Goal: Task Accomplishment & Management: Complete application form

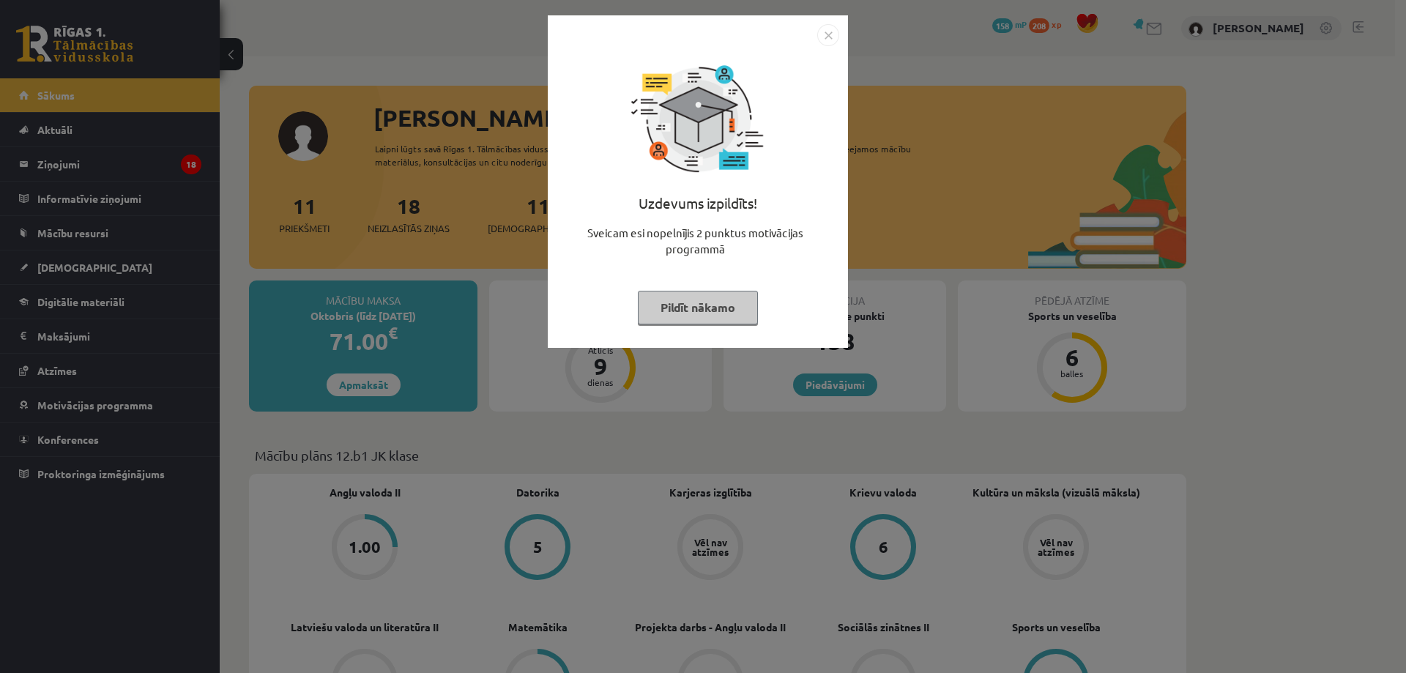
click at [683, 310] on button "Pildīt nākamo" at bounding box center [698, 308] width 120 height 34
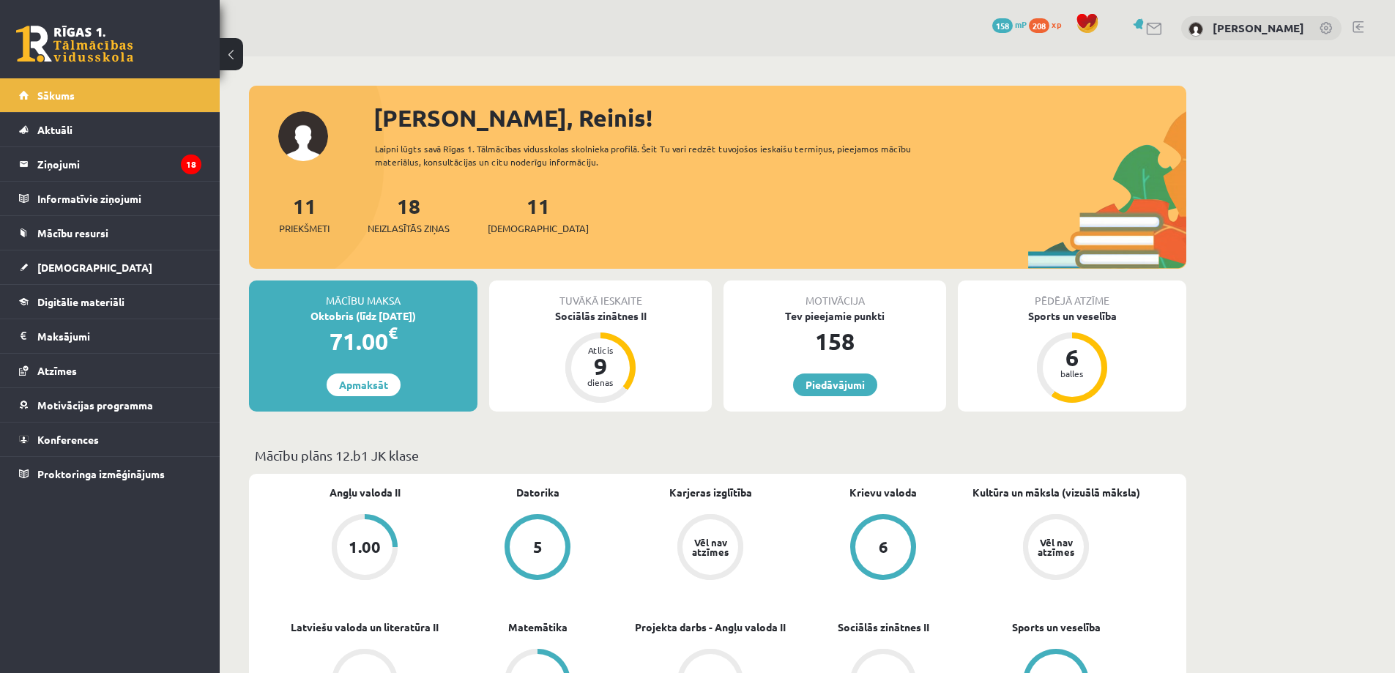
click at [501, 335] on div "Tuvākā ieskaite Sociālās zinātnes II Atlicis 9 dienas" at bounding box center [600, 346] width 223 height 131
click at [105, 169] on legend "Ziņojumi 18" at bounding box center [119, 164] width 164 height 34
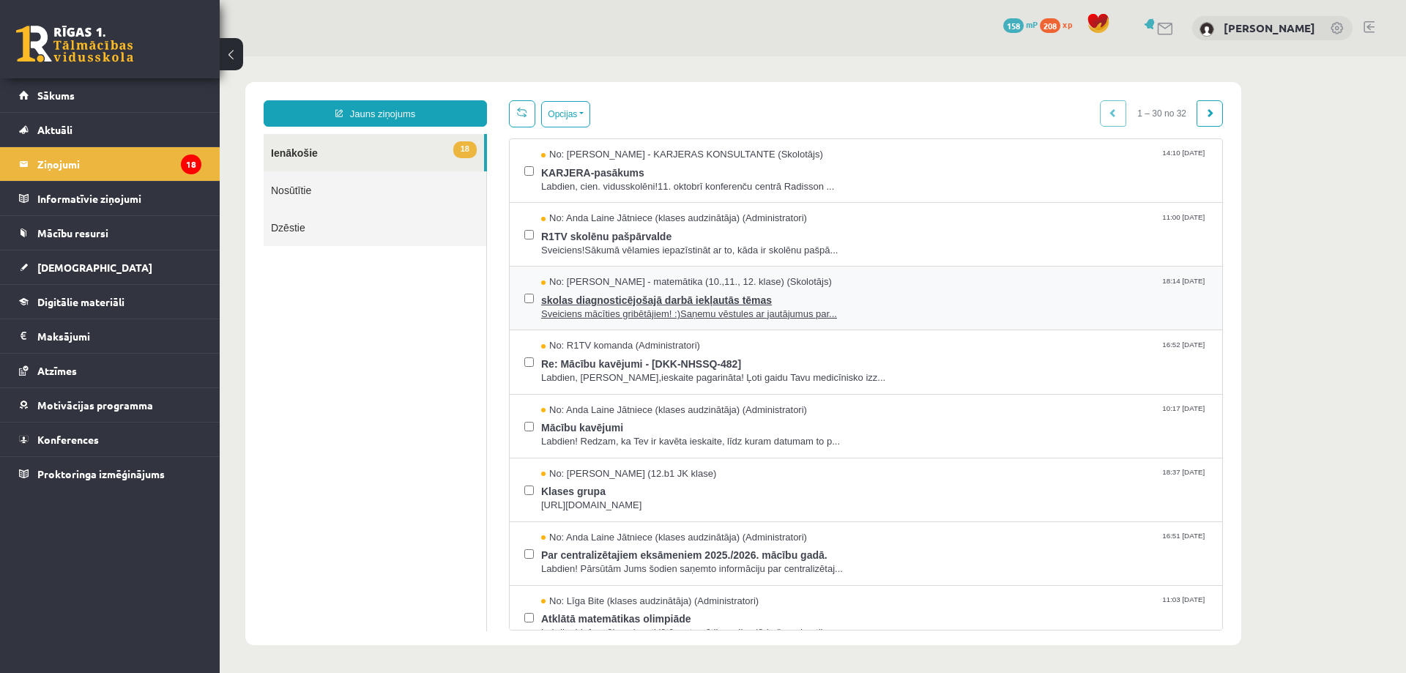
click at [636, 308] on span "Sveiciens mācīties gribētājiem! :)Saņemu vēstules ar jautājumus par..." at bounding box center [874, 315] width 667 height 14
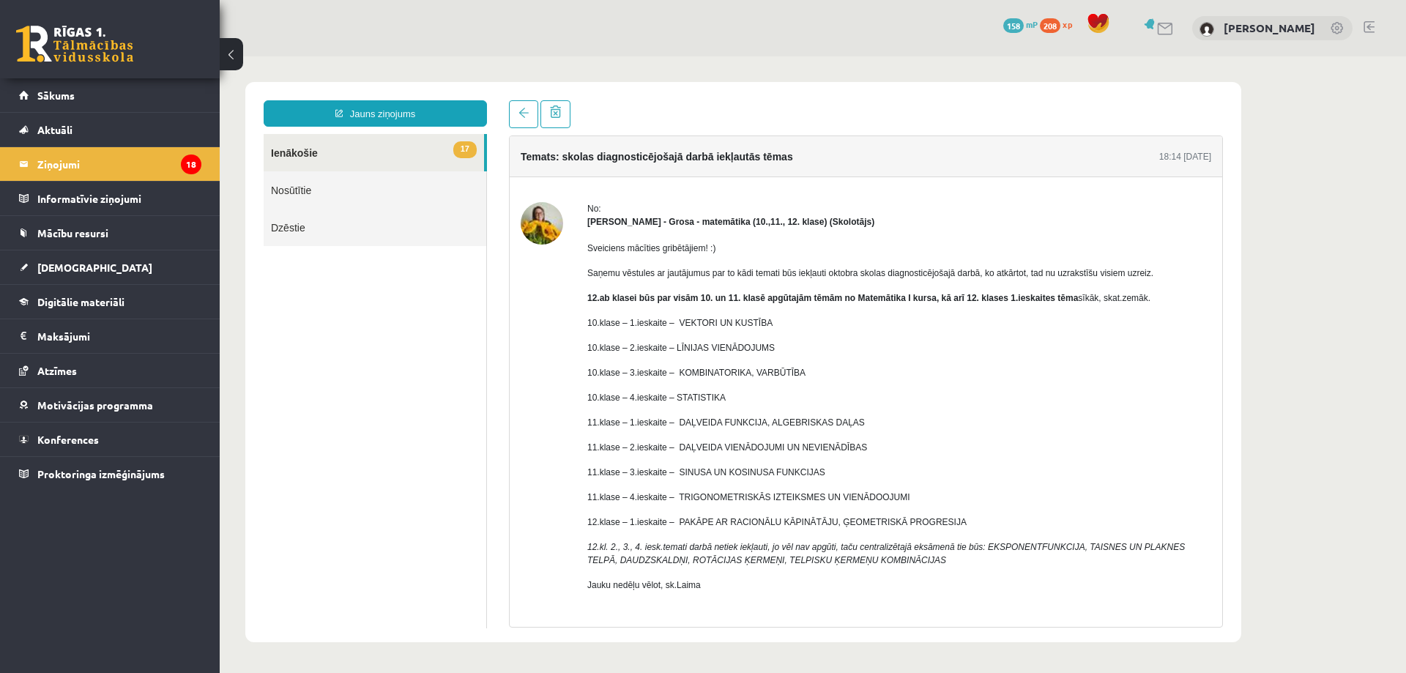
scroll to position [52, 0]
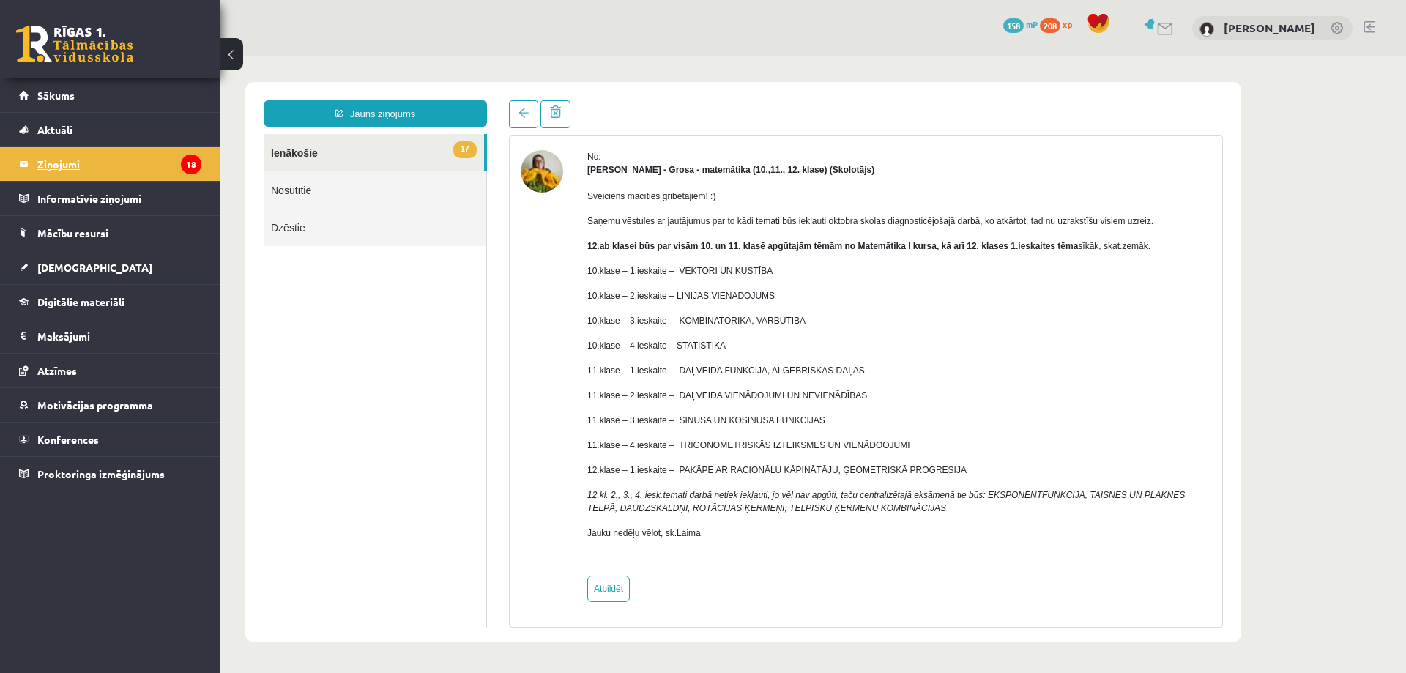
click at [94, 173] on legend "Ziņojumi 18" at bounding box center [119, 164] width 164 height 34
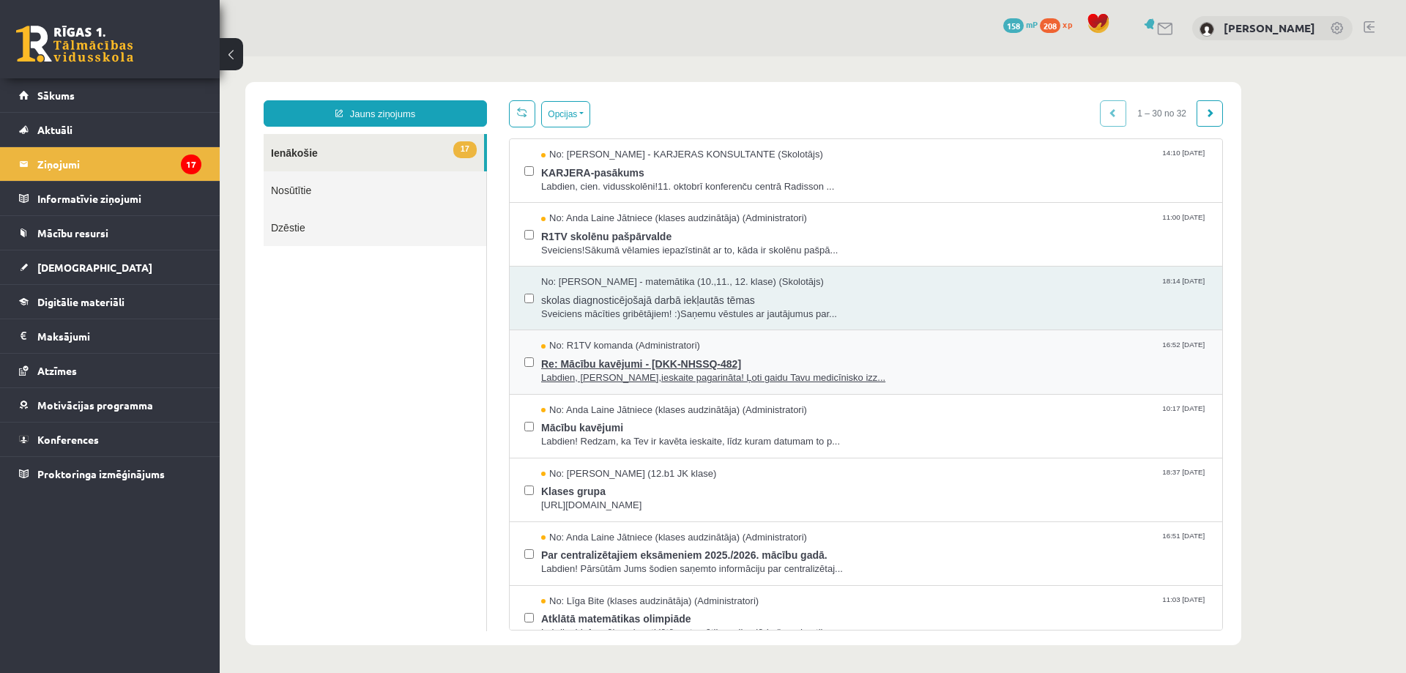
scroll to position [0, 0]
click at [641, 439] on span "Labdien! Redzam, ka Tev ir kavēta ieskaite, līdz kuram datumam to p..." at bounding box center [874, 442] width 667 height 14
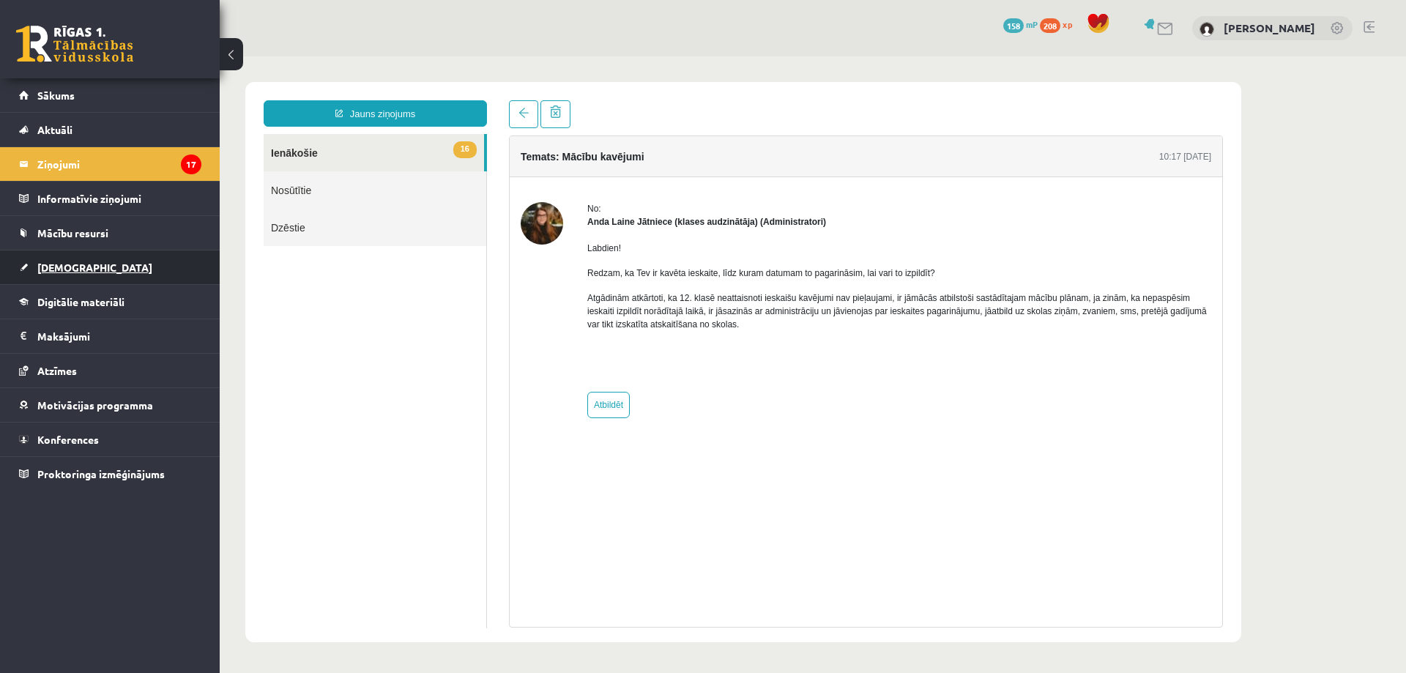
click at [61, 265] on span "[DEMOGRAPHIC_DATA]" at bounding box center [94, 267] width 115 height 13
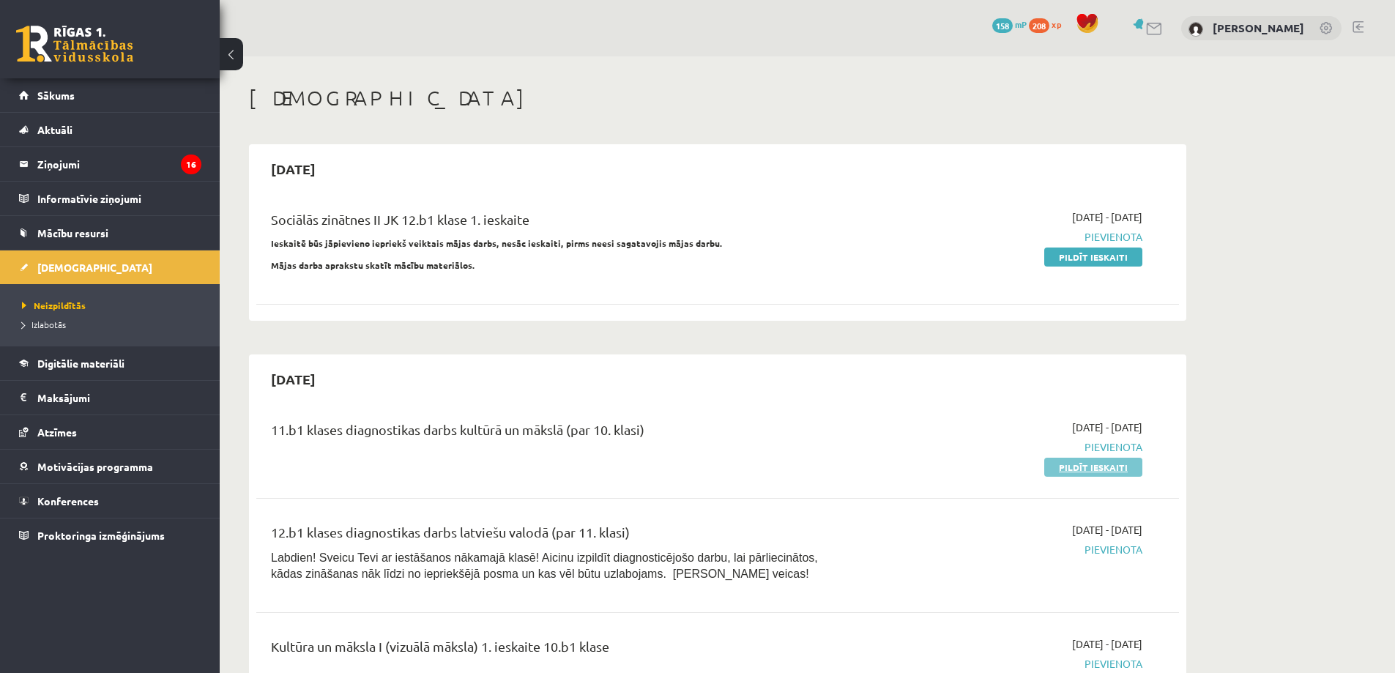
click at [1107, 467] on link "Pildīt ieskaiti" at bounding box center [1094, 467] width 98 height 19
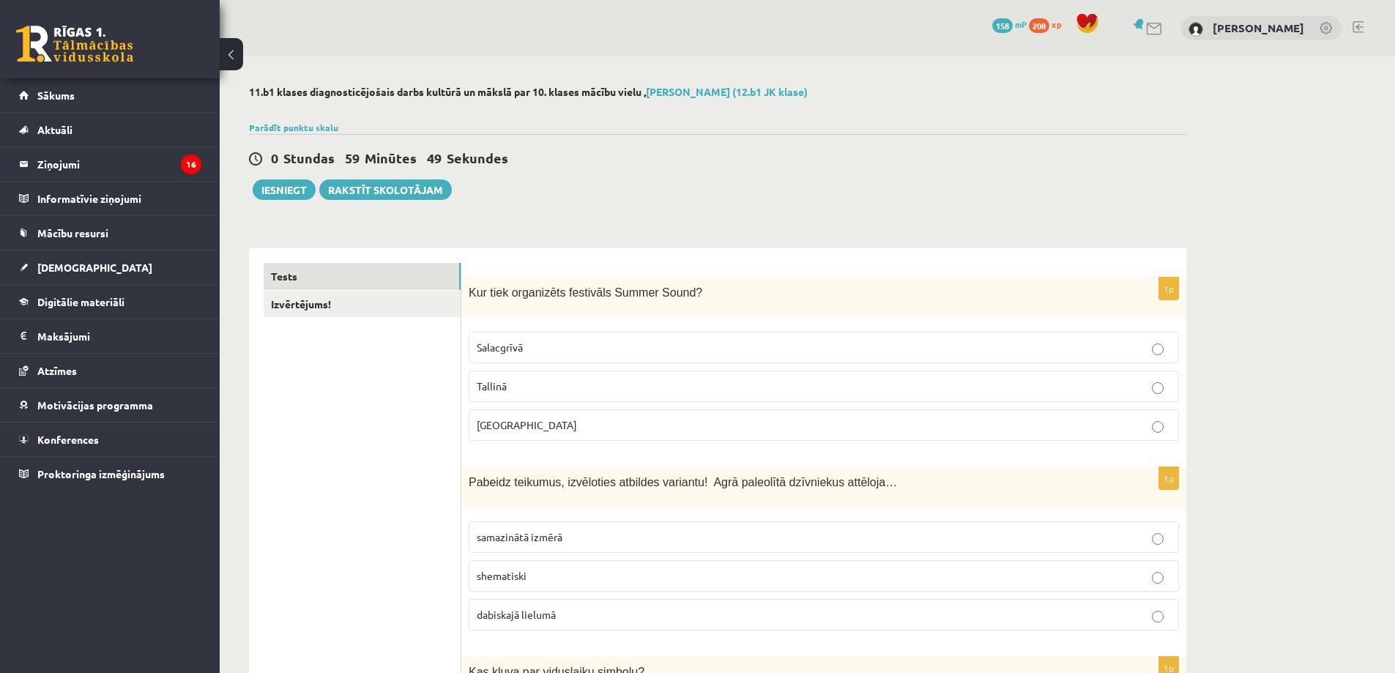
click at [503, 428] on span "[GEOGRAPHIC_DATA]" at bounding box center [527, 424] width 100 height 13
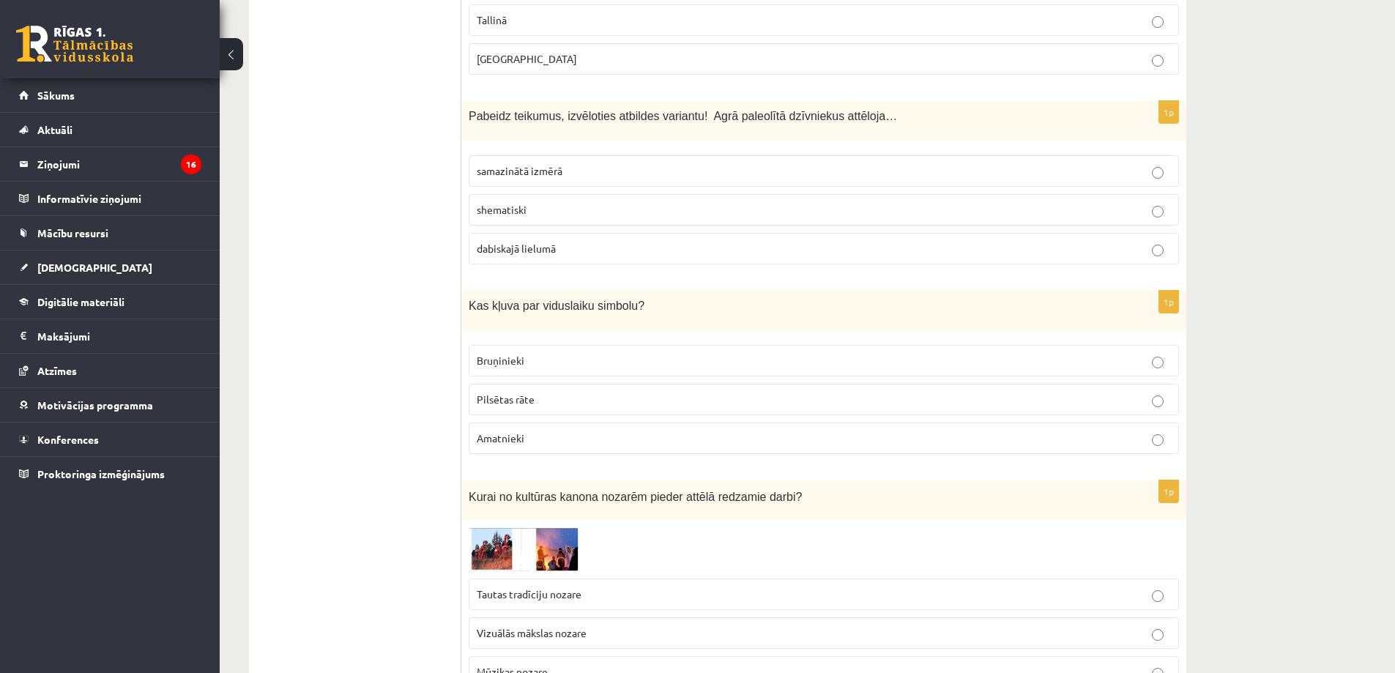
scroll to position [440, 0]
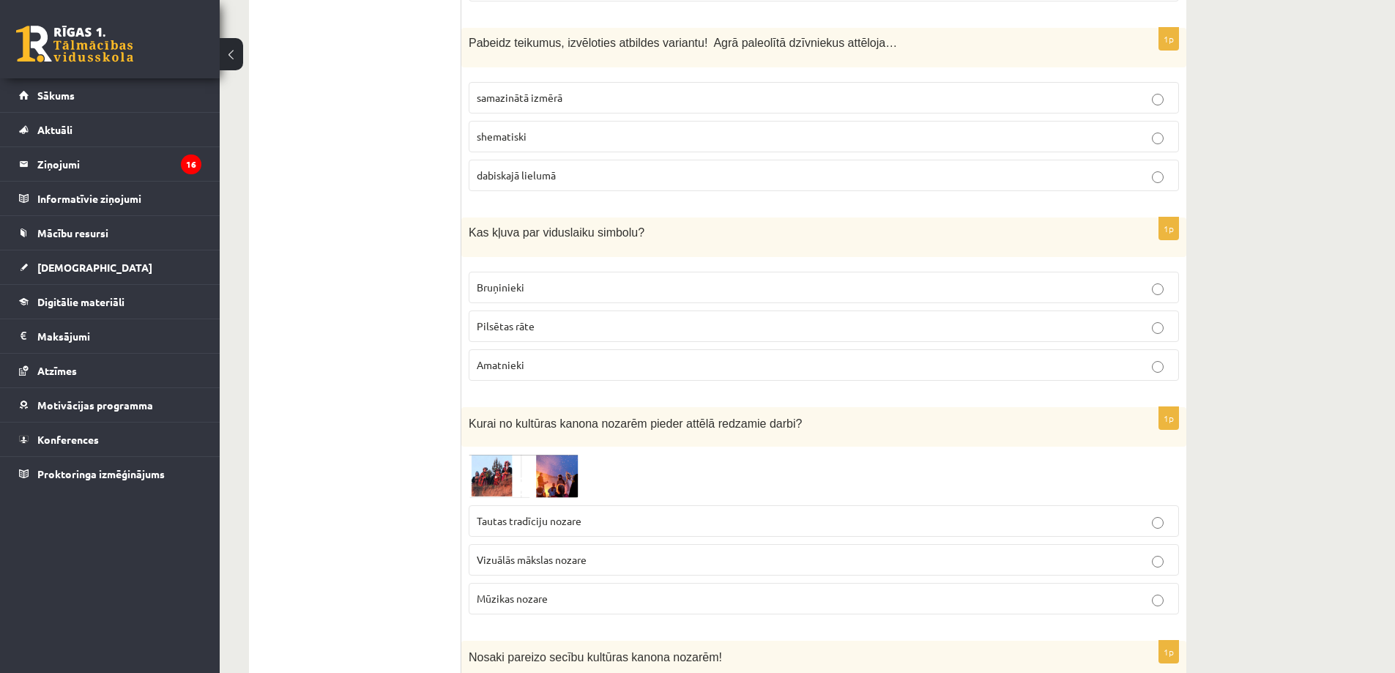
click at [582, 525] on p "Tautas tradīciju nozare" at bounding box center [824, 520] width 694 height 15
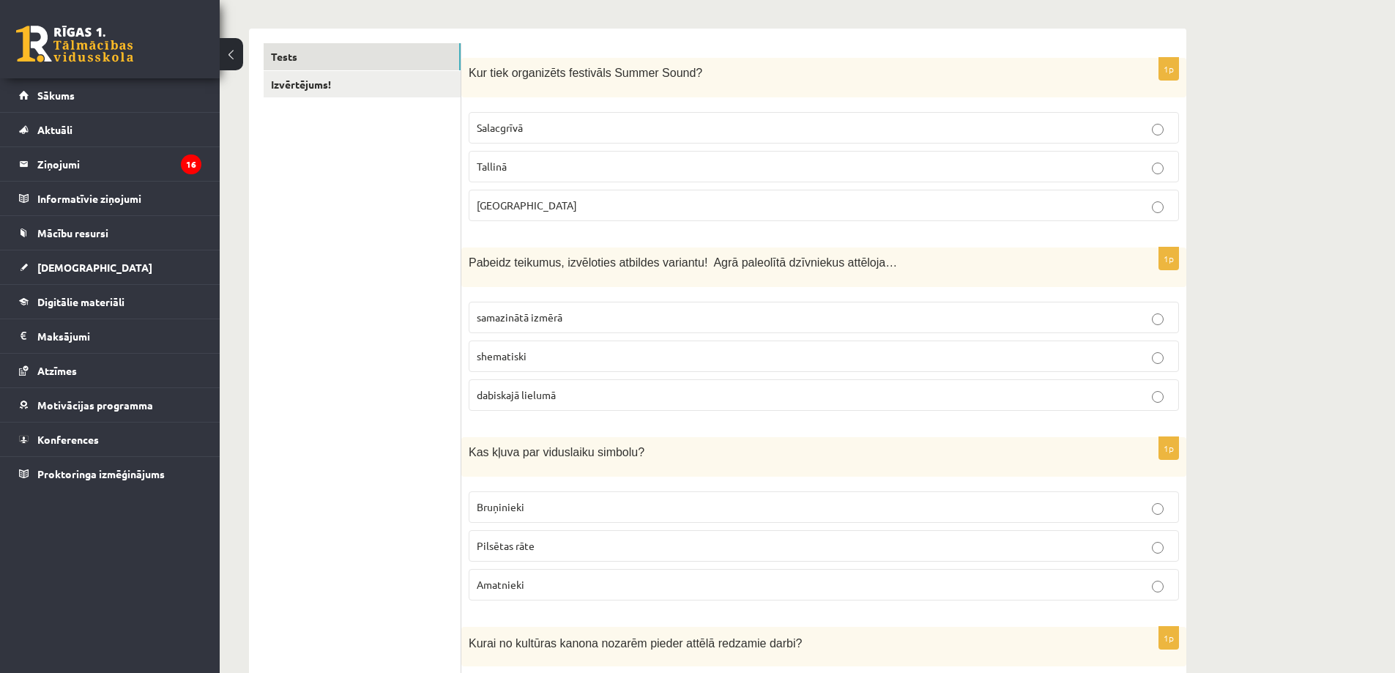
scroll to position [366, 0]
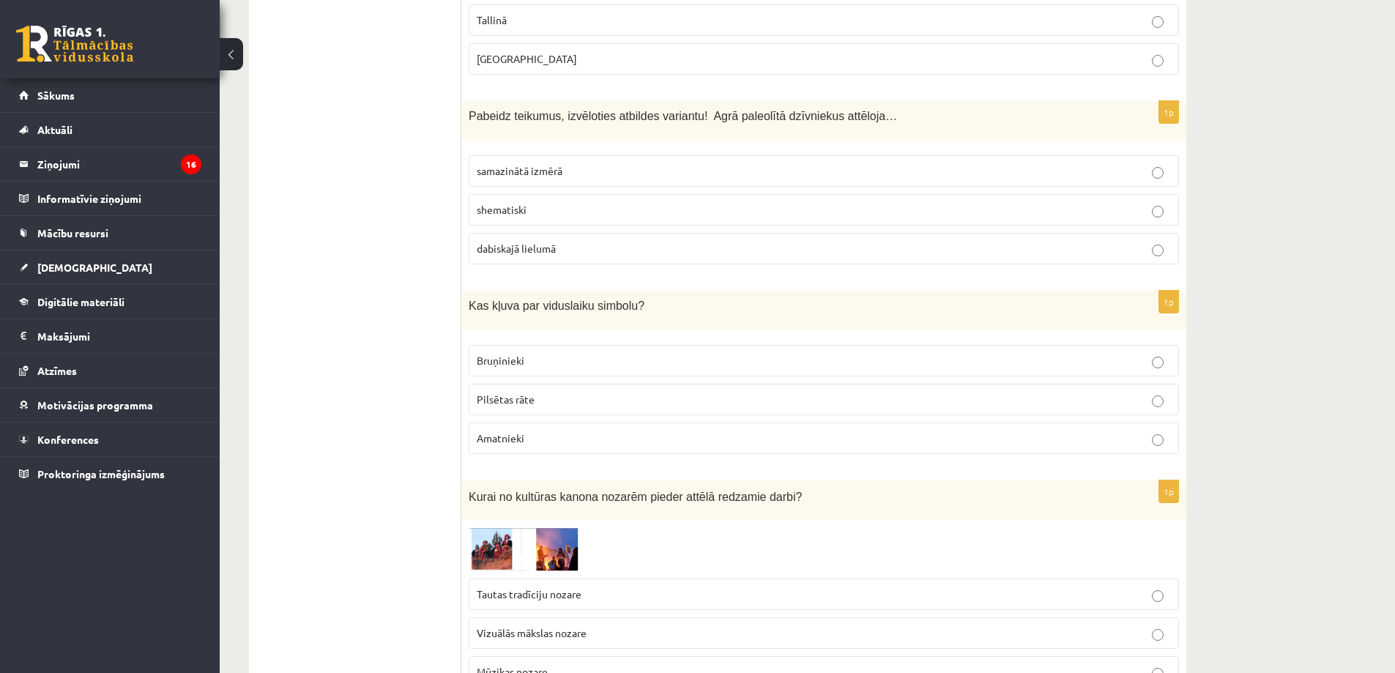
click at [524, 251] on span "dabiskajā lielumā" at bounding box center [516, 248] width 79 height 13
click at [533, 355] on p "Bruņinieki" at bounding box center [824, 360] width 694 height 15
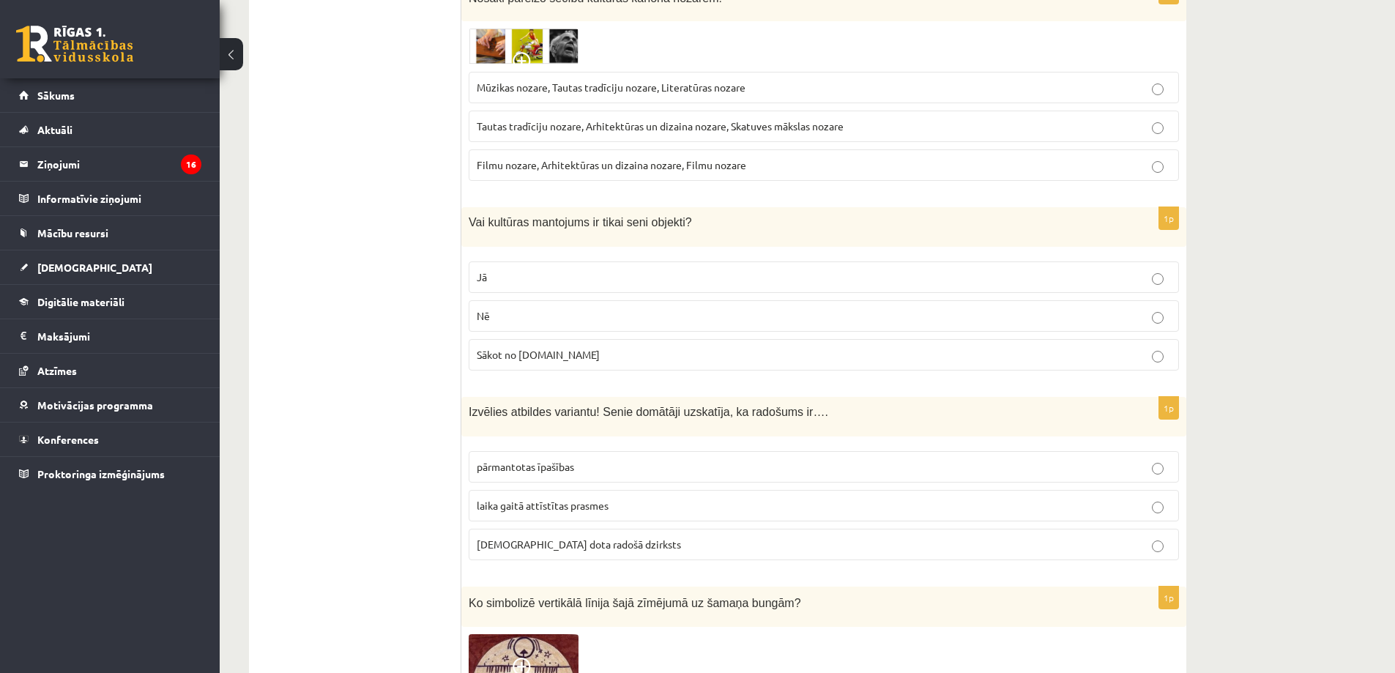
scroll to position [1026, 0]
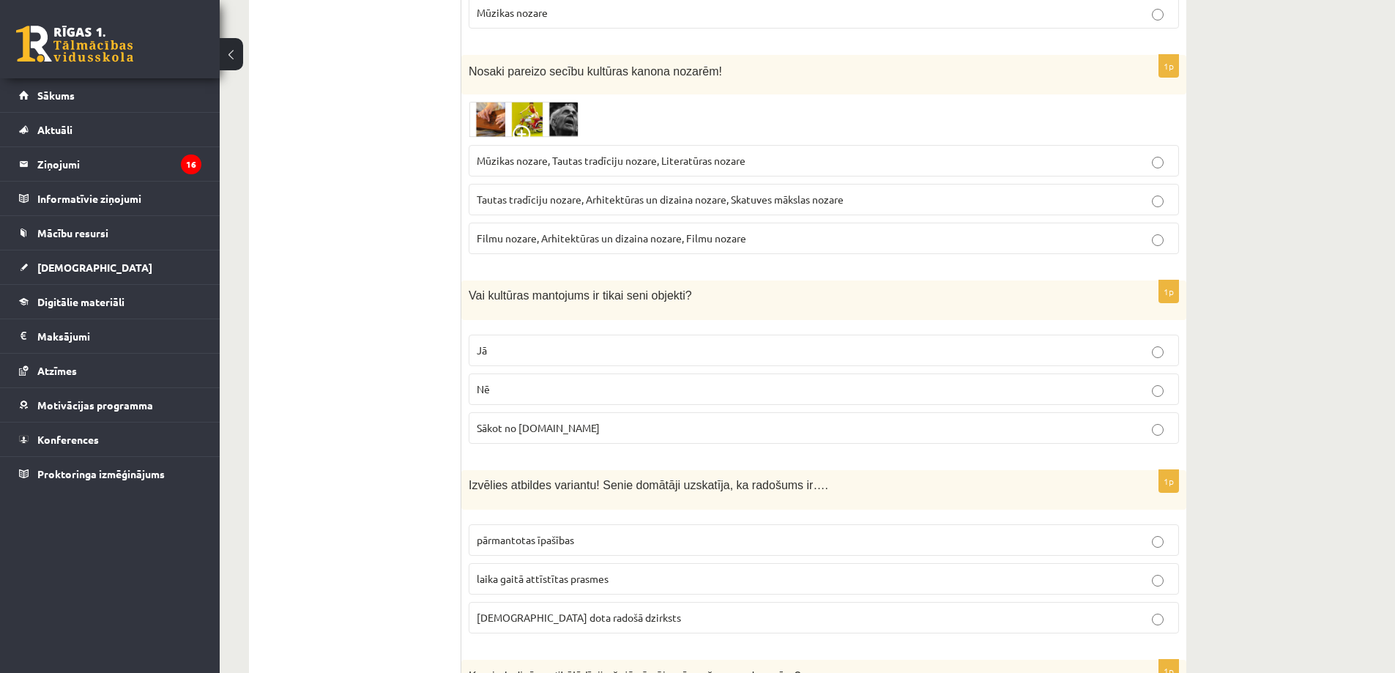
click at [553, 199] on span "Tautas tradīciju nozare, Arhitektūras un dizaina nozare, Skatuves mākslas nozare" at bounding box center [660, 199] width 367 height 13
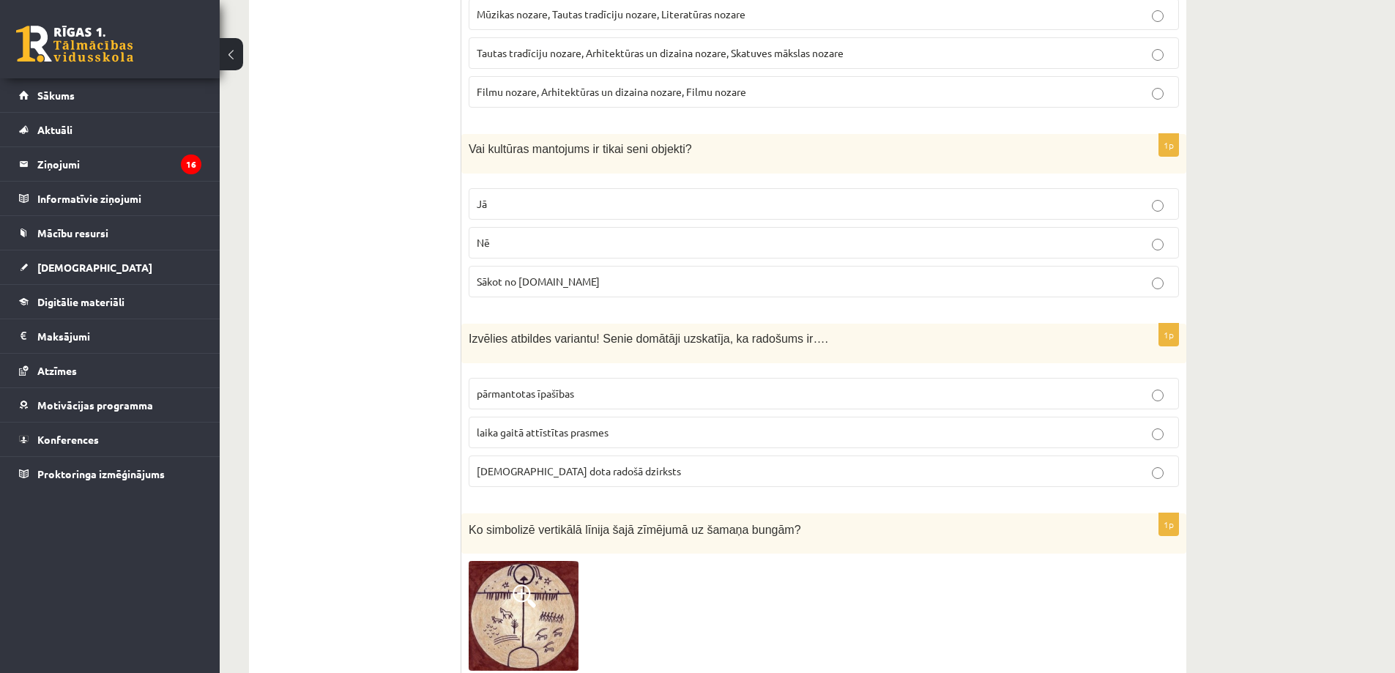
click at [538, 242] on p "Nē" at bounding box center [824, 242] width 694 height 15
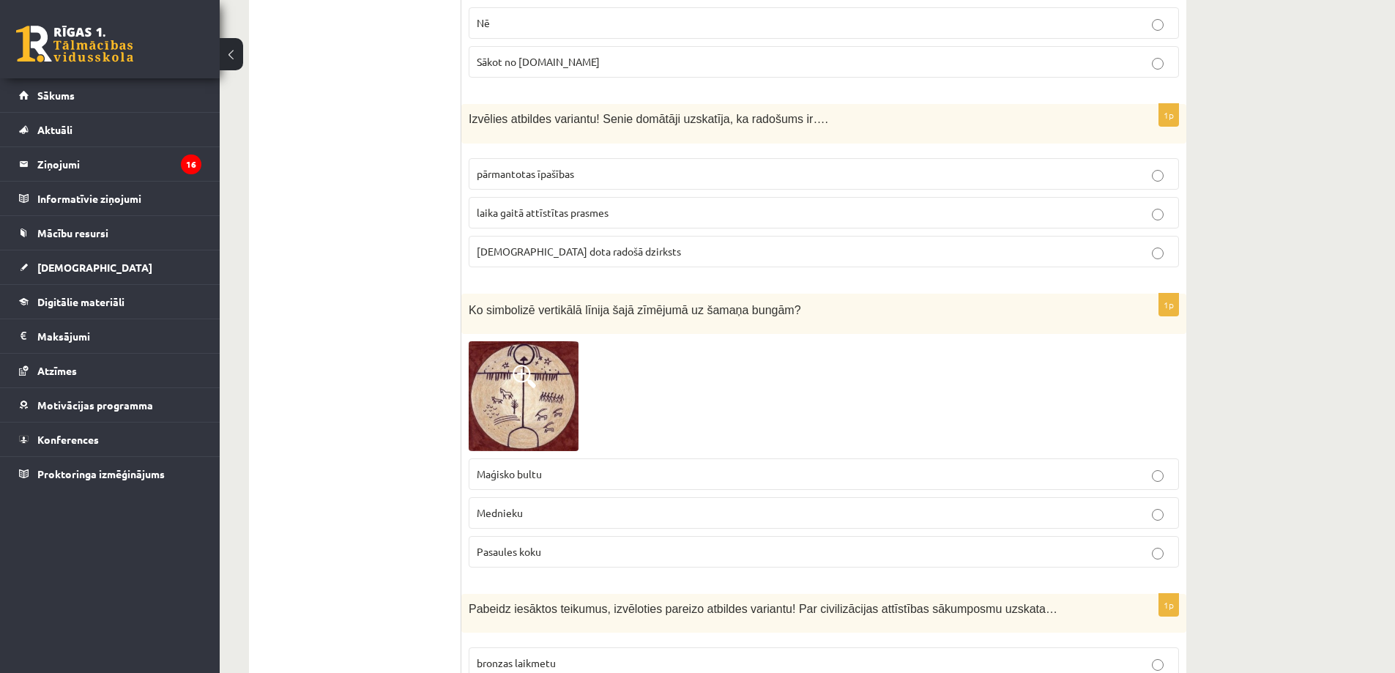
scroll to position [1465, 0]
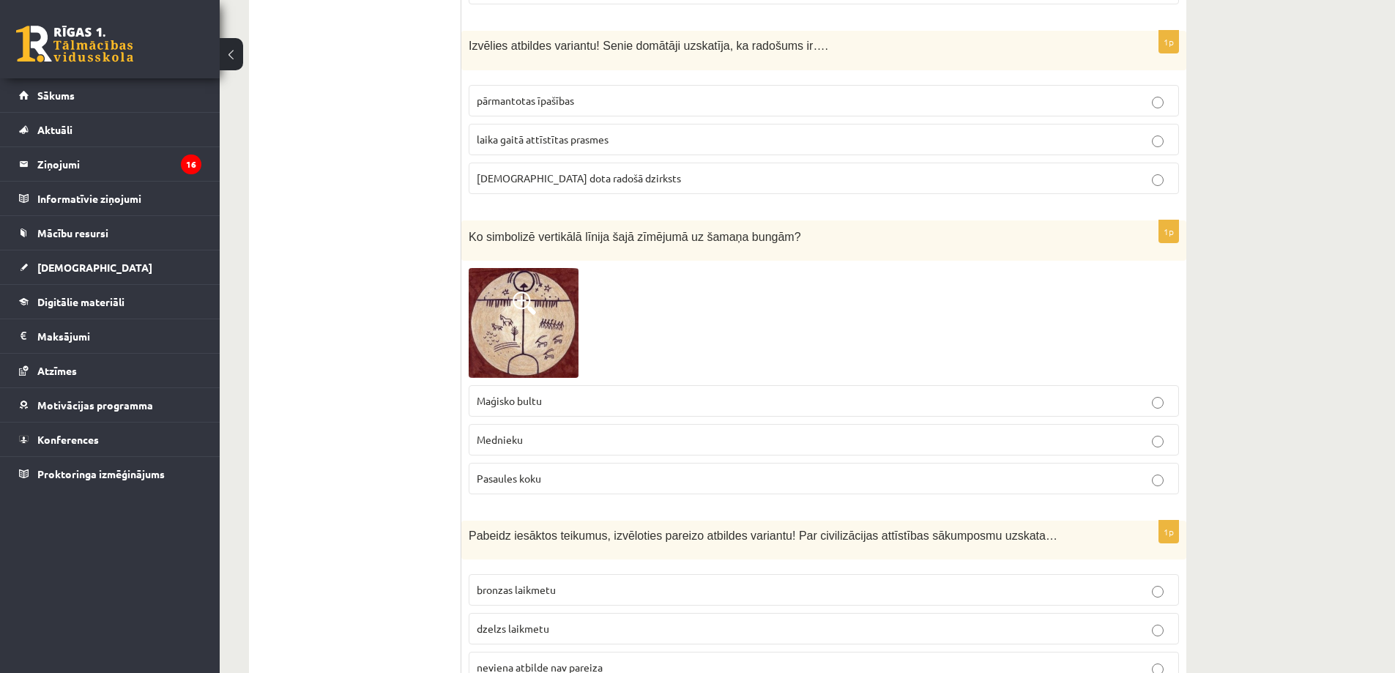
click at [516, 174] on span "dieva dota radošā dzirksts" at bounding box center [579, 177] width 204 height 13
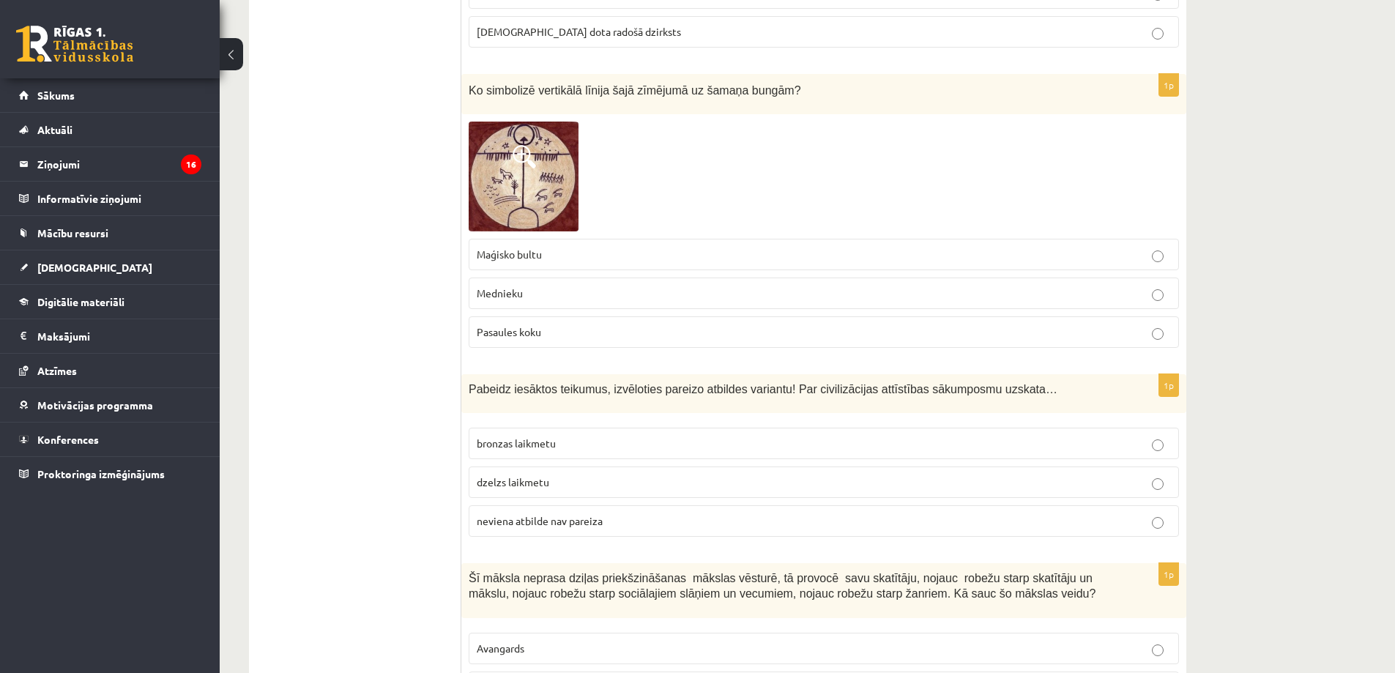
scroll to position [1685, 0]
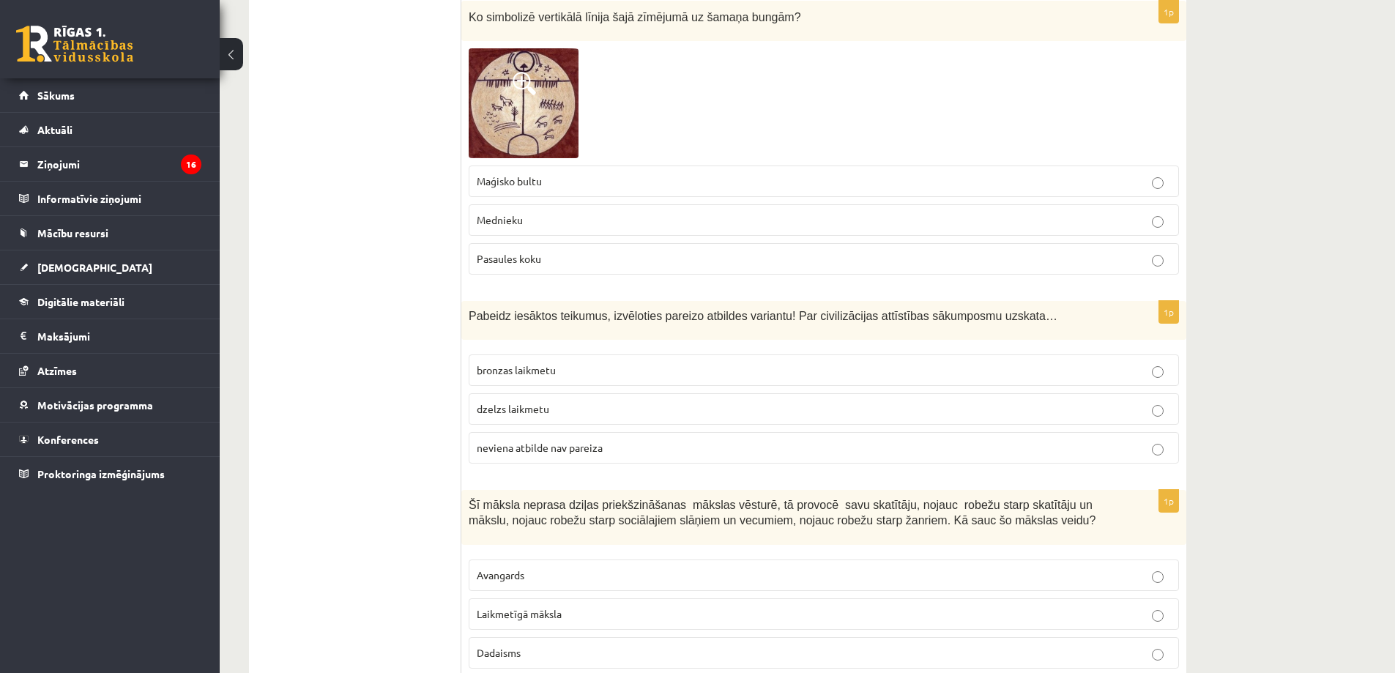
click at [506, 248] on label "Pasaules koku" at bounding box center [824, 258] width 711 height 31
click at [534, 371] on span "bronzas laikmetu" at bounding box center [516, 369] width 79 height 13
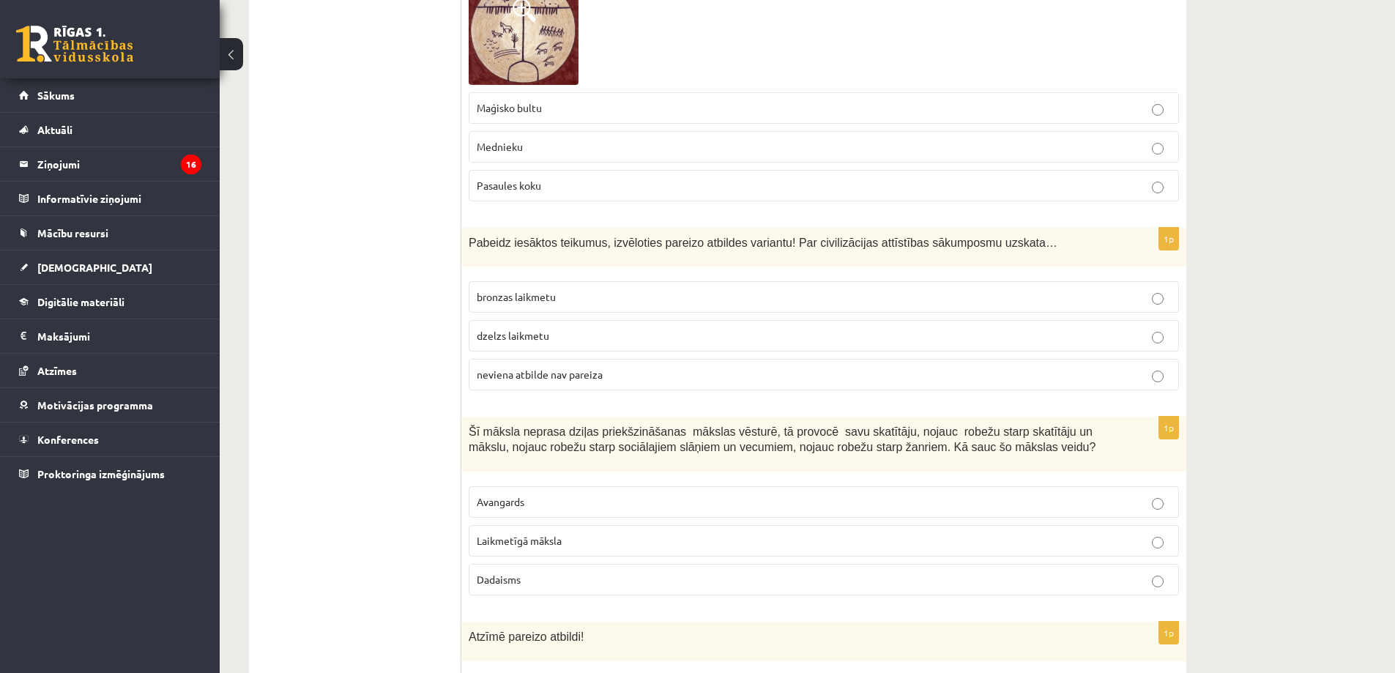
click at [524, 497] on span "Avangards" at bounding box center [501, 501] width 48 height 13
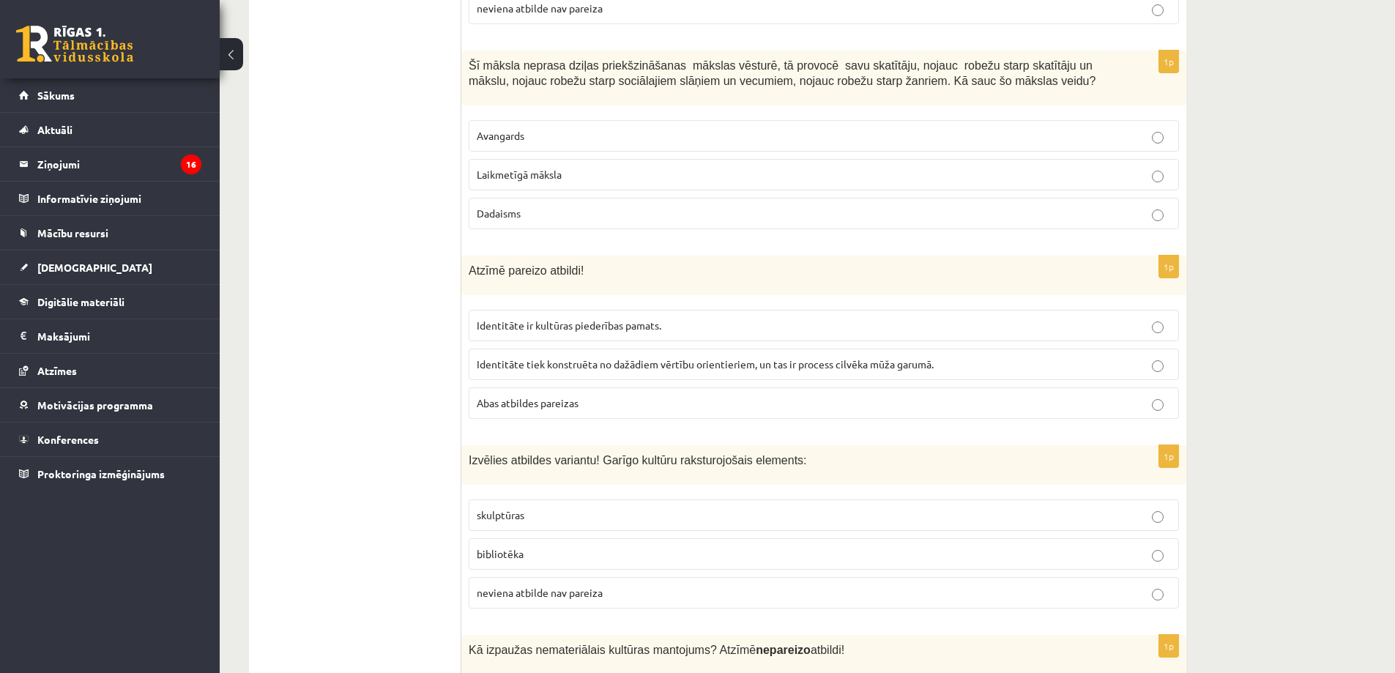
scroll to position [2271, 0]
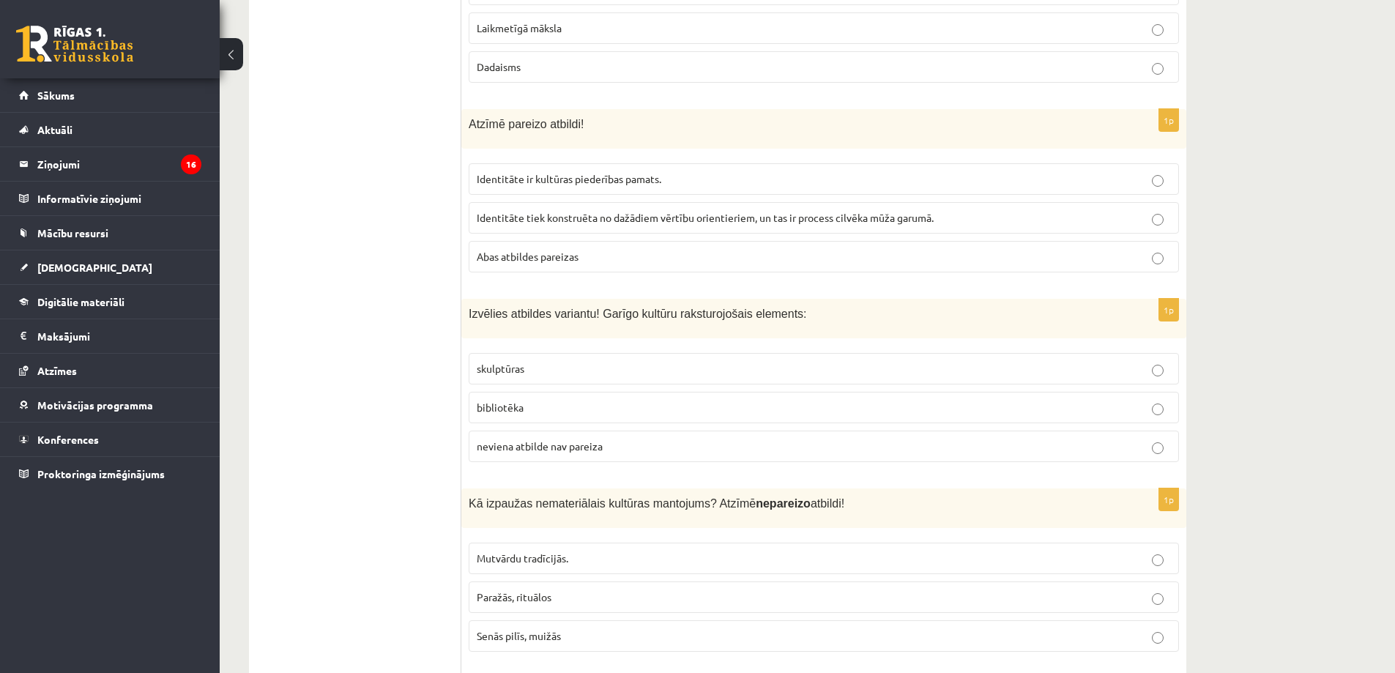
click at [555, 257] on span "Abas atbildes pareizas" at bounding box center [528, 256] width 102 height 13
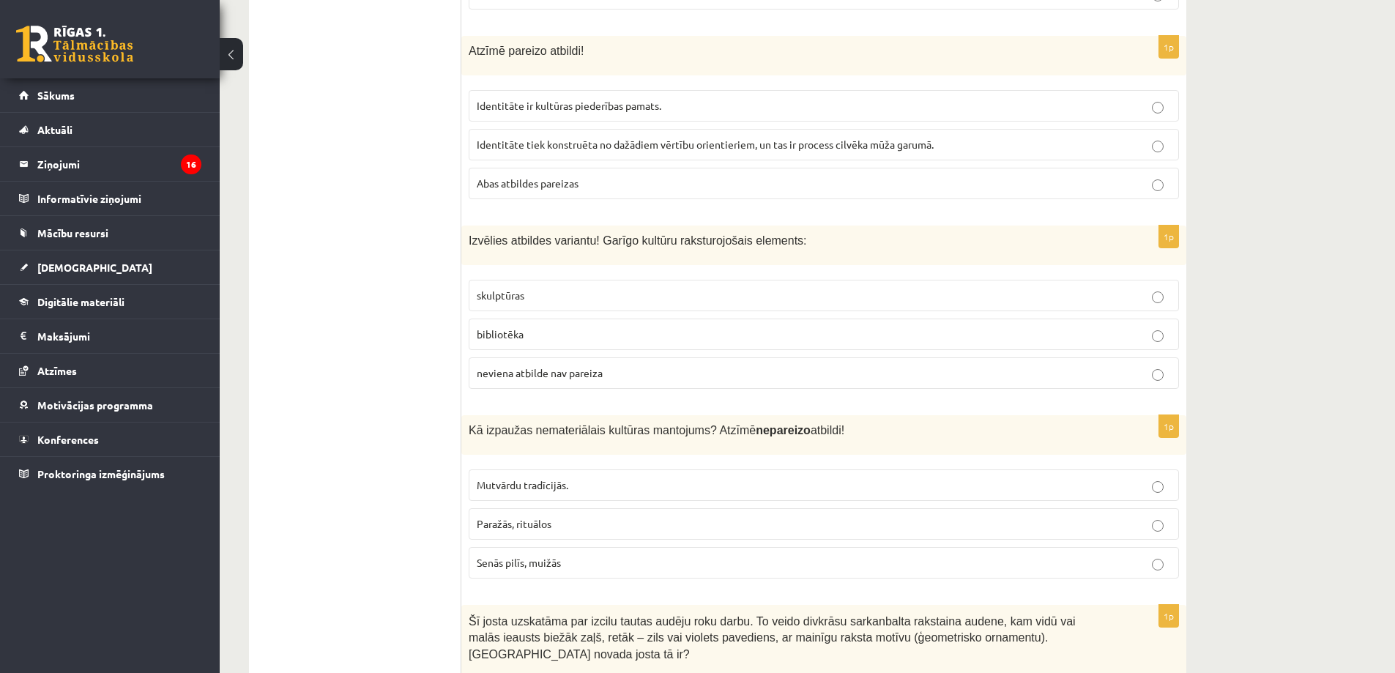
click at [499, 297] on span "skulptūras" at bounding box center [501, 295] width 48 height 13
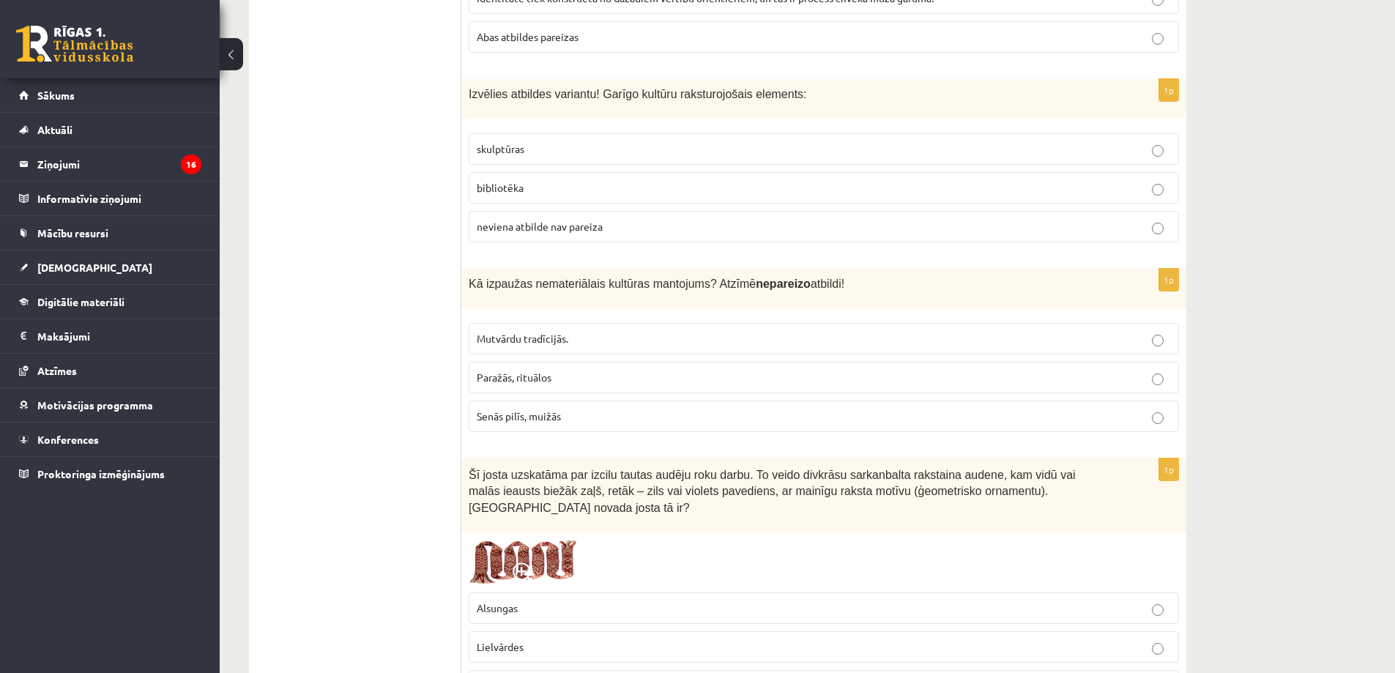
click at [587, 423] on p "Senās pilīs, muižās" at bounding box center [824, 416] width 694 height 15
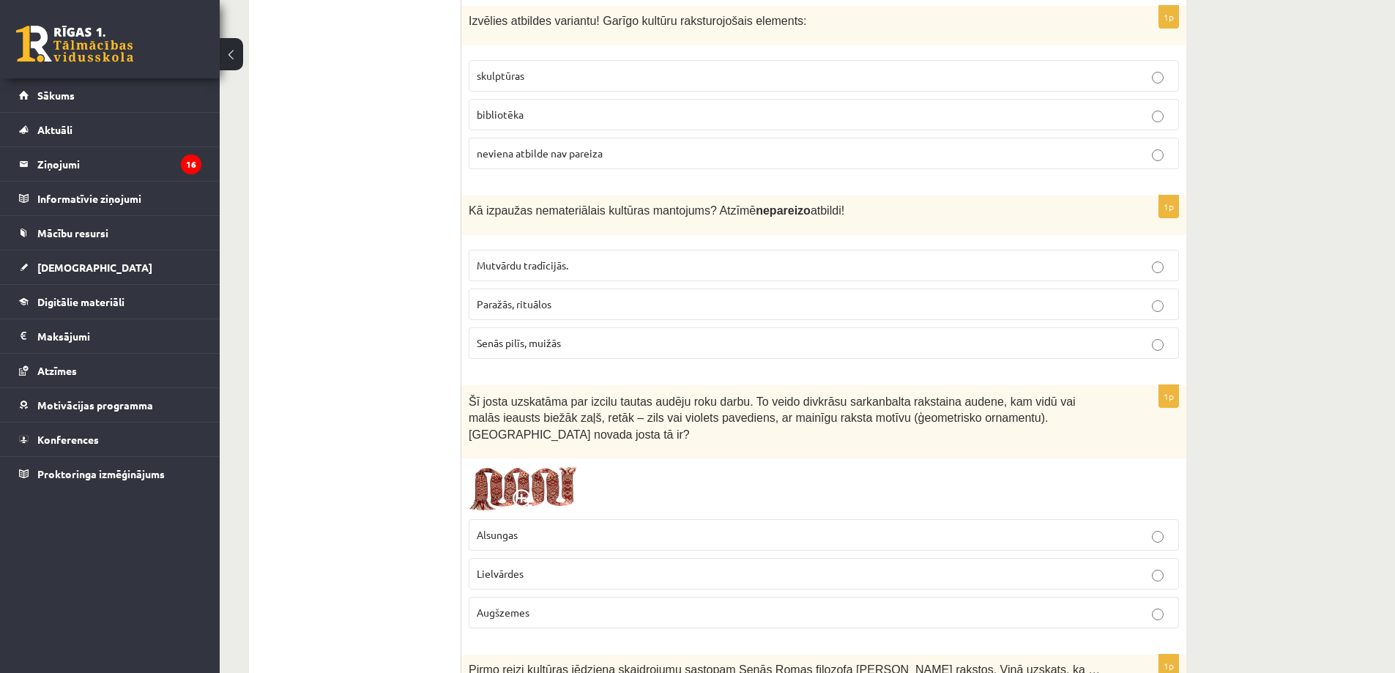
click at [508, 567] on span "Lielvārdes" at bounding box center [500, 573] width 47 height 13
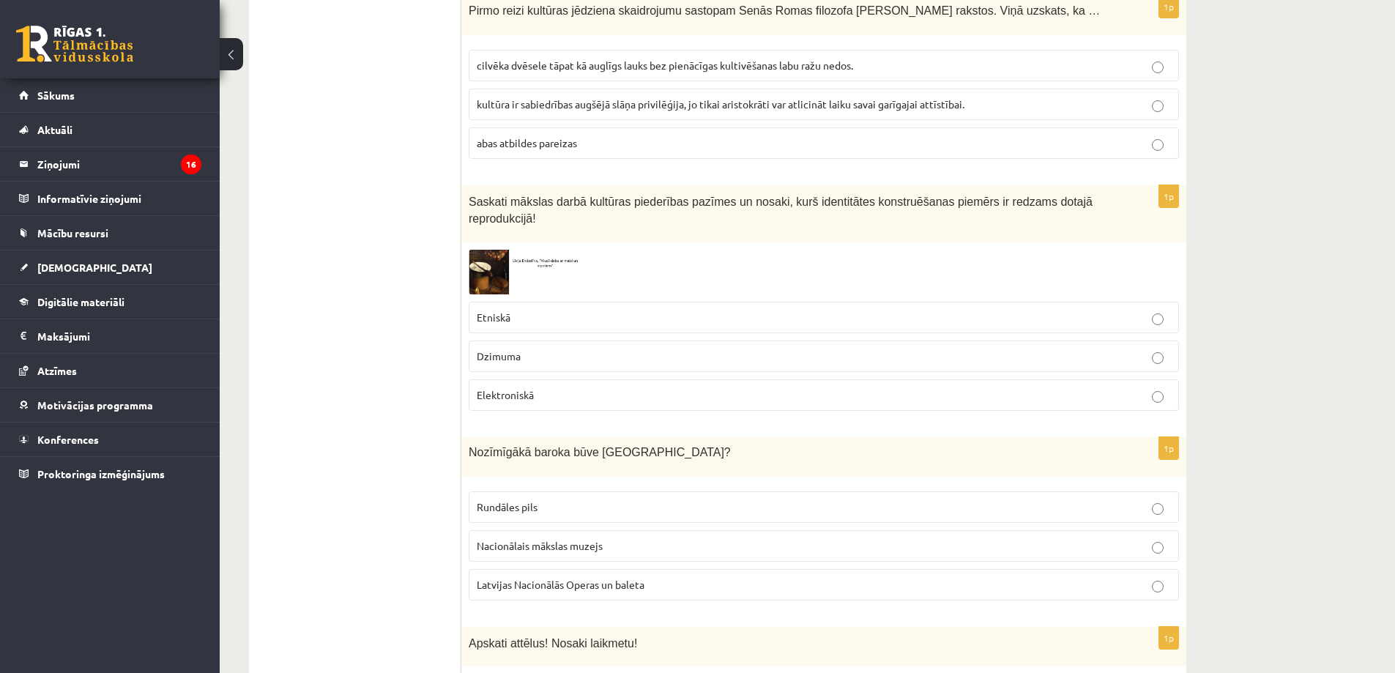
scroll to position [3150, 0]
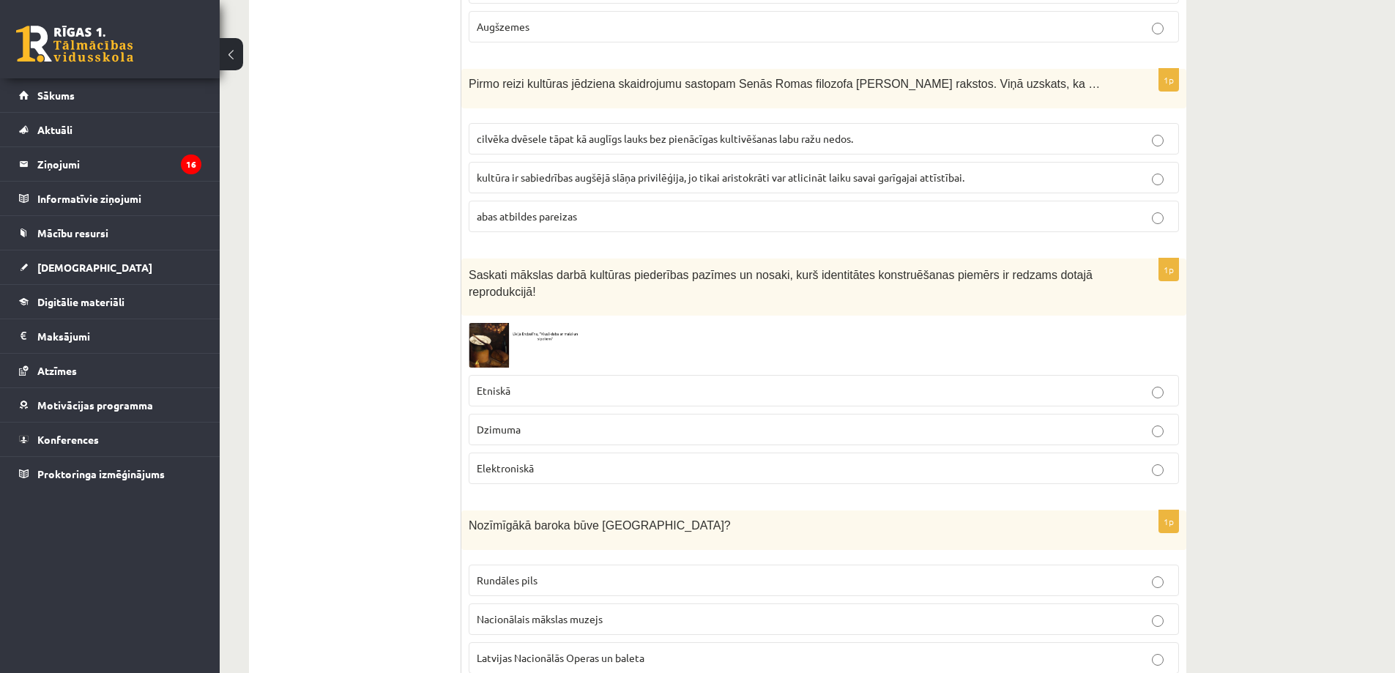
click at [321, 294] on ul "Tests Izvērtējums!" at bounding box center [363, 195] width 198 height 6165
click at [530, 132] on span "cilvēka dvēsele tāpat kā auglīgs lauks bez pienācīgas kultivēšanas labu ražu ne…" at bounding box center [665, 138] width 377 height 13
click at [513, 383] on p "Etniskā" at bounding box center [824, 390] width 694 height 15
click at [516, 565] on label "Rundāles pils" at bounding box center [824, 580] width 711 height 31
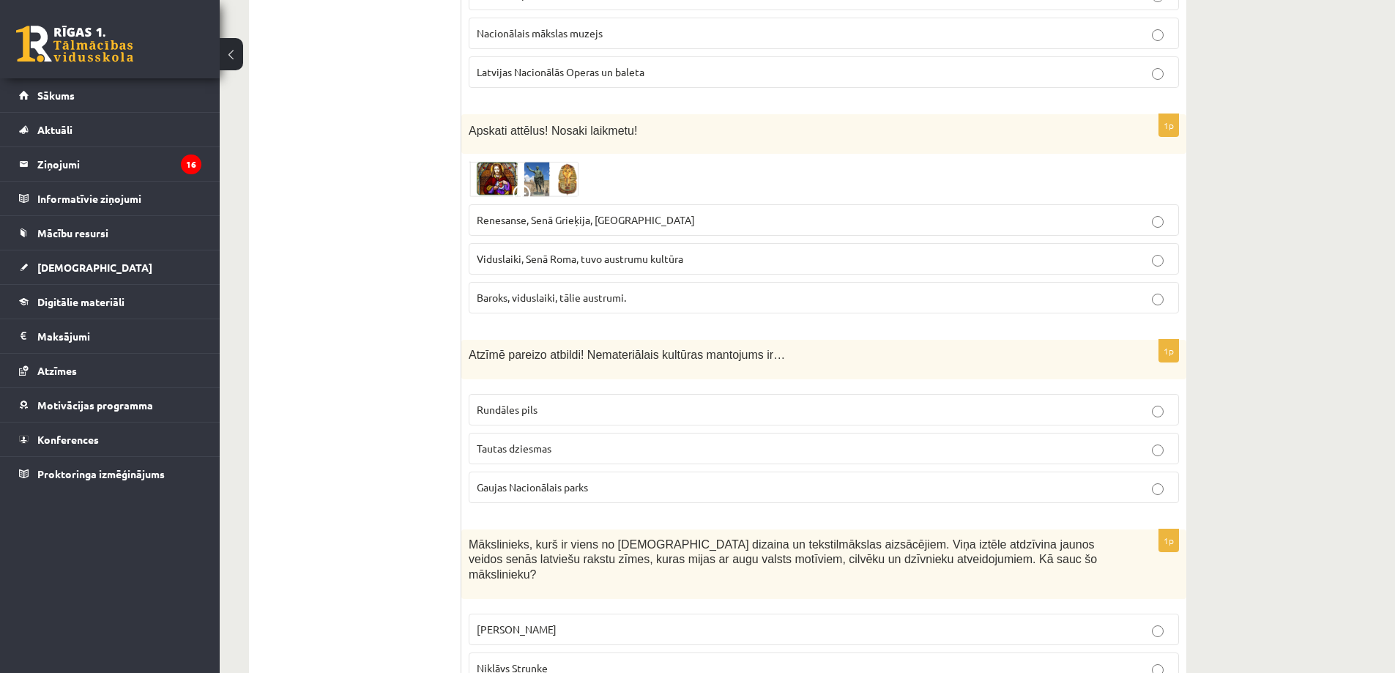
scroll to position [3809, 0]
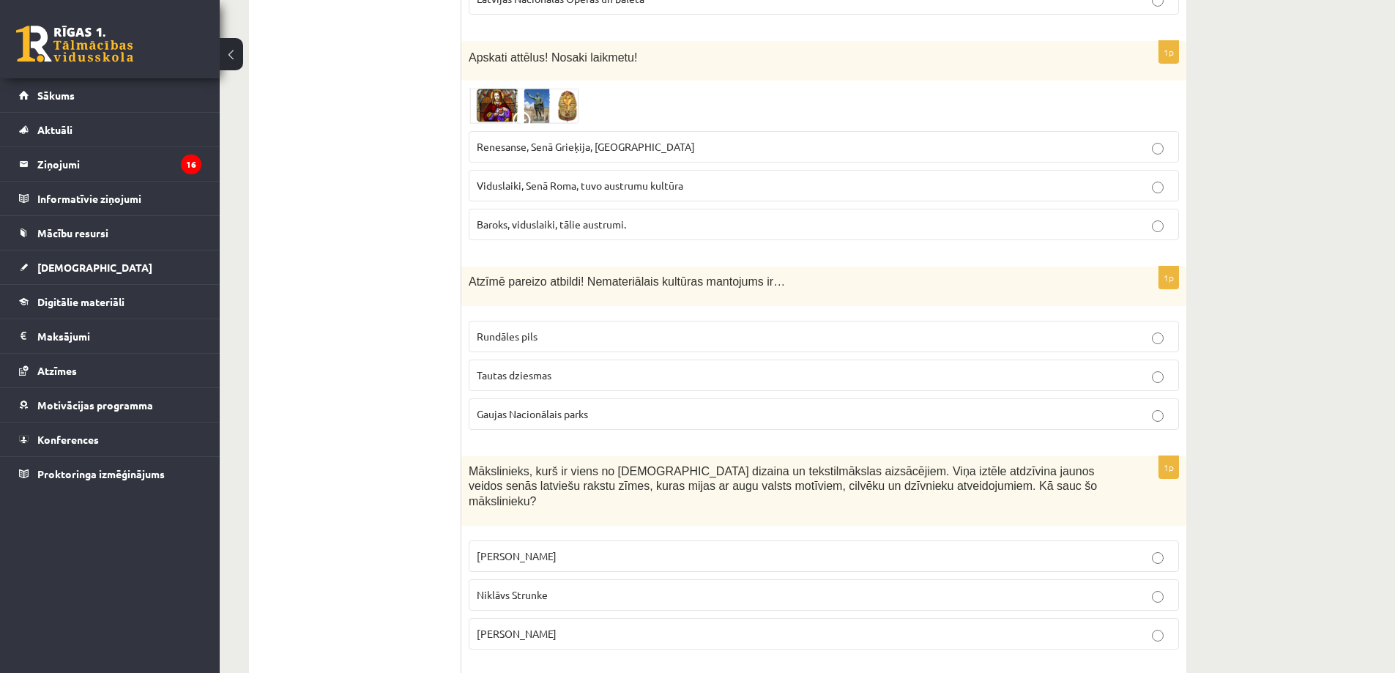
click at [517, 140] on span "Renesanse, Senā Grieķija, Ēģipte" at bounding box center [586, 146] width 218 height 13
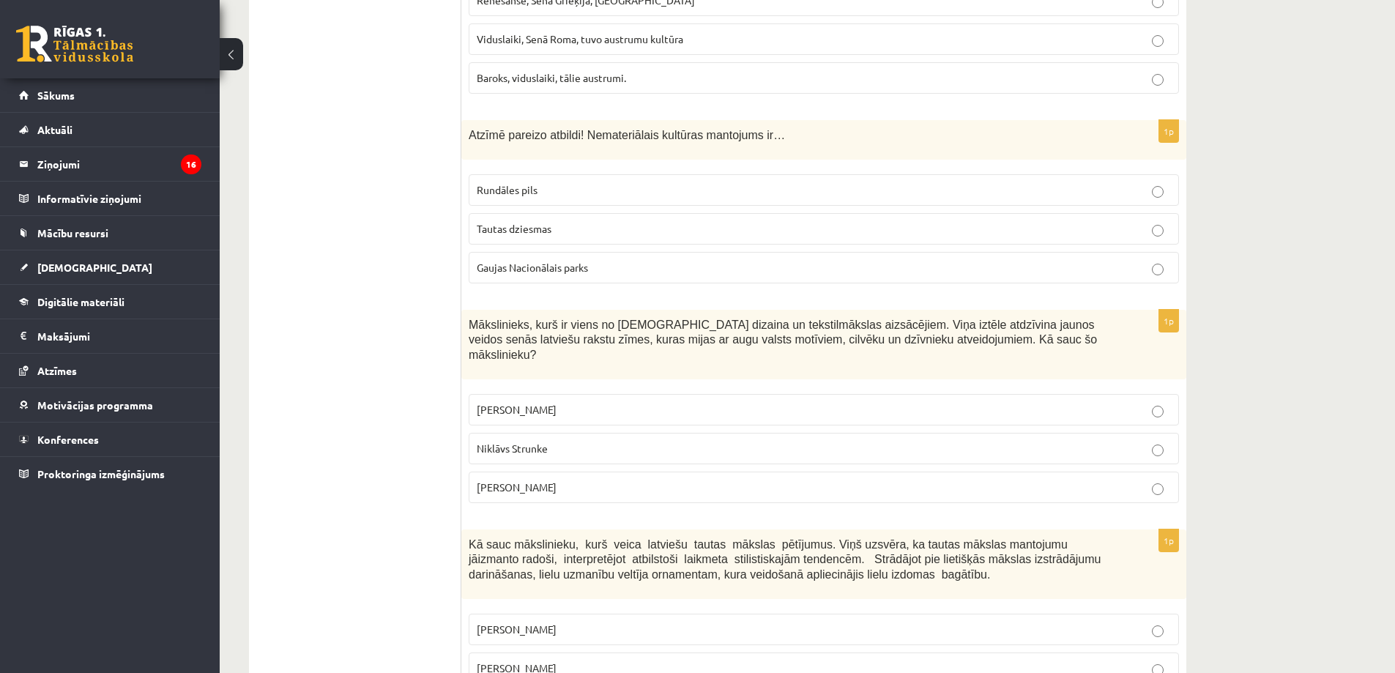
click at [514, 222] on span "Tautas dziesmas" at bounding box center [514, 228] width 75 height 13
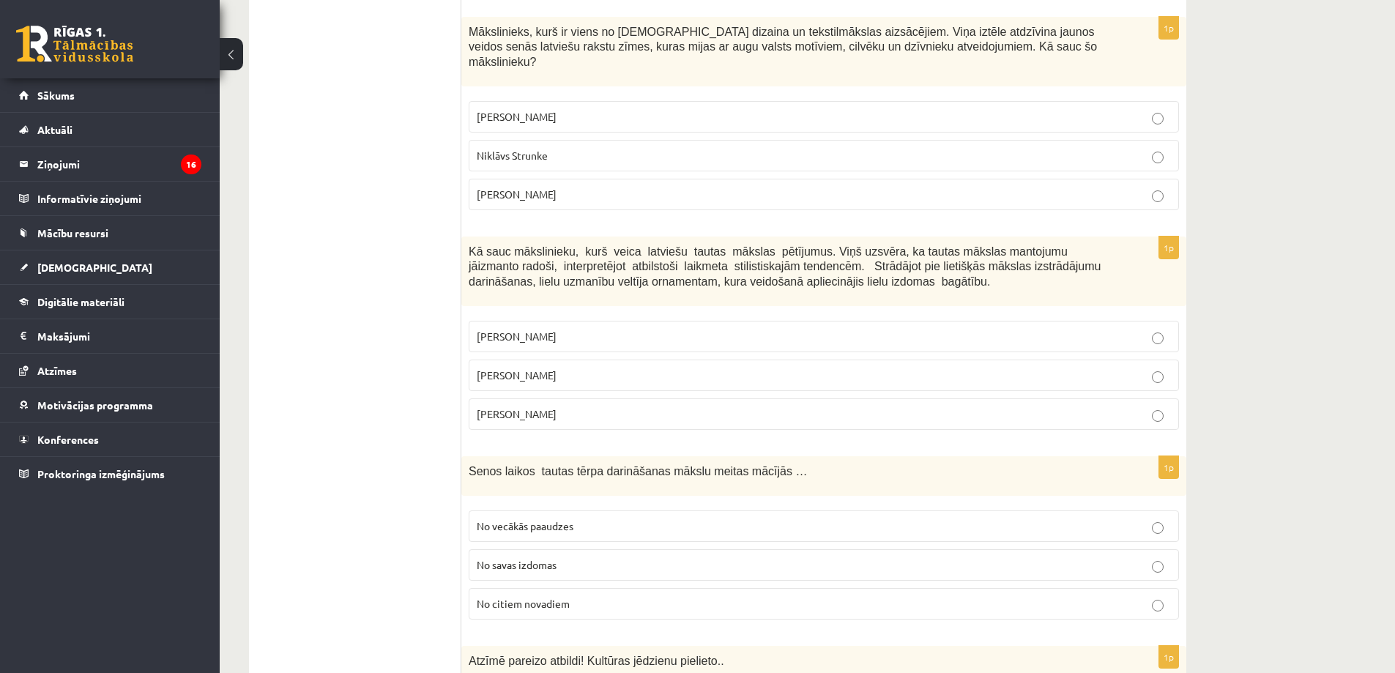
scroll to position [4175, 0]
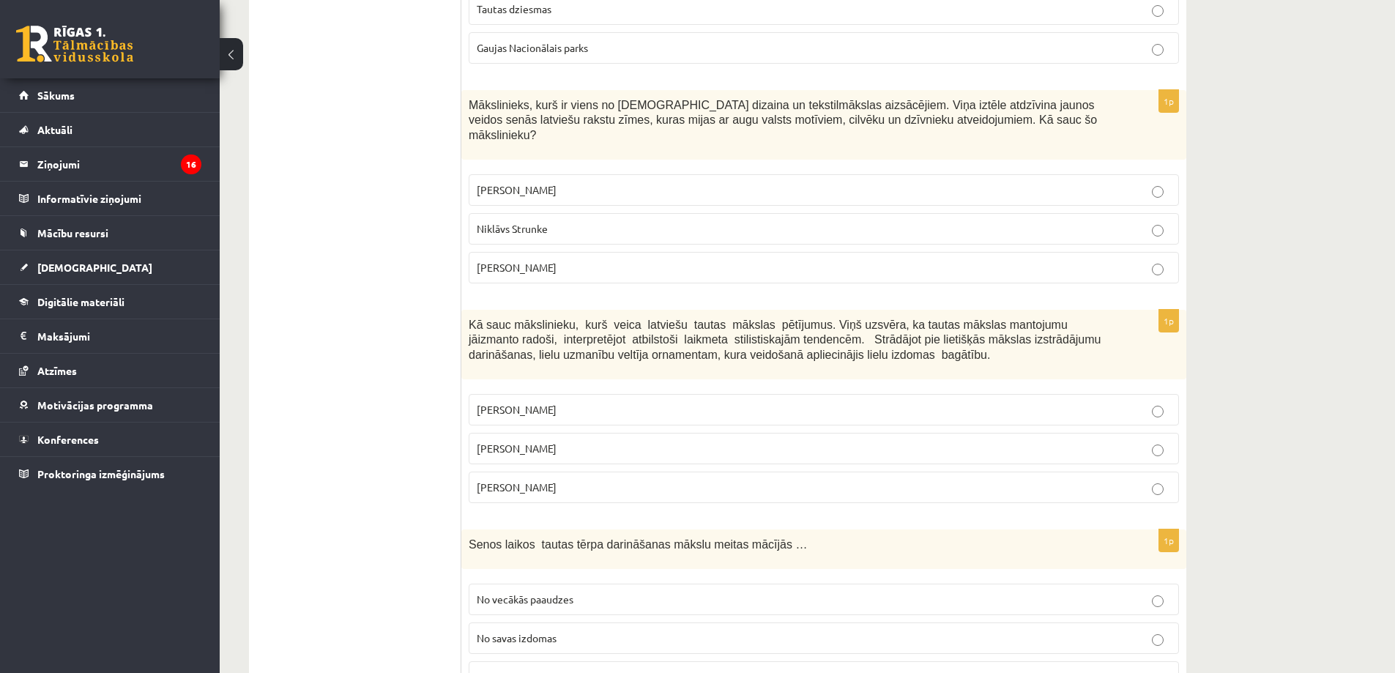
click at [549, 252] on label "Rihards Zariņš" at bounding box center [824, 267] width 711 height 31
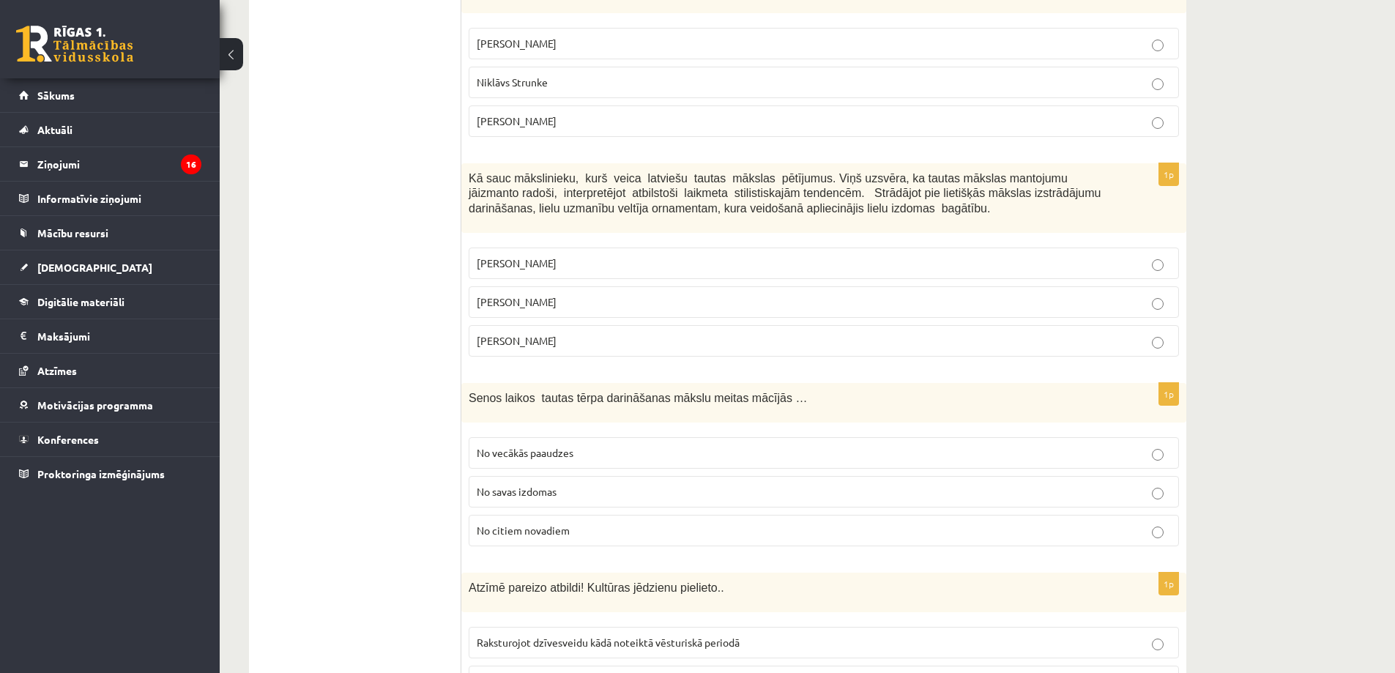
scroll to position [4395, 0]
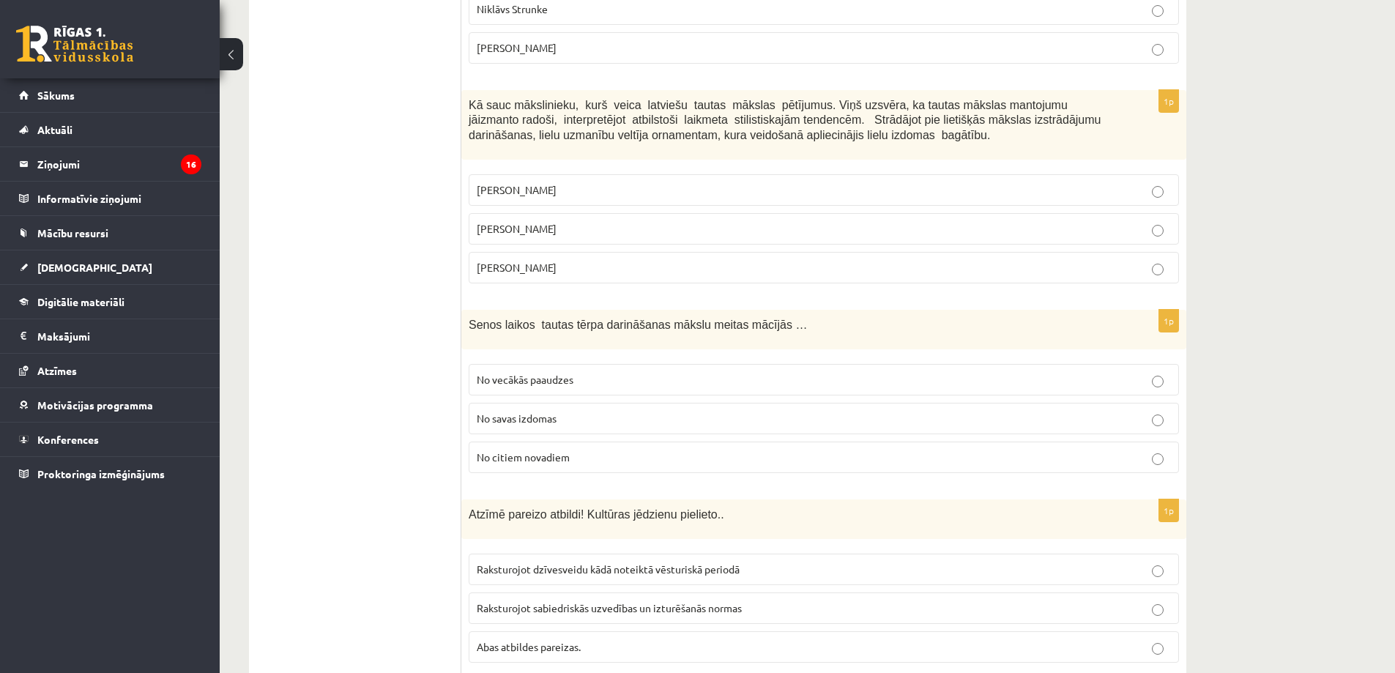
click at [530, 222] on span "Jūlijs Madernieks" at bounding box center [517, 228] width 80 height 13
click at [548, 373] on span "No vecākās paaudzes" at bounding box center [525, 379] width 97 height 13
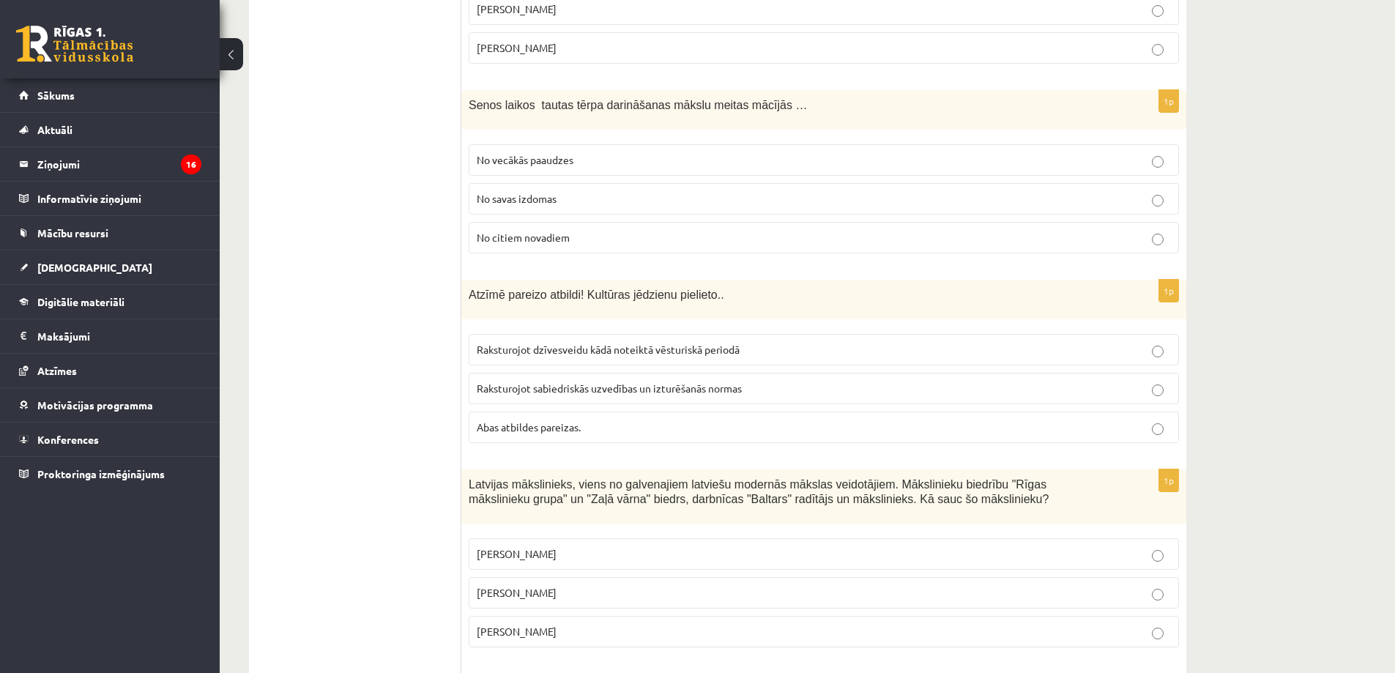
click at [559, 420] on span "Abas atbildes pareizas." at bounding box center [529, 426] width 104 height 13
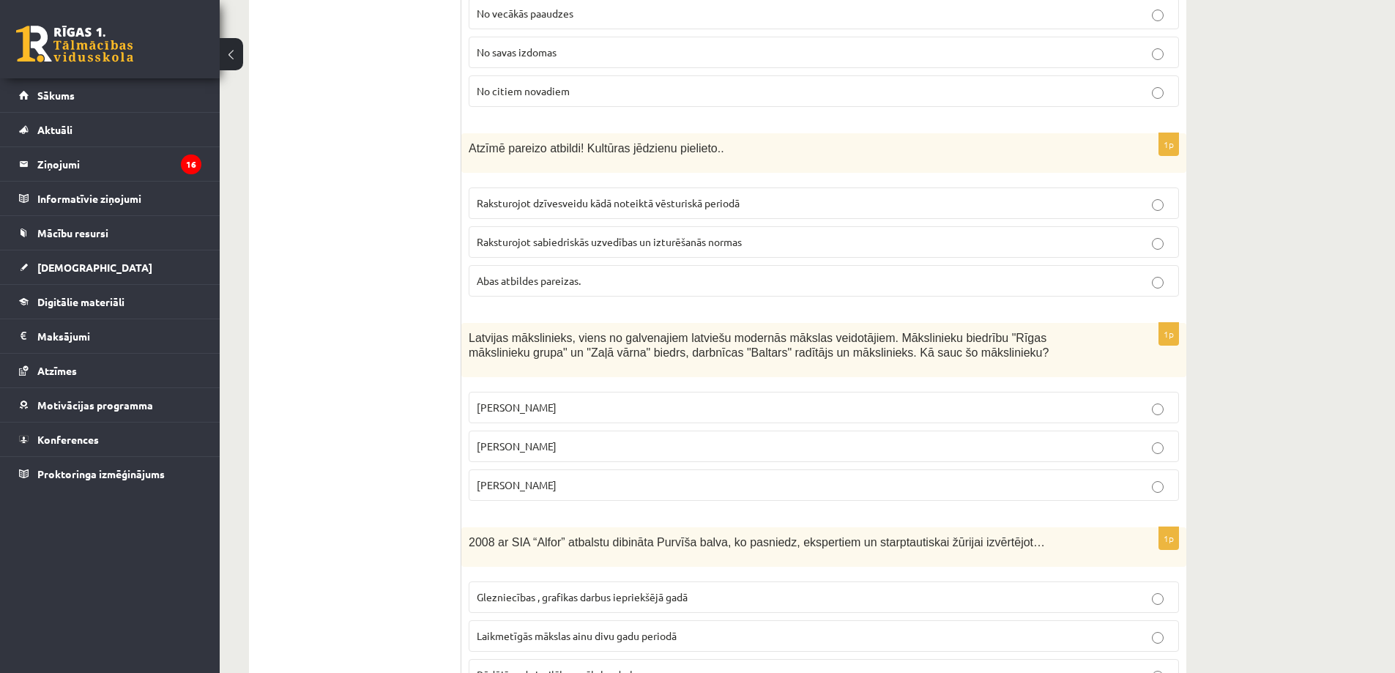
scroll to position [4981, 0]
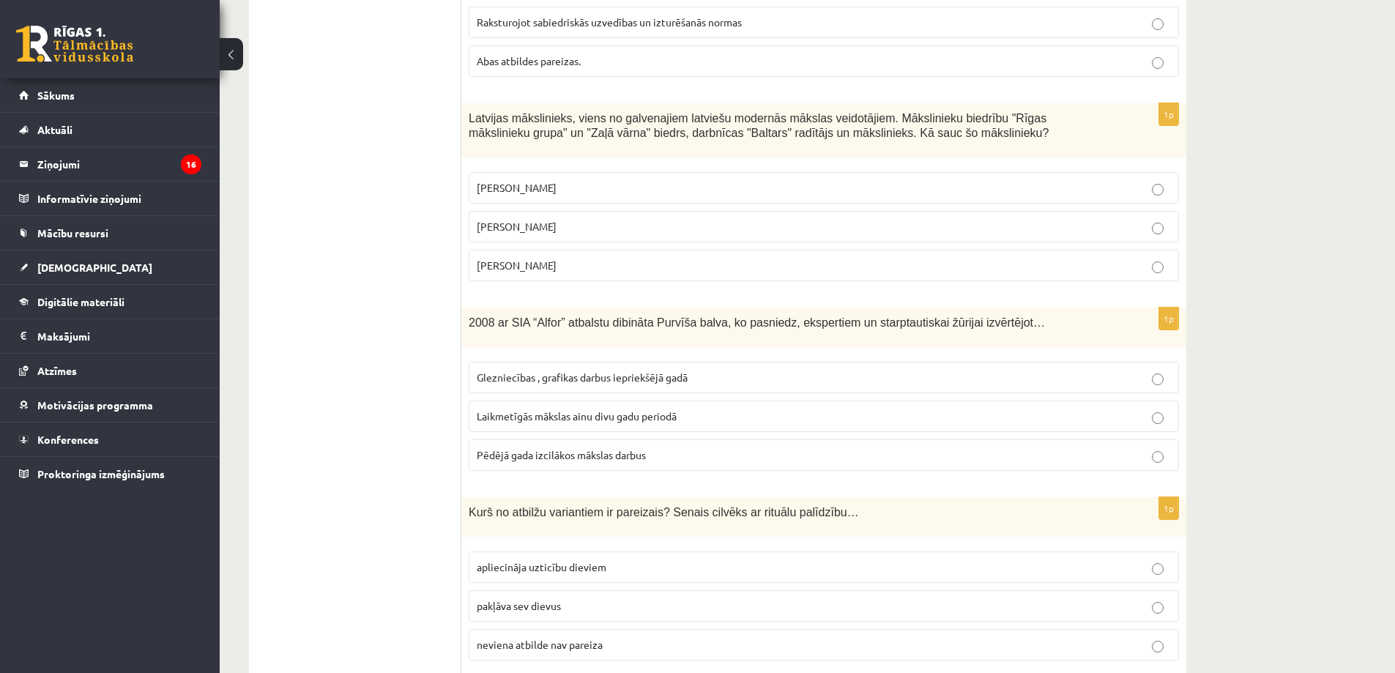
click at [557, 172] on label "Aleksandra Beļcova" at bounding box center [824, 187] width 711 height 31
click at [513, 409] on span "Laikmetīgās mākslas ainu divu gadu periodā" at bounding box center [577, 415] width 200 height 13
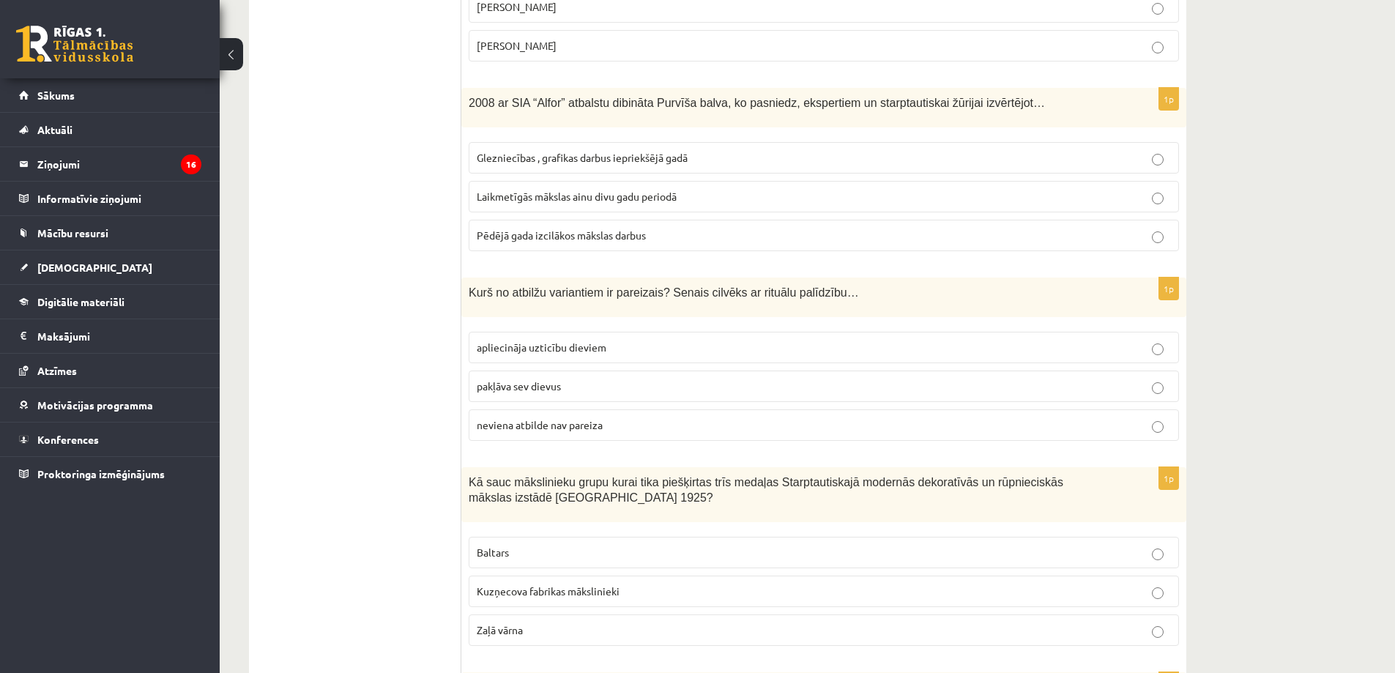
click at [517, 341] on span "apliecināja uzticību dieviem" at bounding box center [542, 347] width 130 height 13
click at [524, 418] on span "neviena atbilde nav pareiza" at bounding box center [540, 424] width 126 height 13
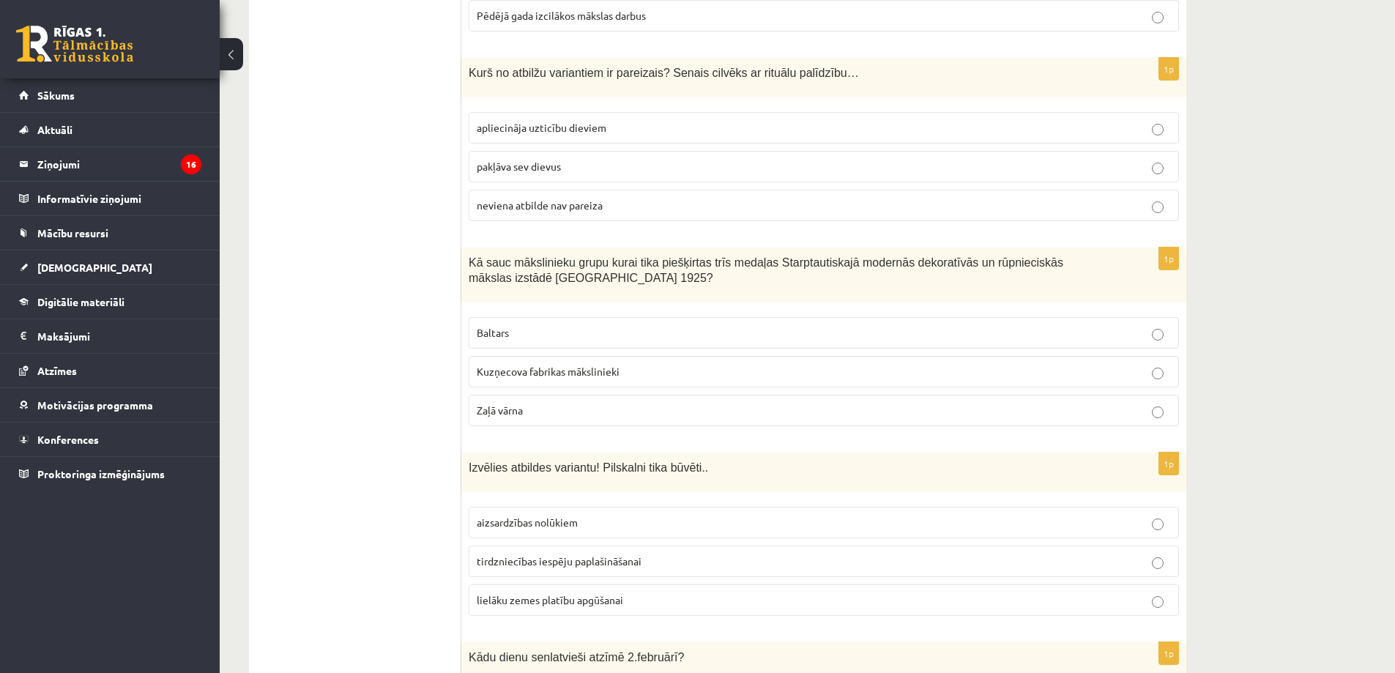
click at [496, 317] on label "Baltars" at bounding box center [824, 332] width 711 height 31
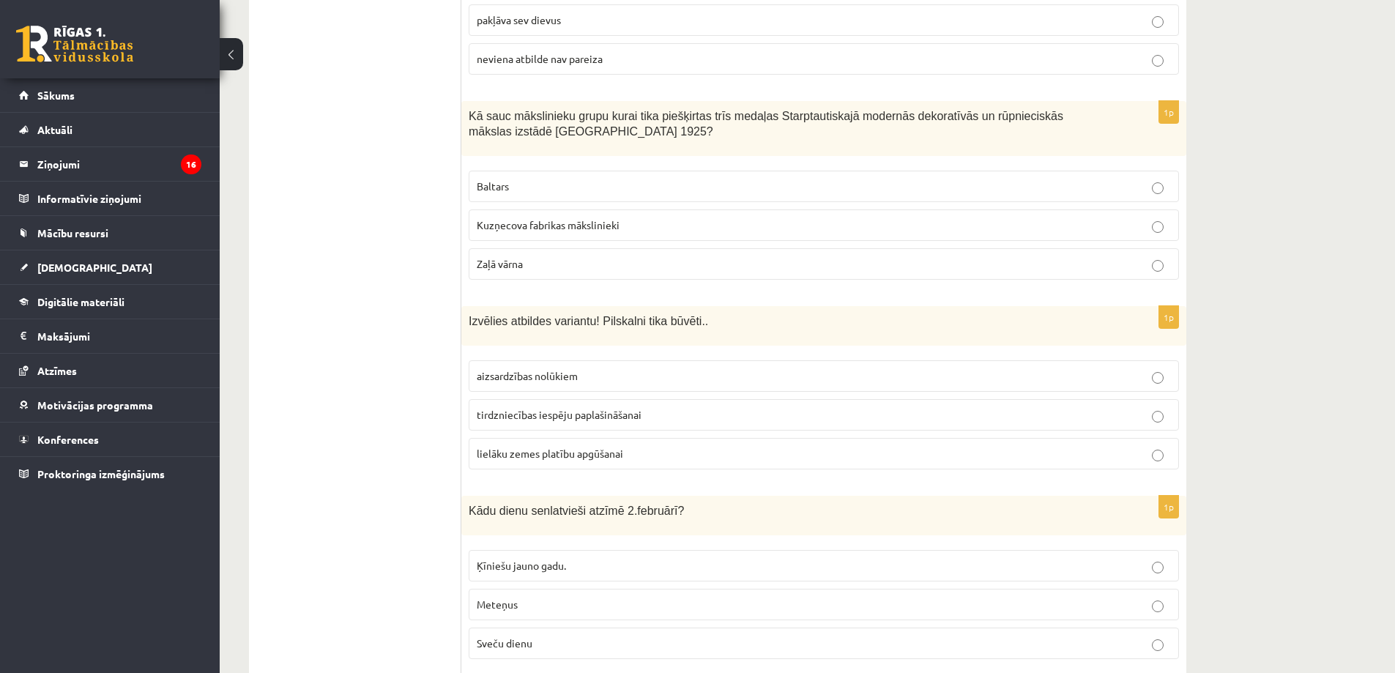
click at [489, 368] on p "aizsardzības nolūkiem" at bounding box center [824, 375] width 694 height 15
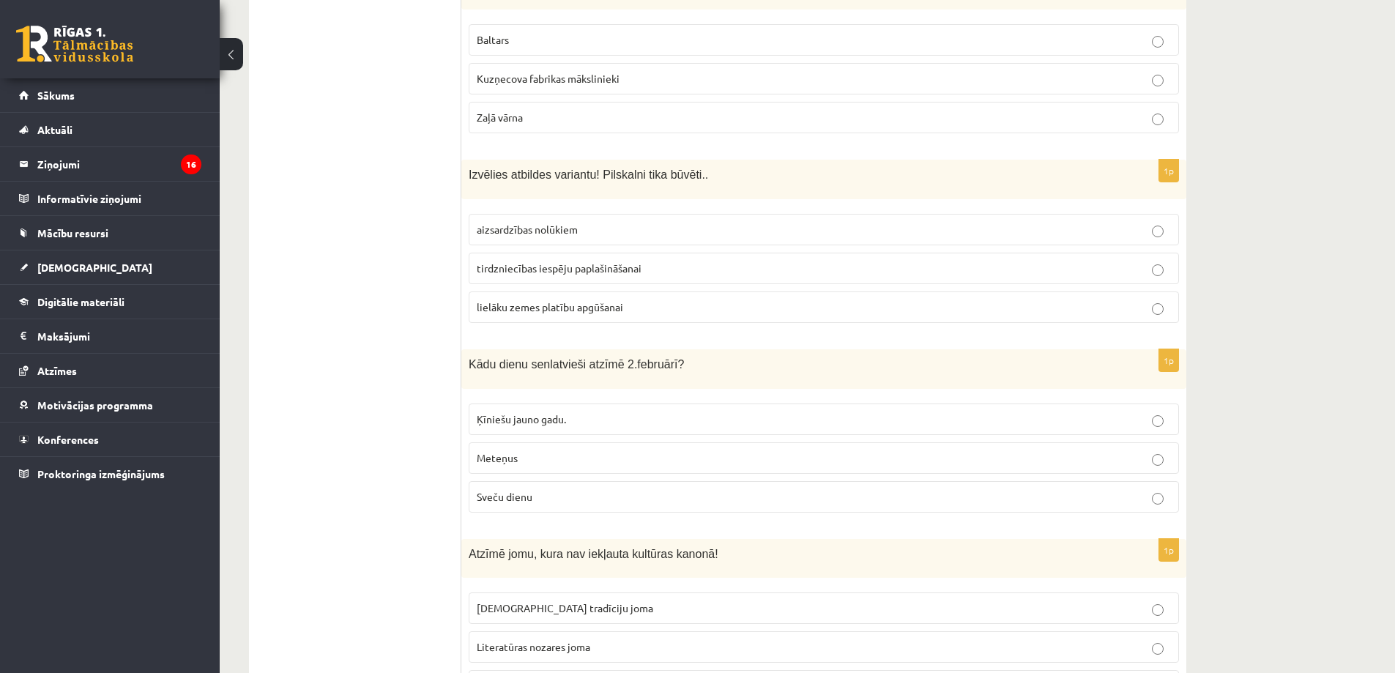
scroll to position [5751, 0]
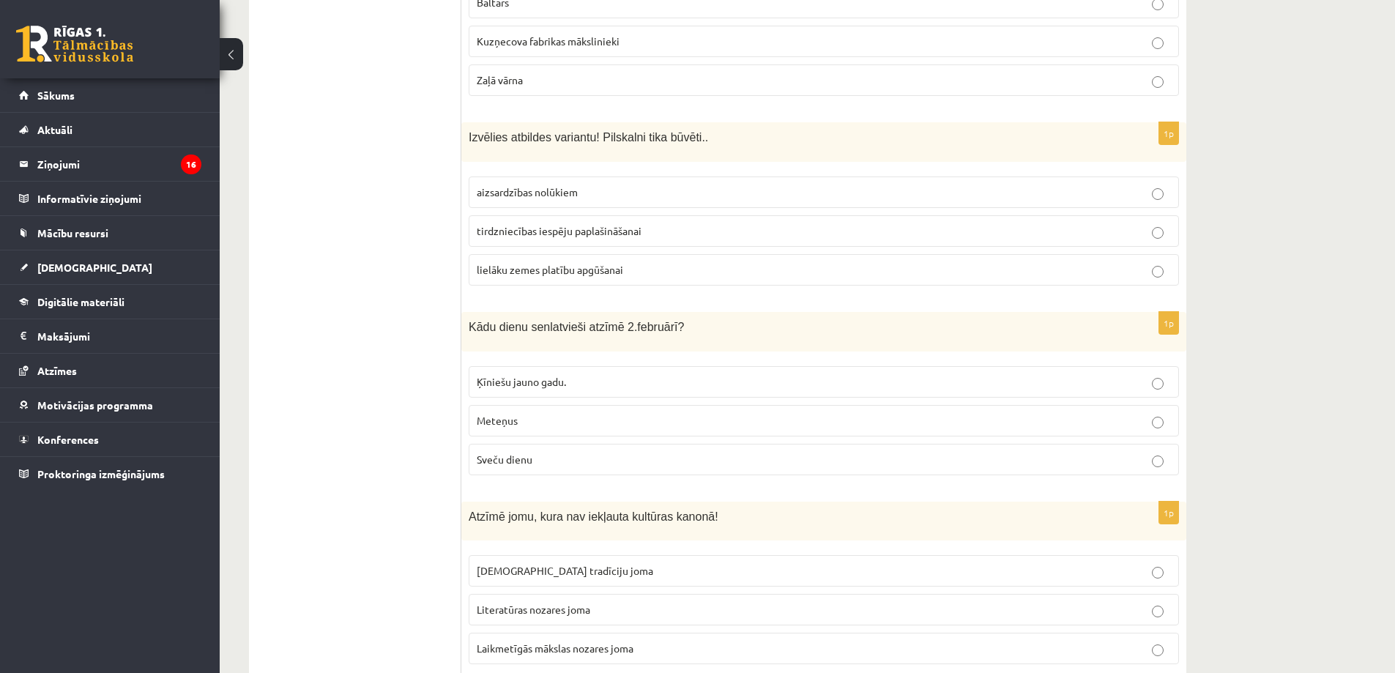
click at [517, 414] on span "Meteņus" at bounding box center [497, 420] width 41 height 13
click at [536, 642] on span "Laikmetīgās mākslas nozares joma" at bounding box center [555, 648] width 157 height 13
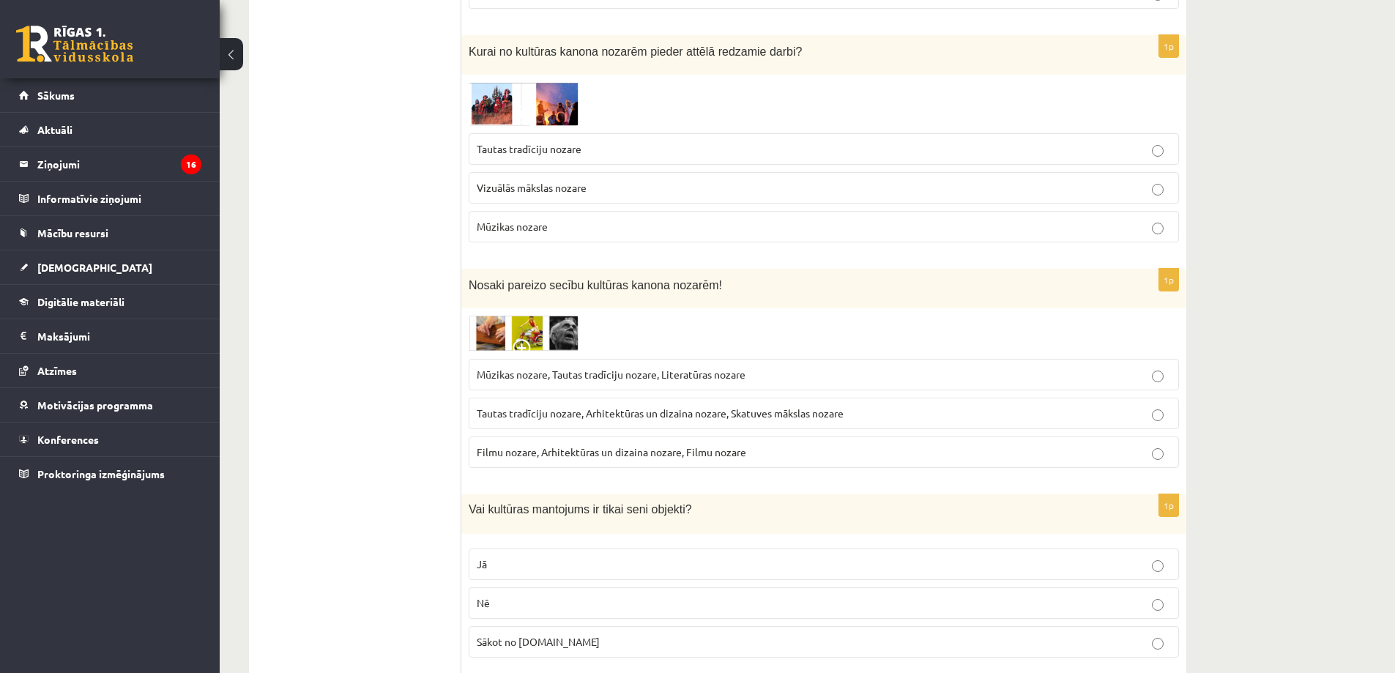
scroll to position [0, 0]
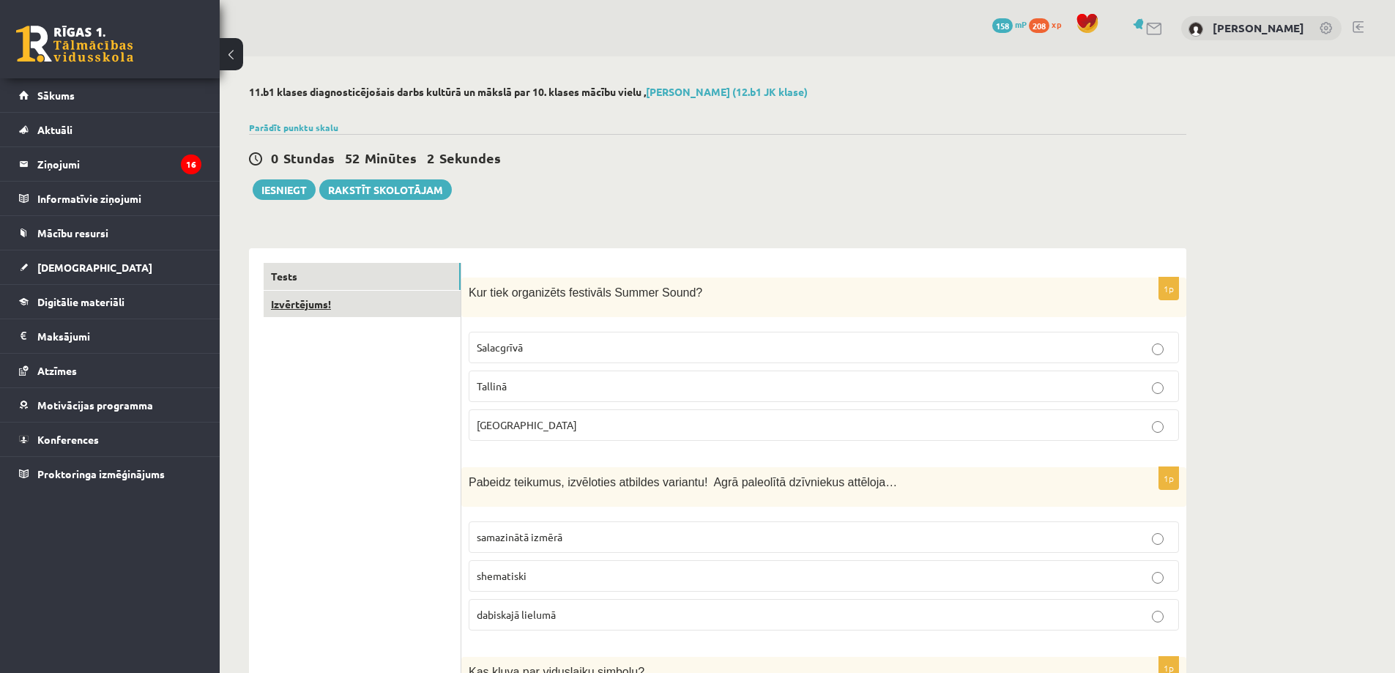
click at [332, 314] on link "Izvērtējums!" at bounding box center [362, 304] width 197 height 27
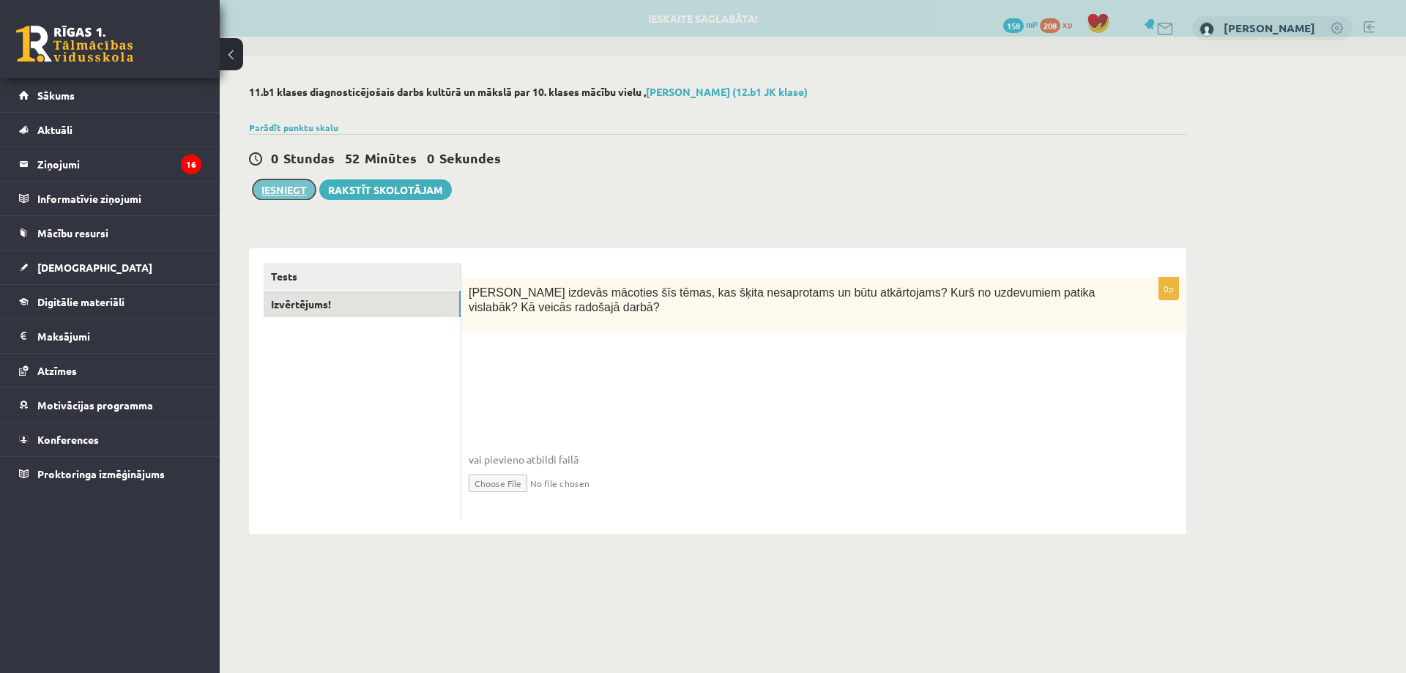
click at [292, 183] on button "Iesniegt" at bounding box center [284, 189] width 63 height 21
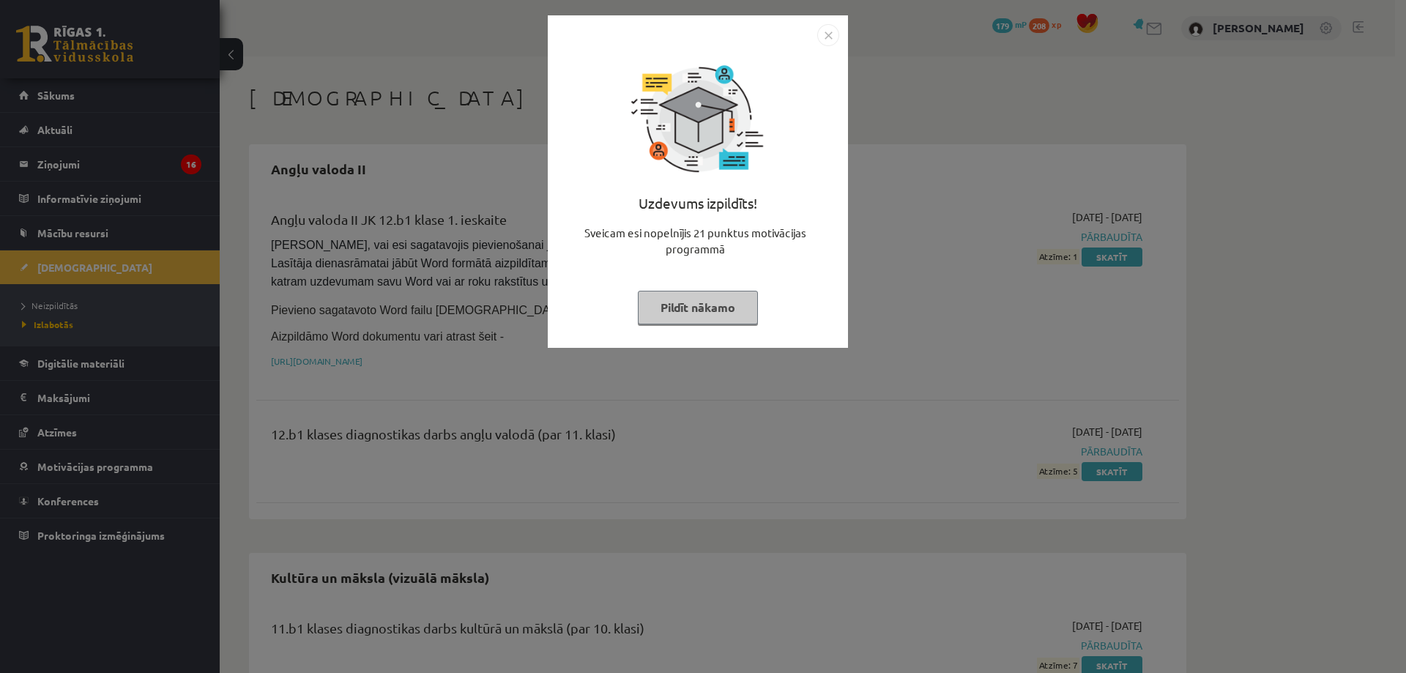
click at [724, 305] on button "Pildīt nākamo" at bounding box center [698, 308] width 120 height 34
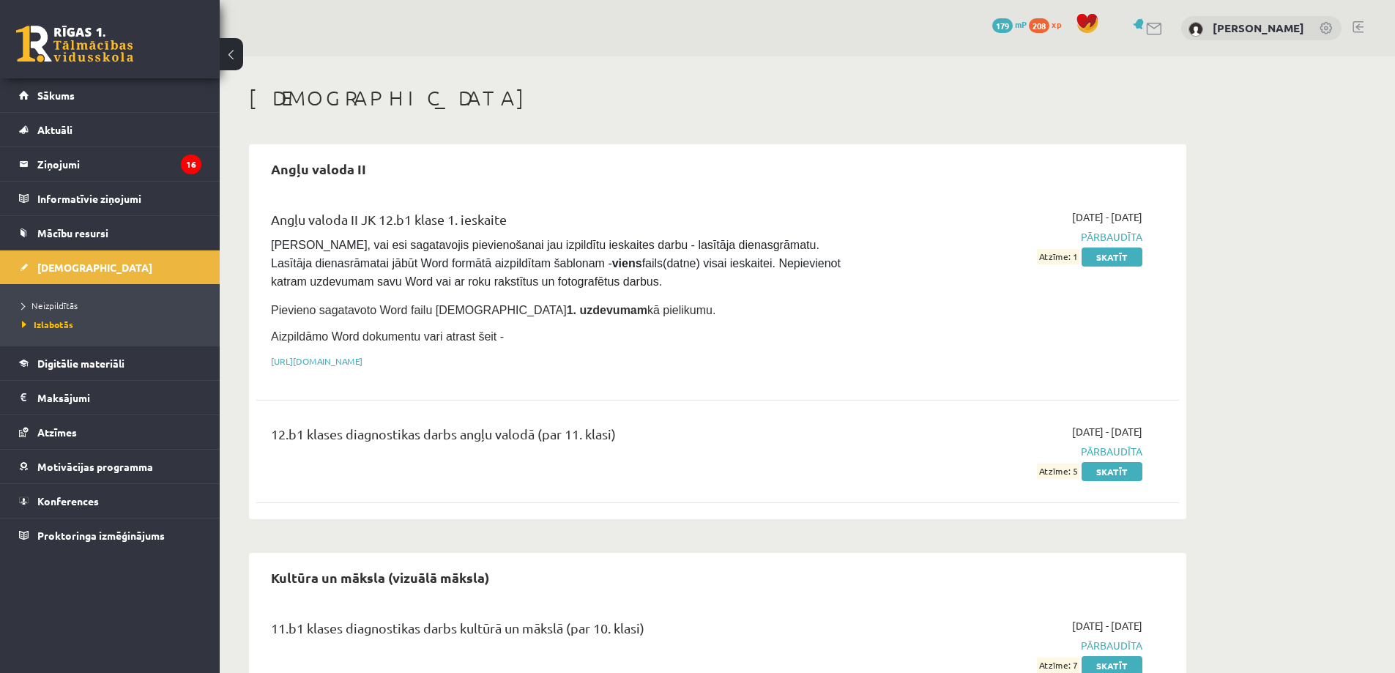
scroll to position [366, 0]
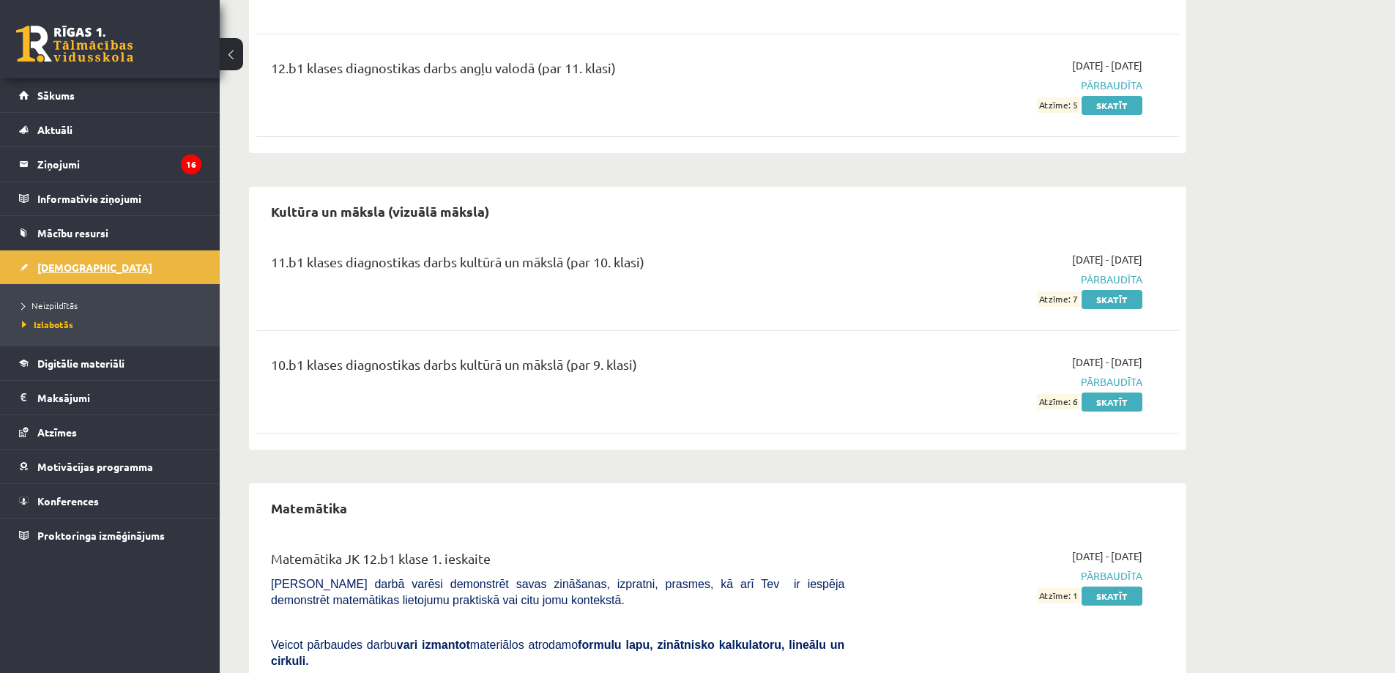
click at [56, 265] on span "[DEMOGRAPHIC_DATA]" at bounding box center [94, 267] width 115 height 13
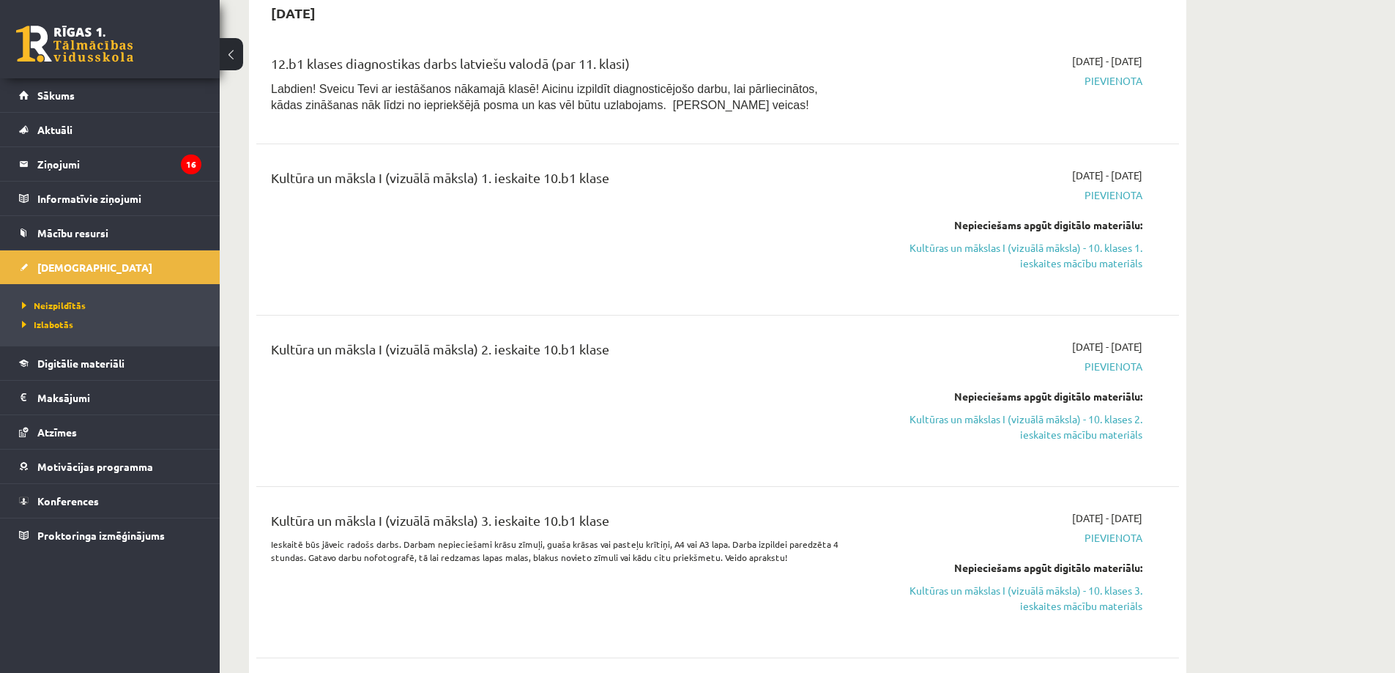
scroll to position [586, 0]
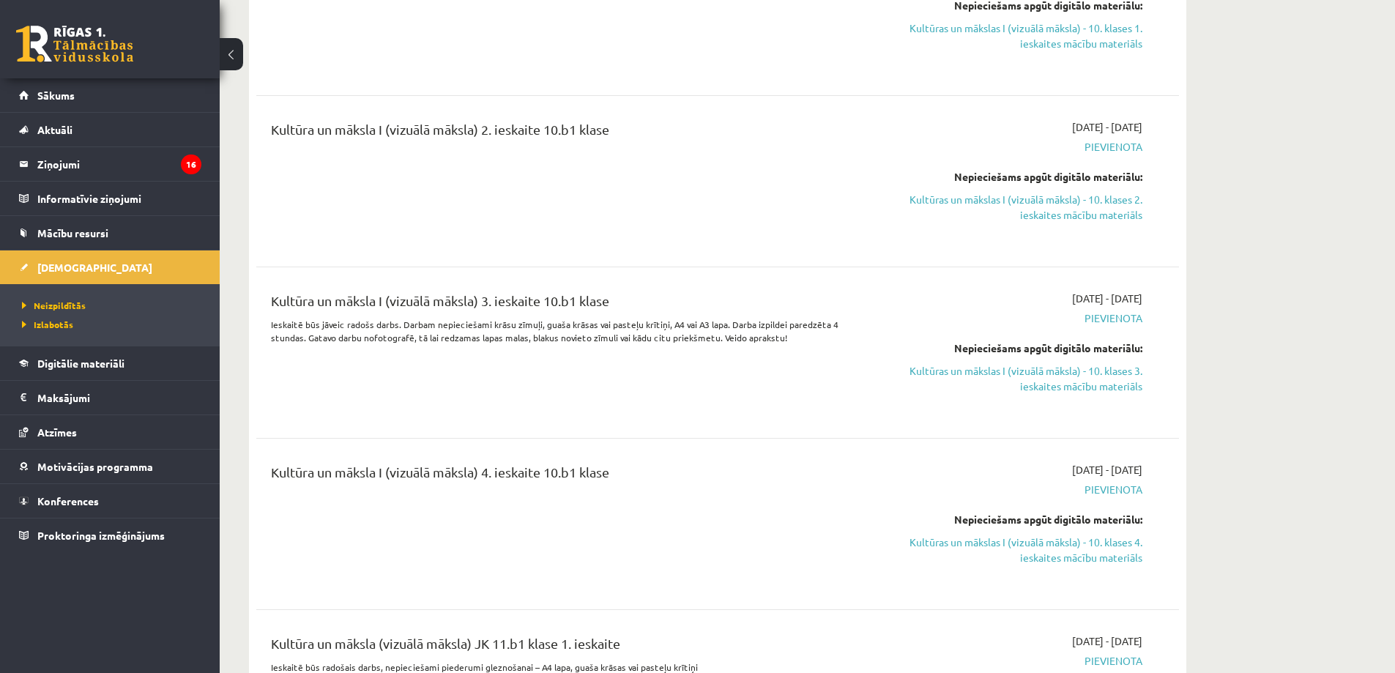
click at [680, 294] on div "Kultūra un māksla I (vizuālā māksla) 3. ieskaite 10.b1 klase" at bounding box center [558, 304] width 574 height 27
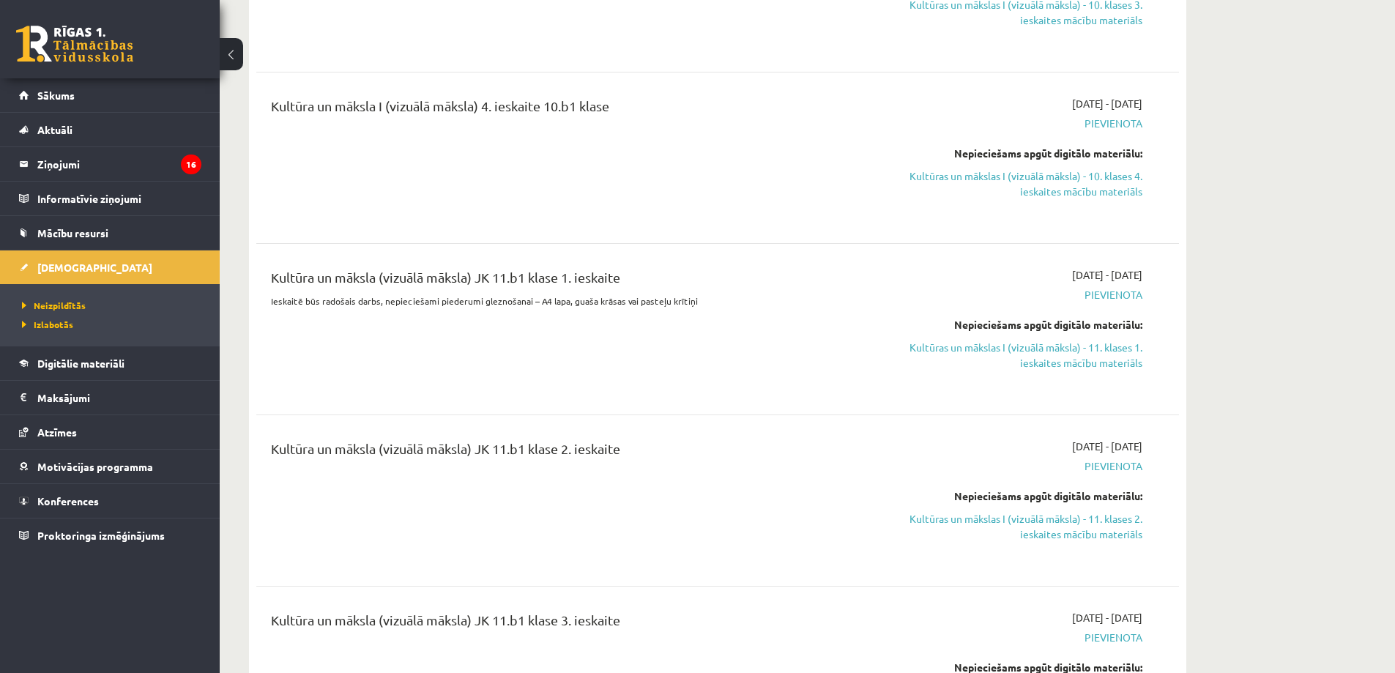
scroll to position [733, 0]
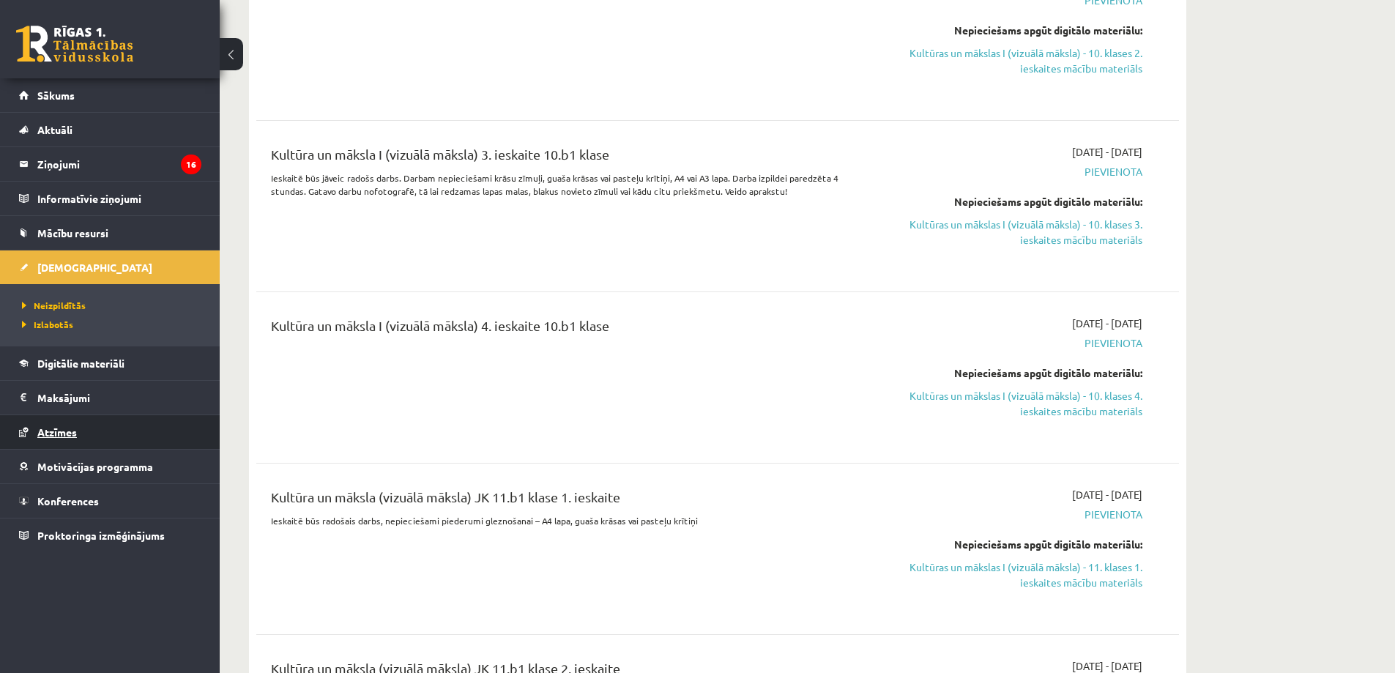
click at [42, 433] on span "Atzīmes" at bounding box center [57, 432] width 40 height 13
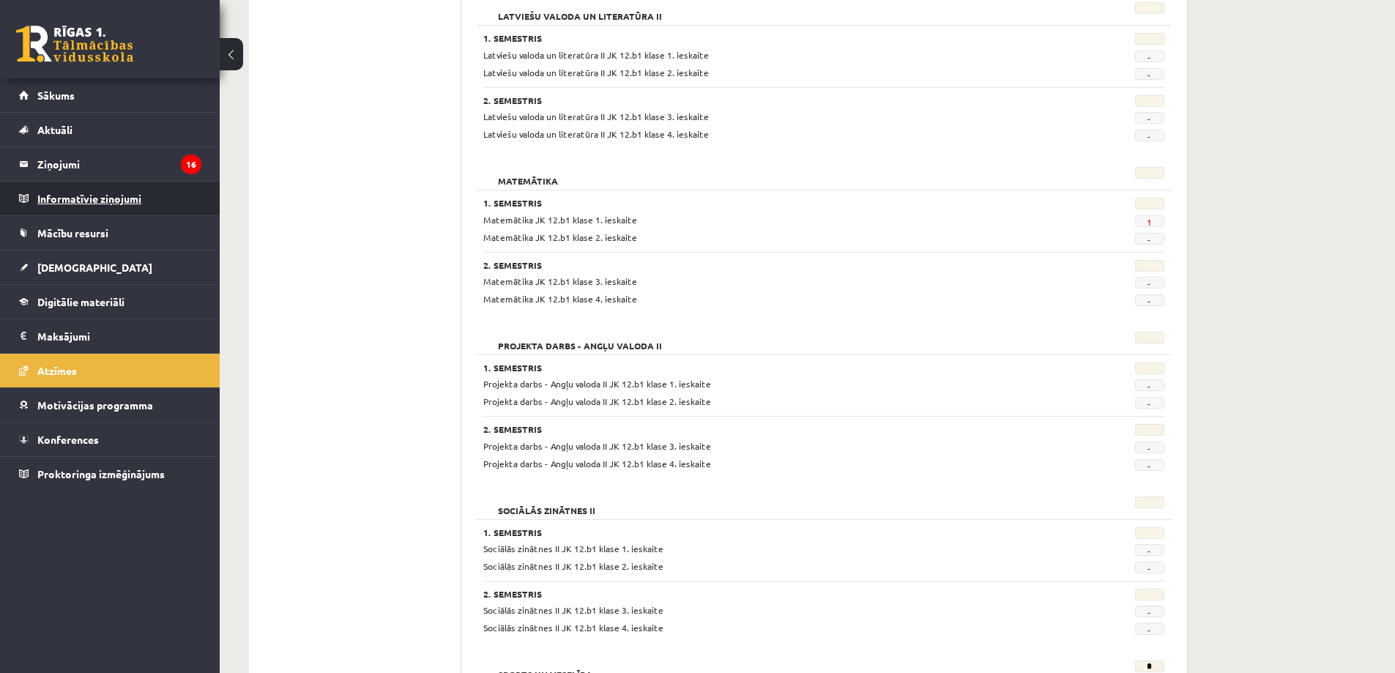
click at [63, 198] on legend "Informatīvie ziņojumi 0" at bounding box center [119, 199] width 164 height 34
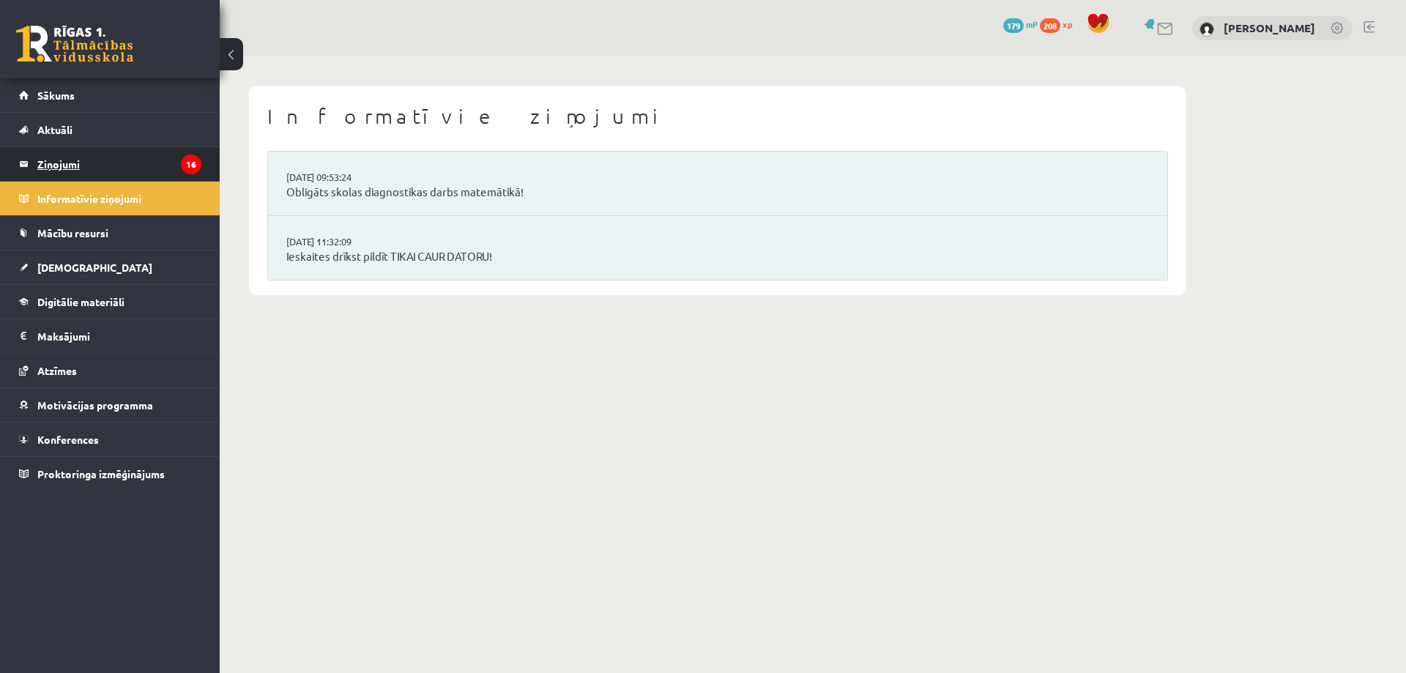
click at [59, 165] on legend "Ziņojumi 16" at bounding box center [119, 164] width 164 height 34
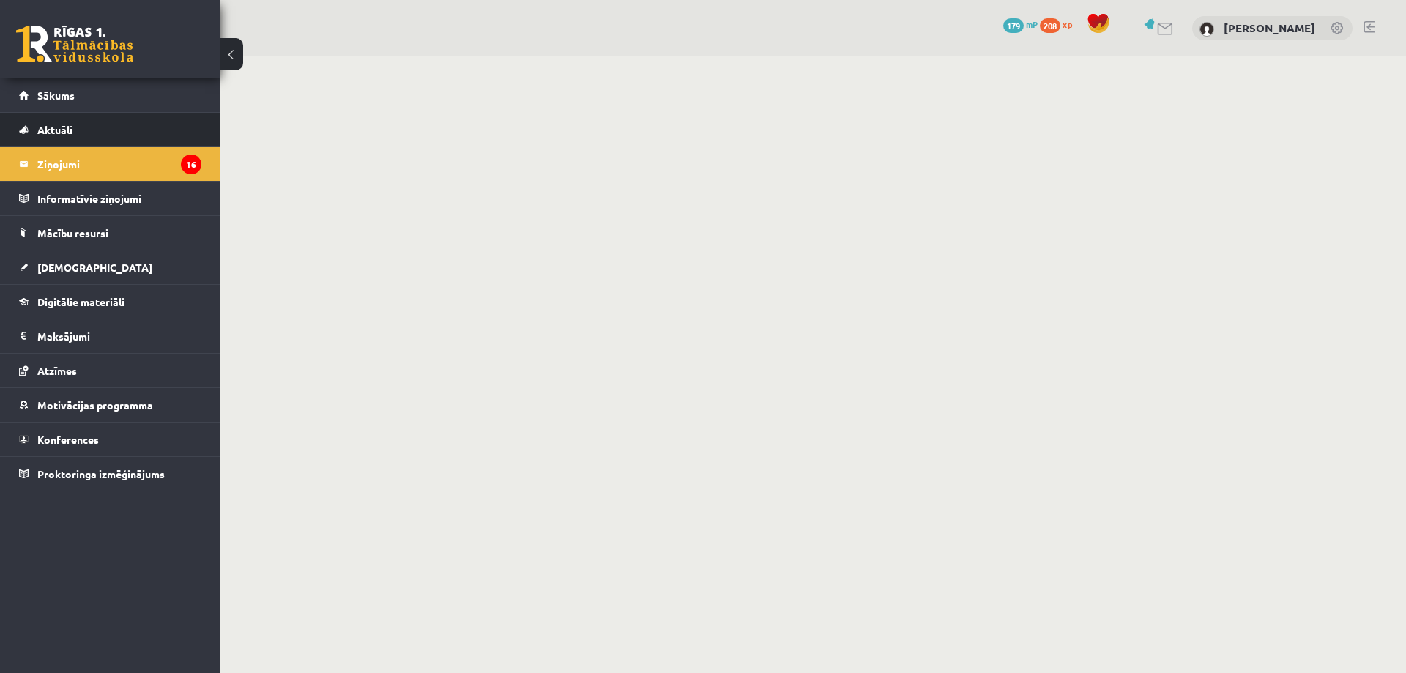
click at [53, 132] on span "Aktuāli" at bounding box center [54, 129] width 35 height 13
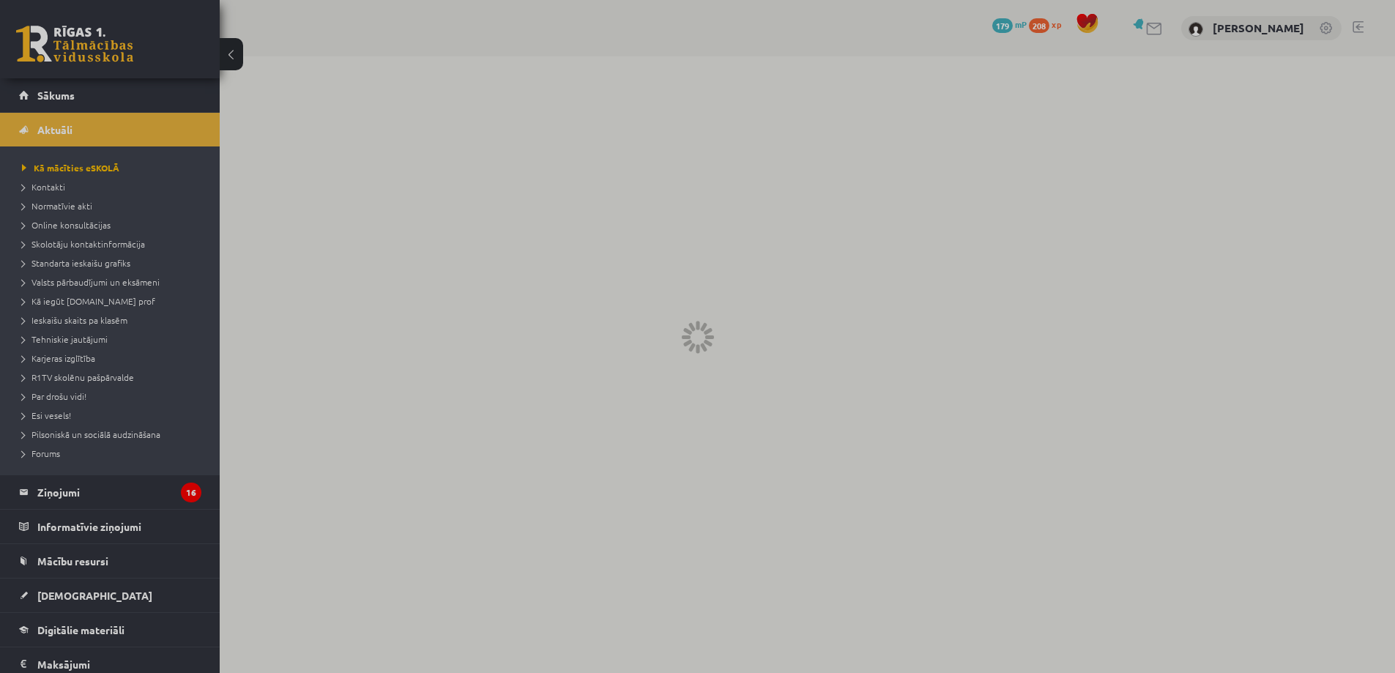
click at [61, 92] on span "Sākums" at bounding box center [55, 95] width 37 height 13
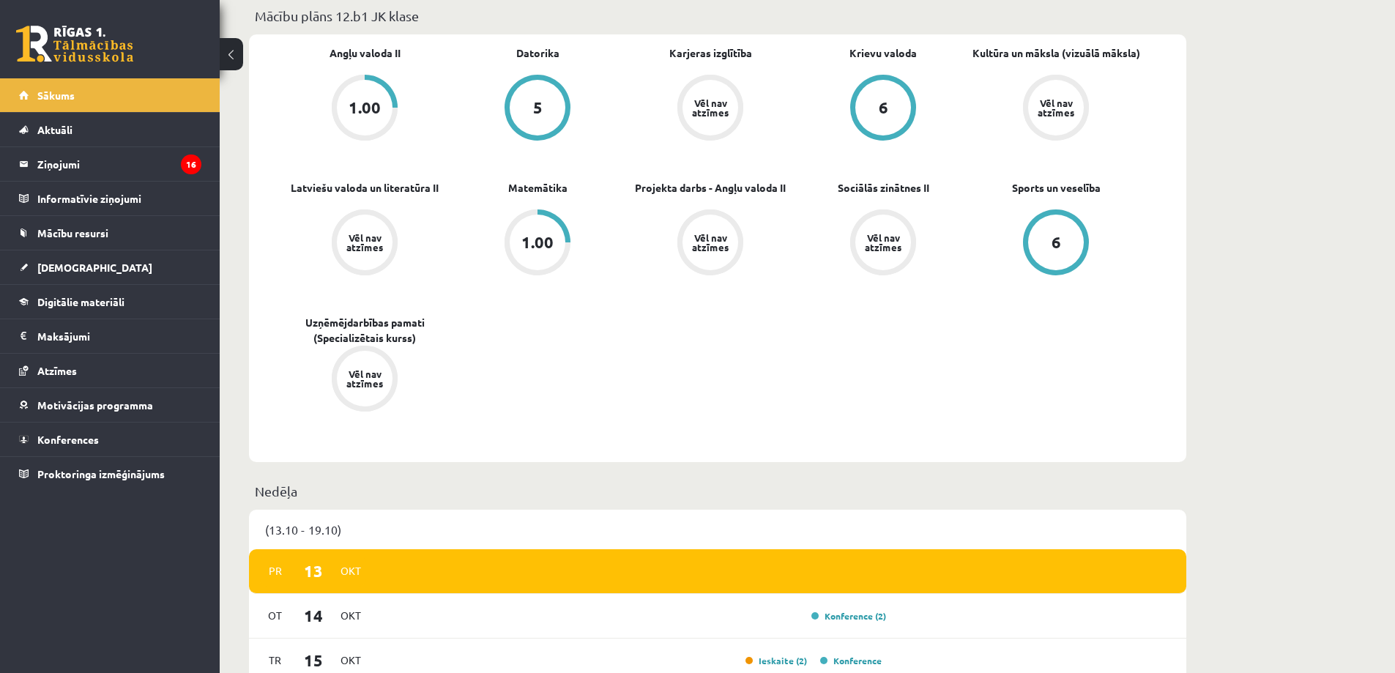
scroll to position [293, 0]
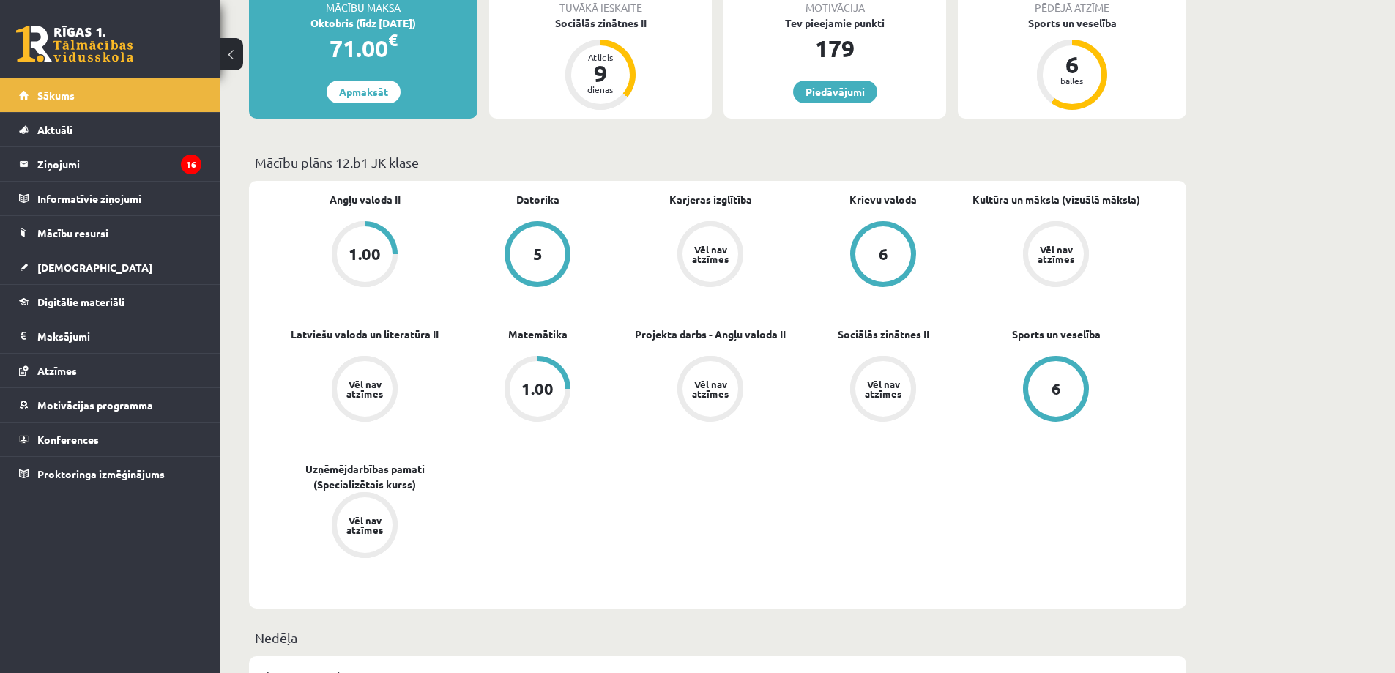
click at [375, 268] on div "1.00" at bounding box center [365, 254] width 56 height 56
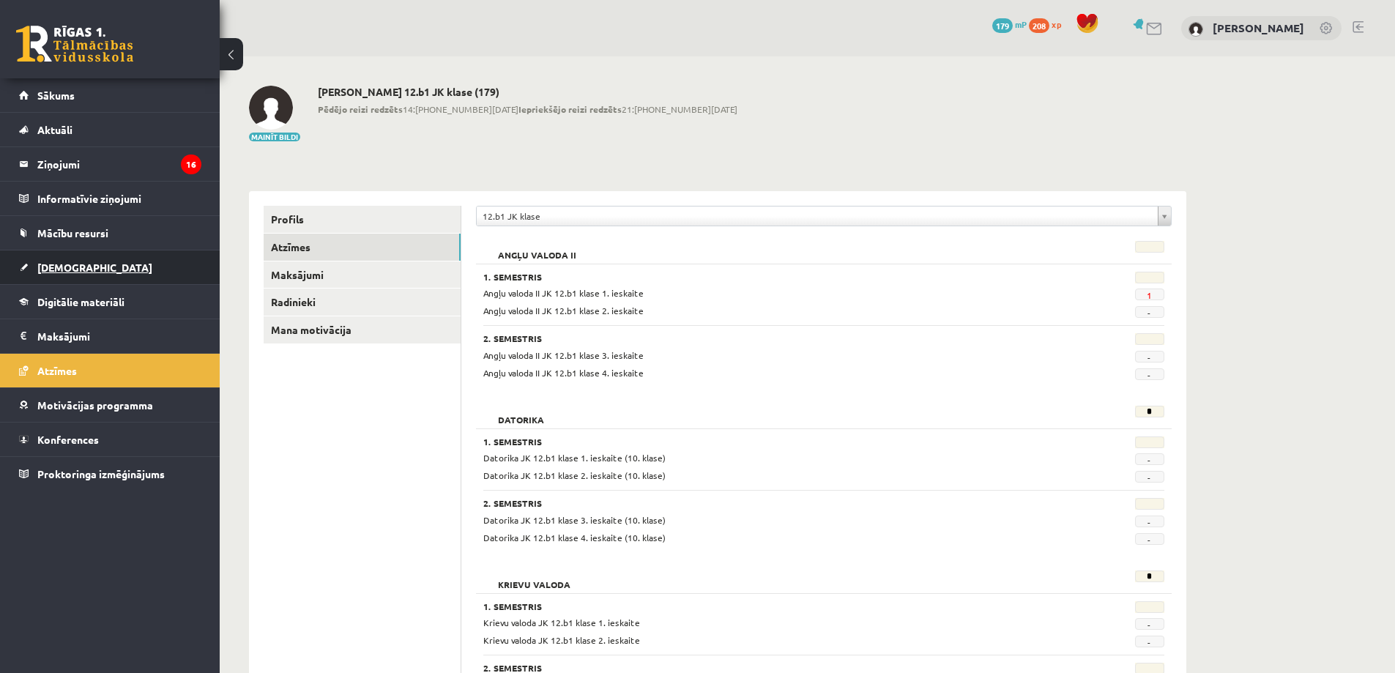
click at [67, 265] on span "[DEMOGRAPHIC_DATA]" at bounding box center [94, 267] width 115 height 13
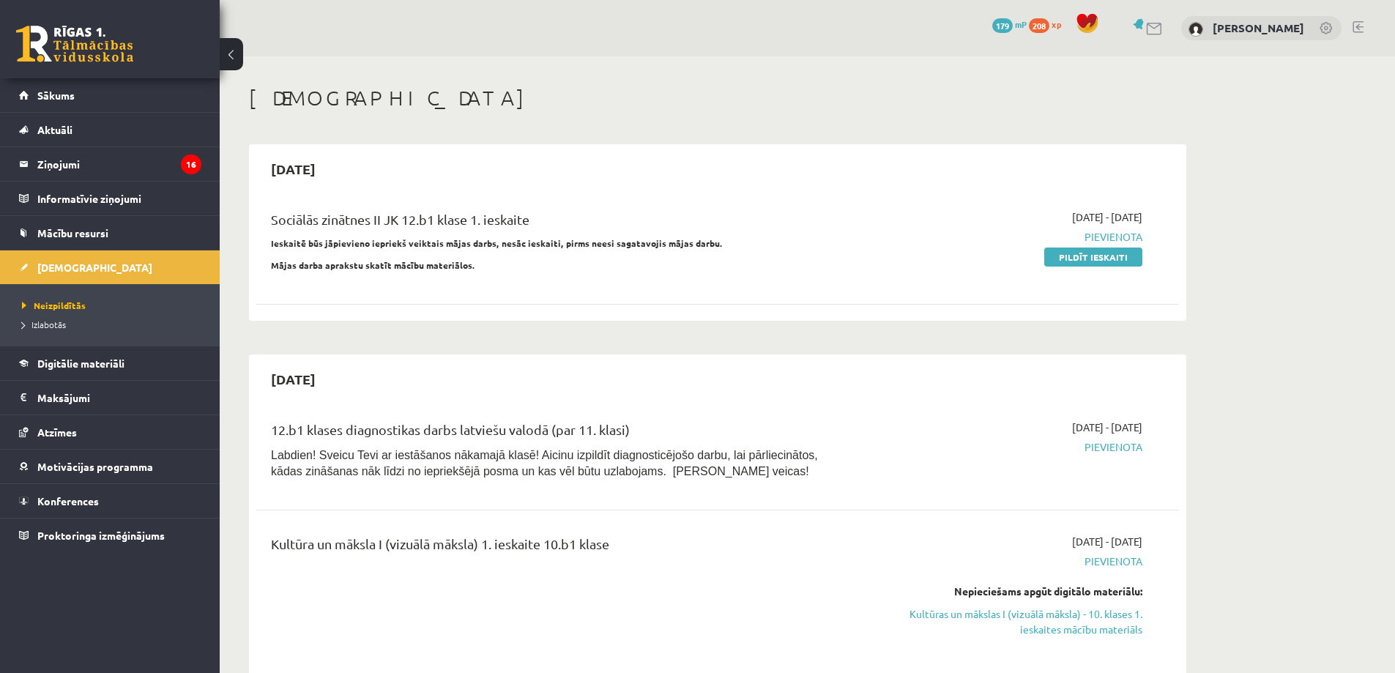
click at [715, 292] on div "Sociālās zinātnes II JK 12.b1 klase 1. ieskaite Ieskaitē būs jāpievieno iepriek…" at bounding box center [717, 245] width 923 height 100
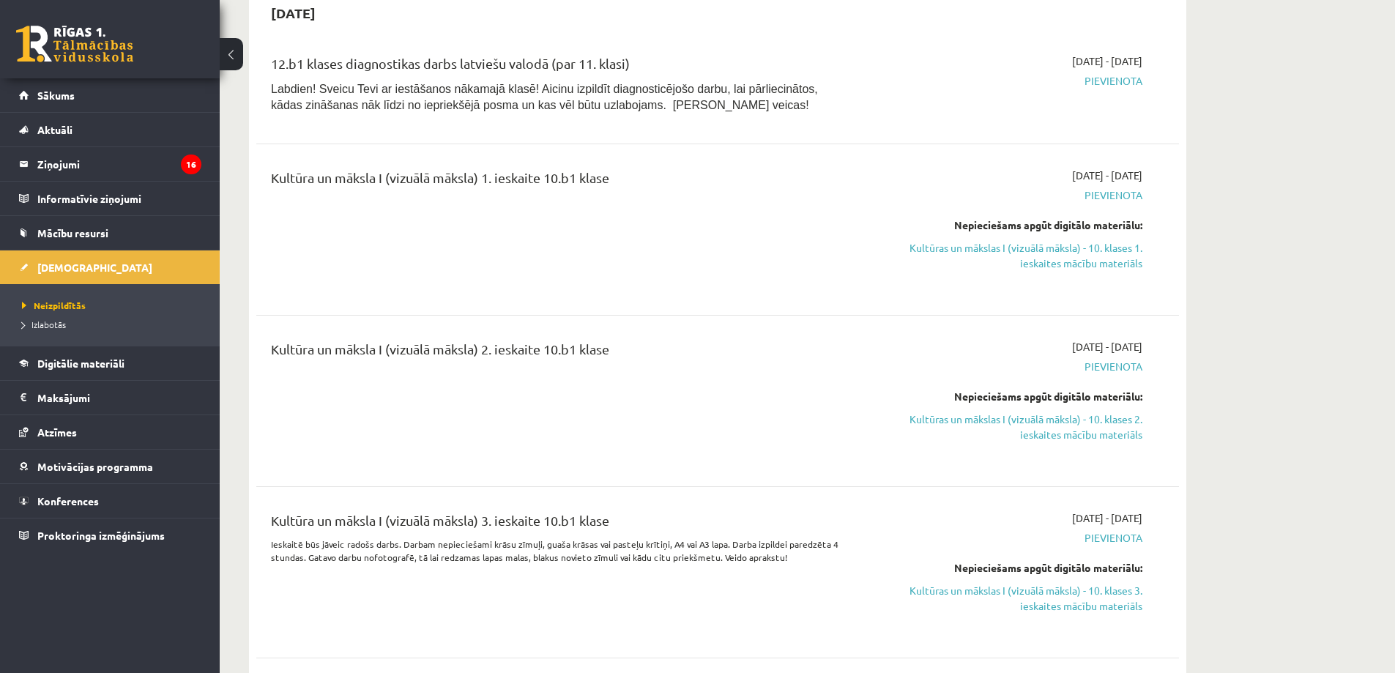
scroll to position [73, 0]
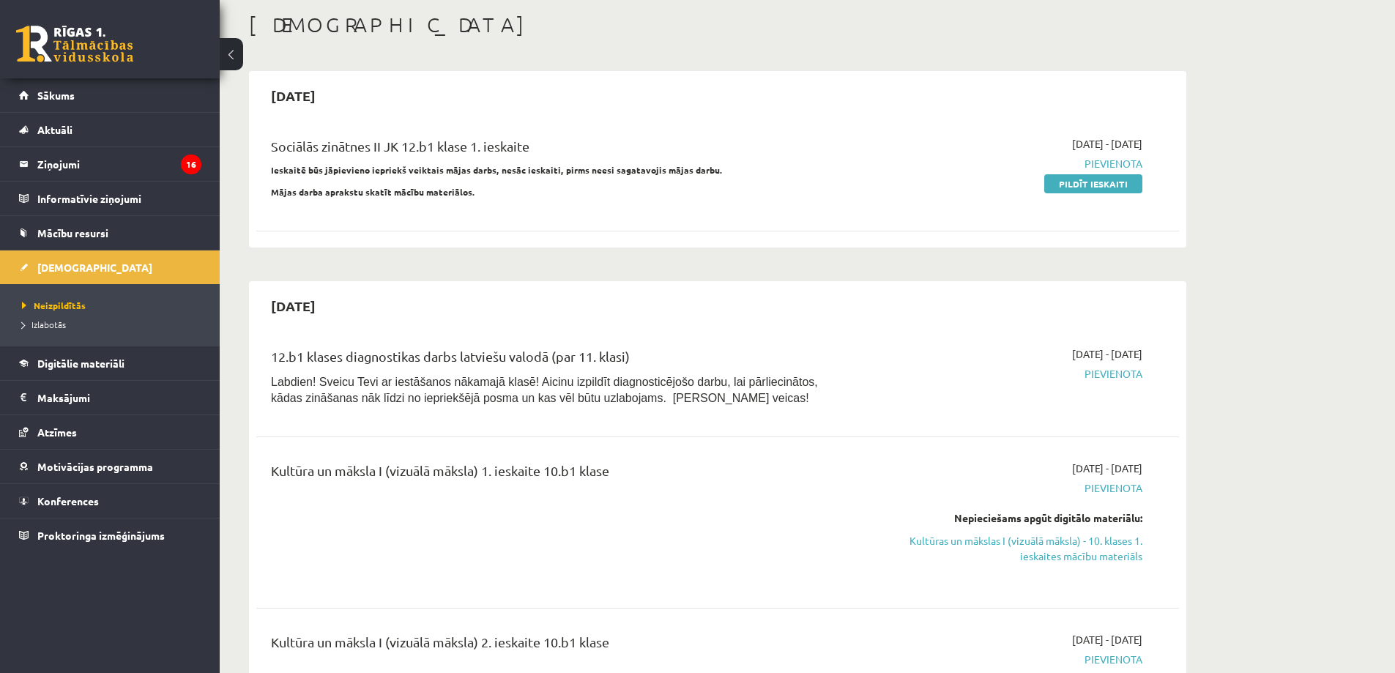
drag, startPoint x: 1087, startPoint y: 390, endPoint x: 1071, endPoint y: 390, distance: 16.1
click at [1086, 389] on div "2025-10-16 - 2025-10-31 Pievienota" at bounding box center [1005, 379] width 298 height 67
click at [439, 407] on div "12.b1 klases diagnostikas darbs latviešu valodā (par 11. klasi) Labdien! Sveicu…" at bounding box center [558, 379] width 596 height 67
click at [1095, 377] on span "Pievienota" at bounding box center [1005, 373] width 276 height 15
click at [1072, 349] on span "2025-10-16 - 2025-10-31" at bounding box center [1107, 353] width 70 height 15
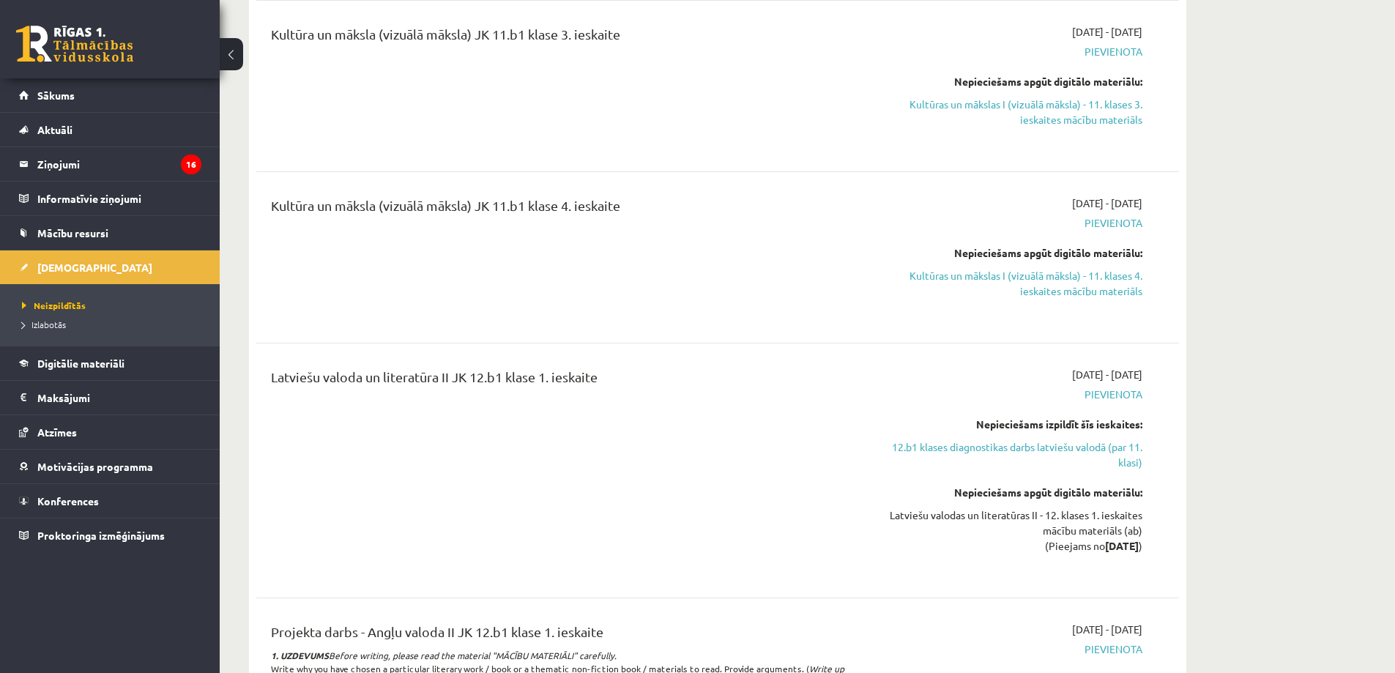
scroll to position [1612, 0]
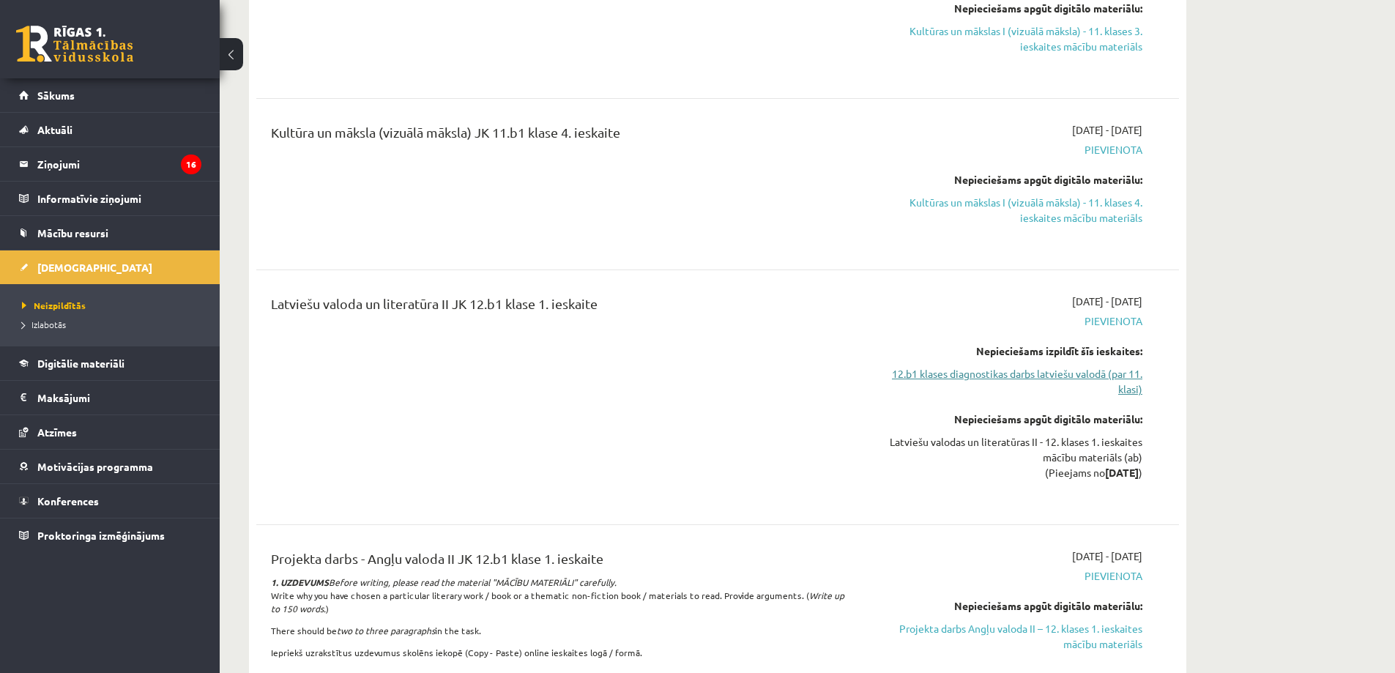
click at [997, 377] on link "12.b1 klases diagnostikas darbs latviešu valodā (par 11. klasi)" at bounding box center [1005, 381] width 276 height 31
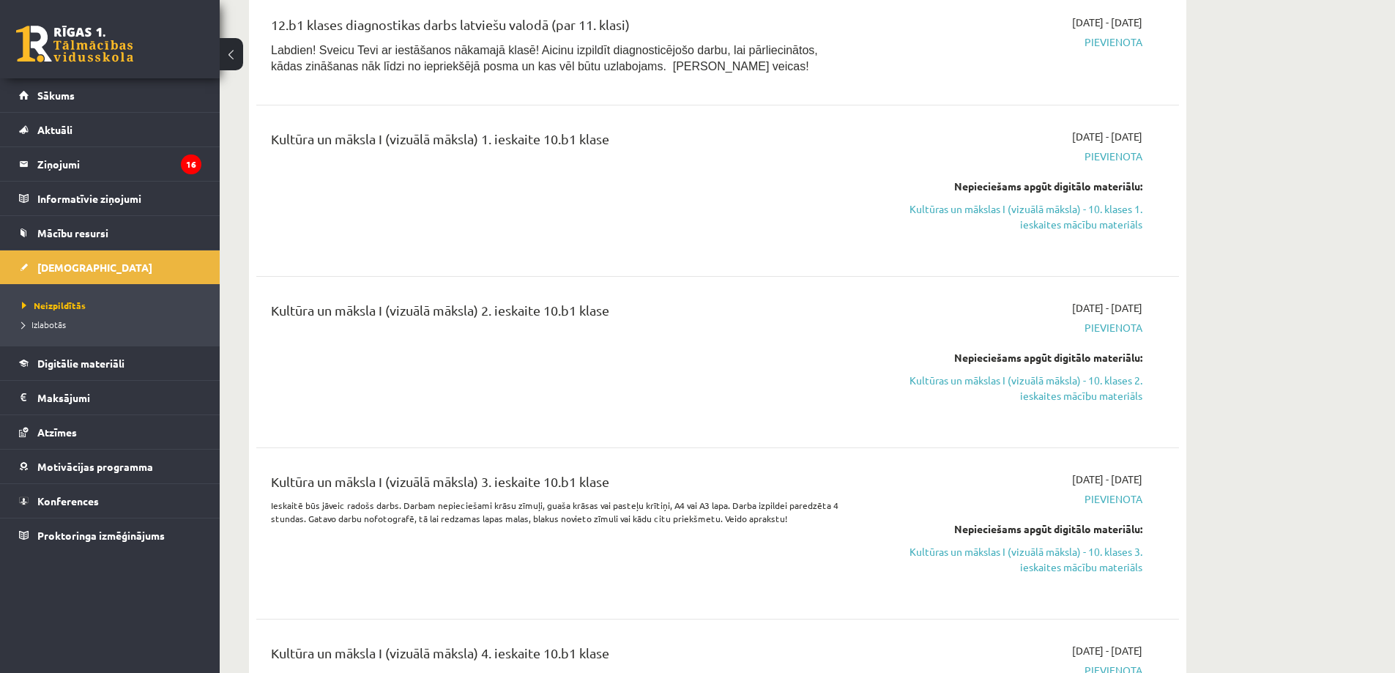
scroll to position [259, 0]
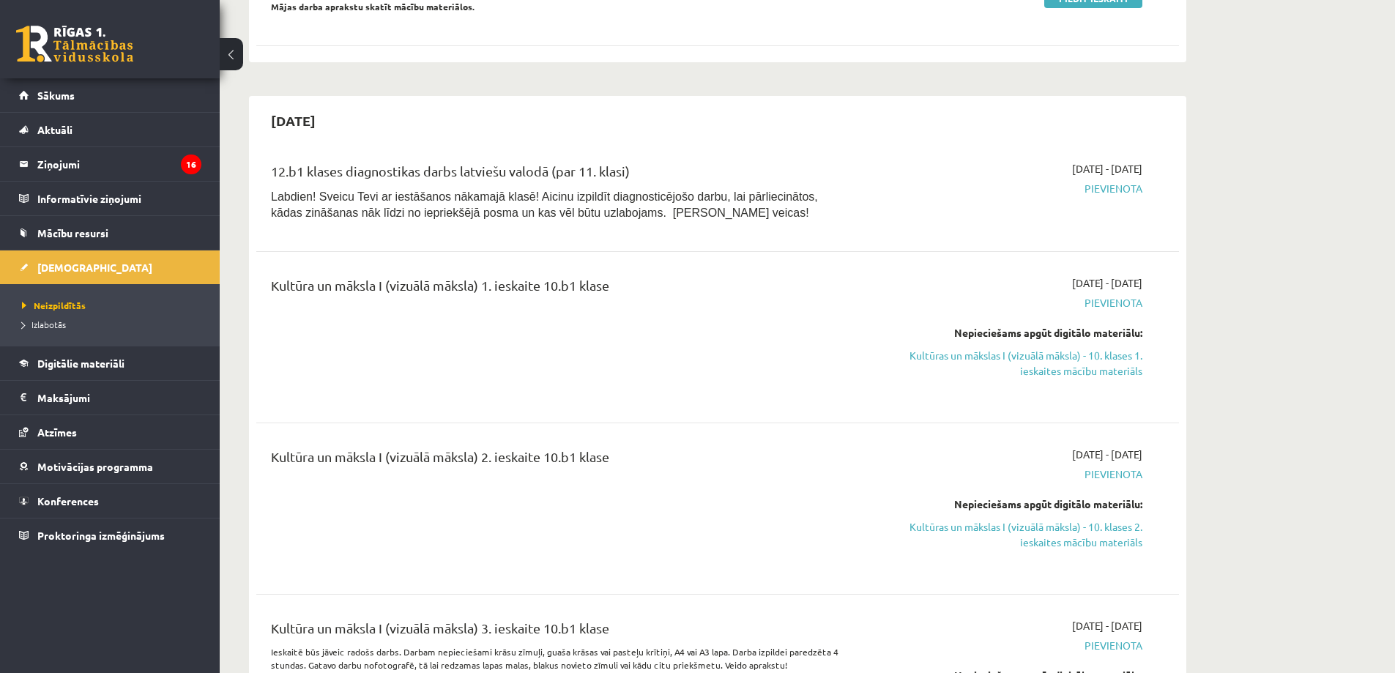
click at [660, 196] on span "Labdien! Sveicu Tevi ar iestāšanos nākamajā klasē! Aicinu izpildīt diagnosticēj…" at bounding box center [544, 204] width 547 height 29
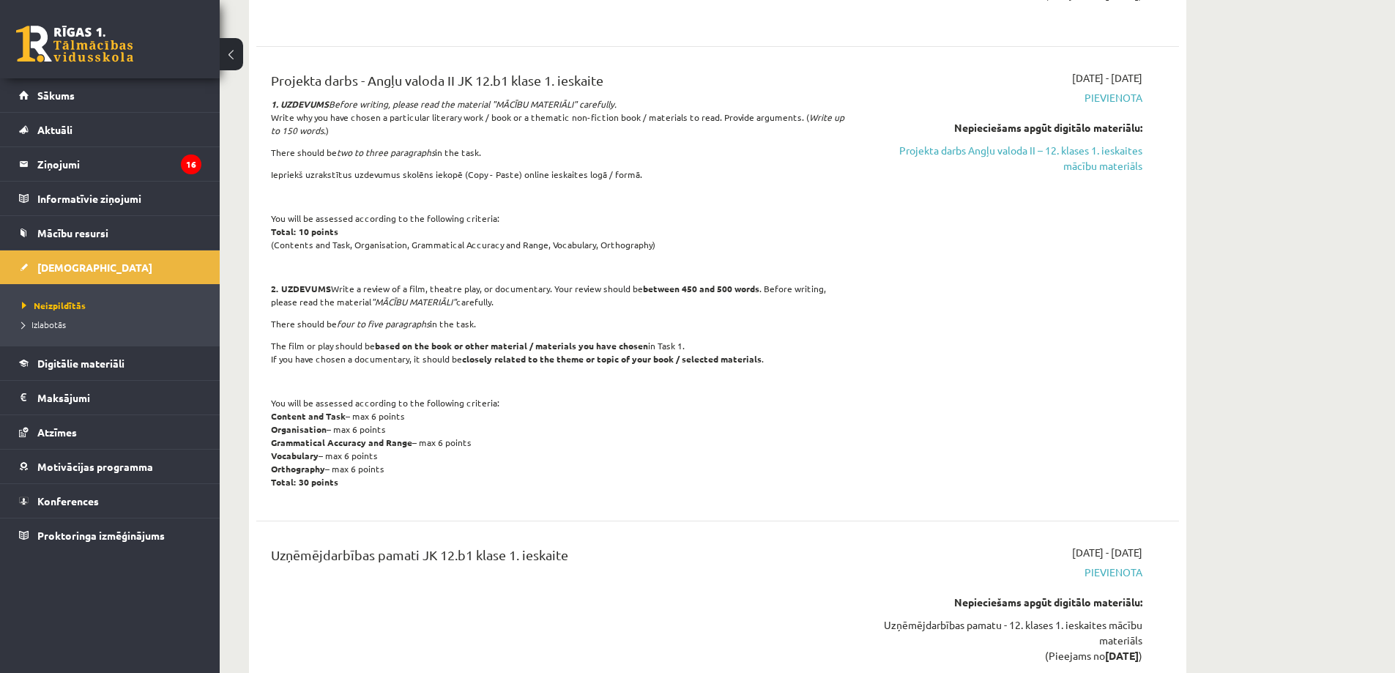
scroll to position [2017, 0]
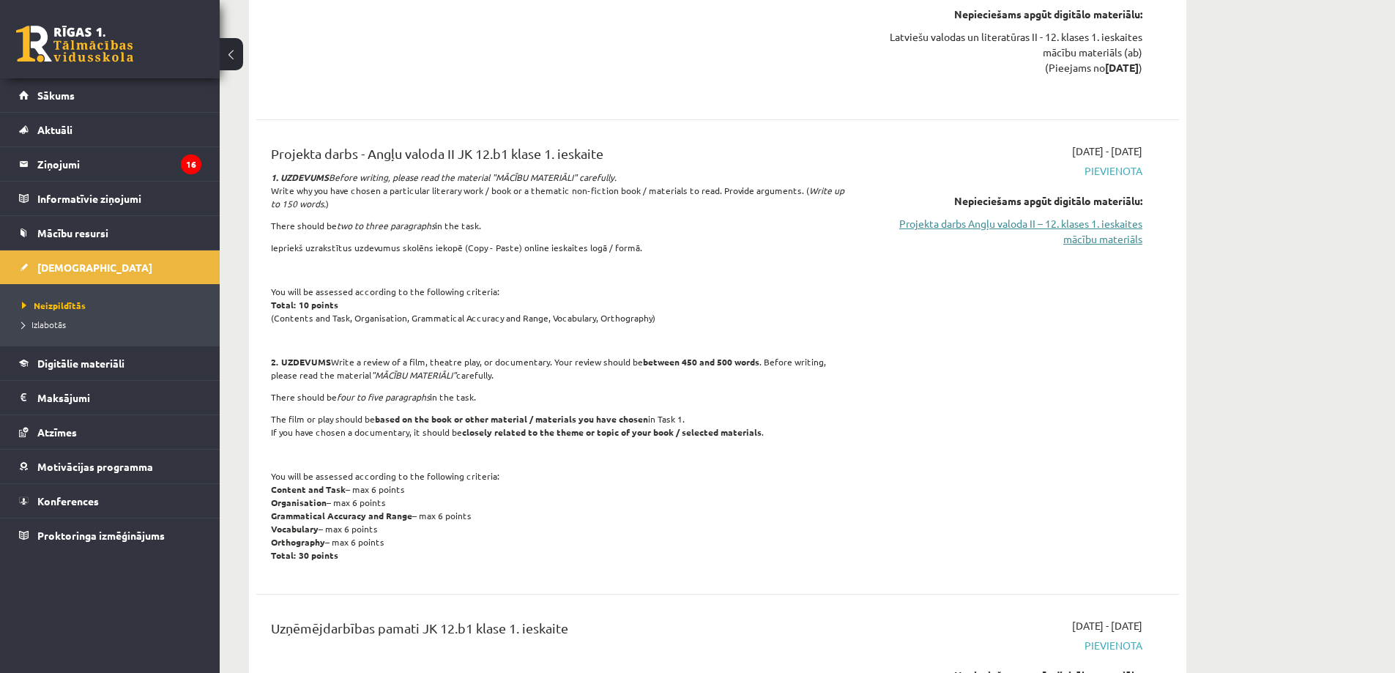
click at [1034, 225] on link "Projekta darbs Angļu valoda II – 12. klases 1. ieskaites mācību materiāls" at bounding box center [1005, 231] width 276 height 31
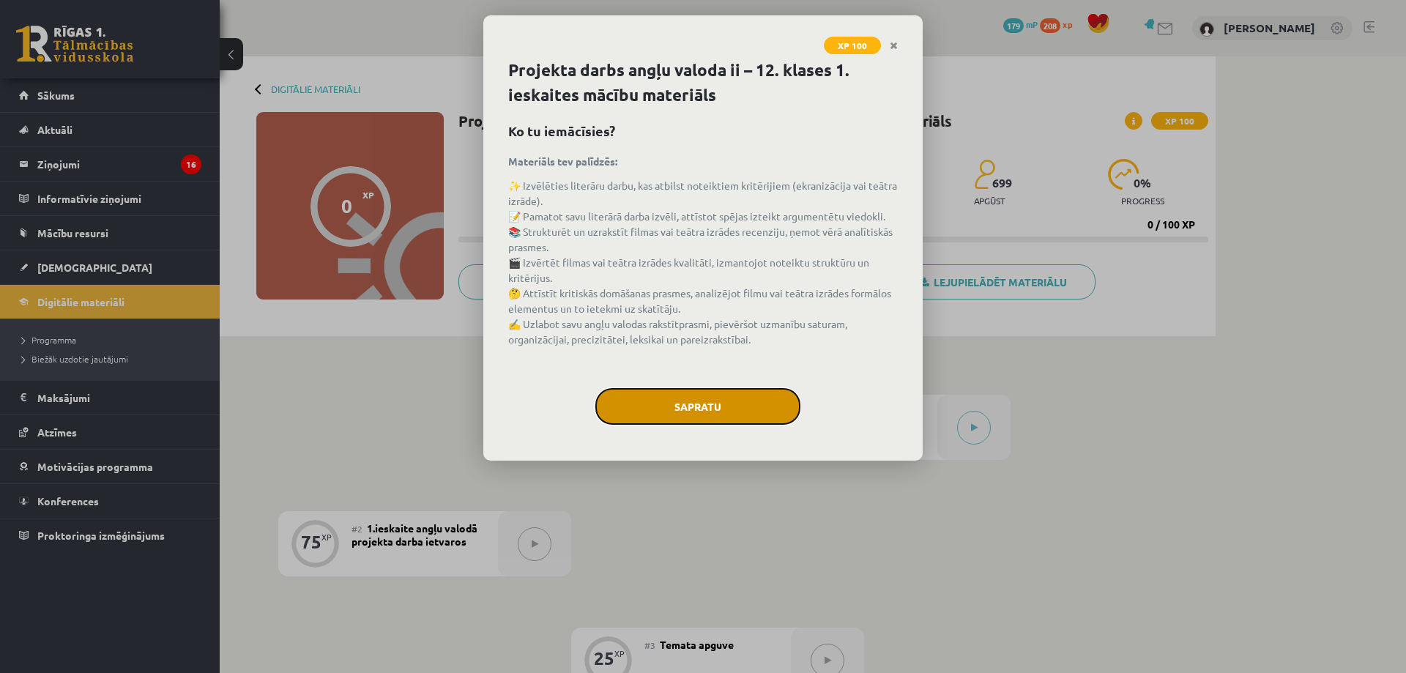
click at [693, 408] on button "Sapratu" at bounding box center [698, 406] width 205 height 37
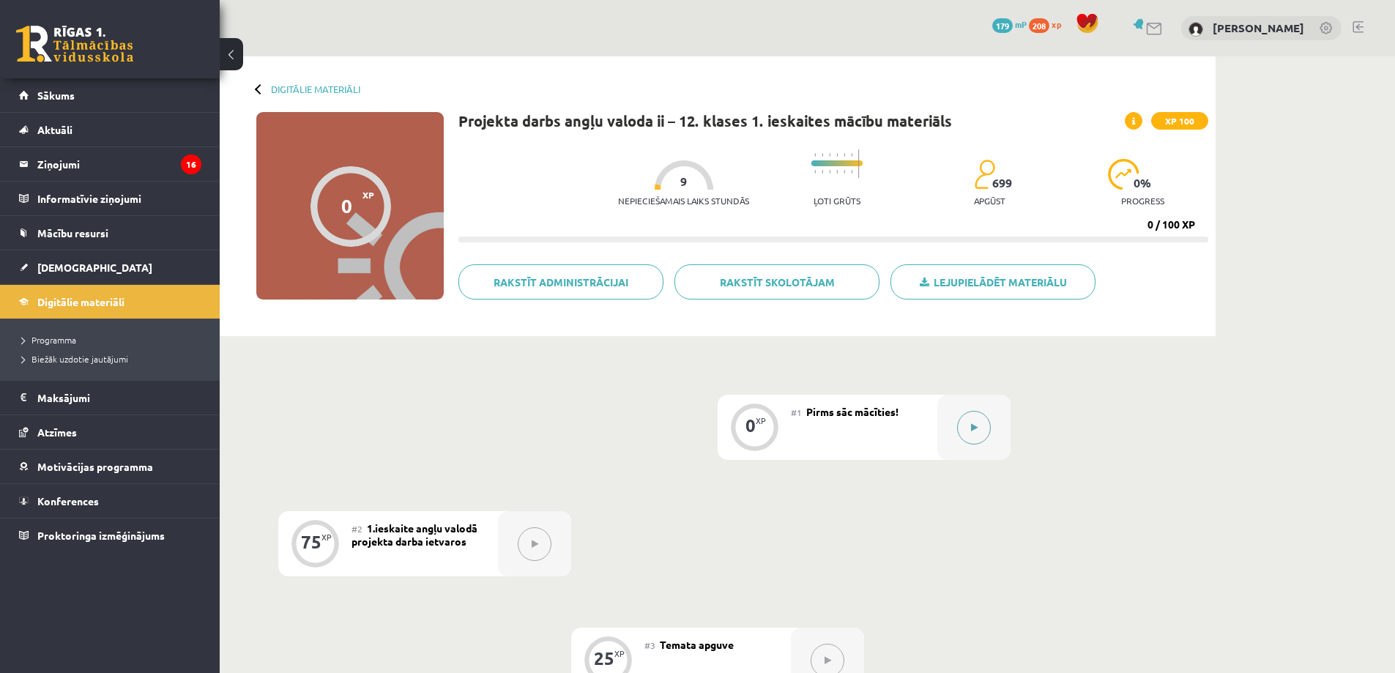
click at [986, 426] on button at bounding box center [974, 428] width 34 height 34
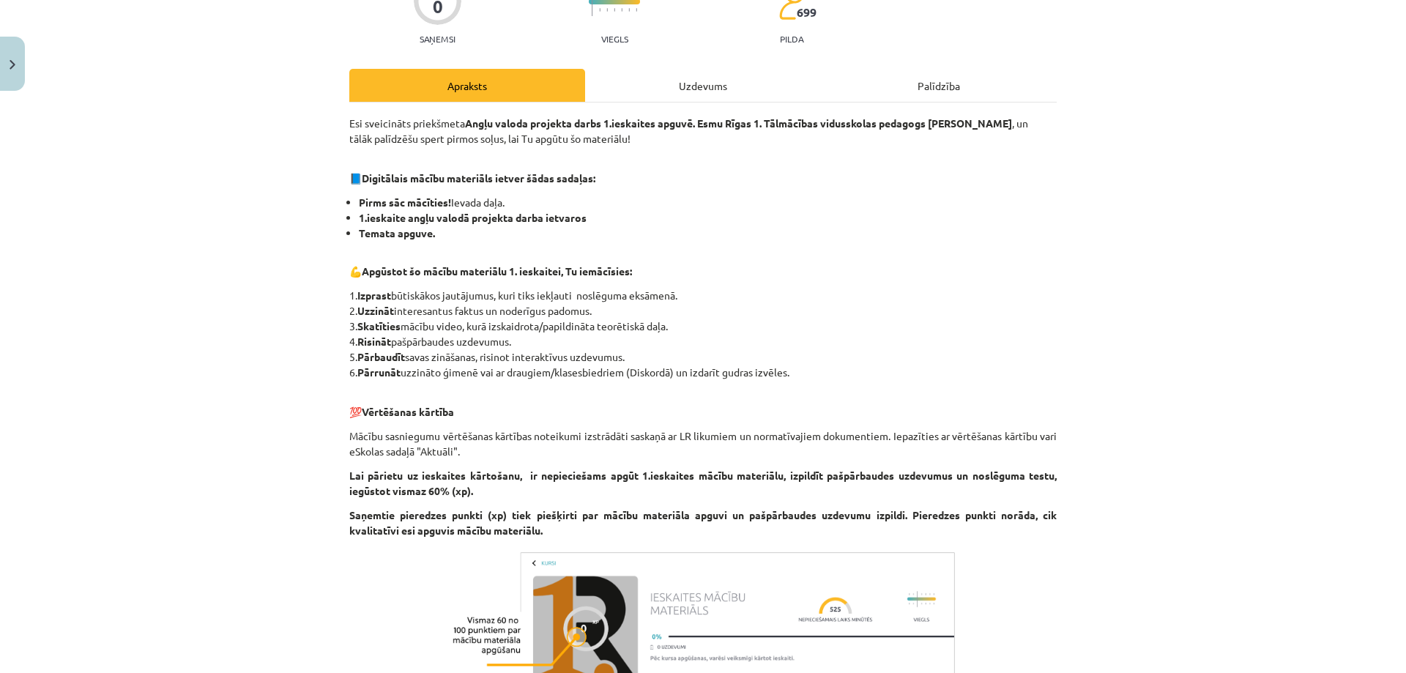
scroll to position [351, 0]
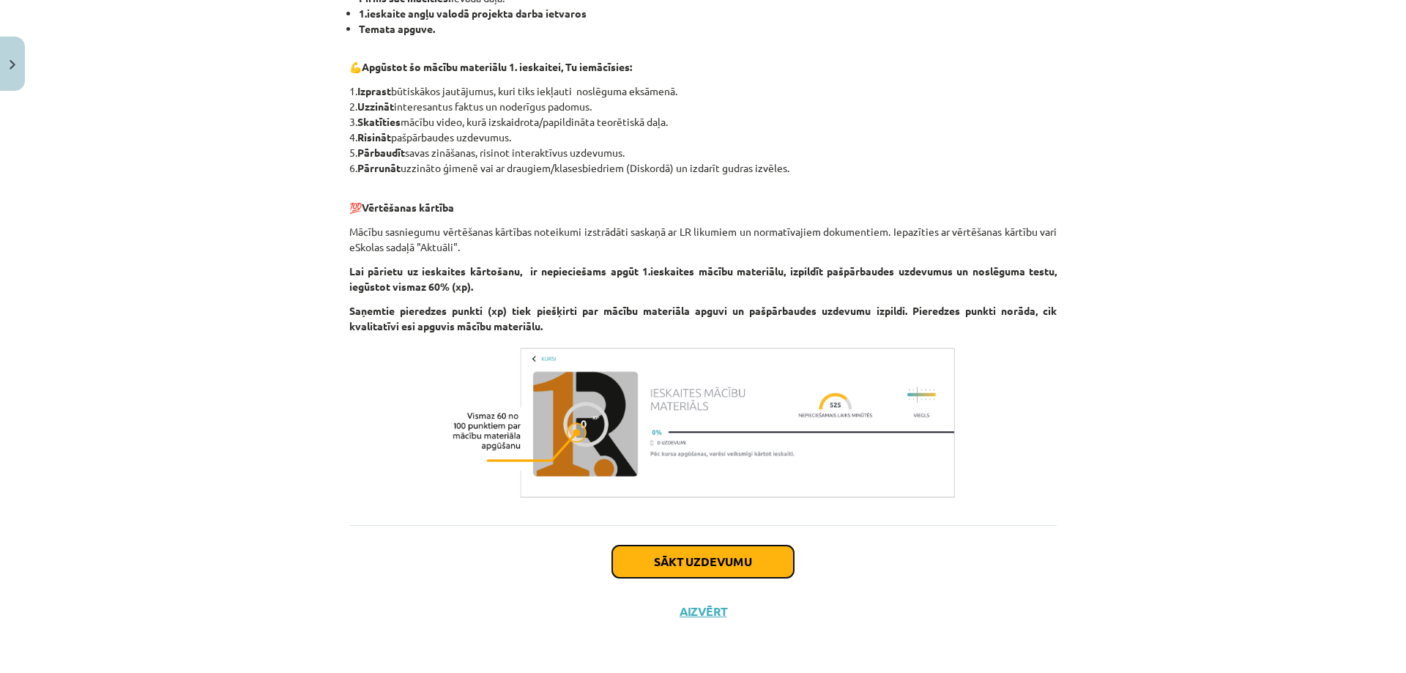
click at [719, 565] on button "Sākt uzdevumu" at bounding box center [703, 562] width 182 height 32
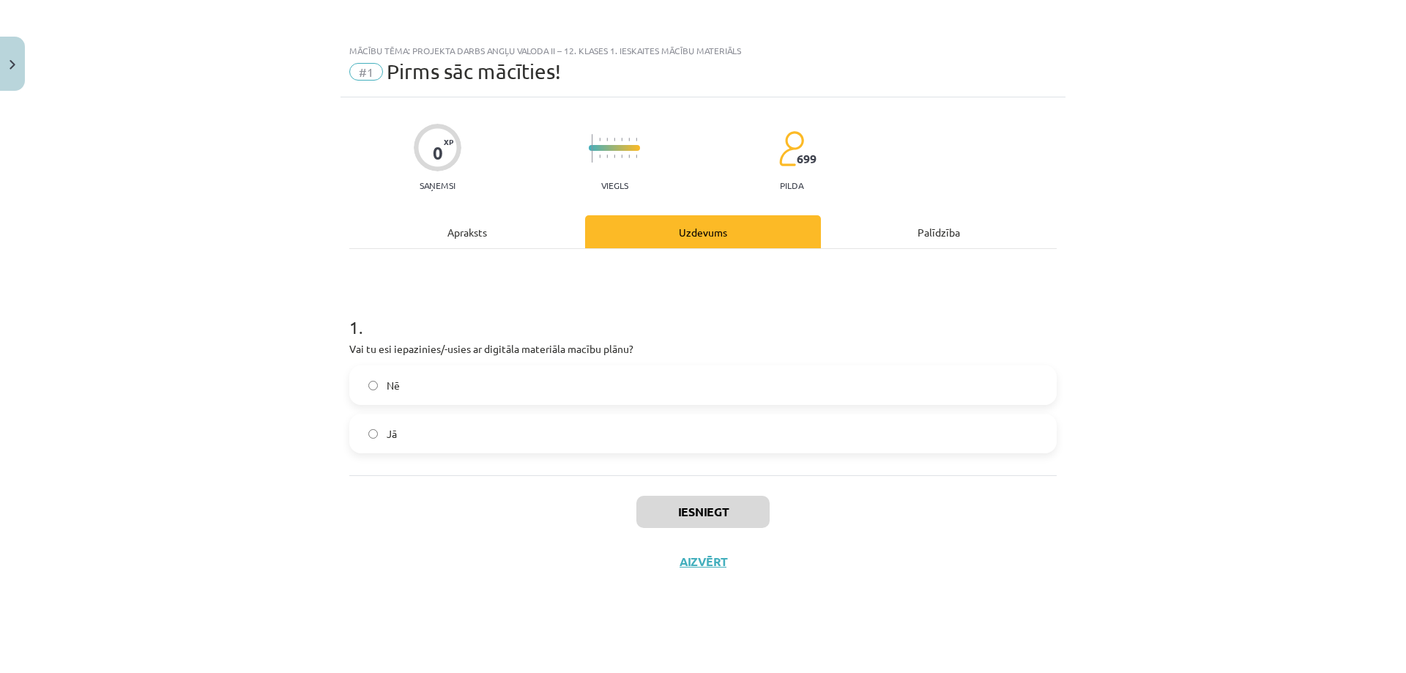
click at [524, 384] on label "Nē" at bounding box center [703, 385] width 705 height 37
click at [675, 512] on button "Iesniegt" at bounding box center [703, 512] width 133 height 32
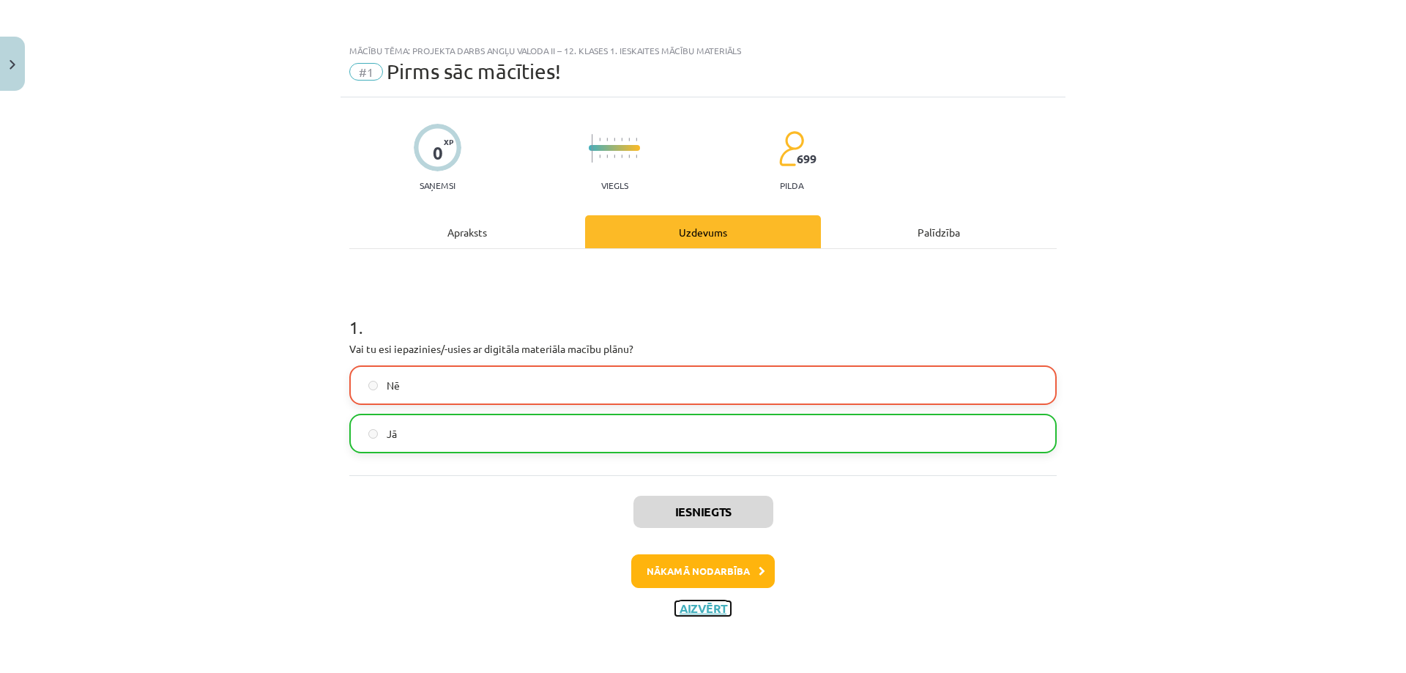
click at [692, 608] on button "Aizvērt" at bounding box center [703, 608] width 56 height 15
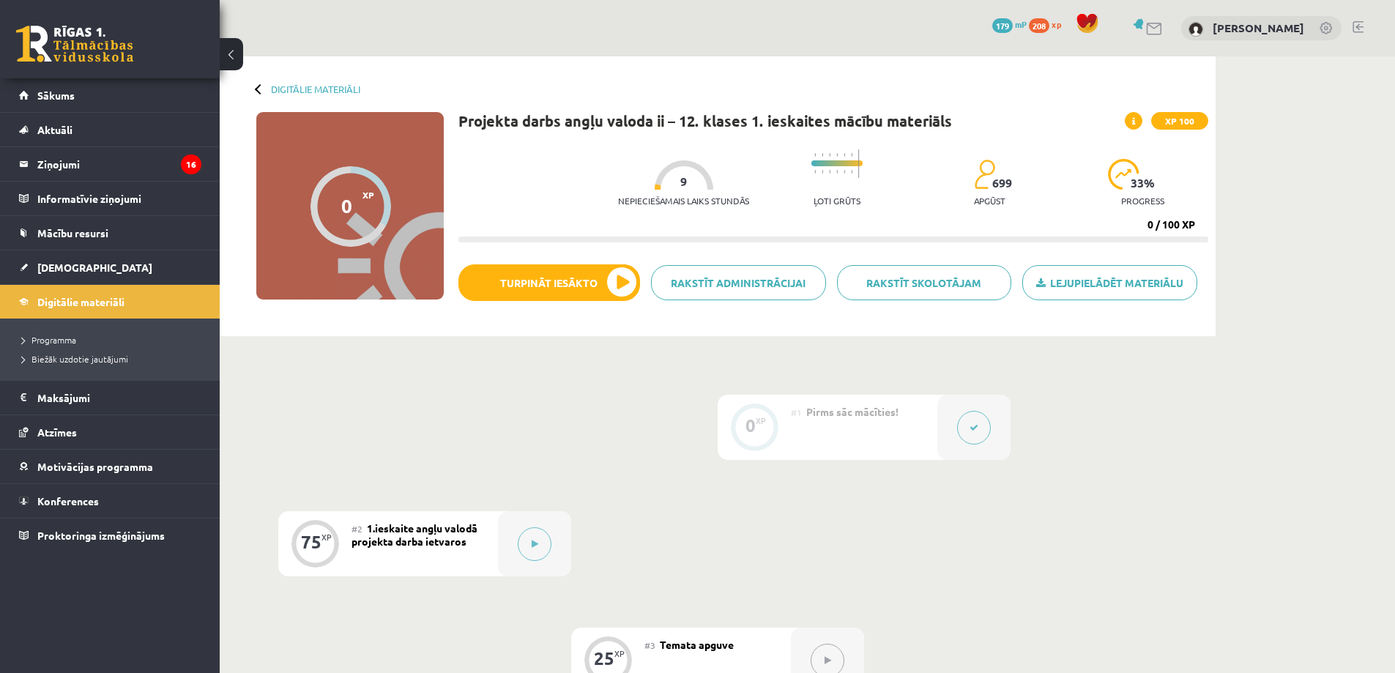
click at [963, 431] on button at bounding box center [974, 428] width 34 height 34
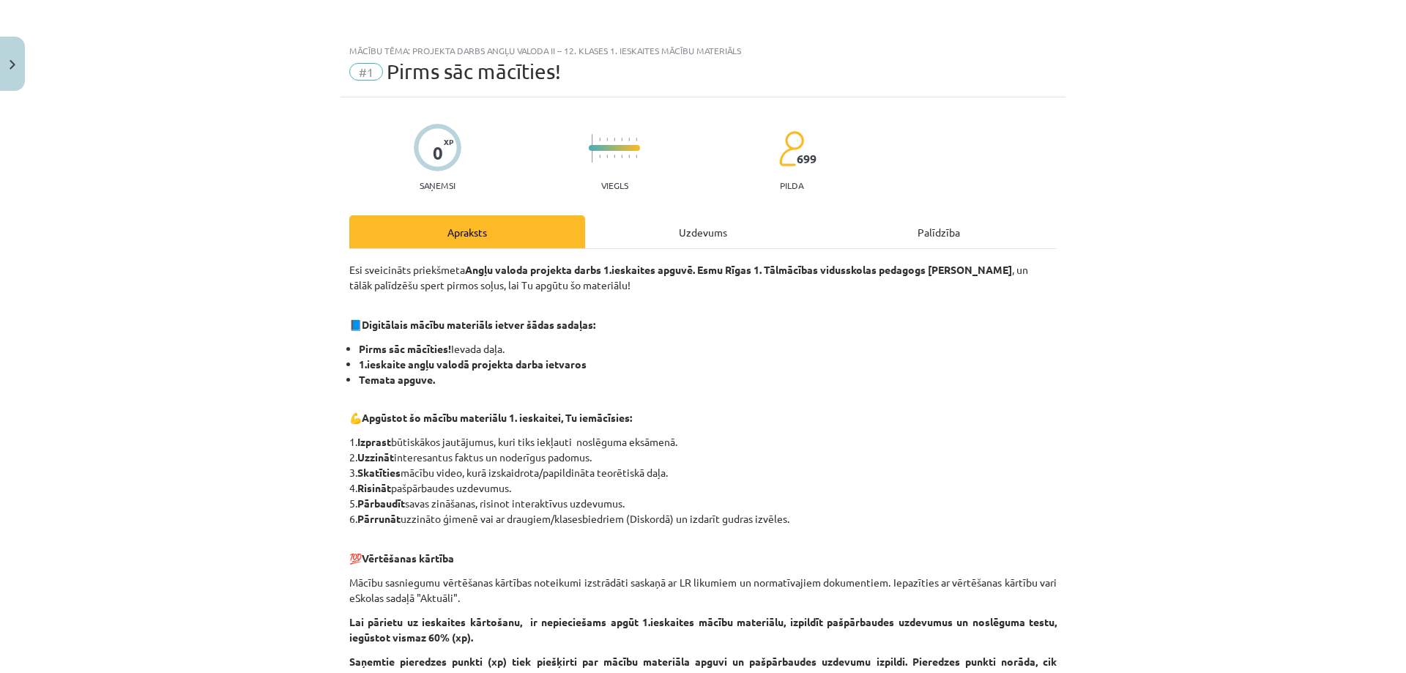
scroll to position [366, 0]
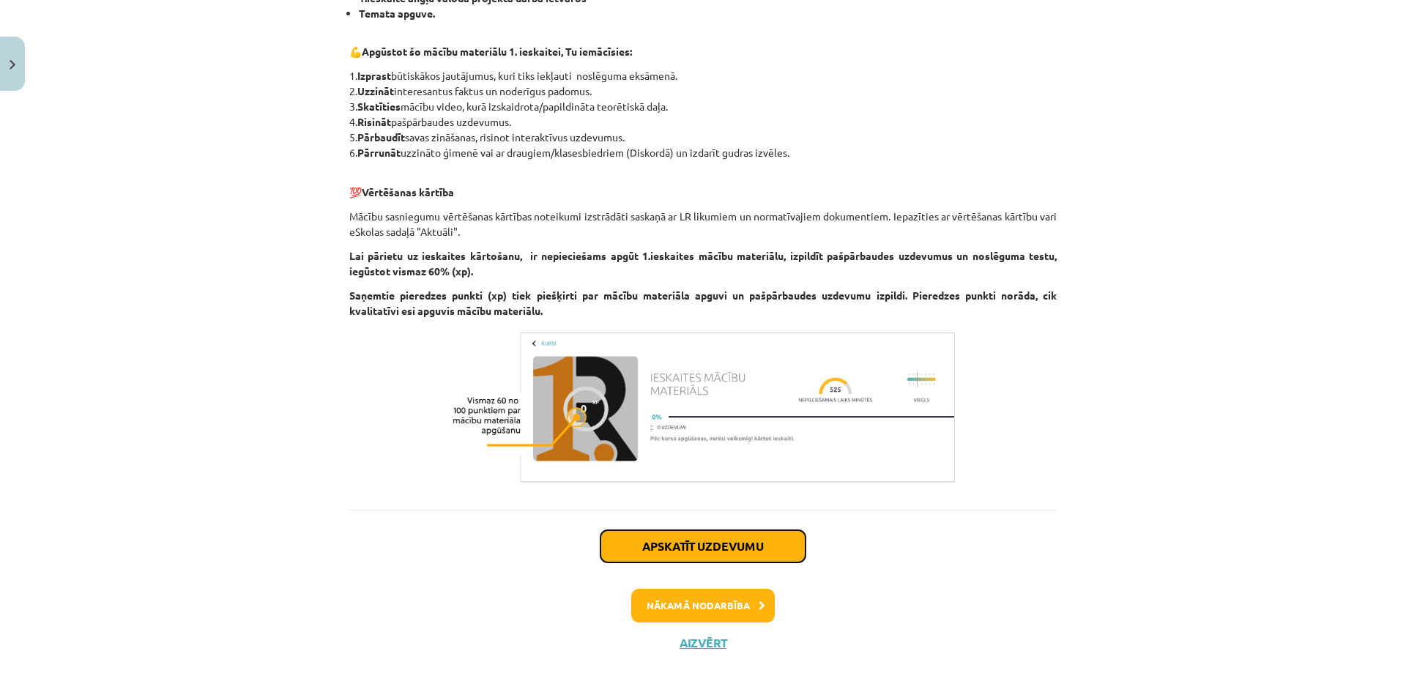
click at [661, 548] on button "Apskatīt uzdevumu" at bounding box center [703, 546] width 205 height 32
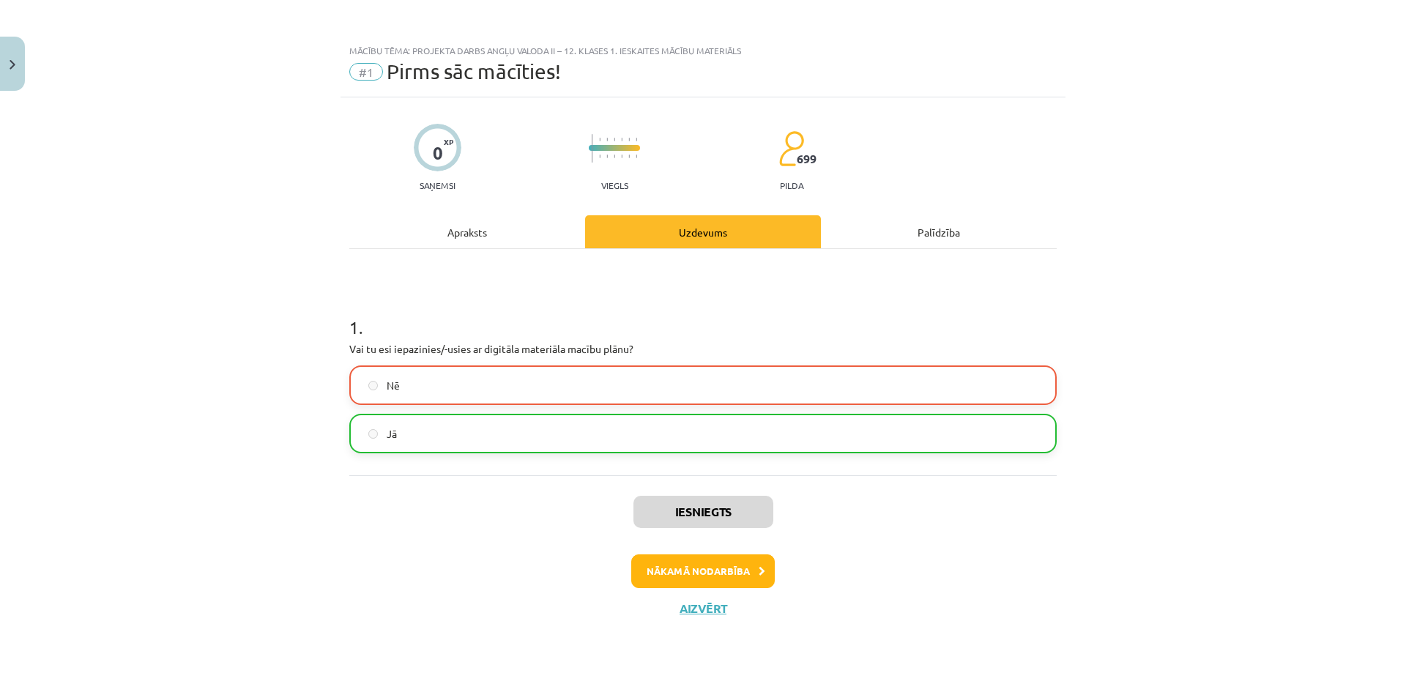
scroll to position [0, 0]
click at [412, 365] on div "1 . Vai tu esi iepazinies/-usies ar digitāla materiāla macību plānu? Nē Jā" at bounding box center [703, 373] width 708 height 162
click at [407, 390] on label "Nē" at bounding box center [703, 385] width 705 height 37
click at [697, 576] on button "Nākamā nodarbība" at bounding box center [703, 572] width 144 height 34
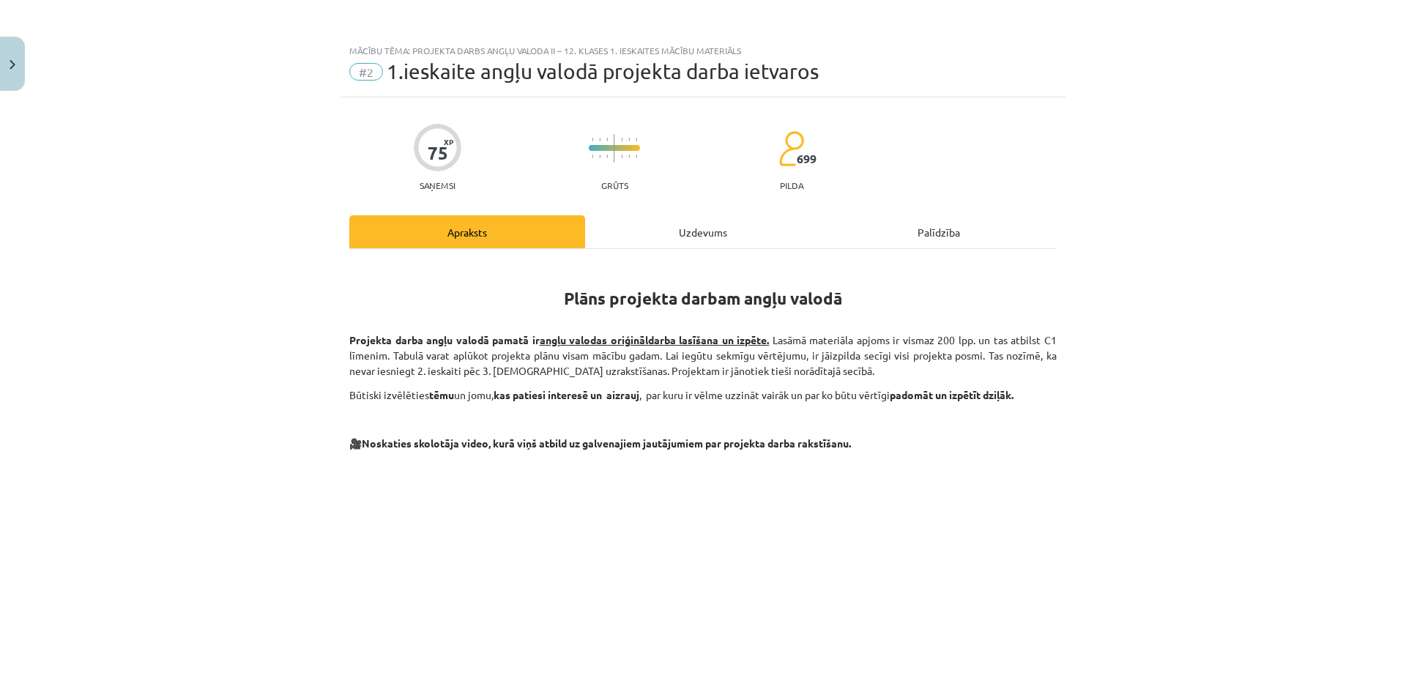
scroll to position [220, 0]
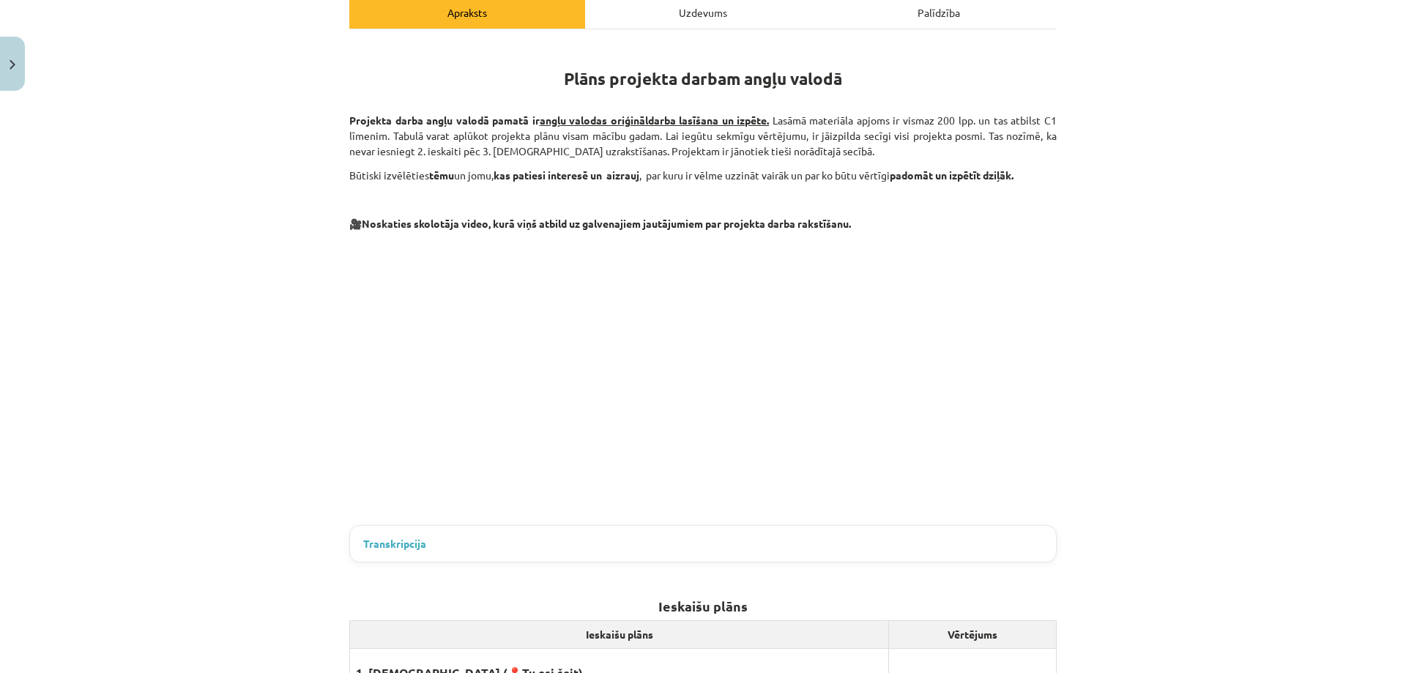
click at [395, 541] on span "Transkripcija" at bounding box center [394, 543] width 63 height 15
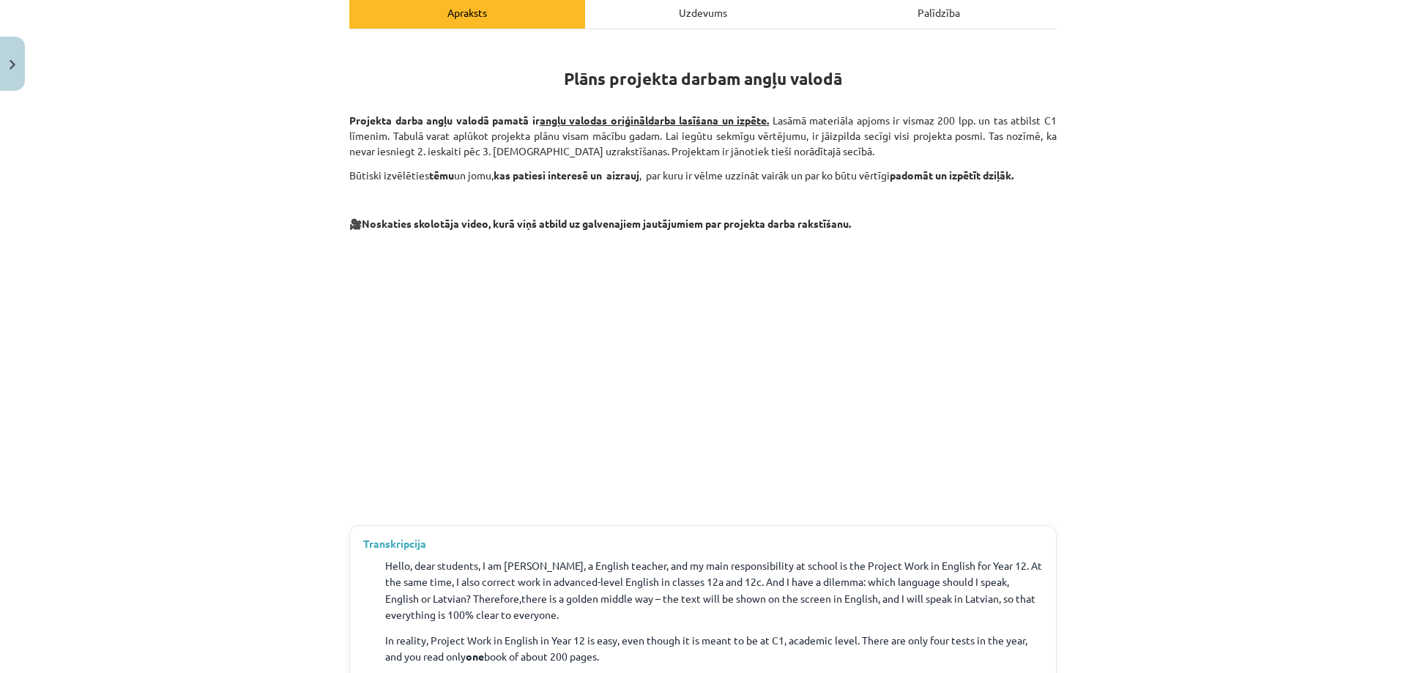
scroll to position [440, 0]
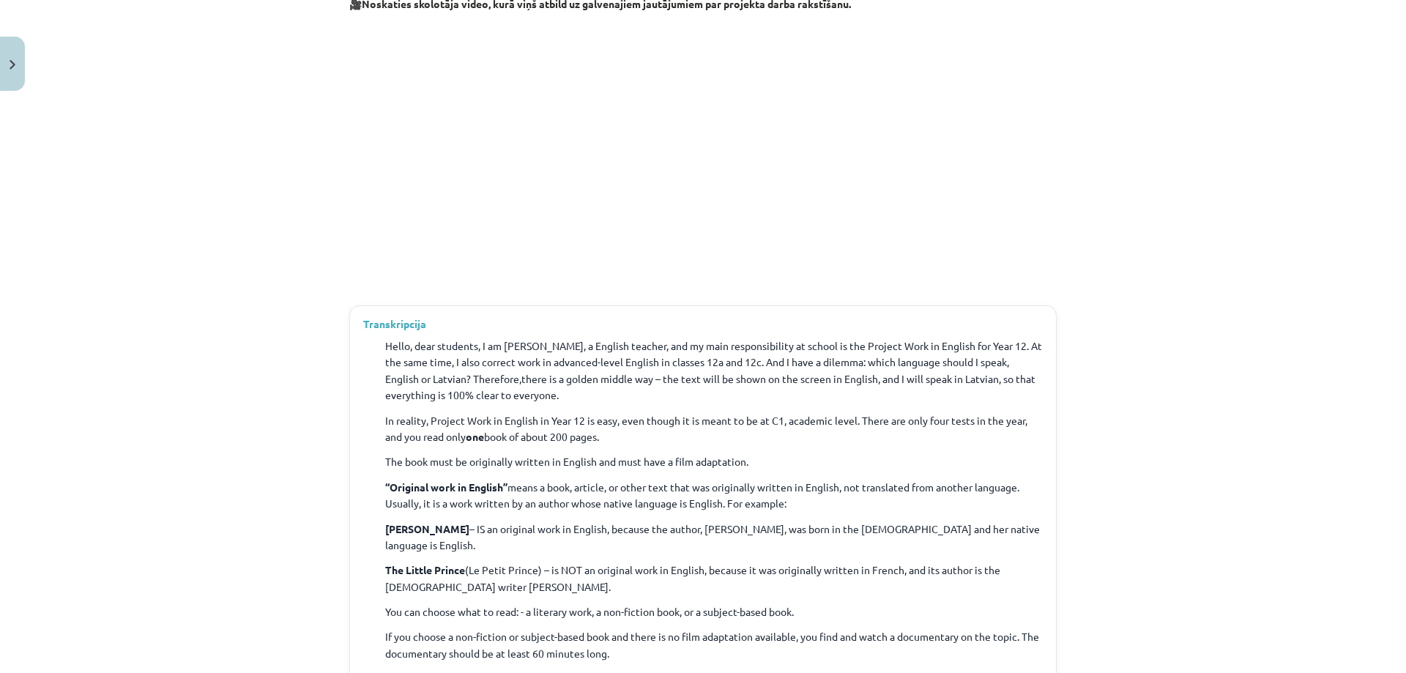
click at [400, 323] on span "Transkripcija" at bounding box center [394, 323] width 63 height 15
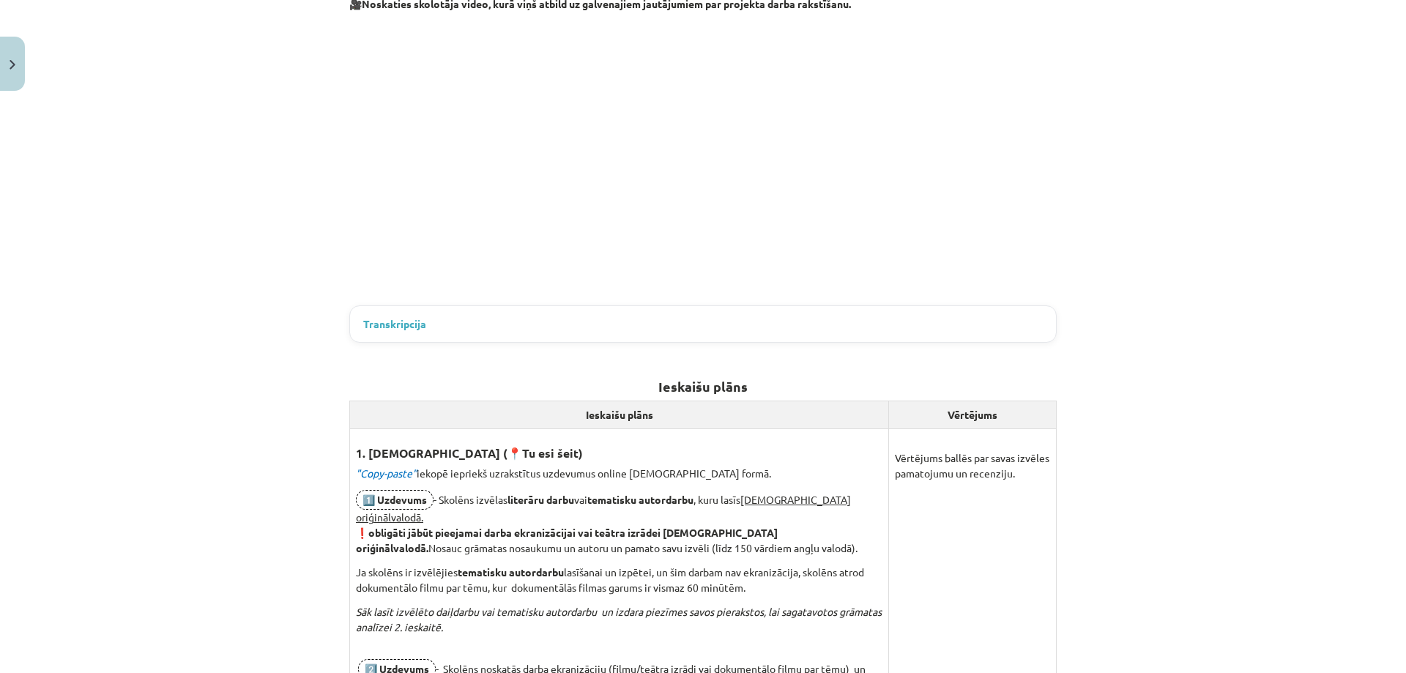
click at [279, 329] on div "Mācību tēma: Projekta darbs angļu valoda ii – 12. klases 1. ieskaites mācību ma…" at bounding box center [703, 336] width 1406 height 673
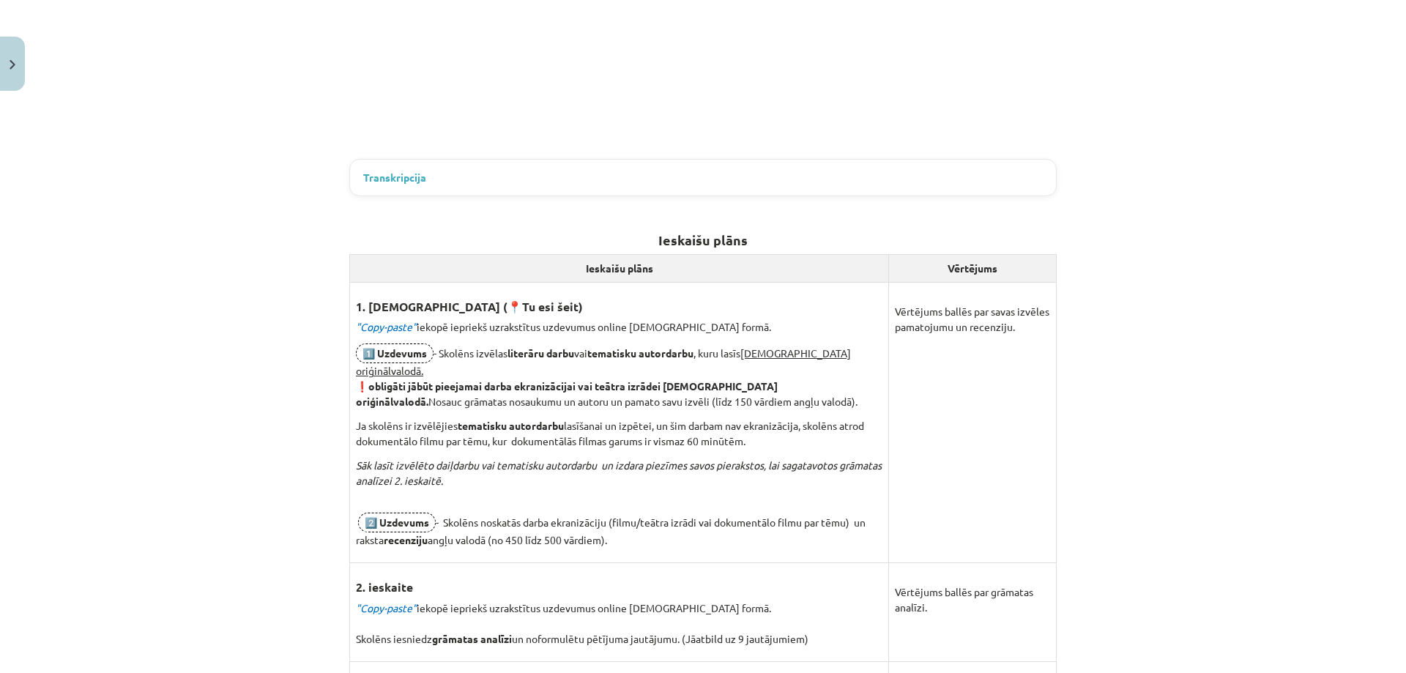
scroll to position [293, 0]
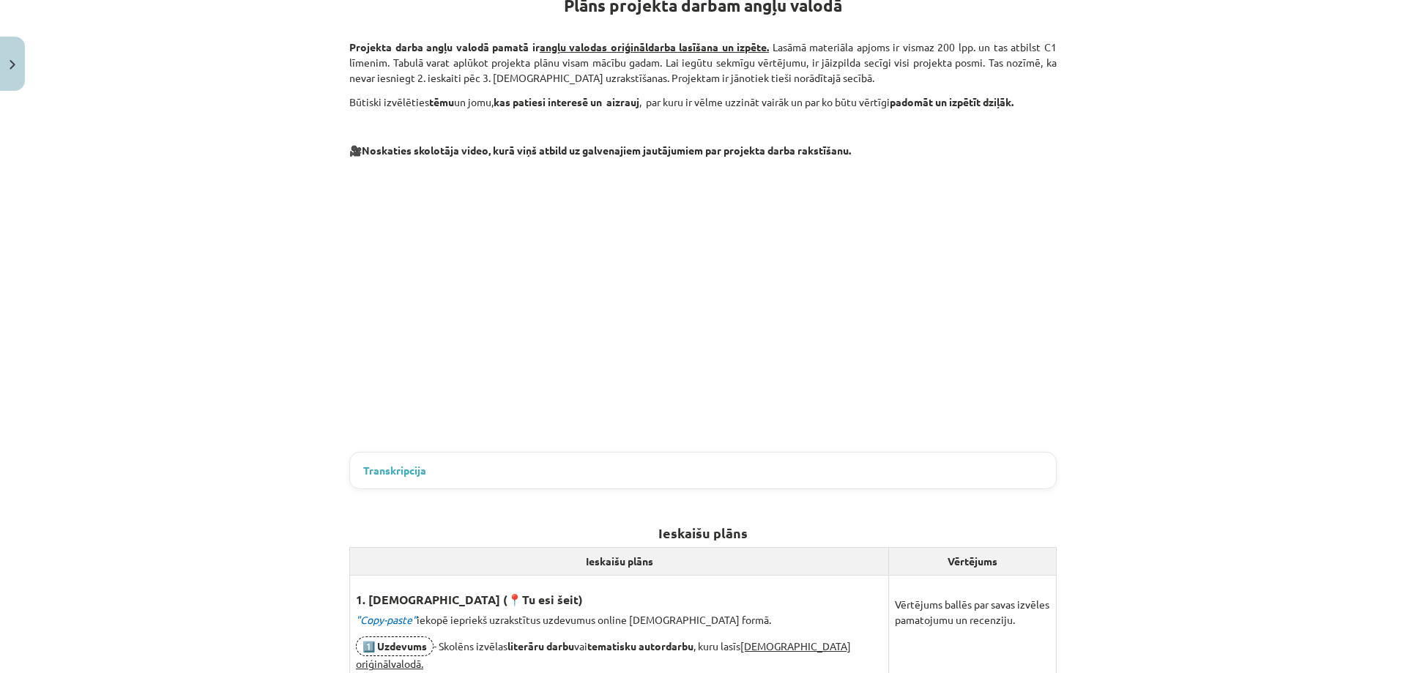
click at [262, 349] on div "Mācību tēma: Projekta darbs angļu valoda ii – 12. klases 1. ieskaites mācību ma…" at bounding box center [703, 336] width 1406 height 673
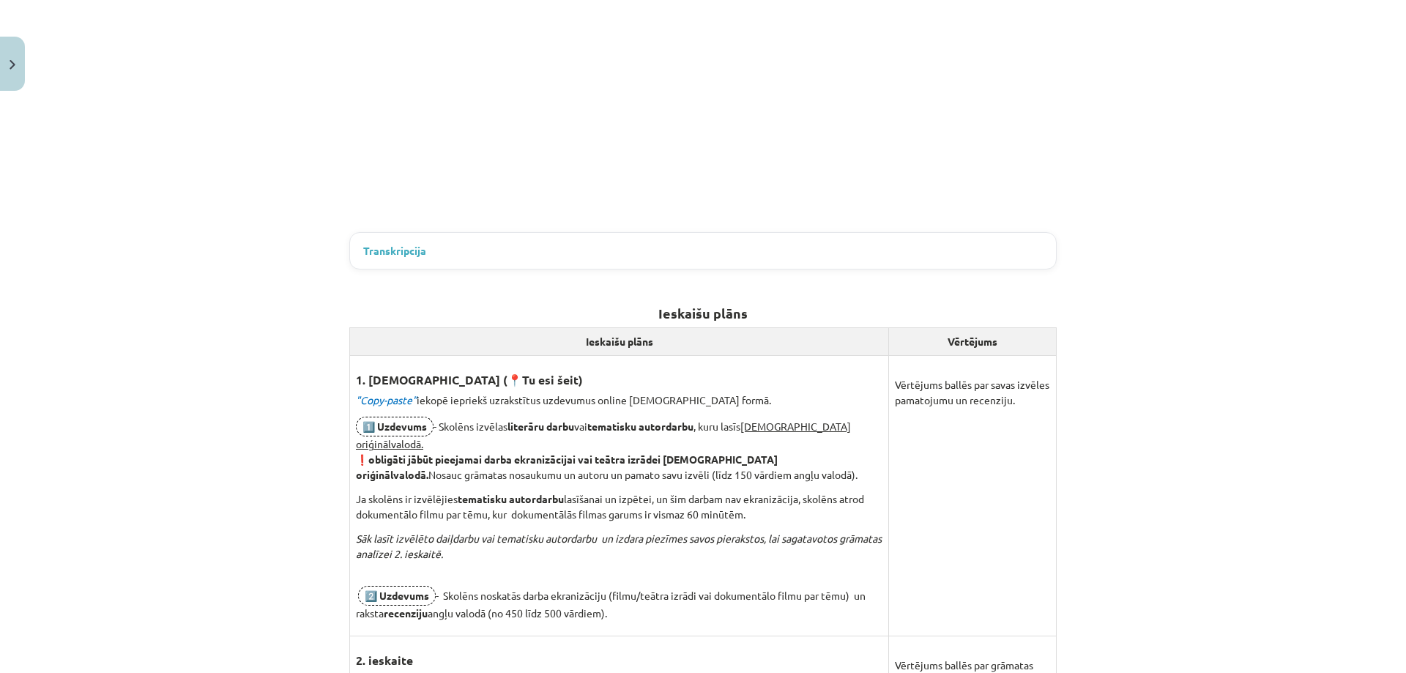
click at [272, 309] on div "Mācību tēma: Projekta darbs angļu valoda ii – 12. klases 1. ieskaites mācību ma…" at bounding box center [703, 336] width 1406 height 673
click at [267, 459] on div "Mācību tēma: Projekta darbs angļu valoda ii – 12. klases 1. ieskaites mācību ma…" at bounding box center [703, 336] width 1406 height 673
click at [305, 471] on div "Mācību tēma: Projekta darbs angļu valoda ii – 12. klases 1. ieskaites mācību ma…" at bounding box center [703, 336] width 1406 height 673
click at [313, 514] on div "Mācību tēma: Projekta darbs angļu valoda ii – 12. klases 1. ieskaites mācību ma…" at bounding box center [703, 336] width 1406 height 673
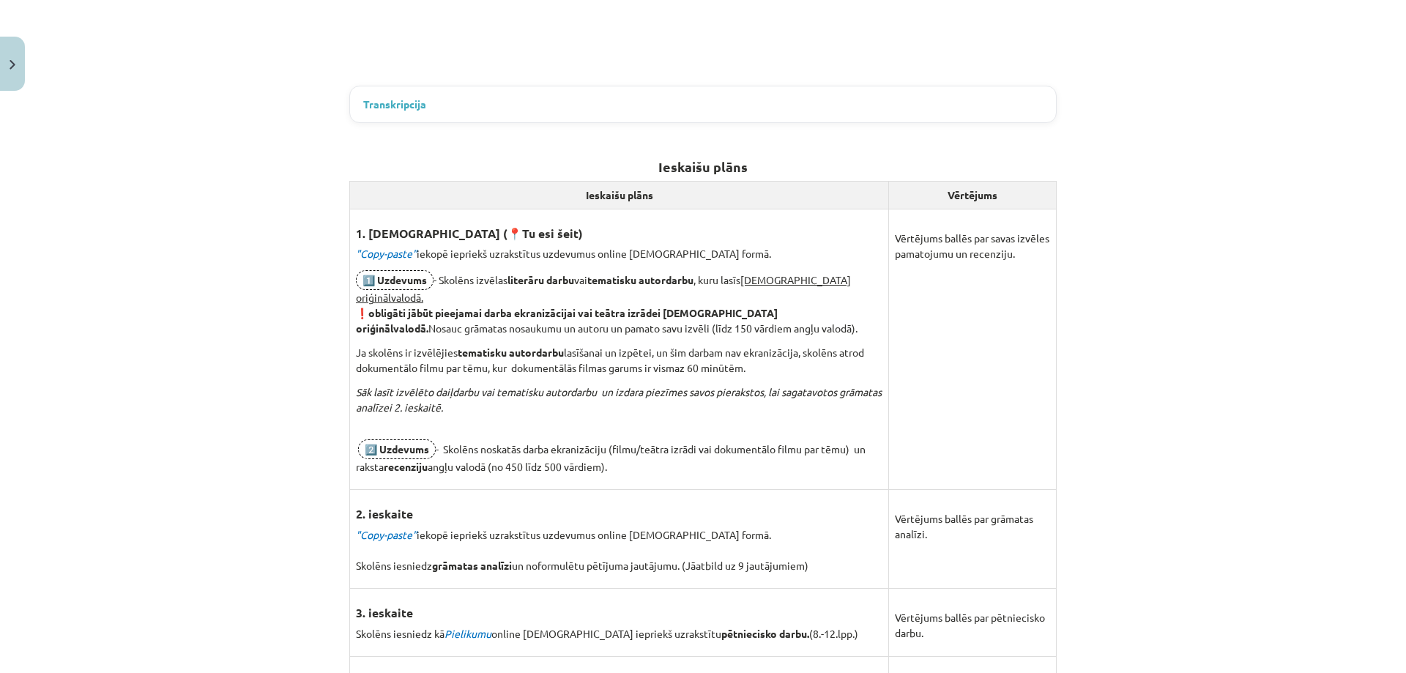
click at [377, 528] on em ""Copy-paste"" at bounding box center [386, 534] width 61 height 13
click at [407, 528] on em ""Copy-paste"" at bounding box center [386, 534] width 61 height 13
click at [431, 527] on p ""Copy-paste" iekopē iepriekš uzrakstītus uzdevumus online ieskaites formā. Skol…" at bounding box center [619, 550] width 527 height 46
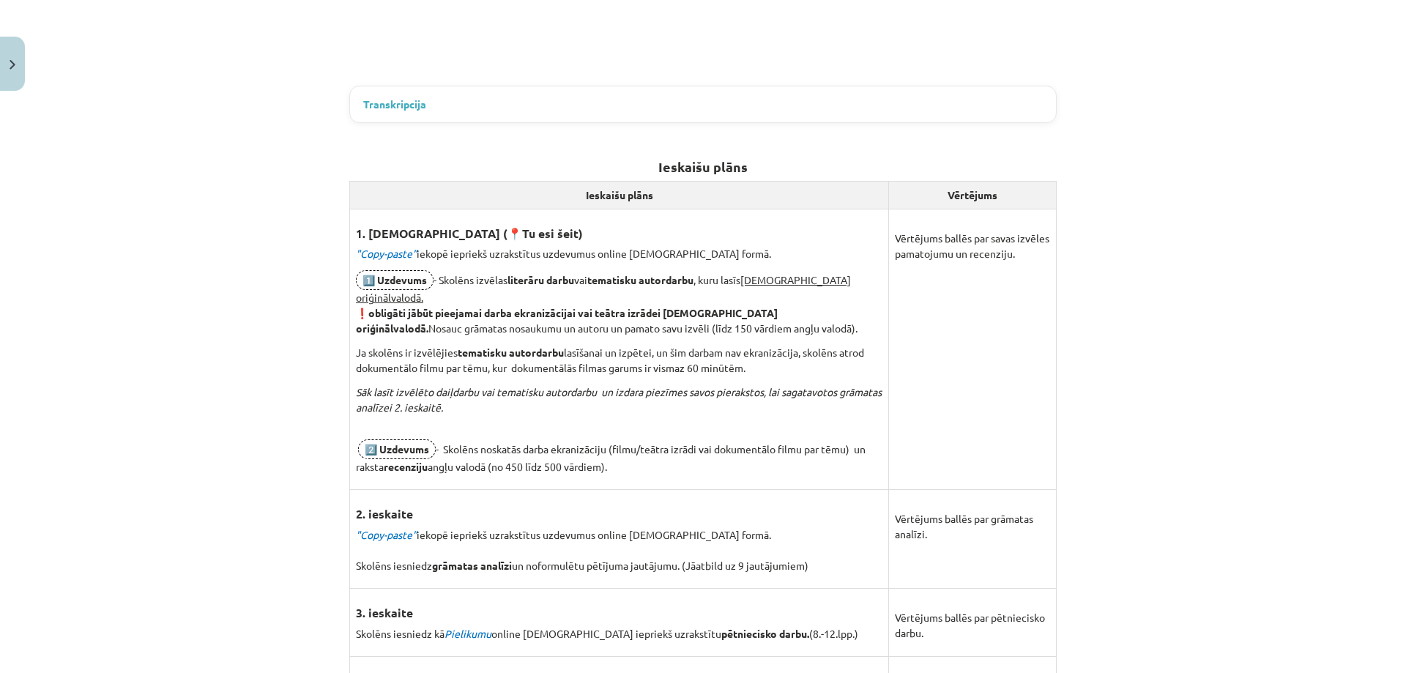
click at [456, 500] on h3 "2. ieskaite" at bounding box center [619, 509] width 527 height 27
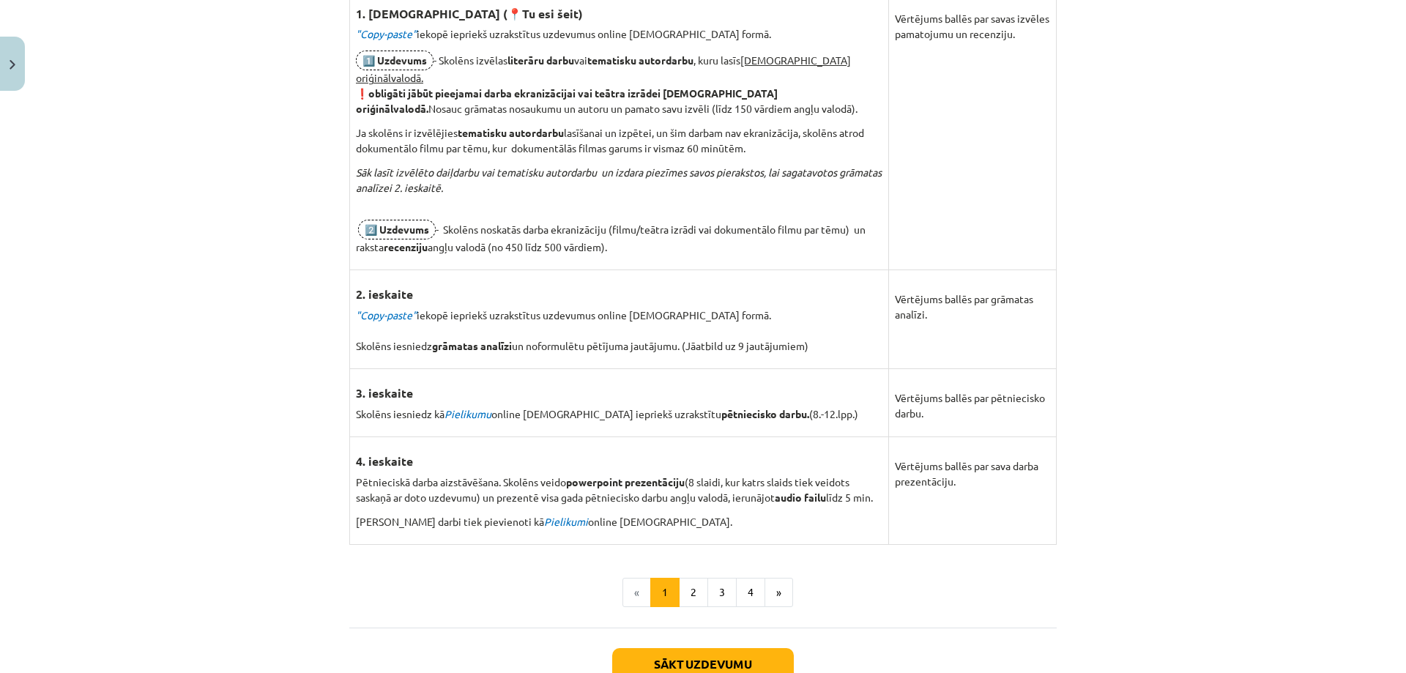
click at [689, 590] on button "2" at bounding box center [693, 592] width 29 height 29
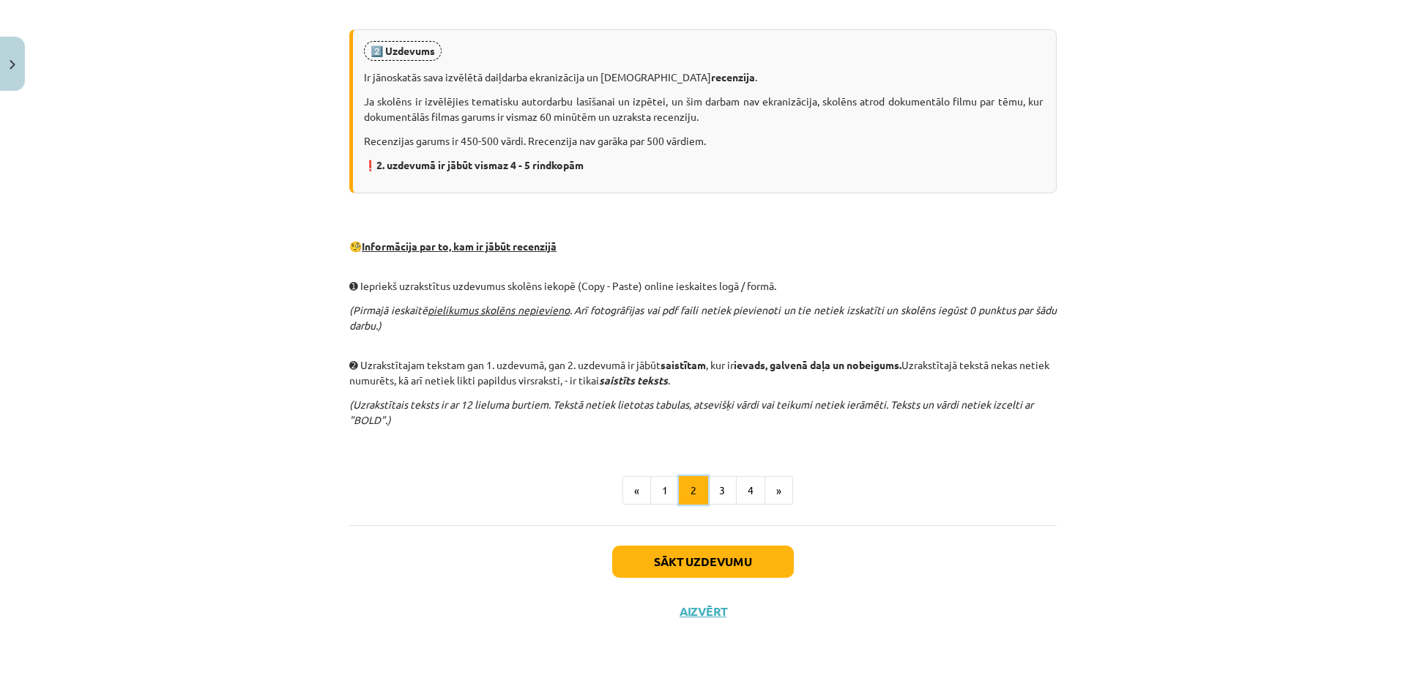
scroll to position [262, 0]
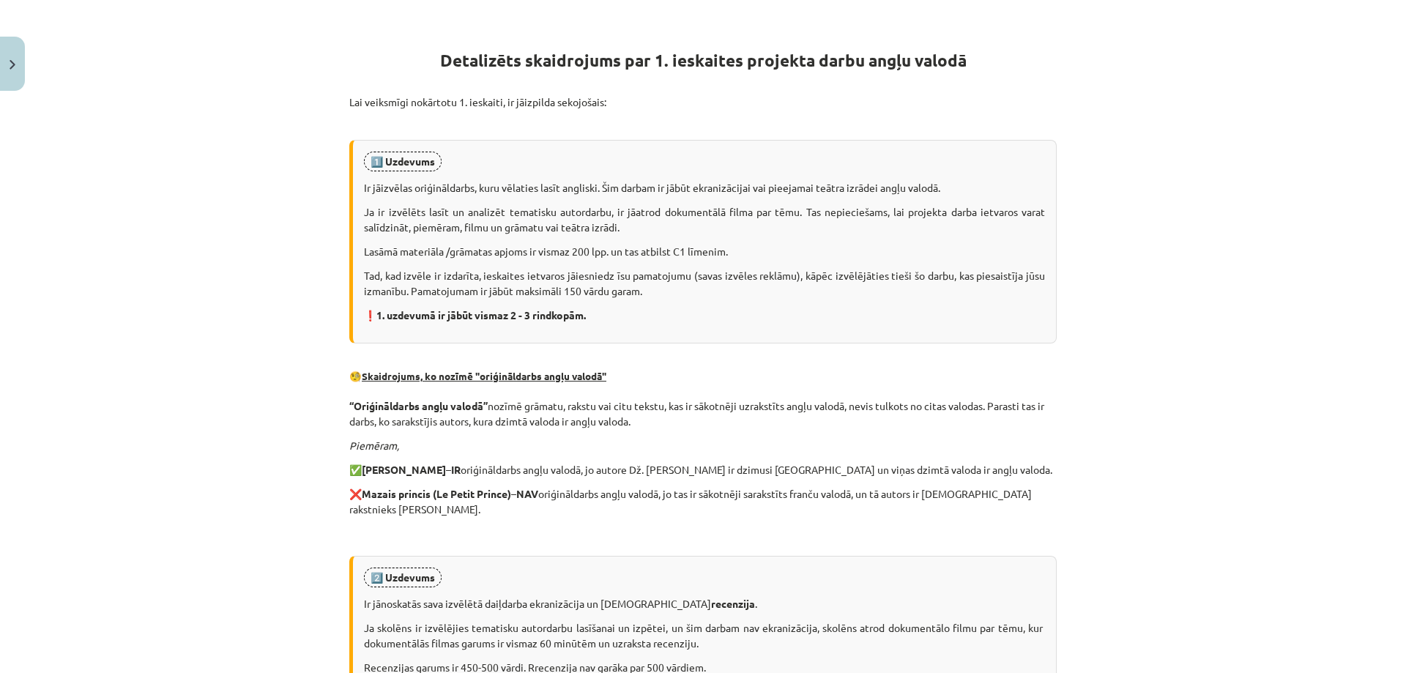
click at [301, 314] on div "Mācību tēma: Projekta darbs angļu valoda ii – 12. klases 1. ieskaites mācību ma…" at bounding box center [703, 336] width 1406 height 673
click at [291, 318] on div "Mācību tēma: Projekta darbs angļu valoda ii – 12. klases 1. ieskaites mācību ma…" at bounding box center [703, 336] width 1406 height 673
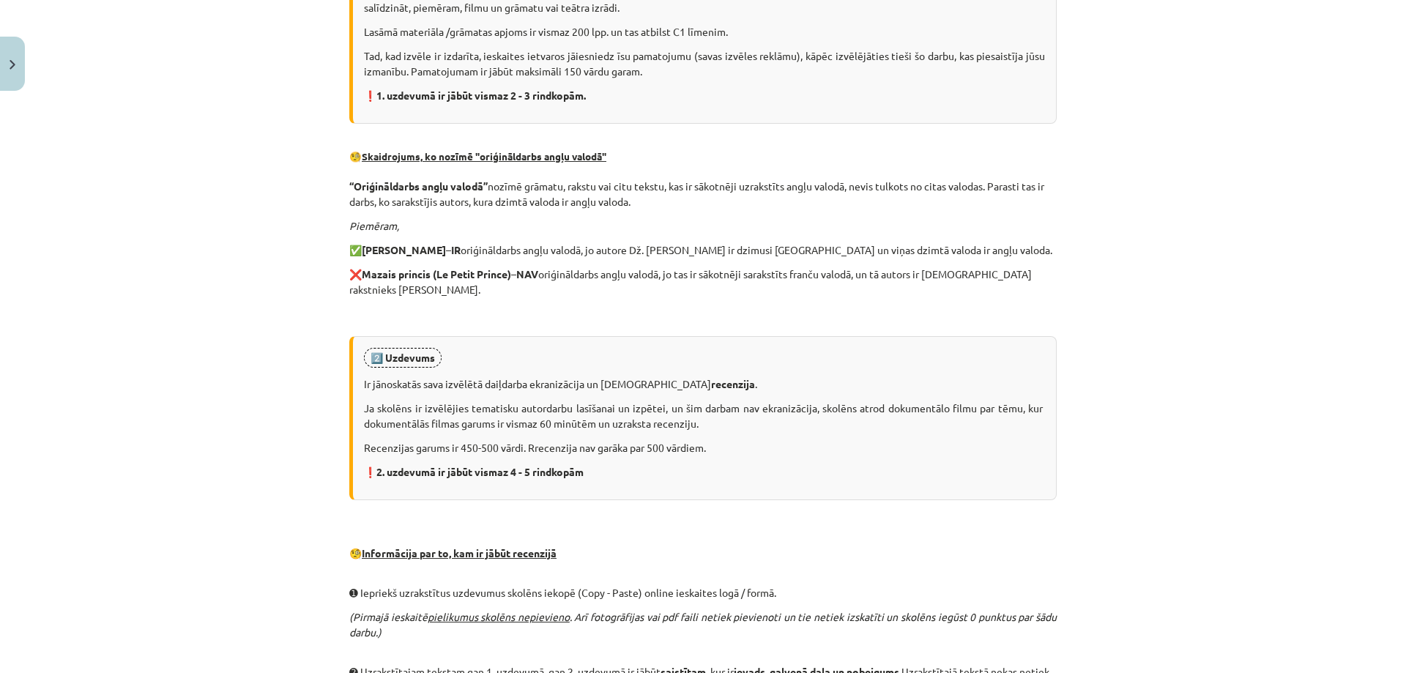
scroll to position [628, 0]
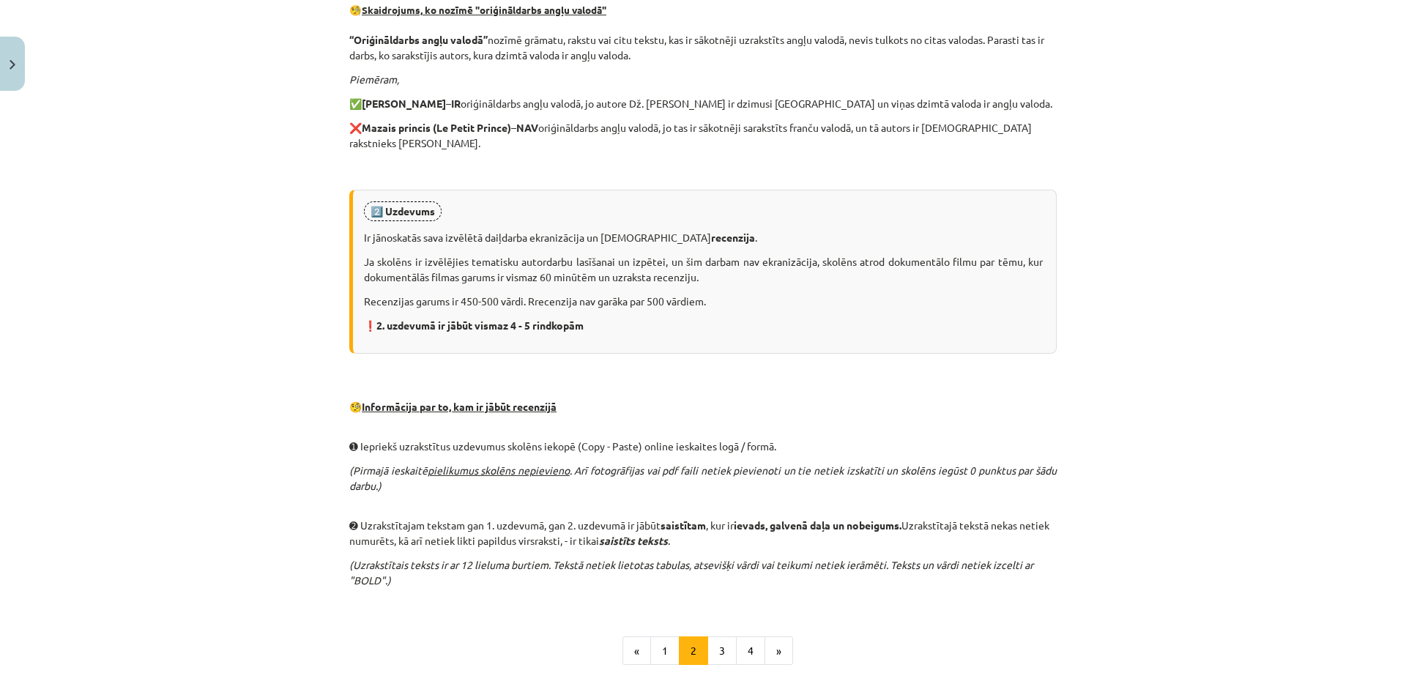
click at [296, 375] on div "Mācību tēma: Projekta darbs angļu valoda ii – 12. klases 1. ieskaites mācību ma…" at bounding box center [703, 336] width 1406 height 673
click at [315, 511] on div "Mācību tēma: Projekta darbs angļu valoda ii – 12. klases 1. ieskaites mācību ma…" at bounding box center [703, 336] width 1406 height 673
click at [724, 646] on button "3" at bounding box center [722, 651] width 29 height 29
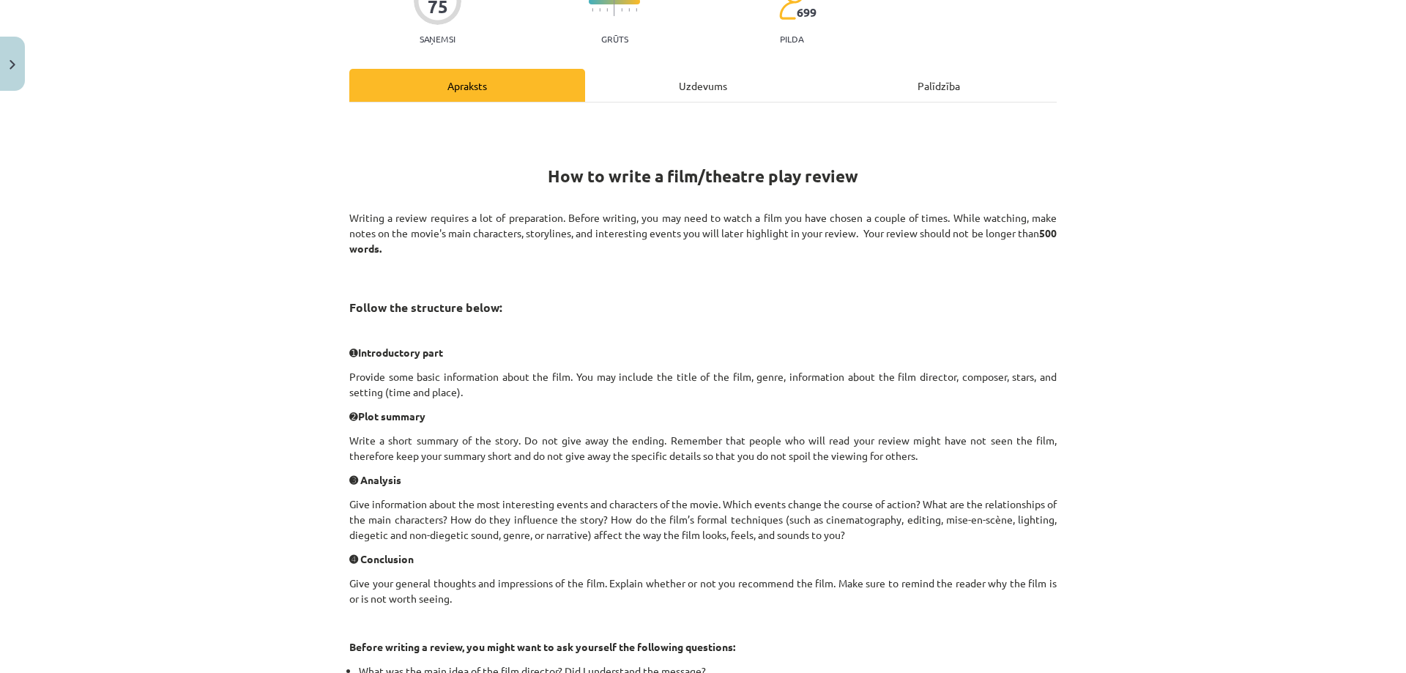
scroll to position [220, 0]
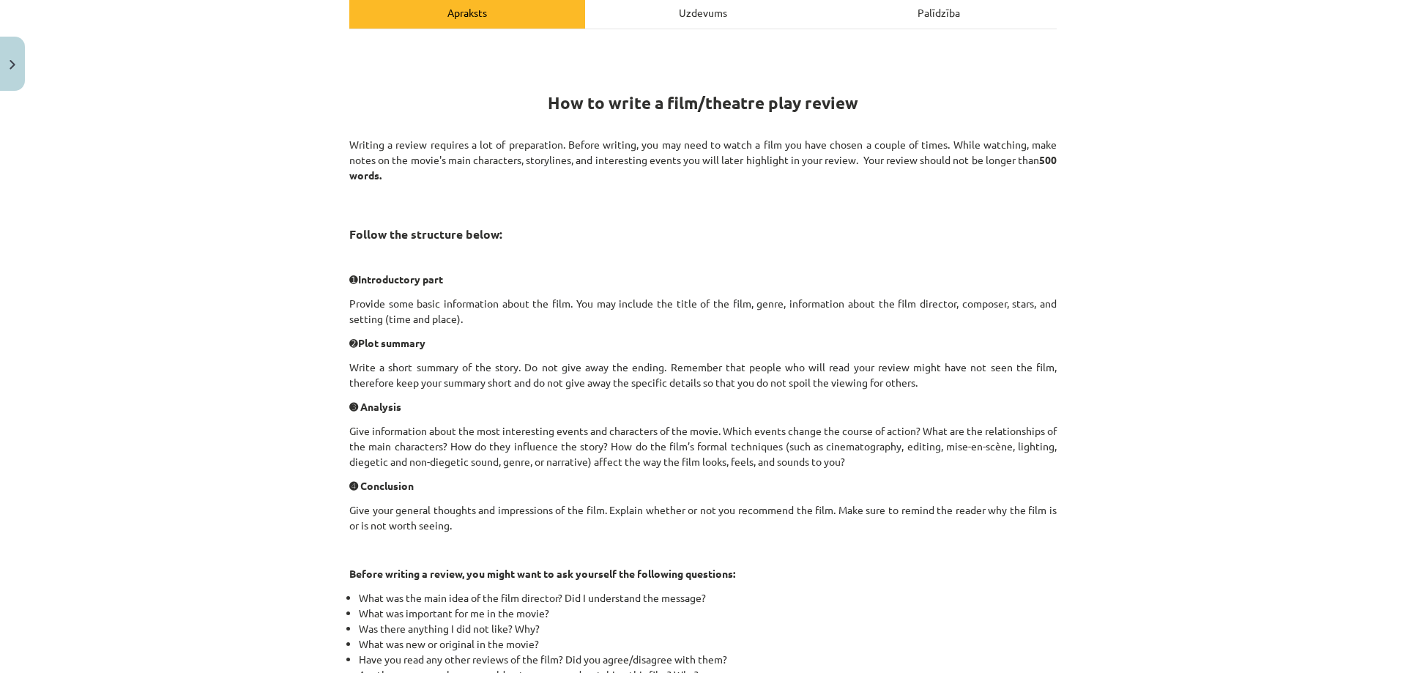
click at [242, 316] on div "Mācību tēma: Projekta darbs angļu valoda ii – 12. klases 1. ieskaites mācību ma…" at bounding box center [703, 336] width 1406 height 673
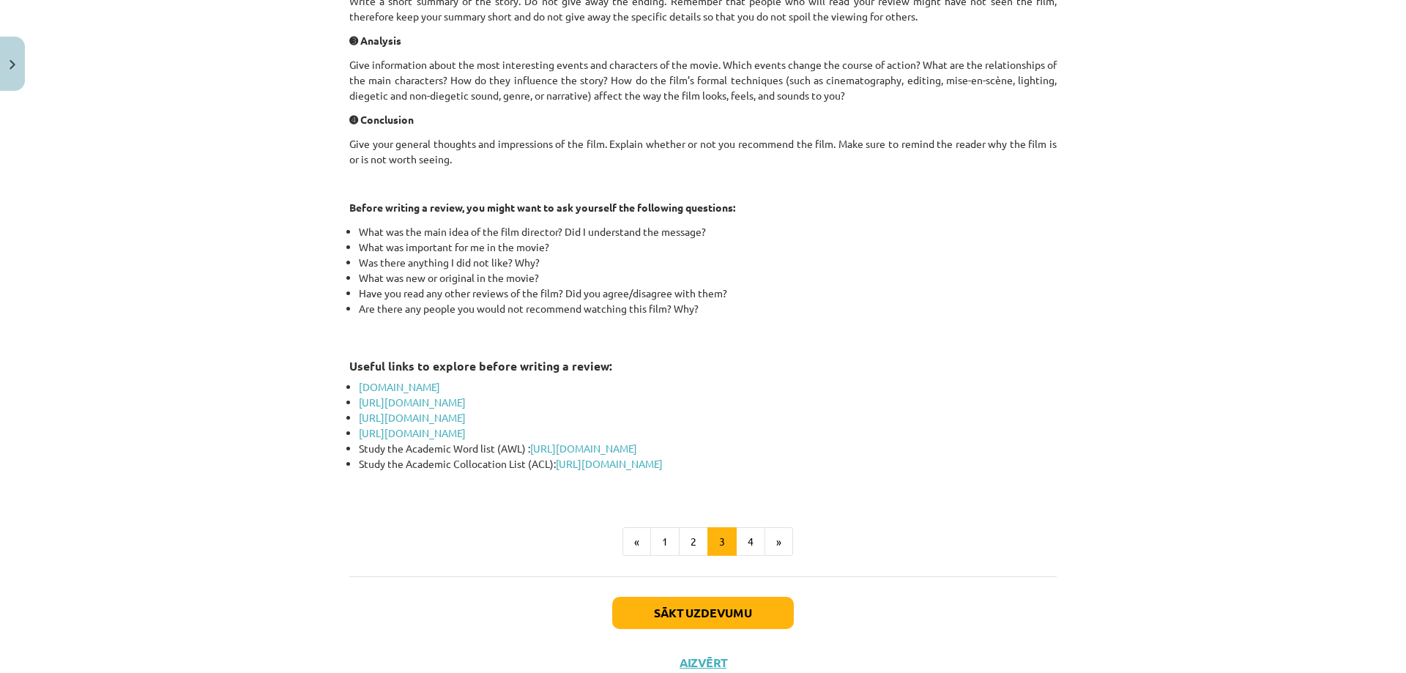
scroll to position [635, 0]
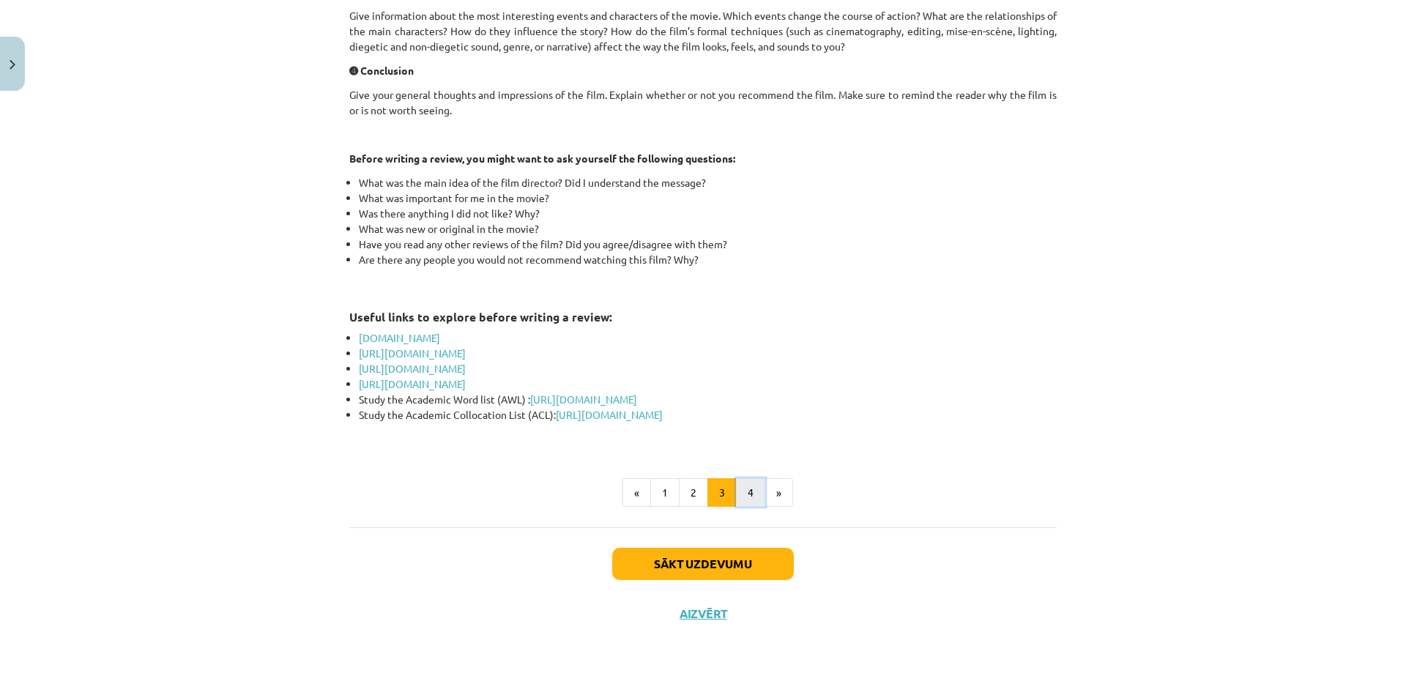
click at [749, 493] on button "4" at bounding box center [750, 492] width 29 height 29
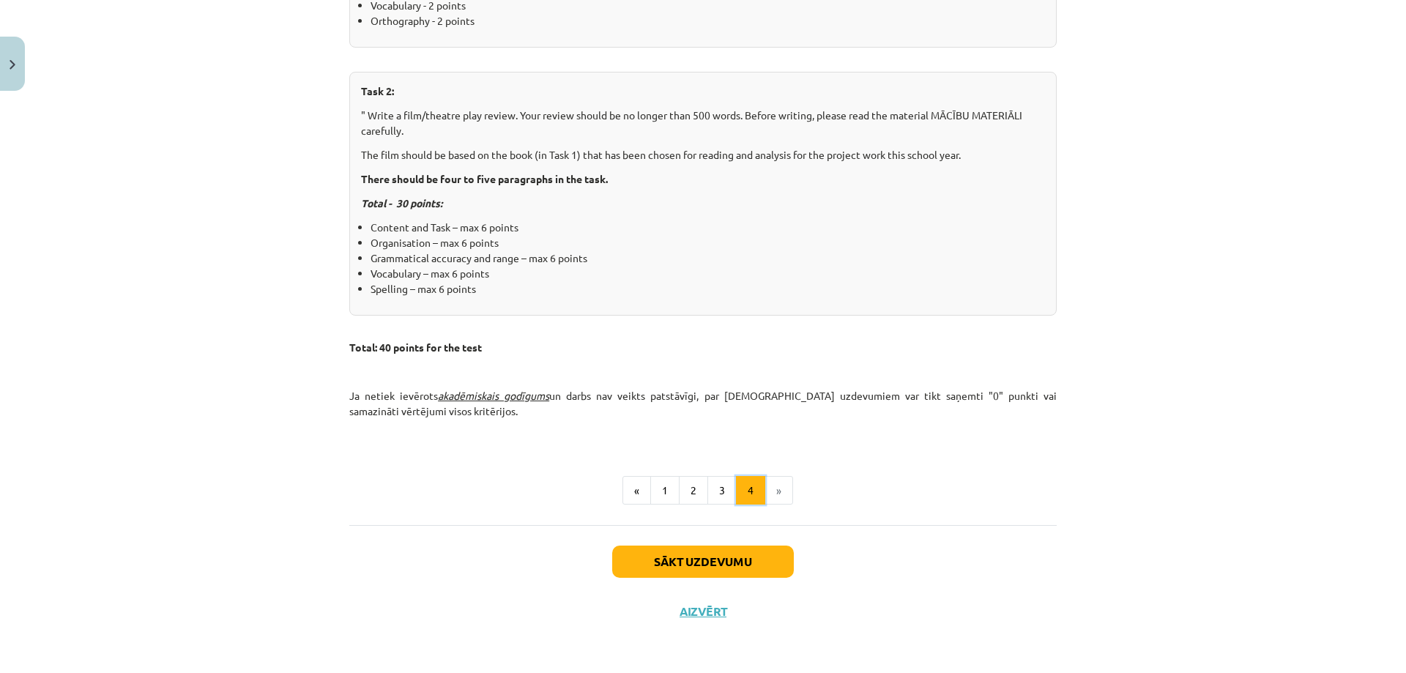
scroll to position [262, 0]
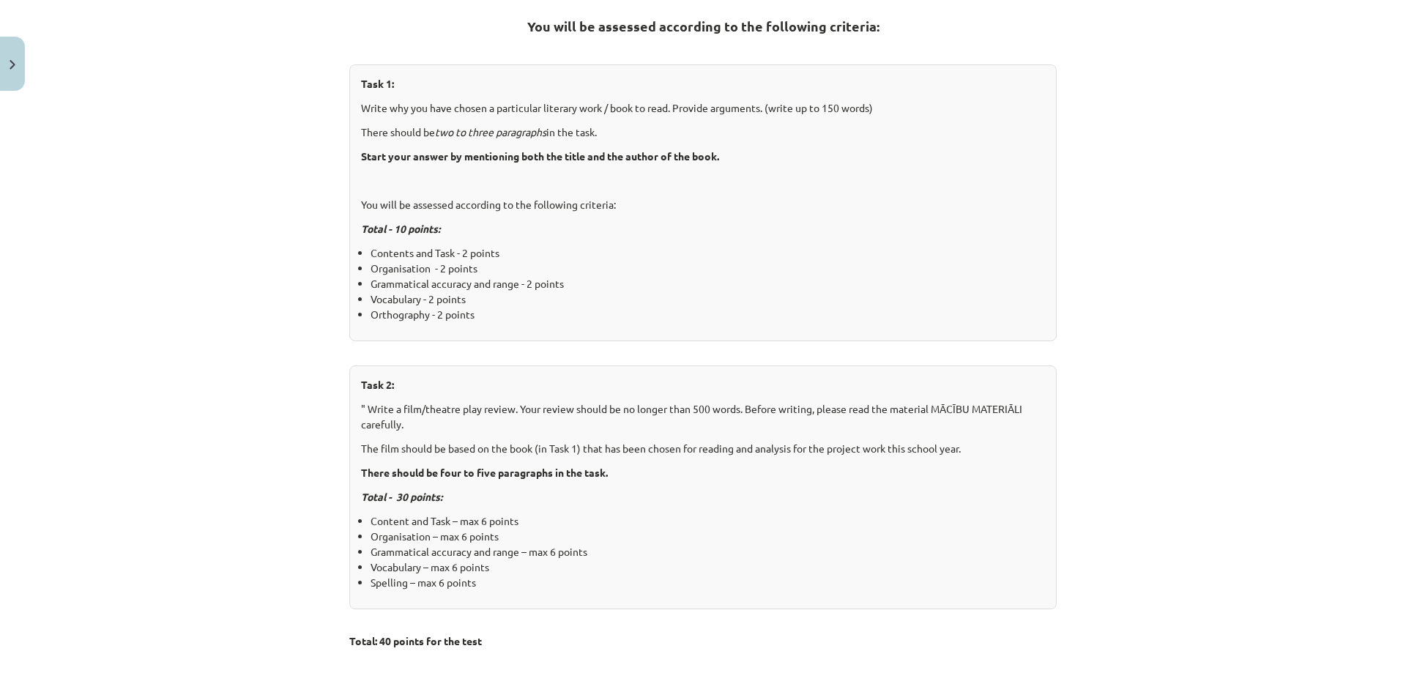
click at [265, 279] on div "Mācību tēma: Projekta darbs angļu valoda ii – 12. klases 1. ieskaites mācību ma…" at bounding box center [703, 336] width 1406 height 673
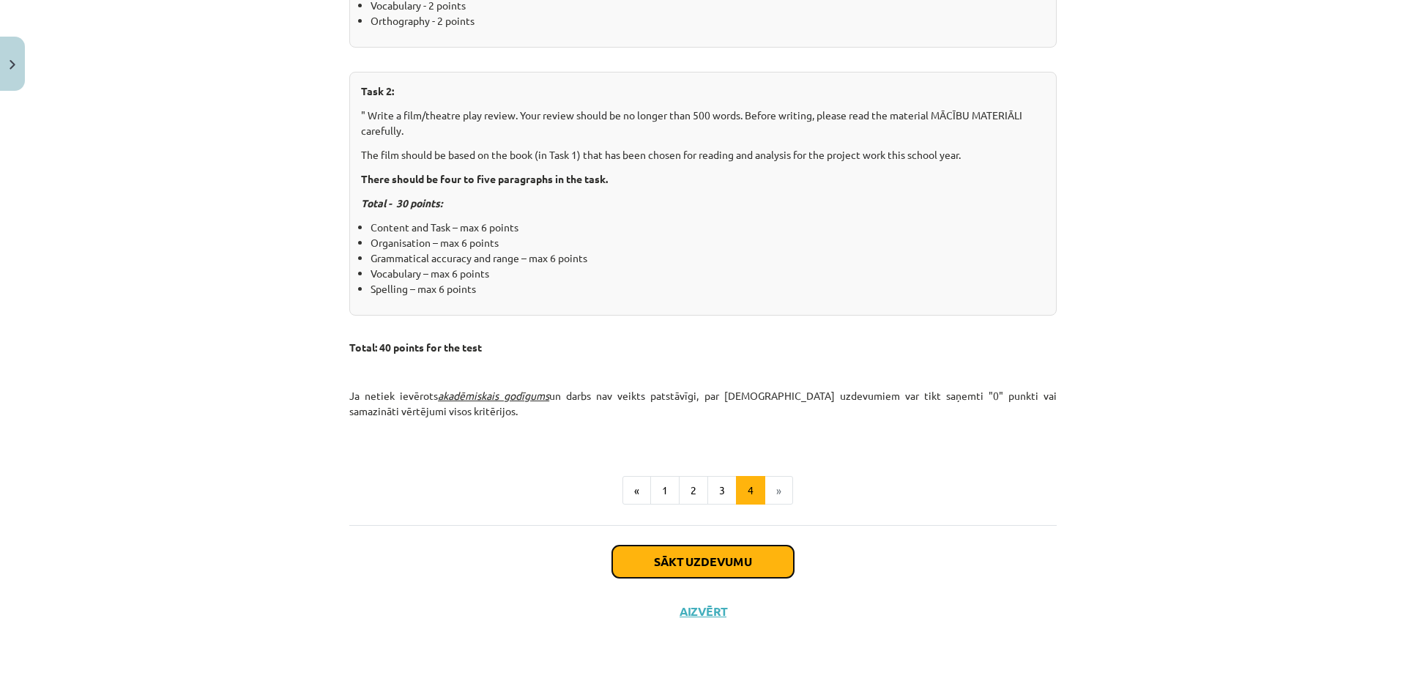
click at [647, 562] on button "Sākt uzdevumu" at bounding box center [703, 562] width 182 height 32
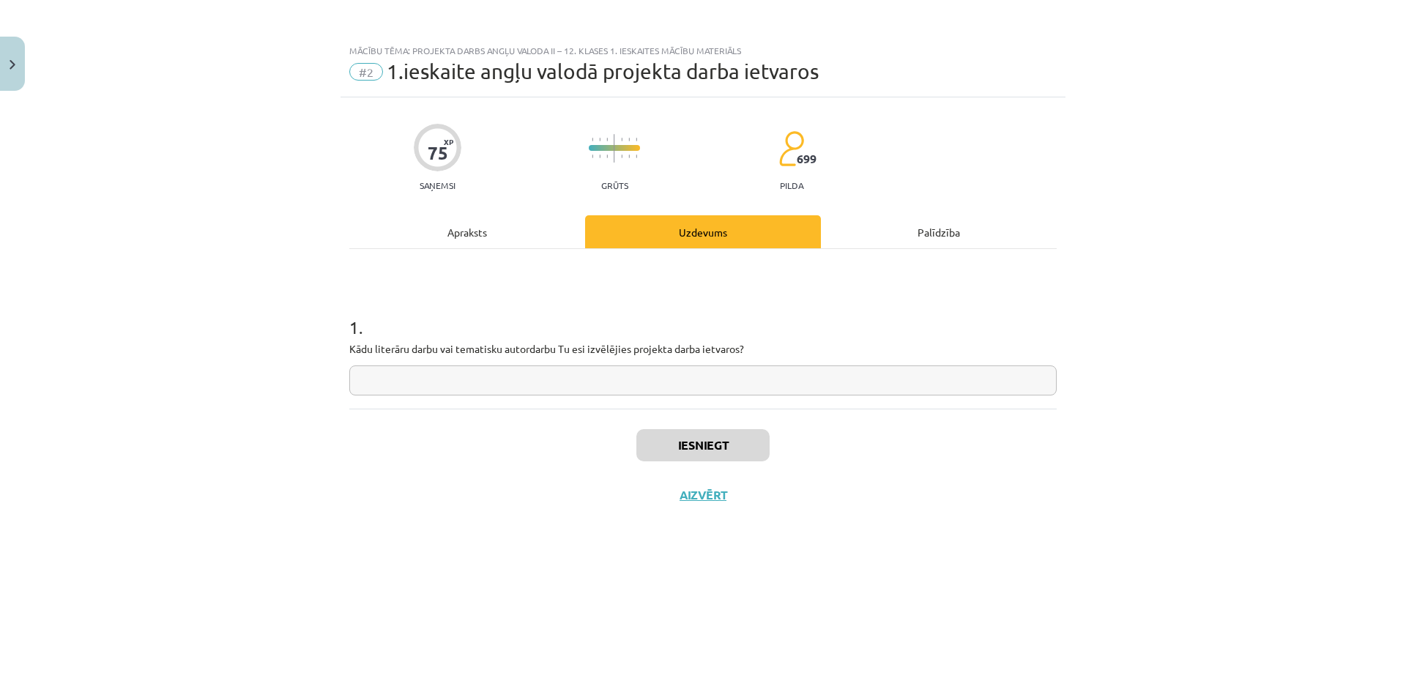
click at [504, 382] on input "text" at bounding box center [703, 381] width 708 height 30
click at [471, 236] on div "Apraksts" at bounding box center [467, 231] width 236 height 33
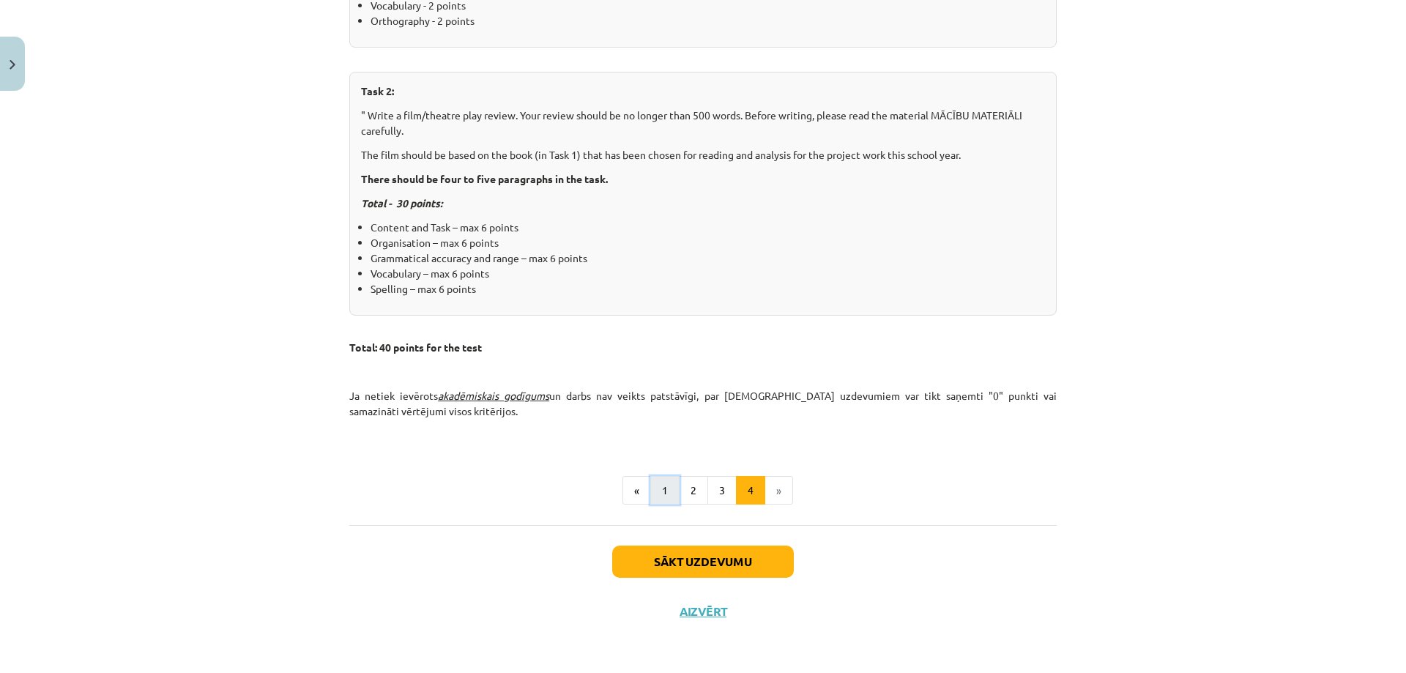
click at [666, 493] on button "1" at bounding box center [664, 490] width 29 height 29
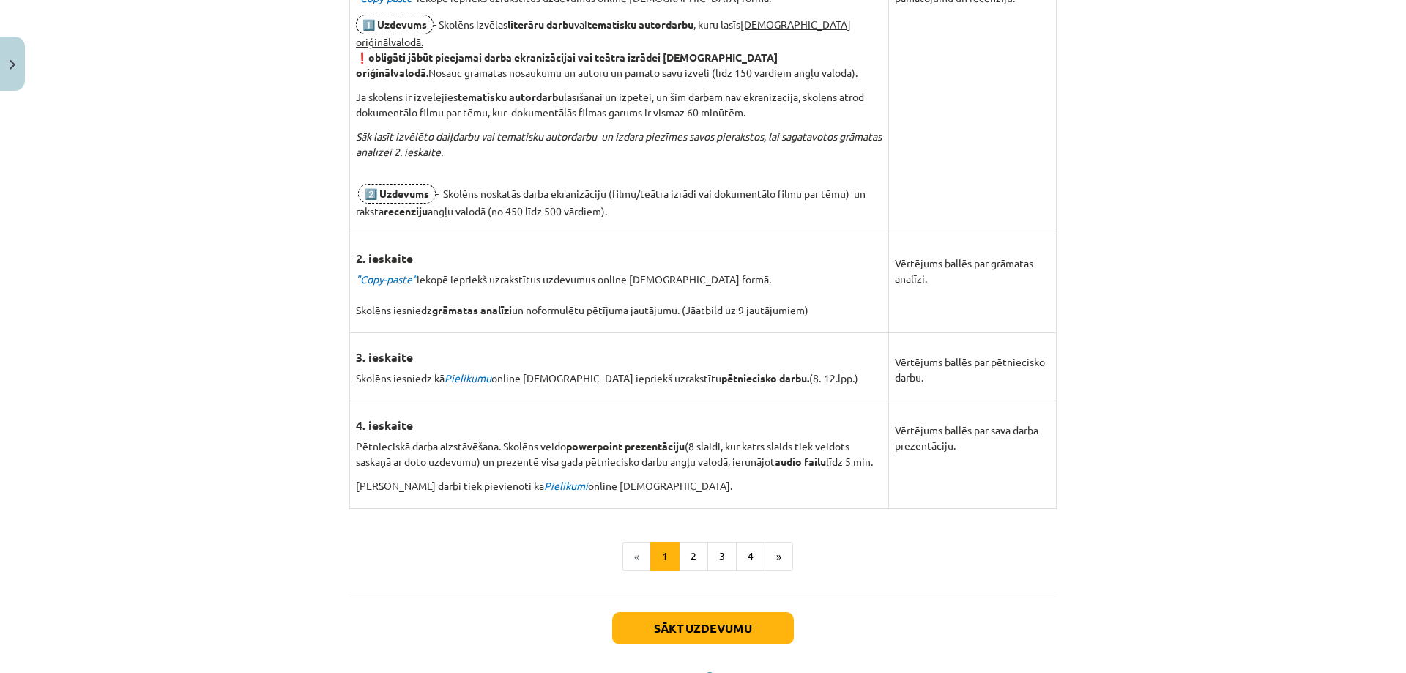
scroll to position [979, 0]
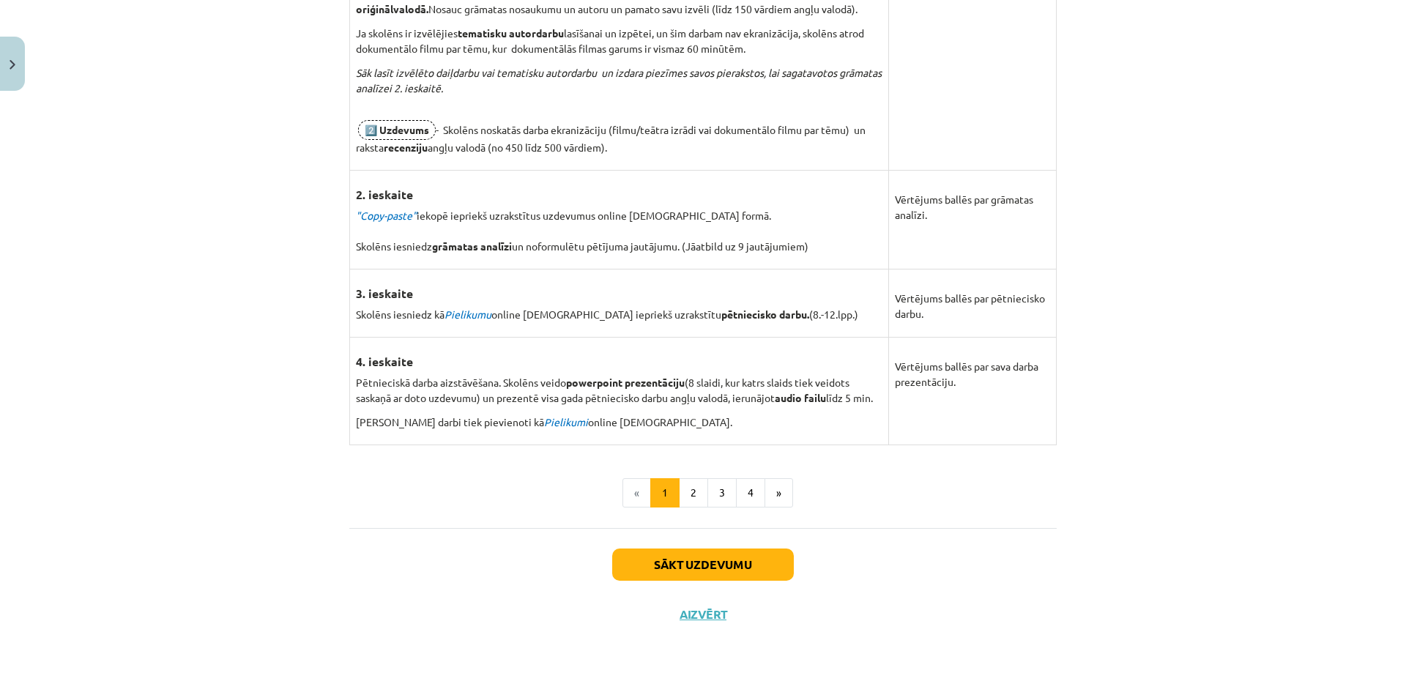
drag, startPoint x: 351, startPoint y: 334, endPoint x: 733, endPoint y: 384, distance: 384.9
click at [744, 387] on tbody "1. ieskaite ( 📍 Tu esi šeit) "Copy-paste" iekopē iepriekš uzrakstītus uzdevumus…" at bounding box center [703, 167] width 707 height 556
click at [741, 418] on p "Abi darbi tiek pievienoti kā Pielikumi online ieskaitei." at bounding box center [619, 422] width 527 height 15
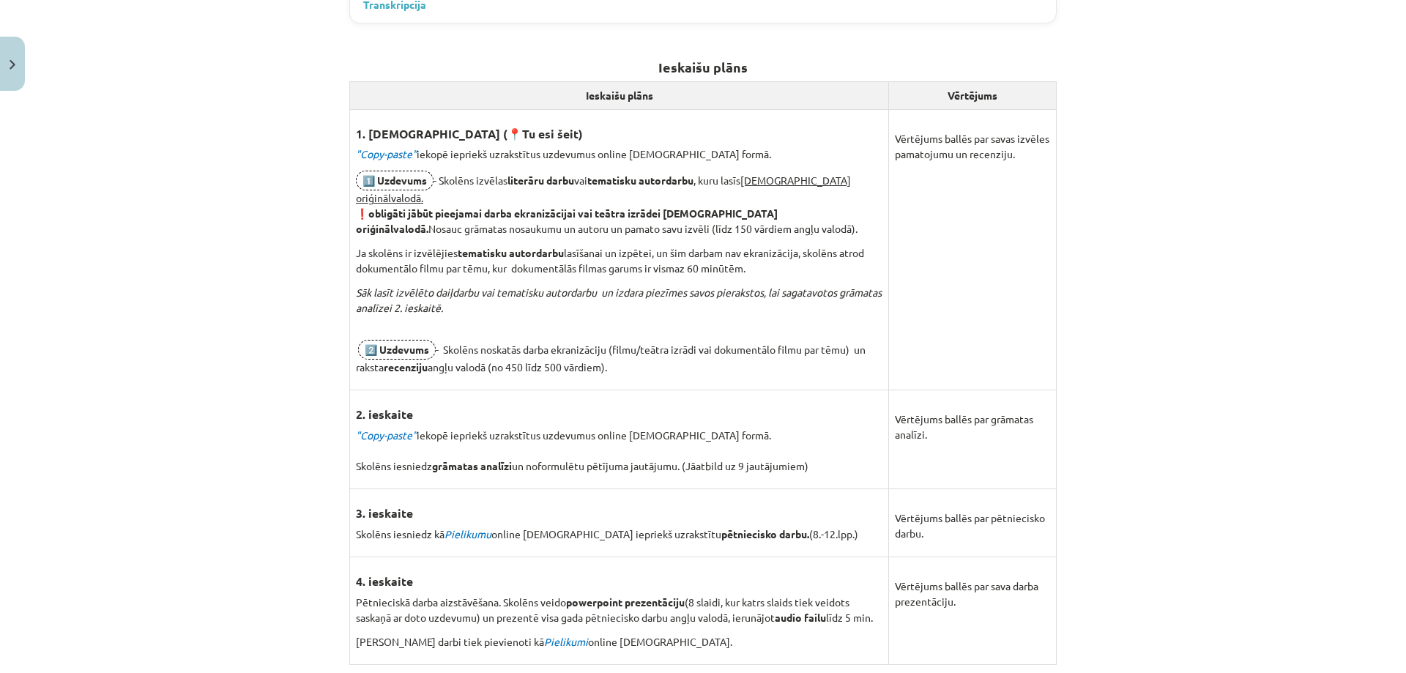
scroll to position [832, 0]
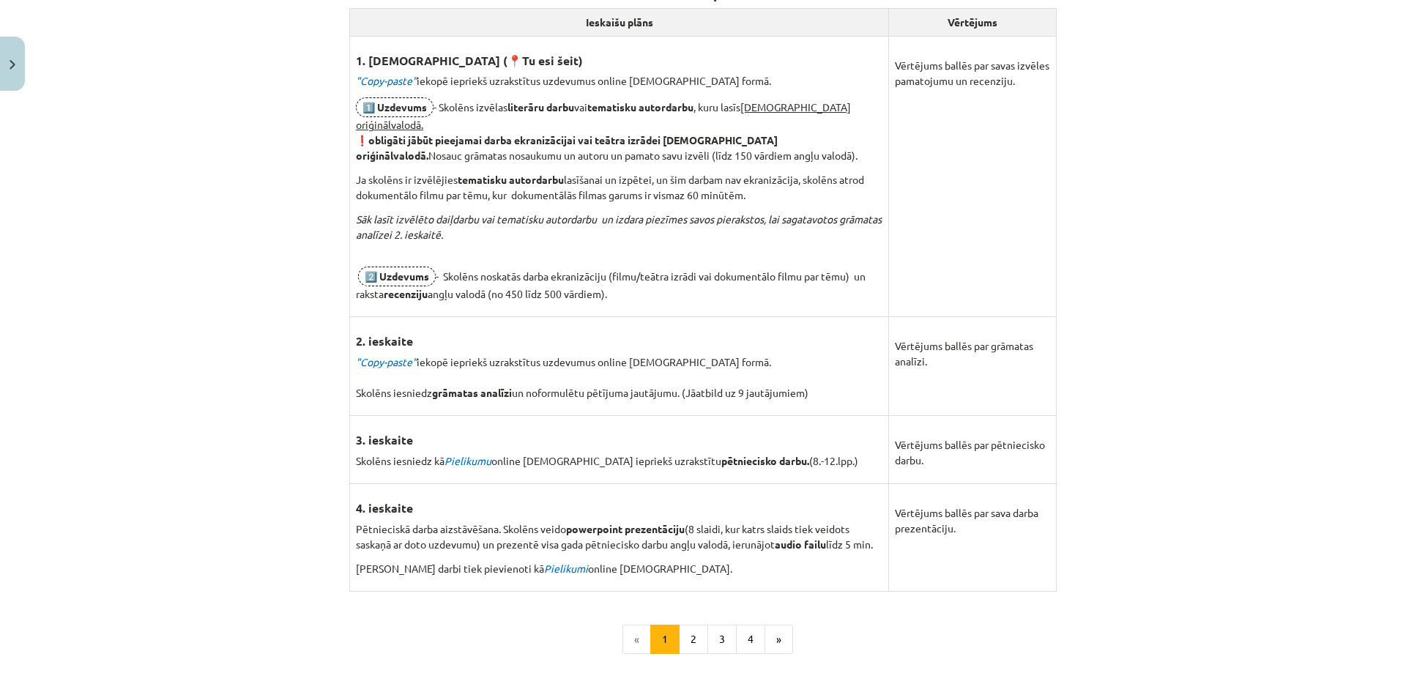
click at [227, 297] on div "Mācību tēma: Projekta darbs angļu valoda ii – 12. klases 1. ieskaites mācību ma…" at bounding box center [703, 336] width 1406 height 673
click at [744, 631] on button "4" at bounding box center [750, 639] width 29 height 29
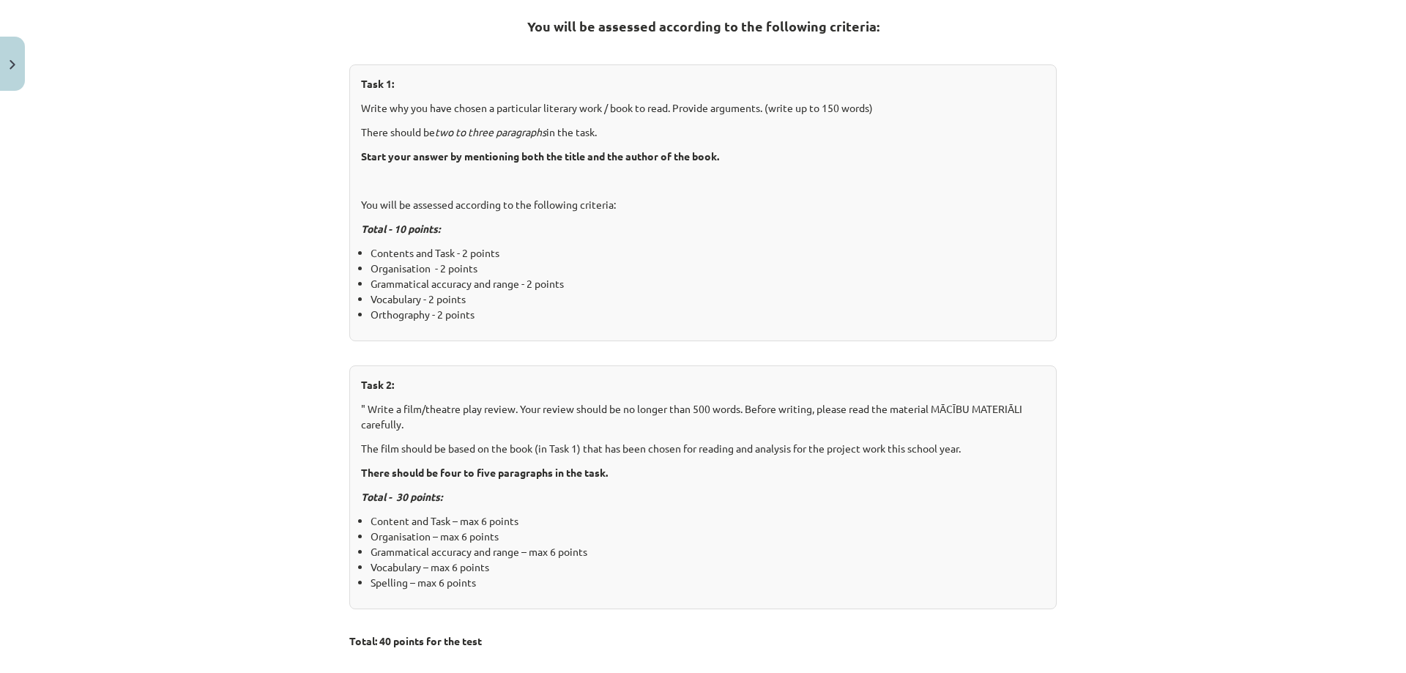
scroll to position [556, 0]
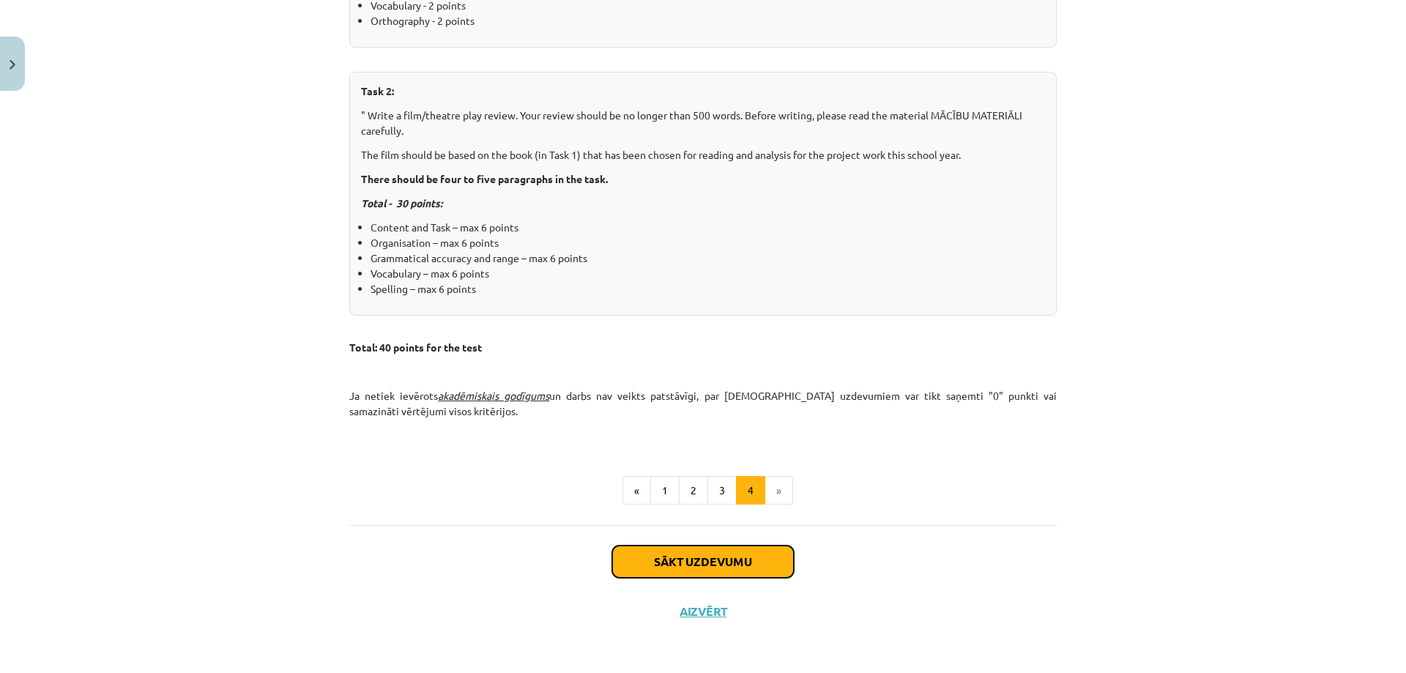
click at [700, 552] on button "Sākt uzdevumu" at bounding box center [703, 562] width 182 height 32
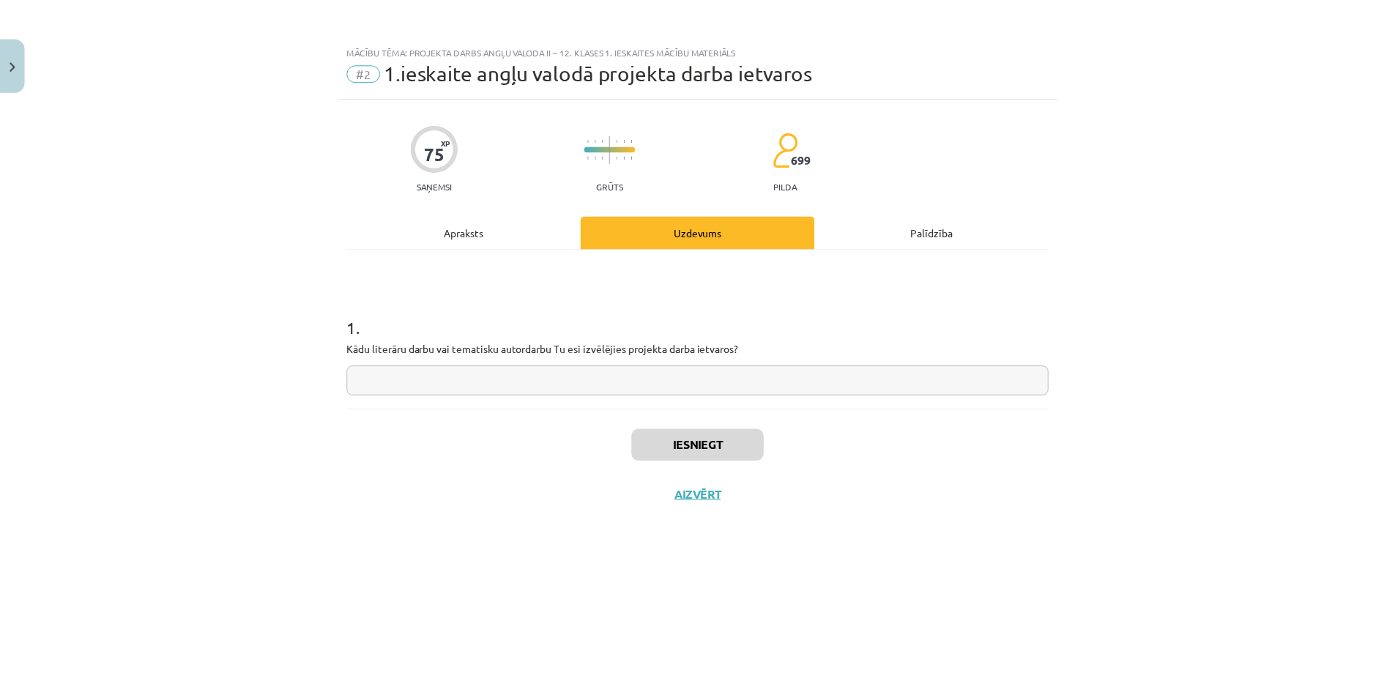
scroll to position [0, 0]
click at [555, 377] on input "text" at bounding box center [703, 381] width 708 height 30
drag, startPoint x: 513, startPoint y: 383, endPoint x: 547, endPoint y: 356, distance: 43.8
click at [513, 384] on input "text" at bounding box center [703, 381] width 708 height 30
paste input "**********"
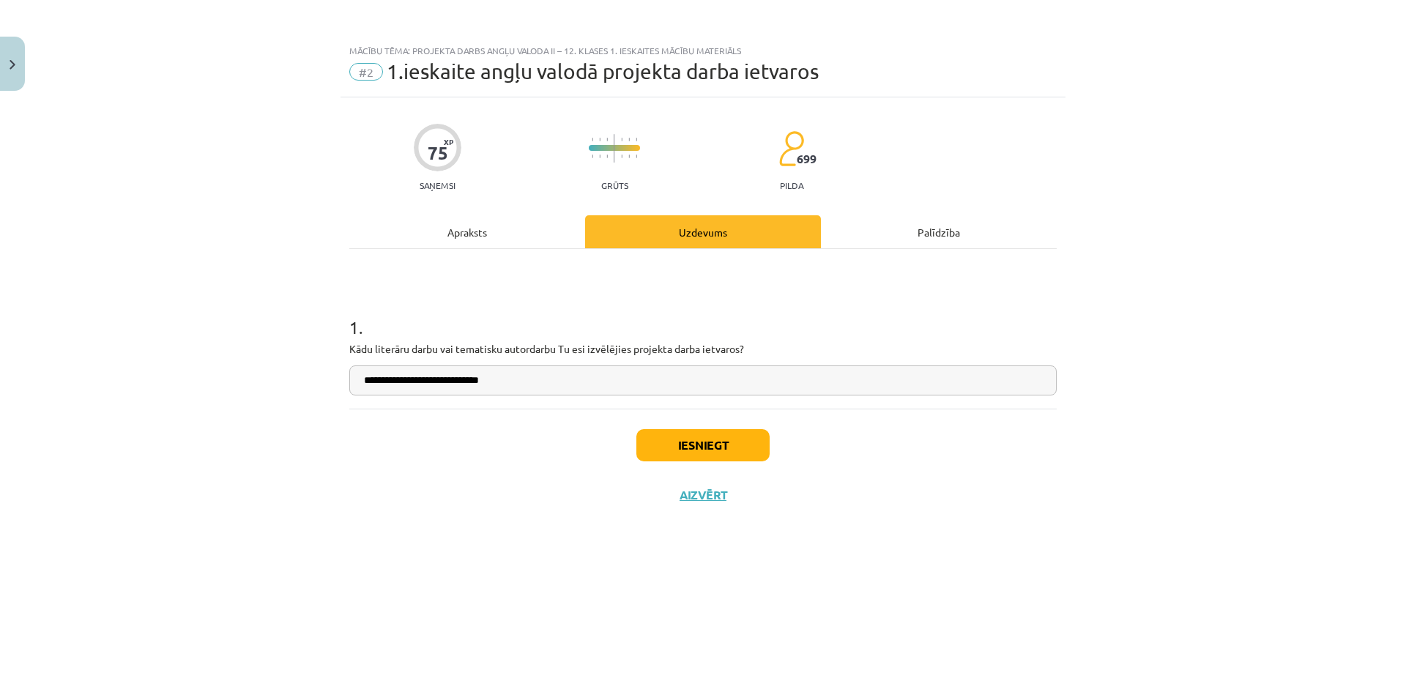
type input "**********"
click at [706, 438] on button "Iesniegt" at bounding box center [703, 445] width 133 height 32
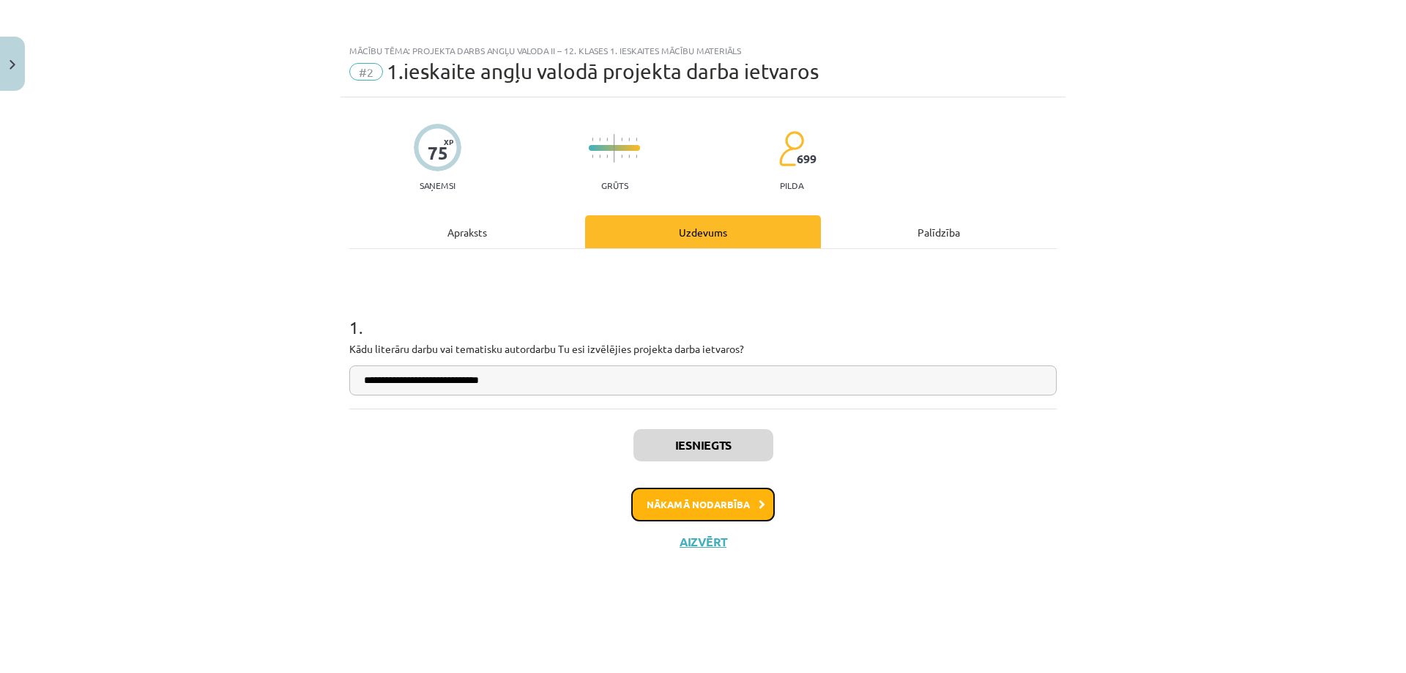
click at [705, 508] on button "Nākamā nodarbība" at bounding box center [703, 505] width 144 height 34
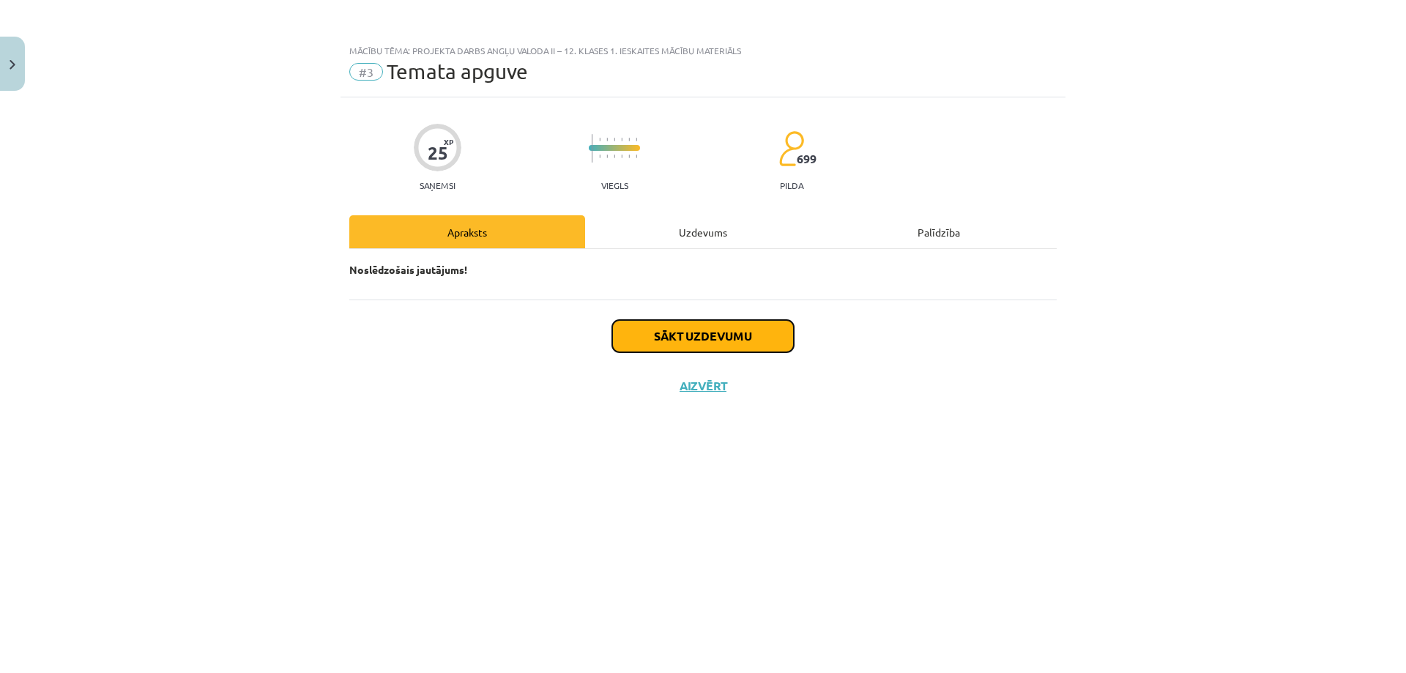
click at [714, 337] on button "Sākt uzdevumu" at bounding box center [703, 336] width 182 height 32
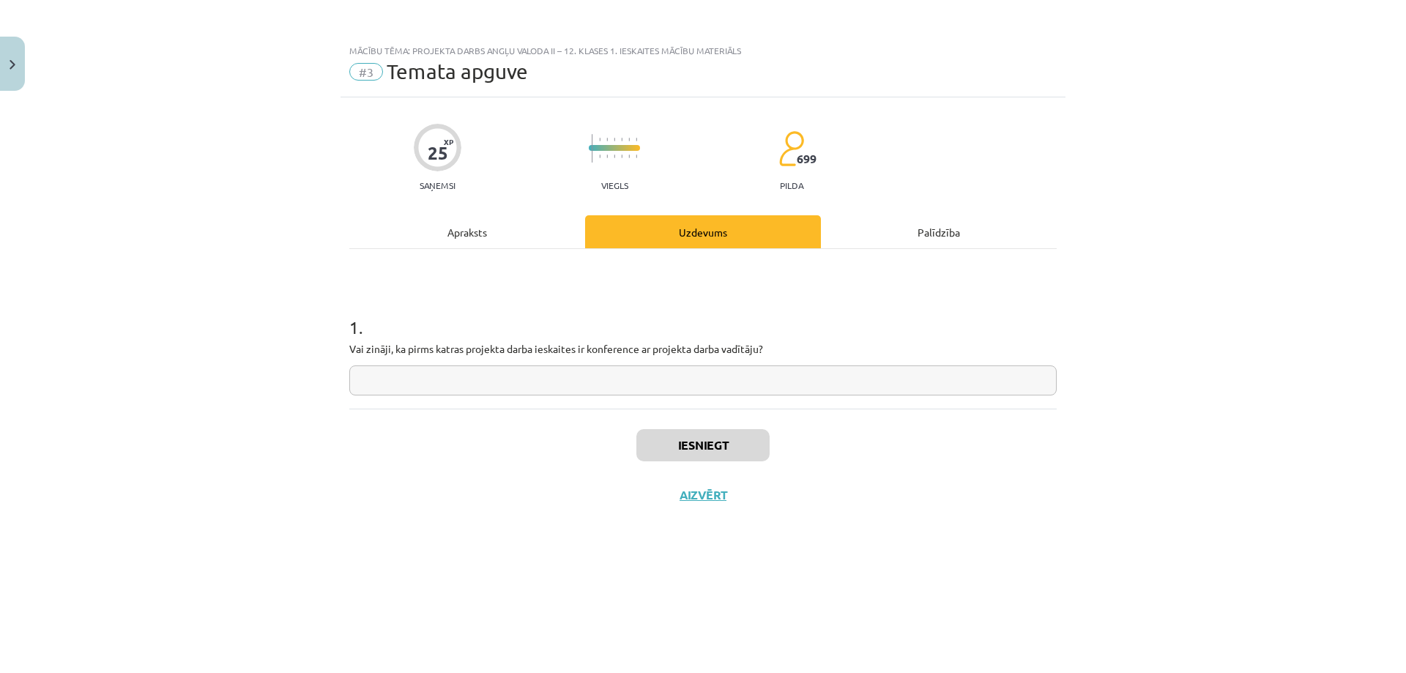
click at [554, 385] on input "text" at bounding box center [703, 381] width 708 height 30
type input "**"
click at [740, 457] on button "Iesniegt" at bounding box center [703, 445] width 133 height 32
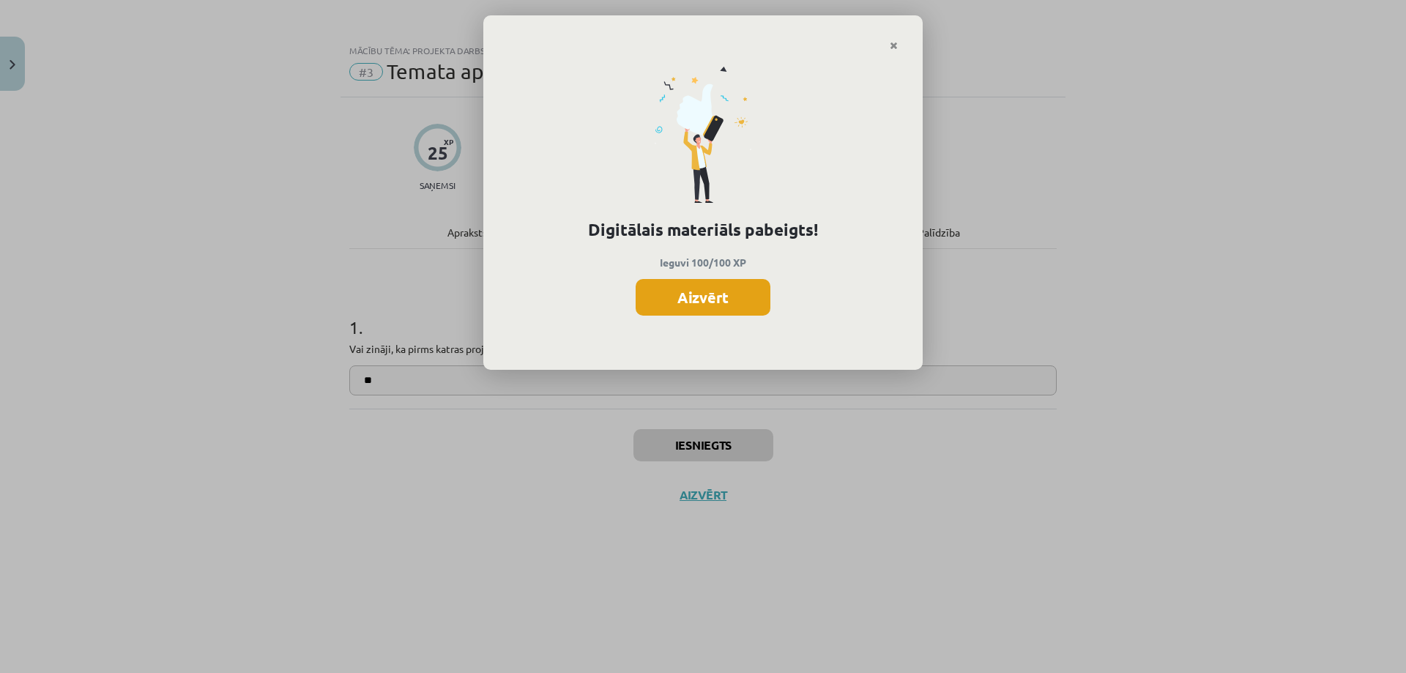
click at [680, 298] on button "Aizvērt" at bounding box center [703, 297] width 135 height 37
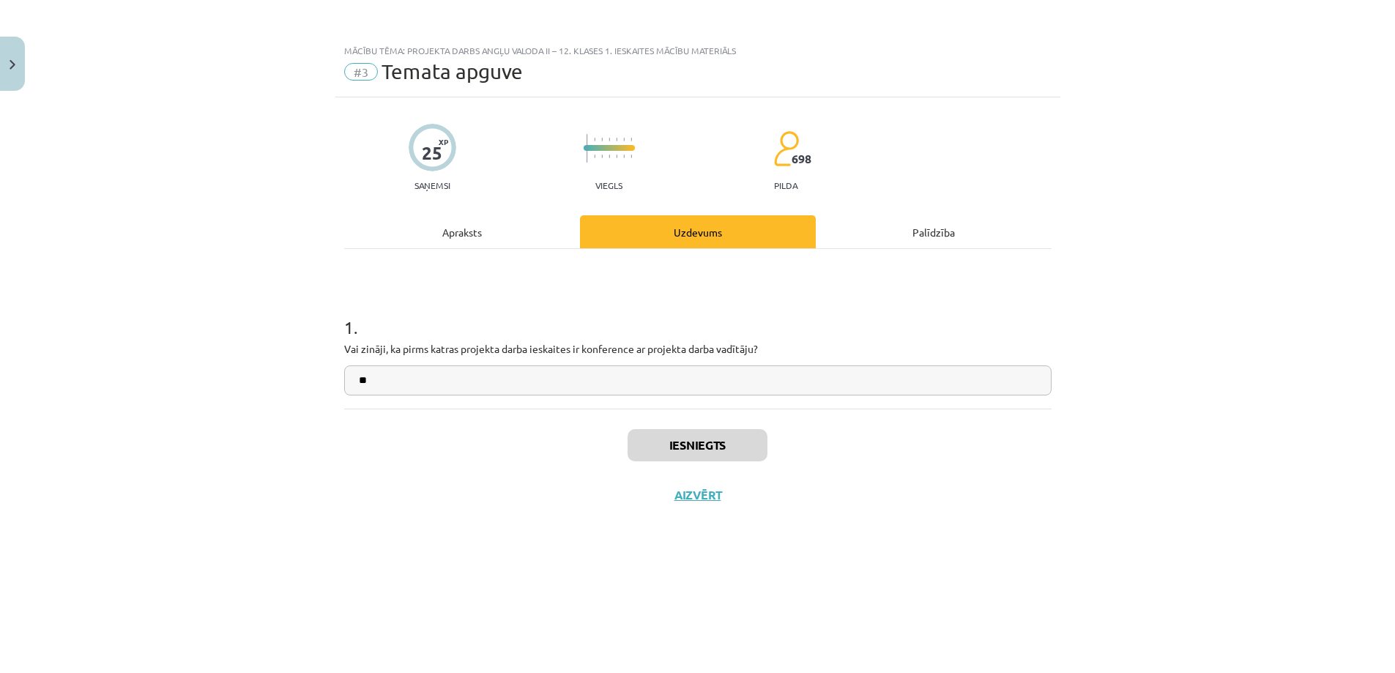
click at [705, 431] on div "Iesniegts Aizvērt" at bounding box center [698, 460] width 708 height 103
click at [705, 495] on button "Aizvērt" at bounding box center [698, 495] width 56 height 15
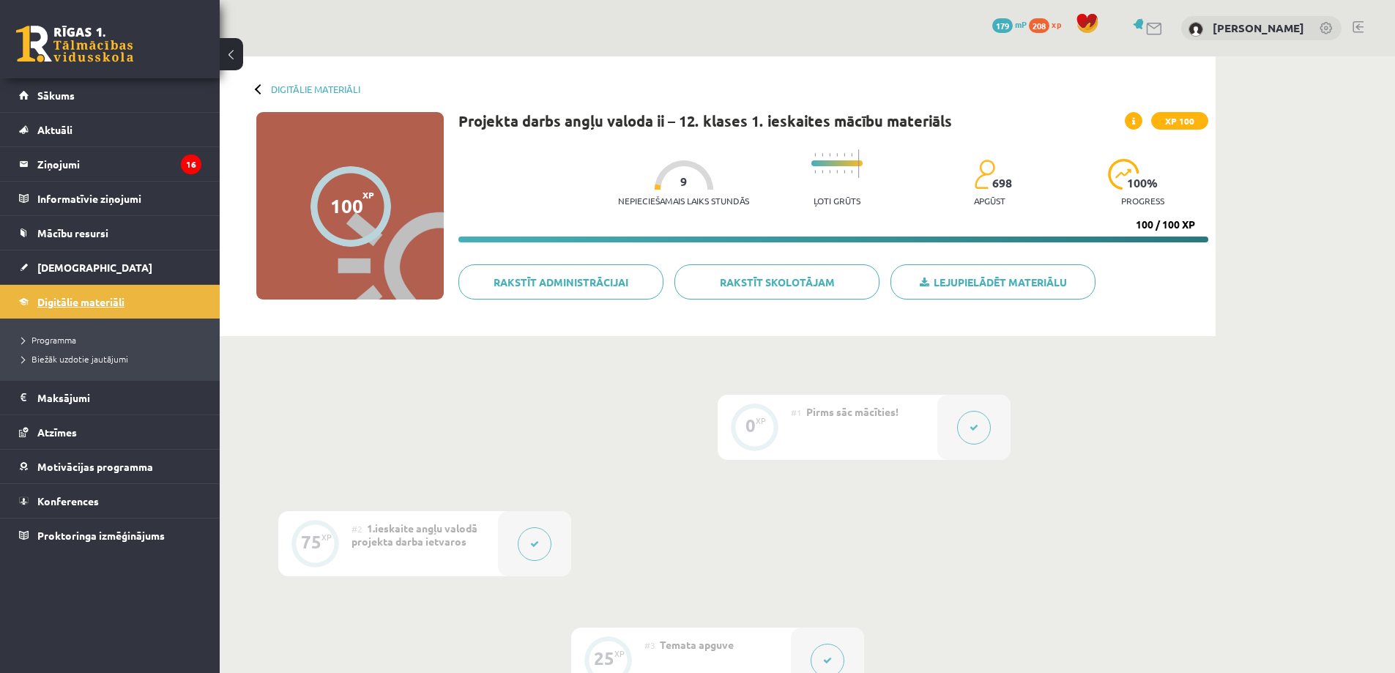
click at [68, 300] on span "Digitālie materiāli" at bounding box center [80, 301] width 87 height 13
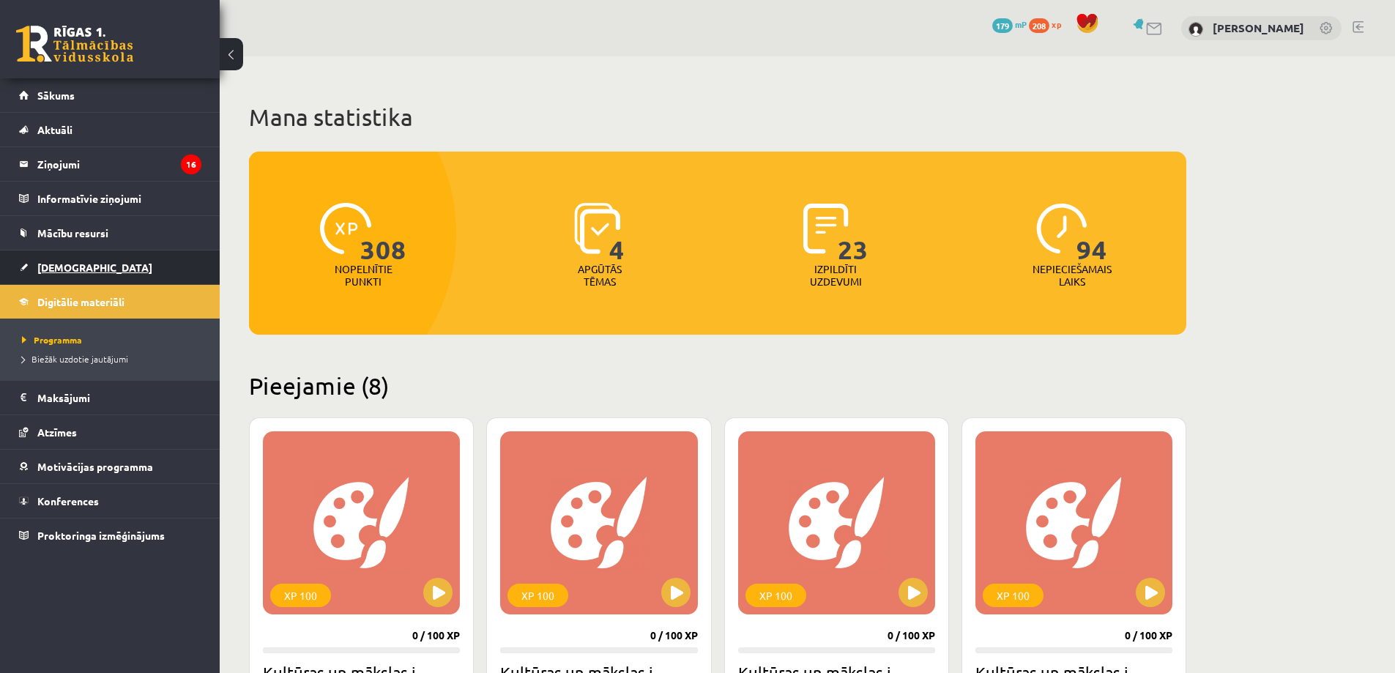
click at [66, 273] on link "[DEMOGRAPHIC_DATA]" at bounding box center [110, 268] width 182 height 34
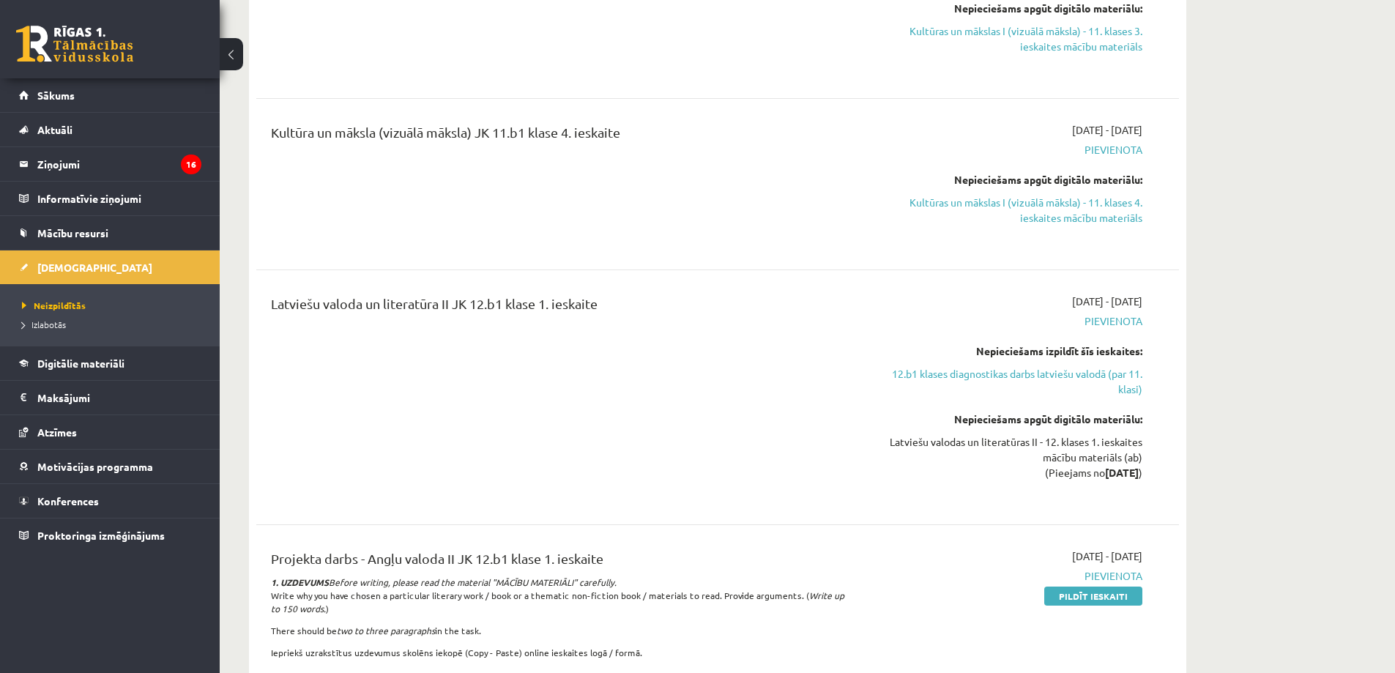
scroll to position [1538, 0]
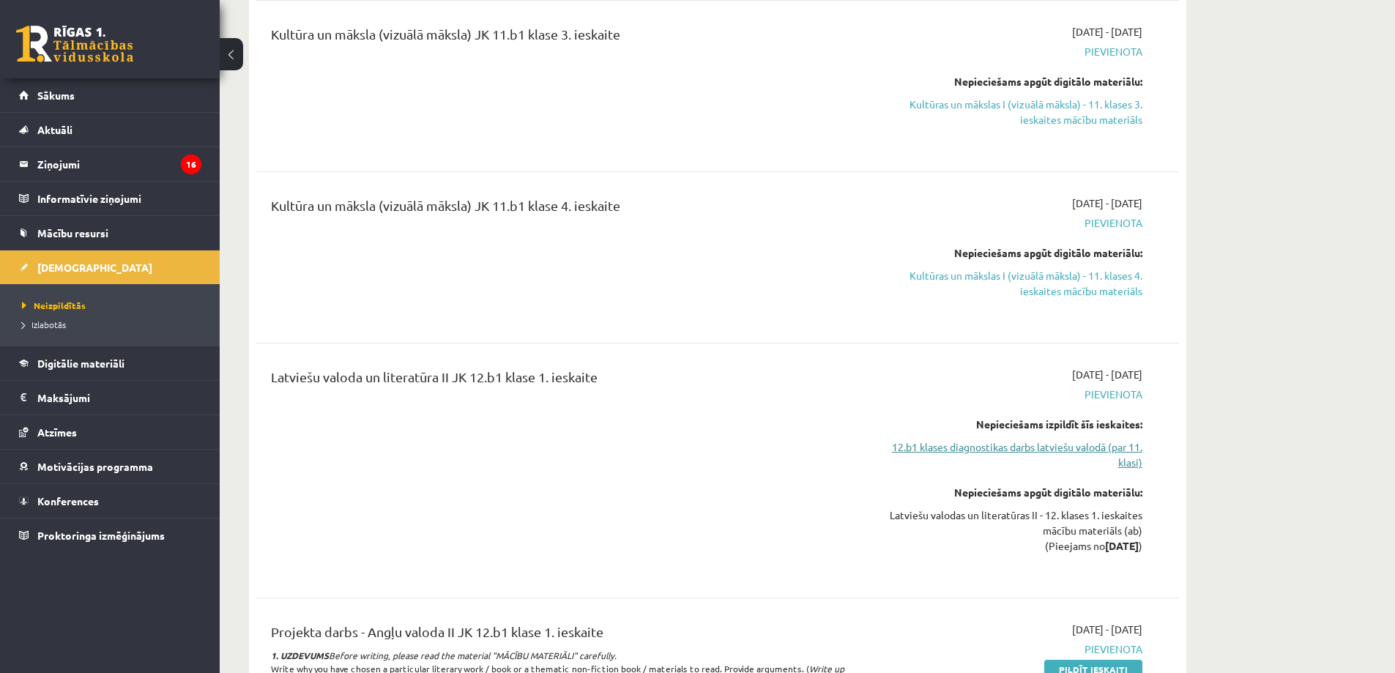
click at [922, 448] on link "12.b1 klases diagnostikas darbs latviešu valodā (par 11. klasi)" at bounding box center [1005, 455] width 276 height 31
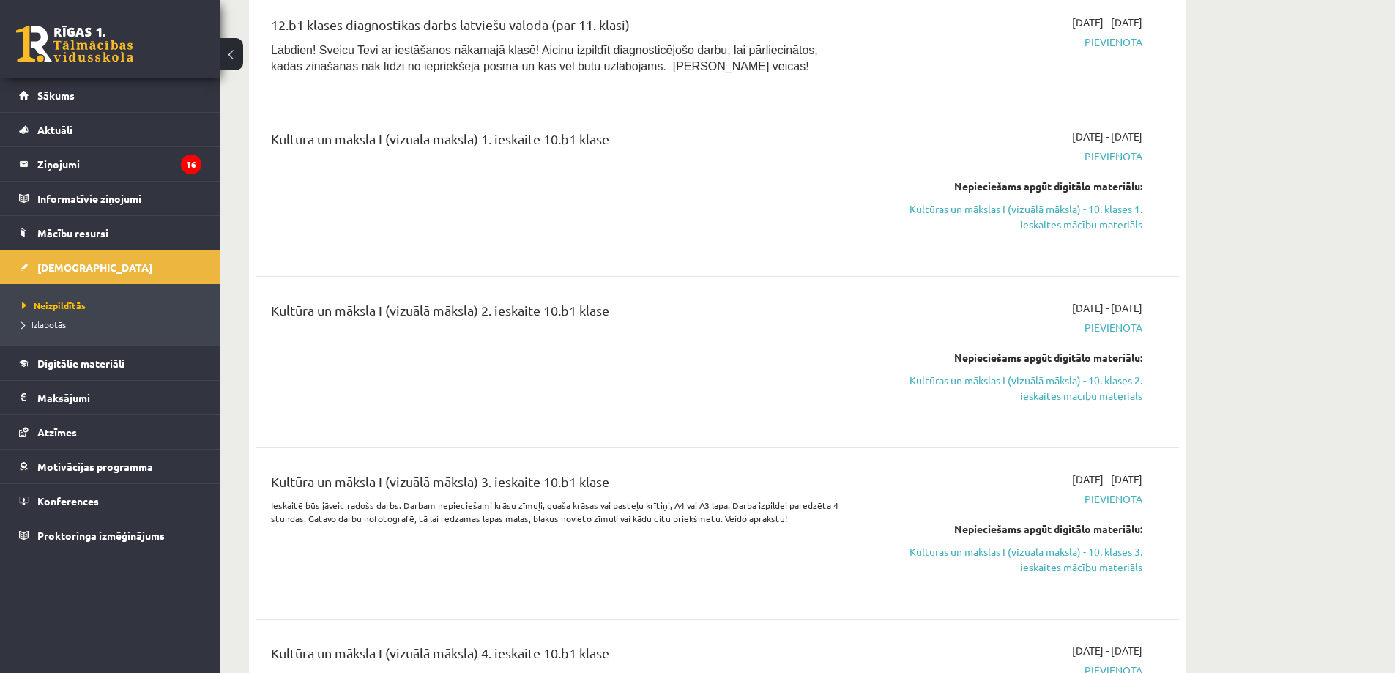
scroll to position [39, 0]
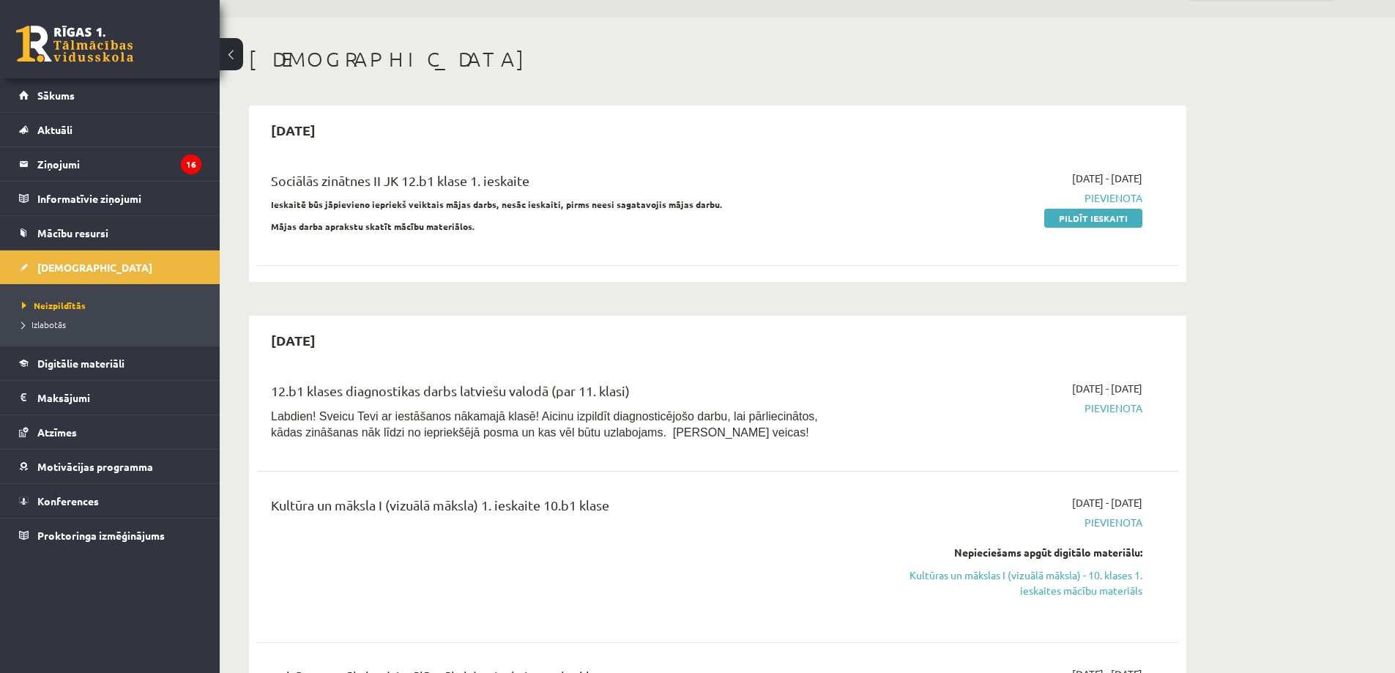
click at [689, 241] on div "Sociālās zinātnes II JK 12.b1 klase 1. ieskaite Ieskaitē būs jāpievieno iepriek…" at bounding box center [558, 206] width 596 height 71
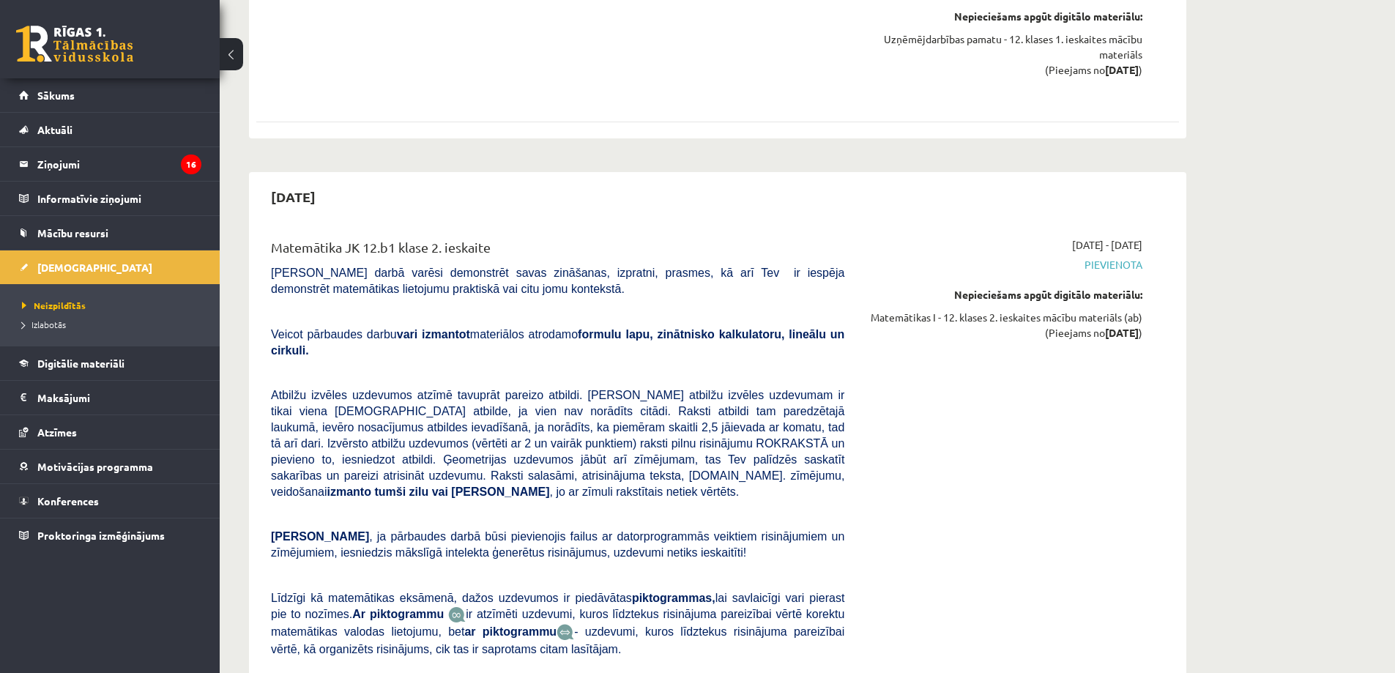
scroll to position [3115, 0]
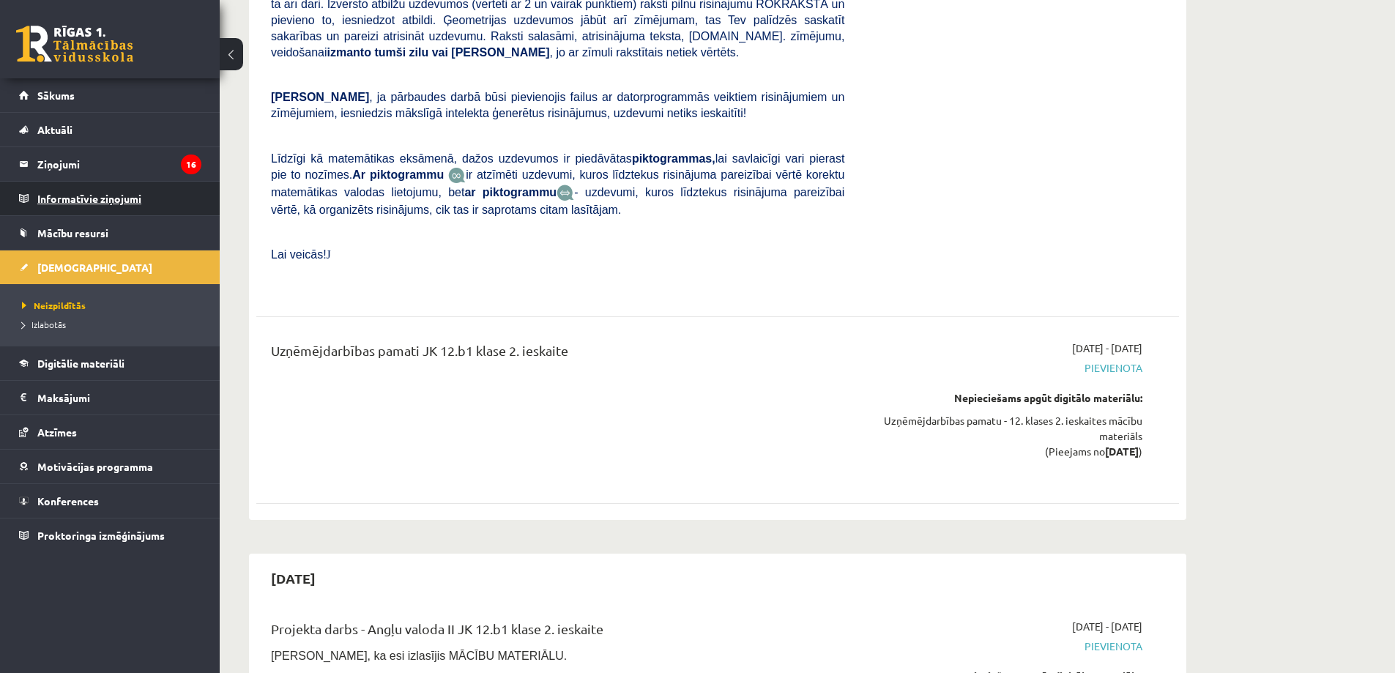
click at [57, 190] on legend "Informatīvie ziņojumi 0" at bounding box center [119, 199] width 164 height 34
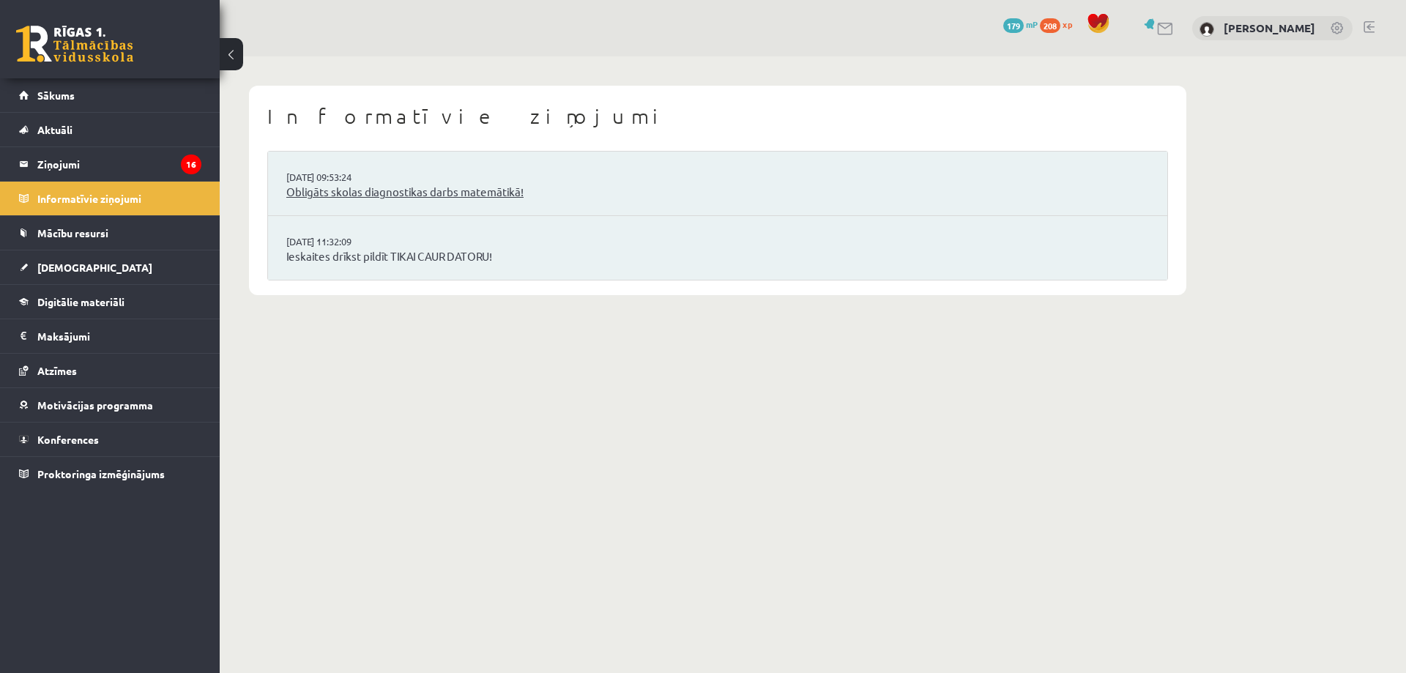
click at [359, 193] on link "Obligāts skolas diagnostikas darbs matemātikā!" at bounding box center [717, 192] width 863 height 17
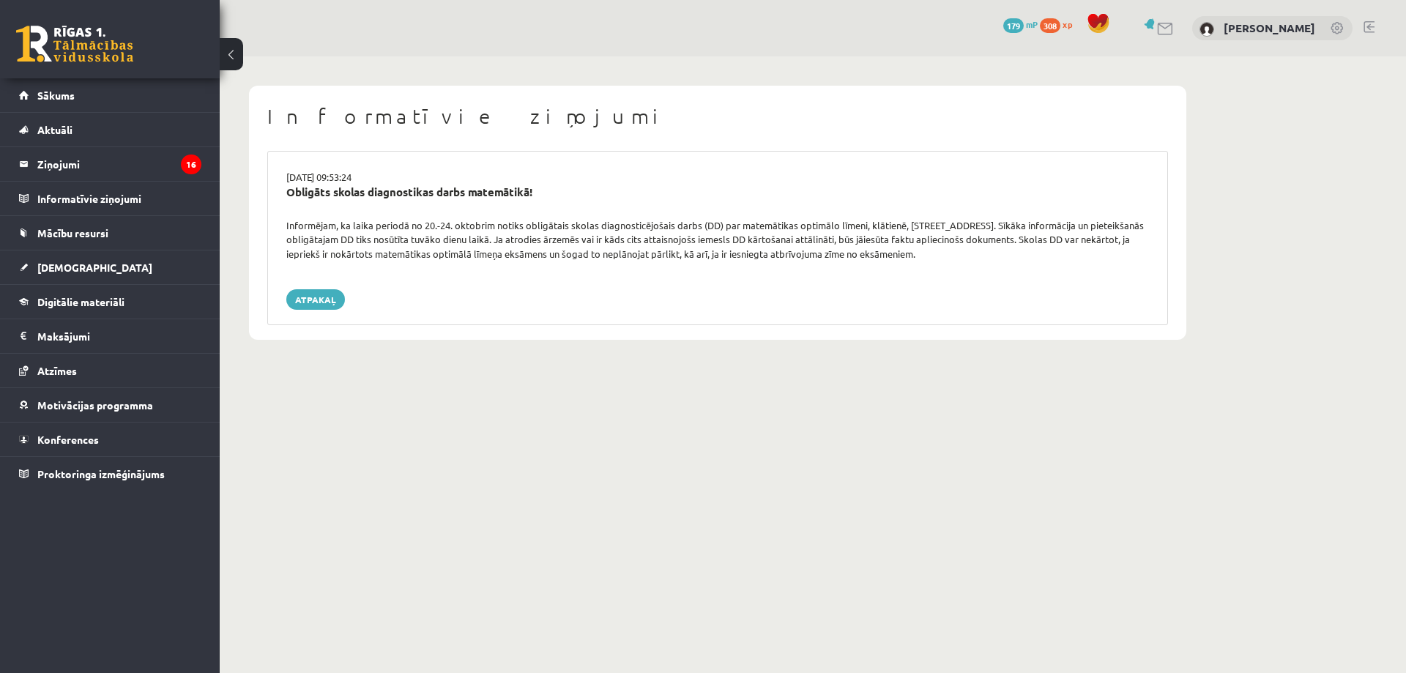
click at [387, 257] on div "Informējam, ka laika periodā no 20.-24. oktobrim notiks obligātais skolas diagn…" at bounding box center [717, 239] width 885 height 43
click at [396, 279] on div "[DATE] 09:53:24 Obligāts skolas diagnostikas darbs matemātikā! Informējam, ka l…" at bounding box center [717, 238] width 901 height 174
click at [462, 252] on div "Informējam, ka laika periodā no 20.-24. oktobrim notiks obligātais skolas diagn…" at bounding box center [717, 239] width 885 height 43
click at [102, 56] on link at bounding box center [74, 44] width 117 height 37
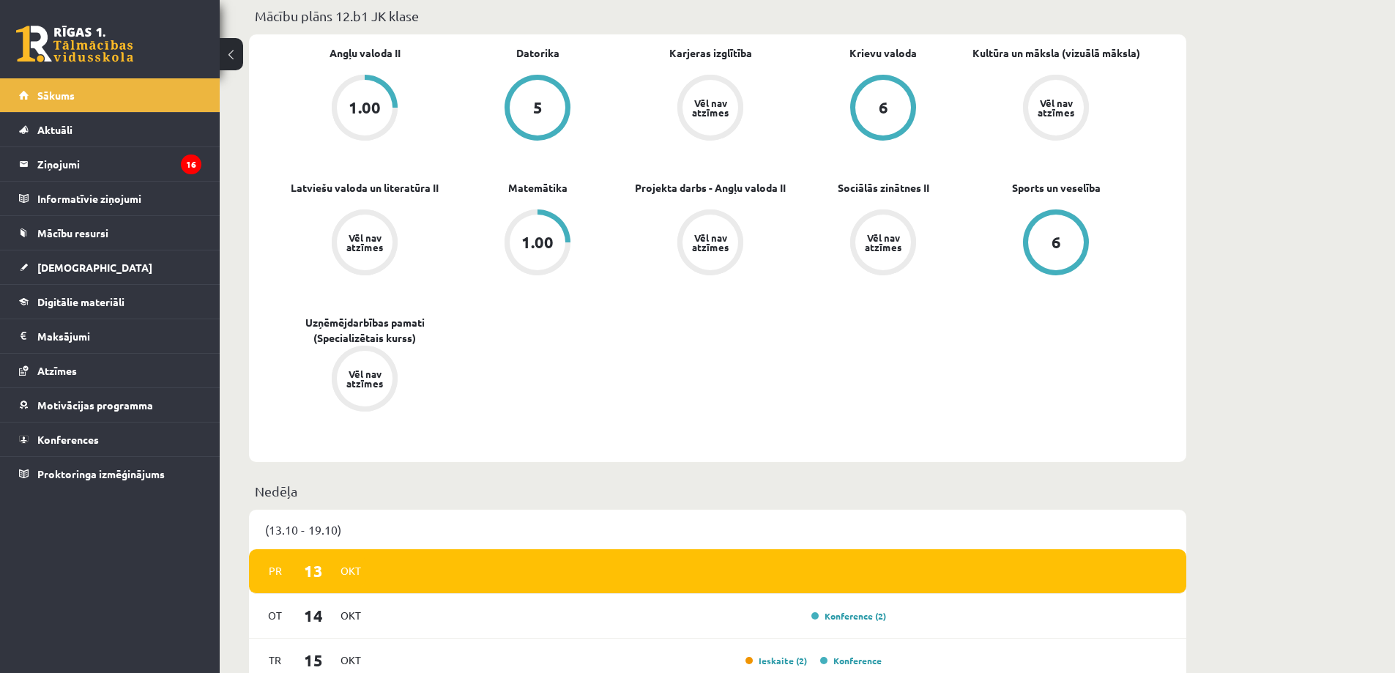
scroll to position [586, 0]
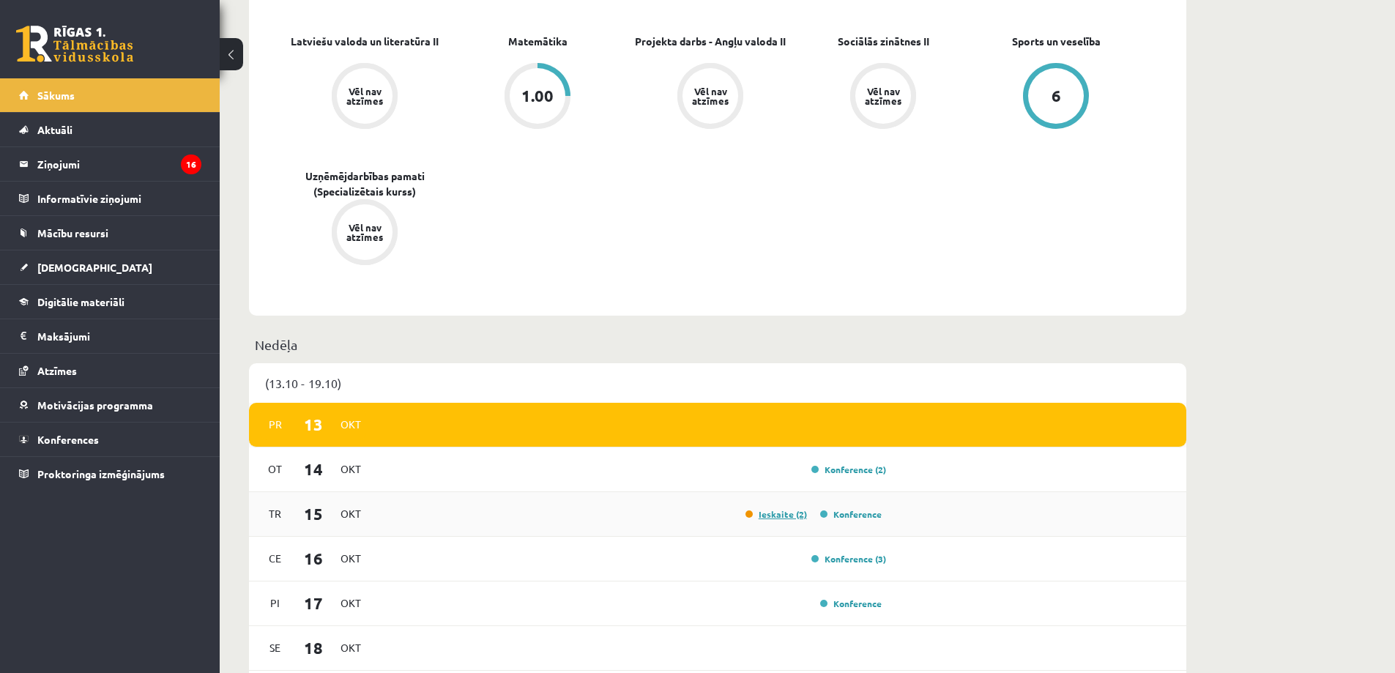
click at [774, 519] on link "Ieskaite (2)" at bounding box center [777, 514] width 62 height 12
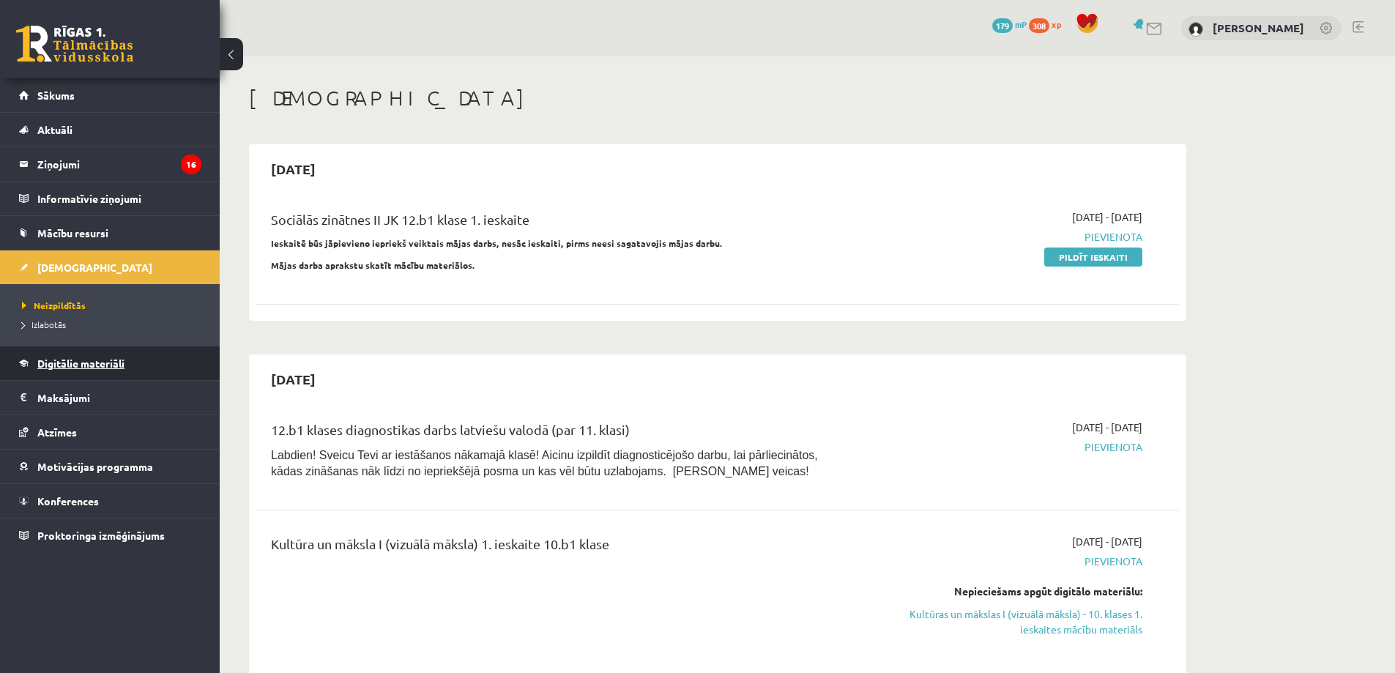
click at [55, 356] on link "Digitālie materiāli" at bounding box center [110, 363] width 182 height 34
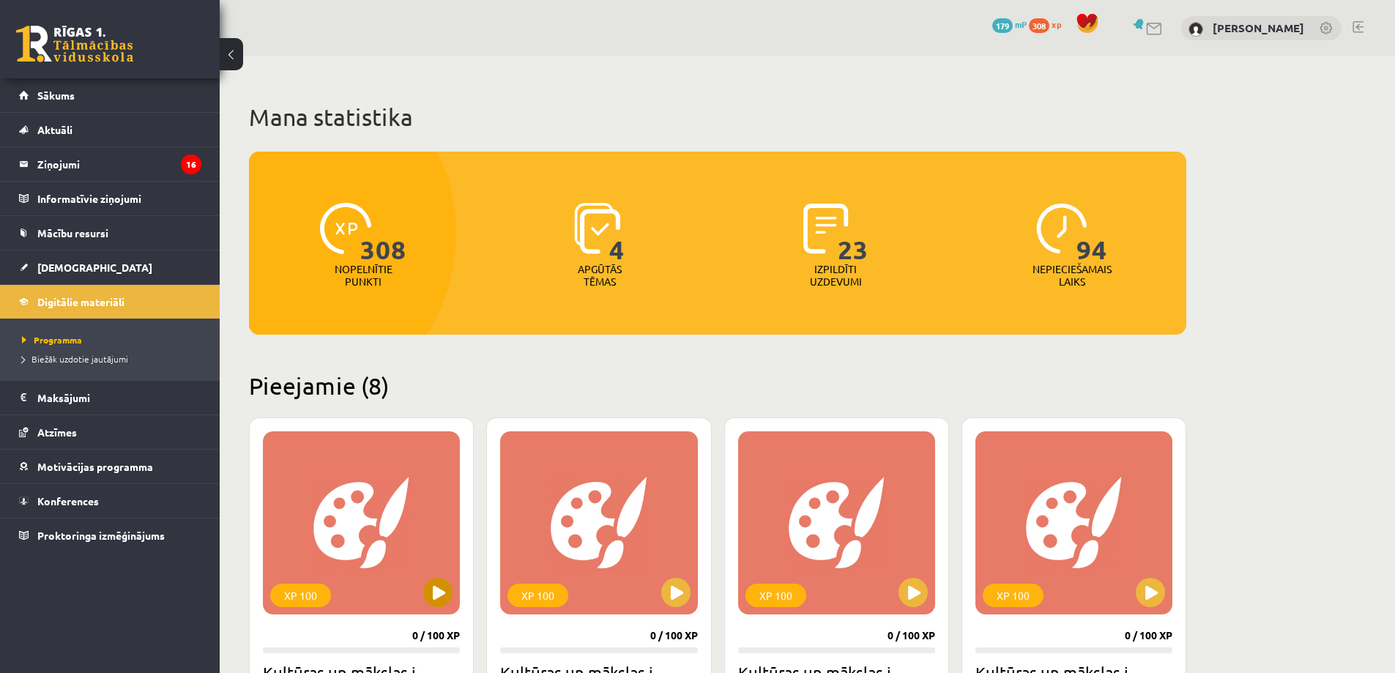
scroll to position [147, 0]
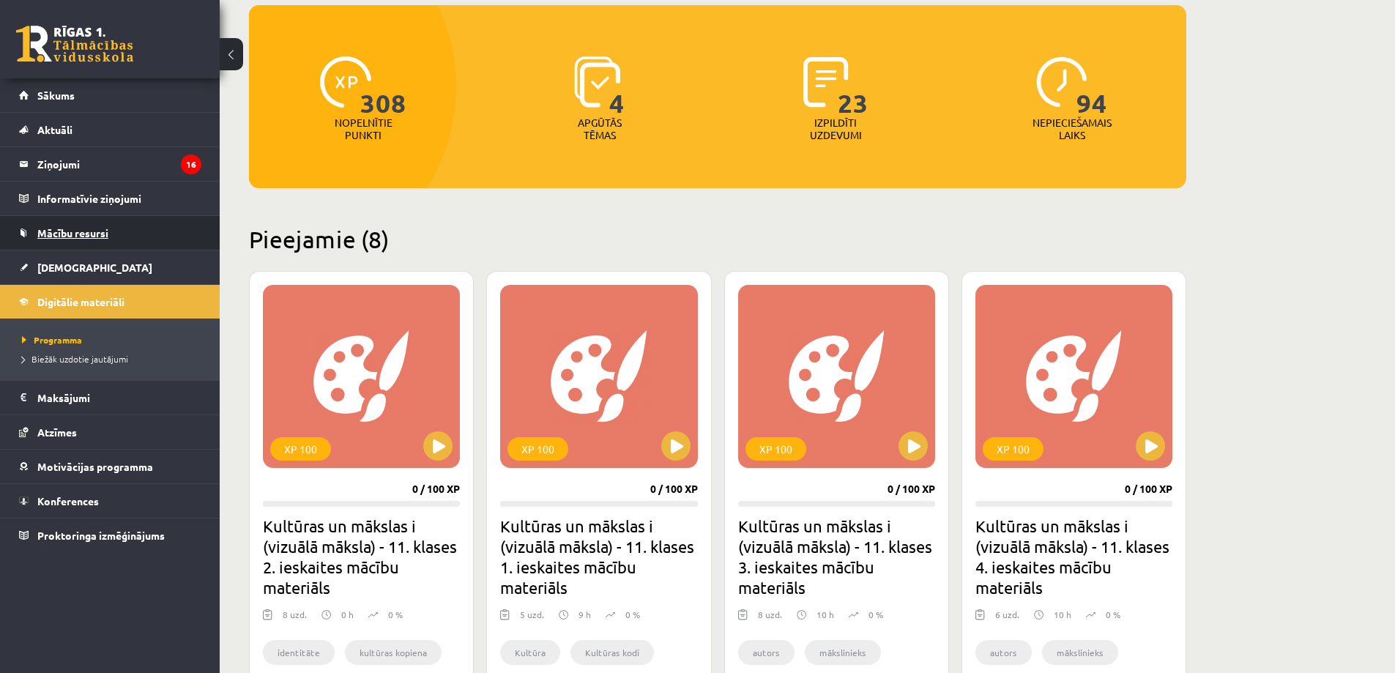
click at [68, 235] on span "Mācību resursi" at bounding box center [72, 232] width 71 height 13
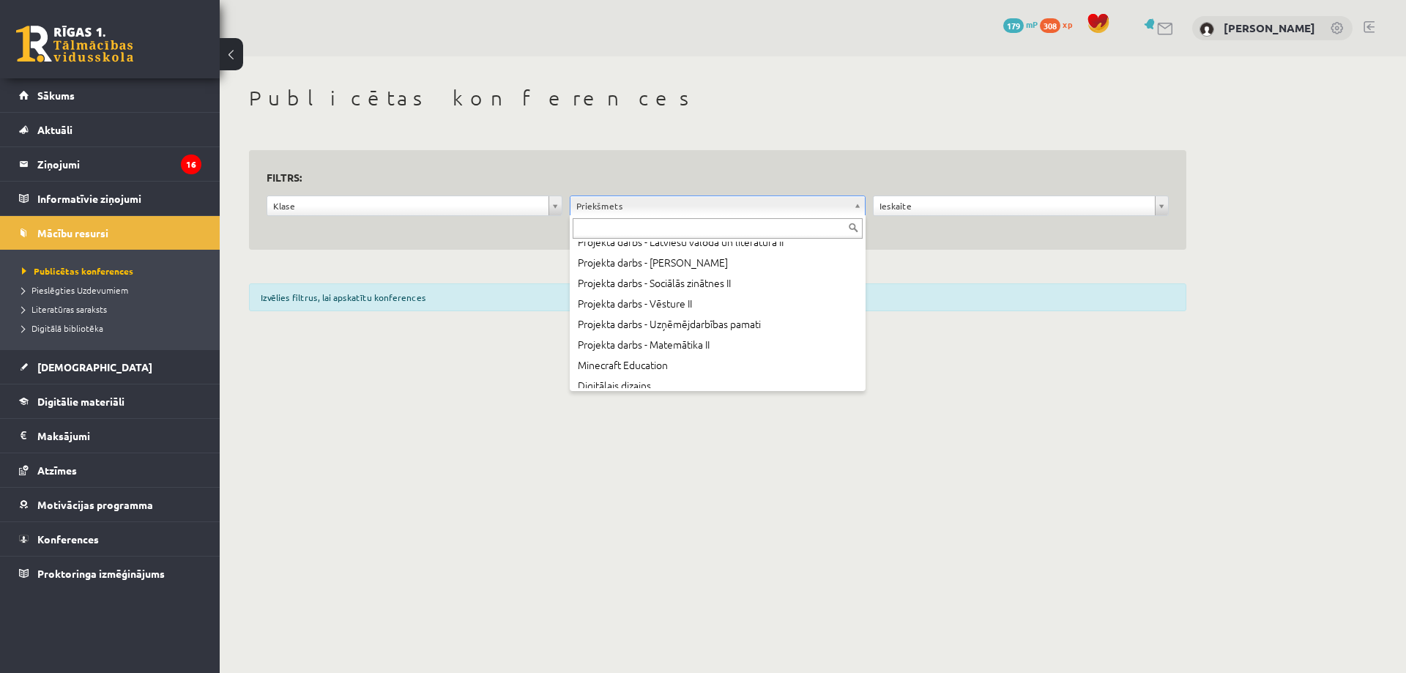
scroll to position [721, 0]
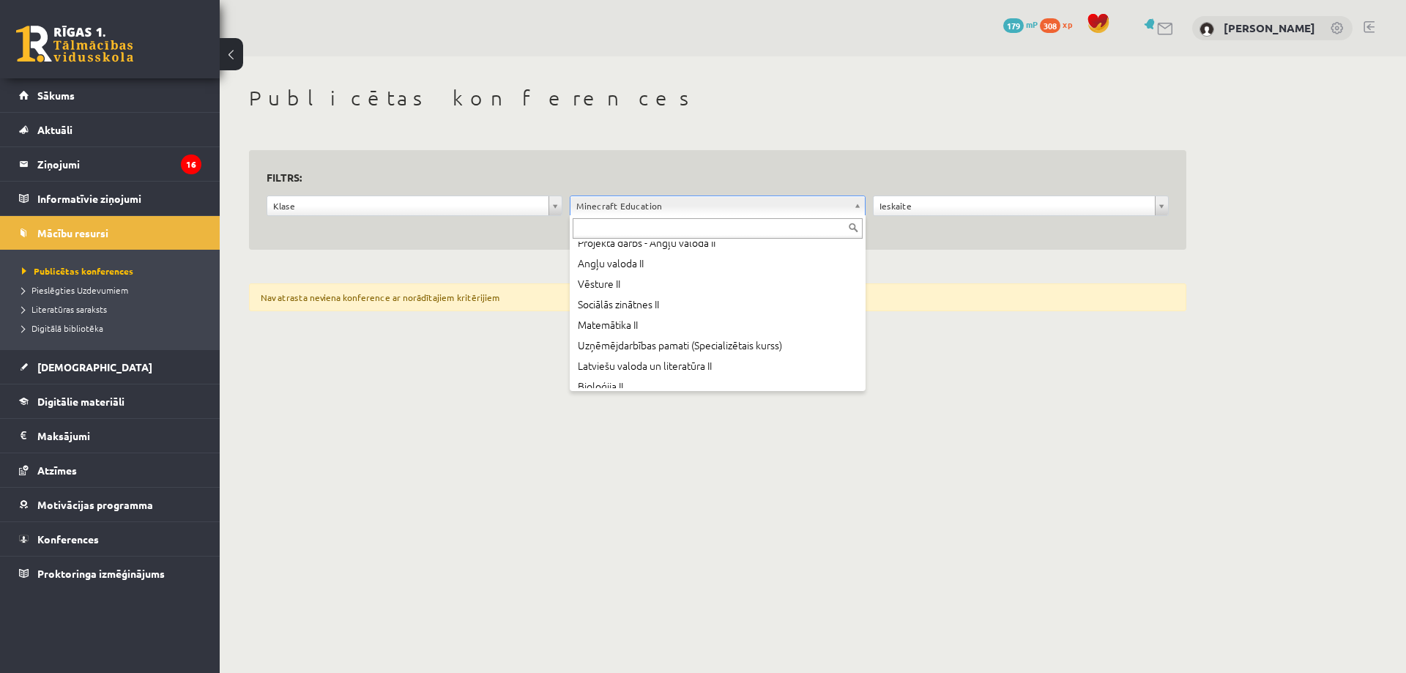
scroll to position [527, 0]
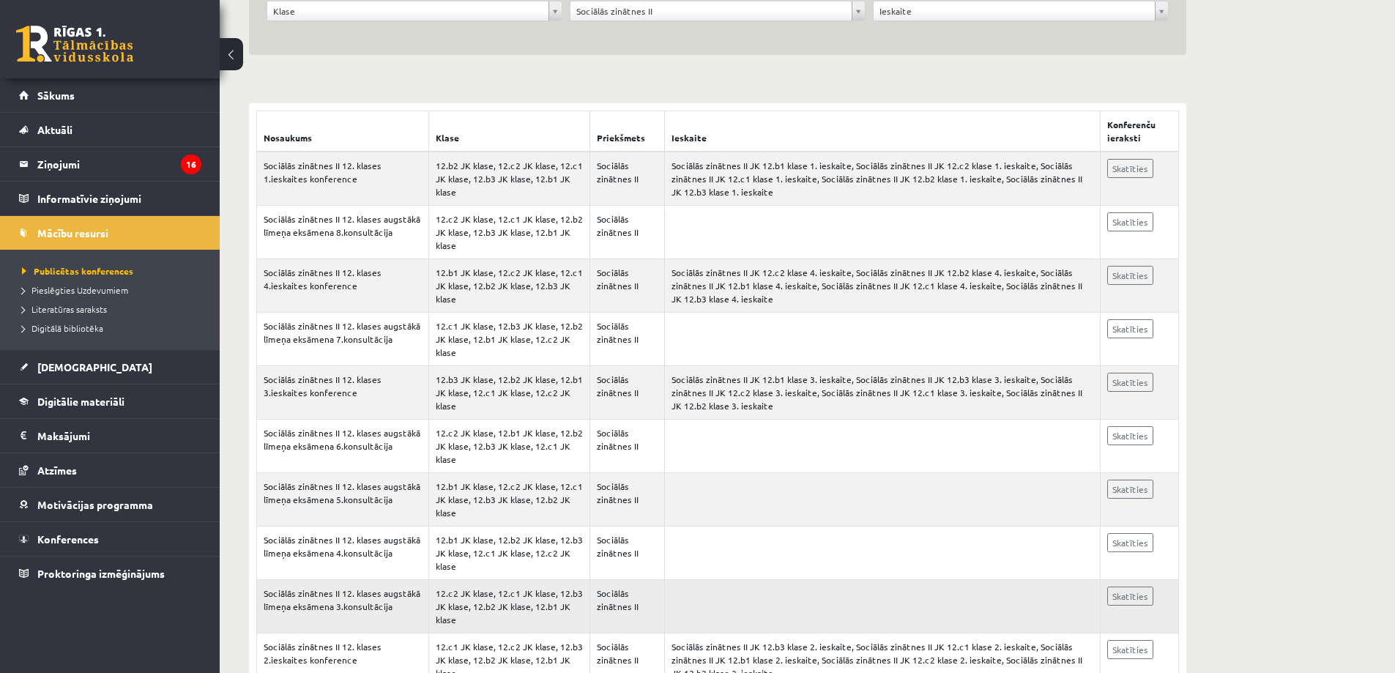
scroll to position [122, 0]
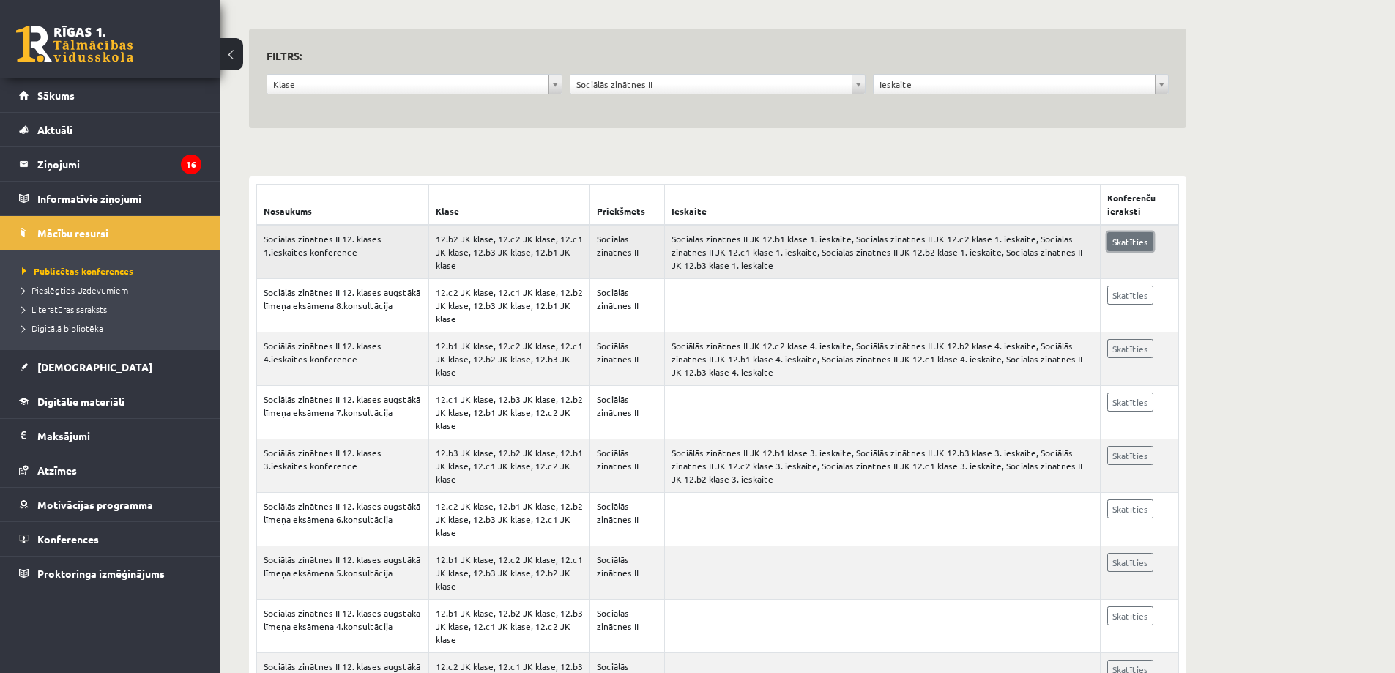
click at [1130, 239] on link "Skatīties" at bounding box center [1131, 241] width 46 height 19
click at [56, 366] on span "[DEMOGRAPHIC_DATA]" at bounding box center [94, 366] width 115 height 13
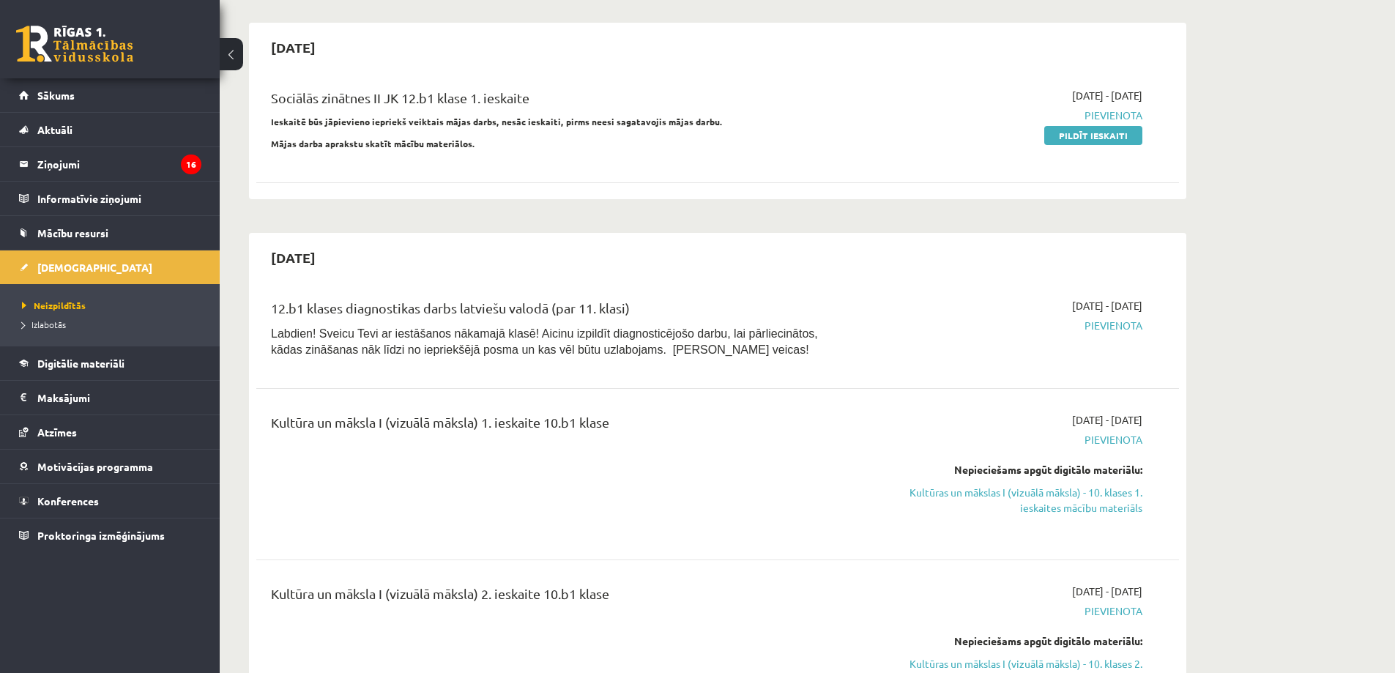
scroll to position [48, 0]
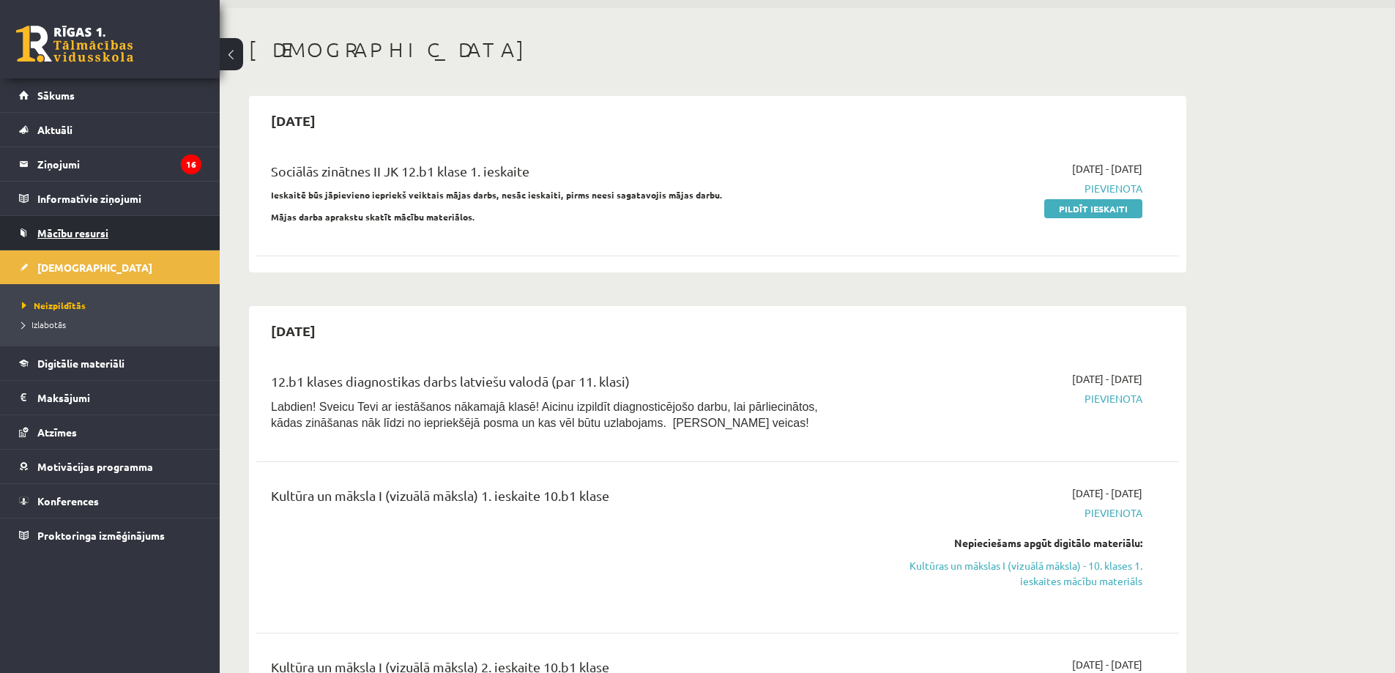
click at [48, 237] on span "Mācību resursi" at bounding box center [72, 232] width 71 height 13
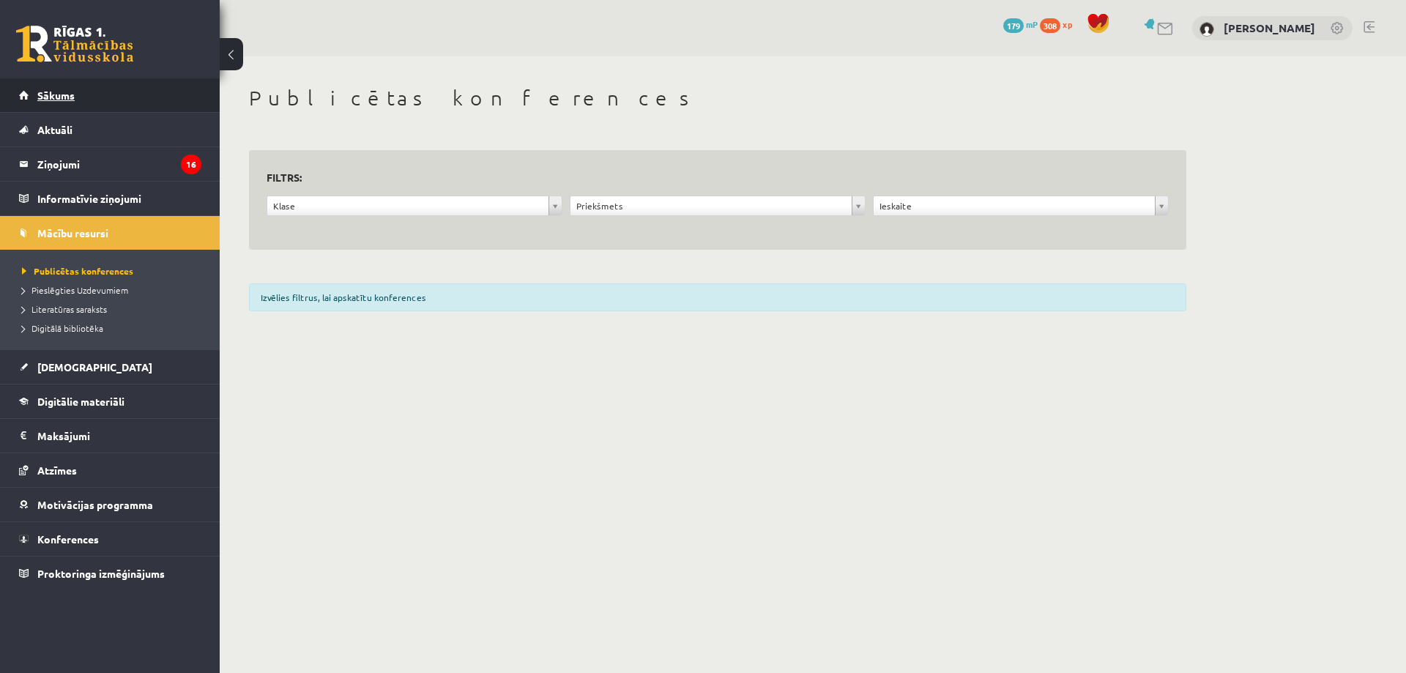
click at [51, 94] on span "Sākums" at bounding box center [55, 95] width 37 height 13
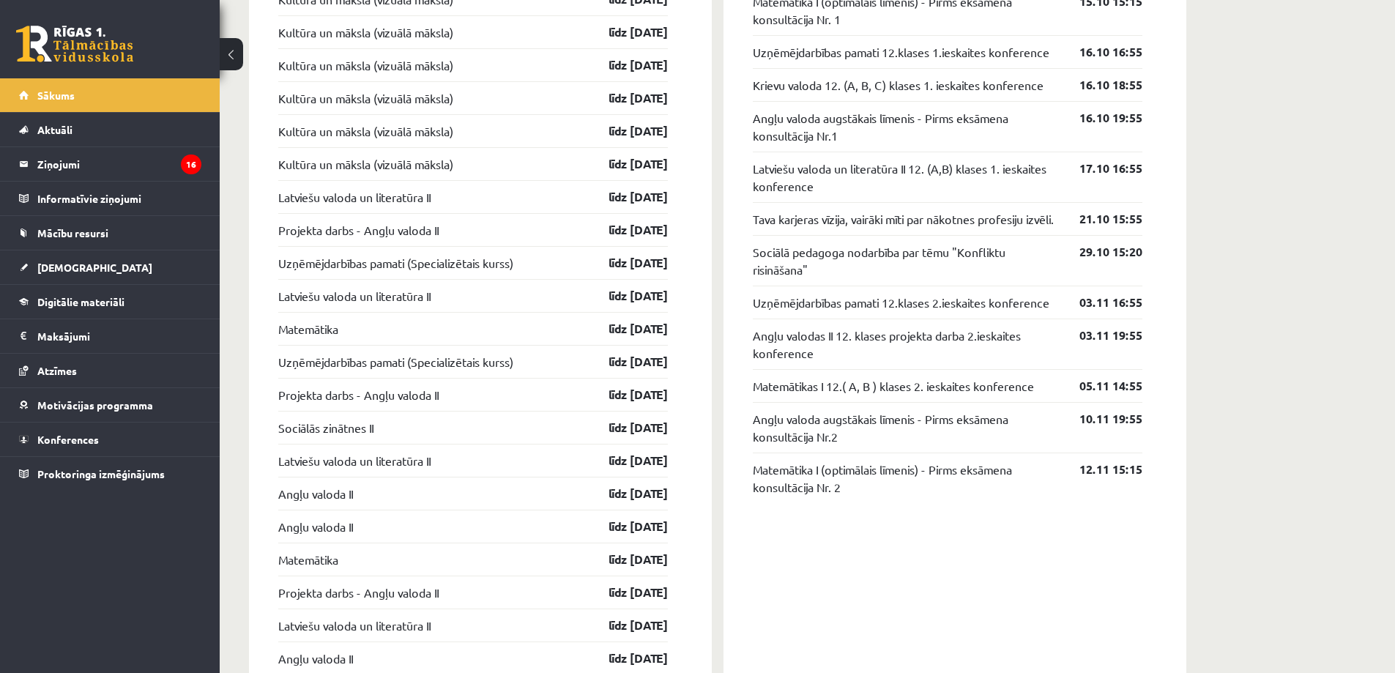
scroll to position [1215, 0]
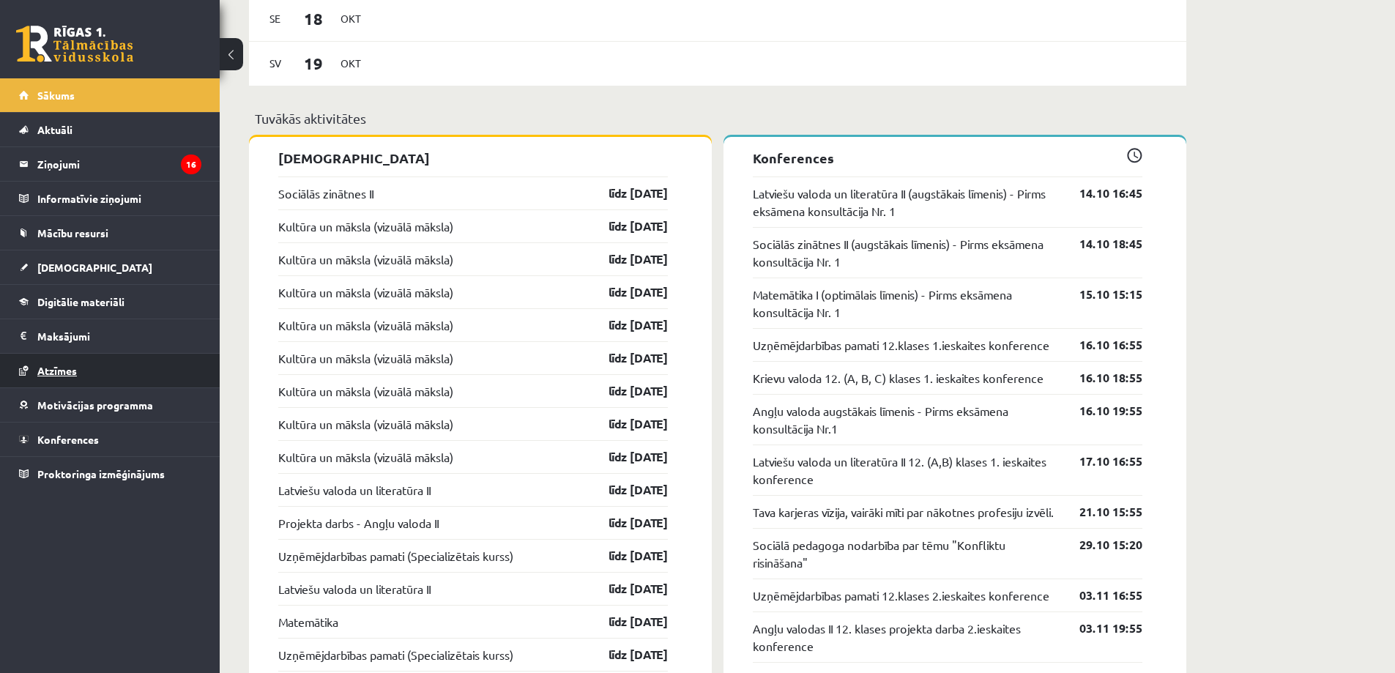
click at [67, 369] on span "Atzīmes" at bounding box center [57, 370] width 40 height 13
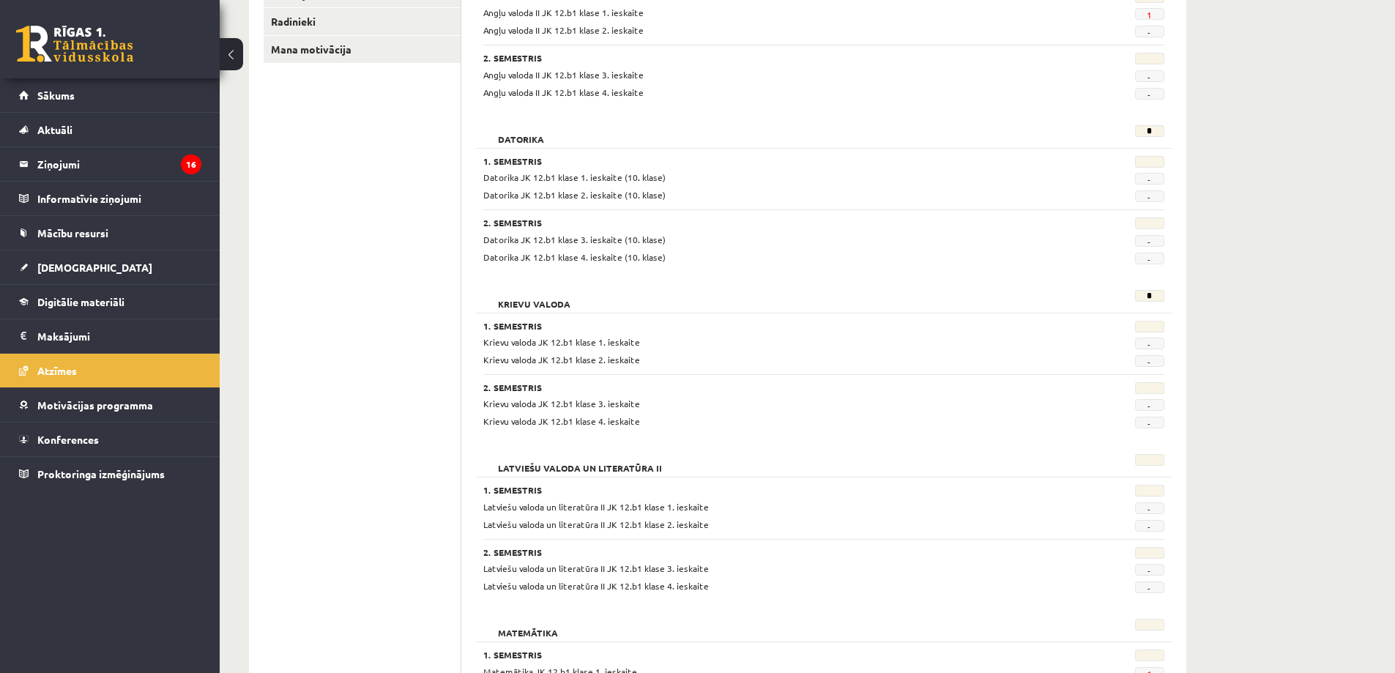
scroll to position [500, 0]
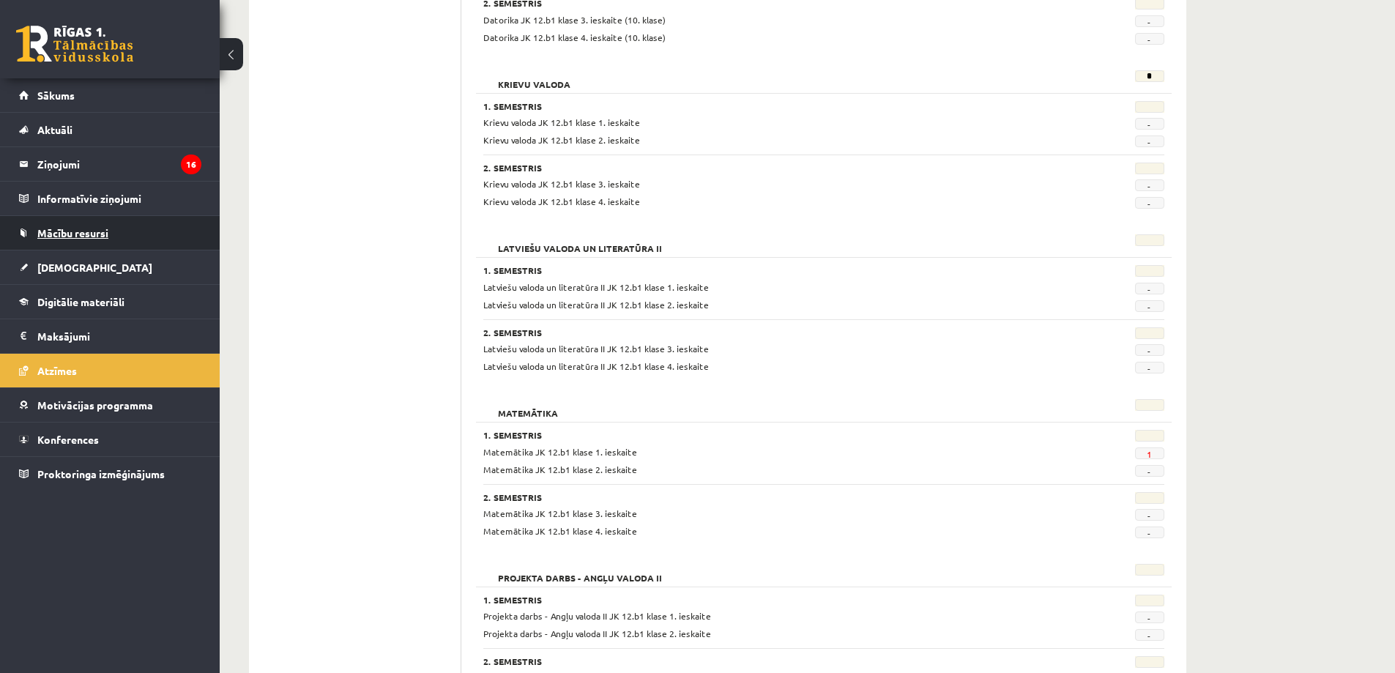
click at [83, 238] on span "Mācību resursi" at bounding box center [72, 232] width 71 height 13
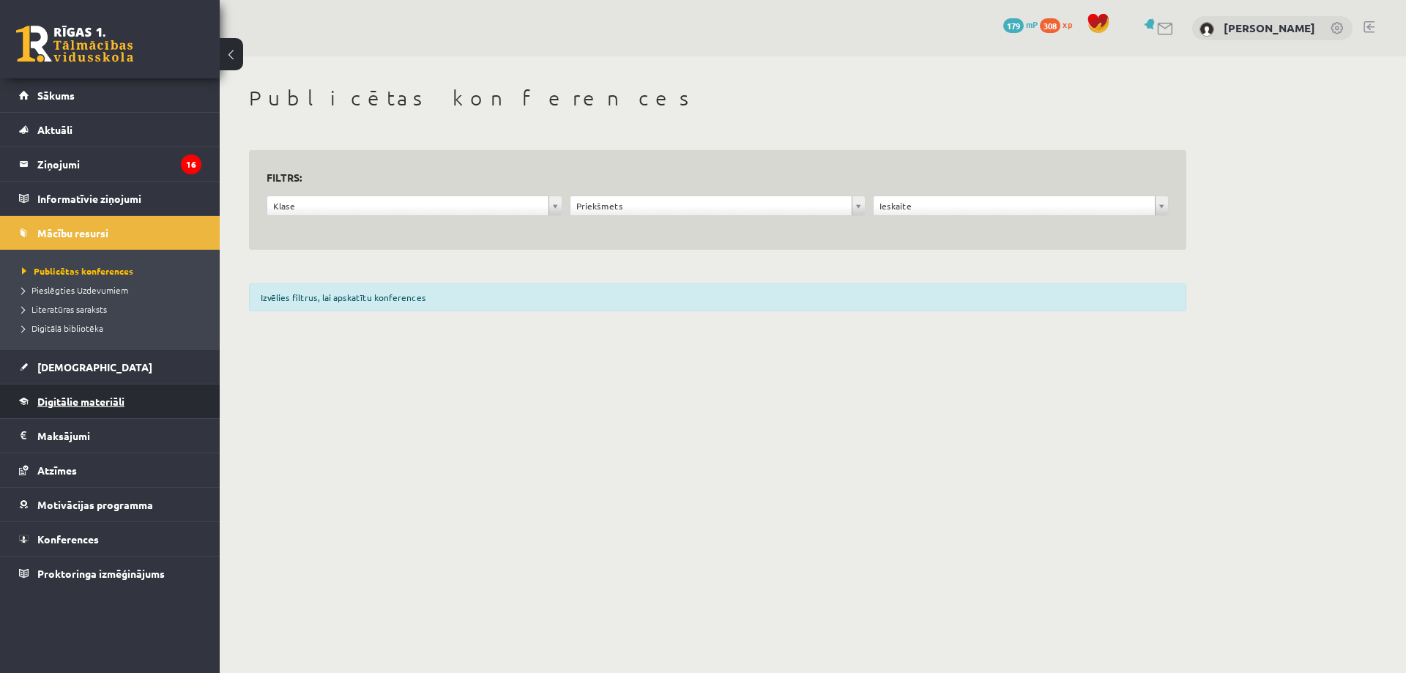
click at [75, 394] on link "Digitālie materiāli" at bounding box center [110, 402] width 182 height 34
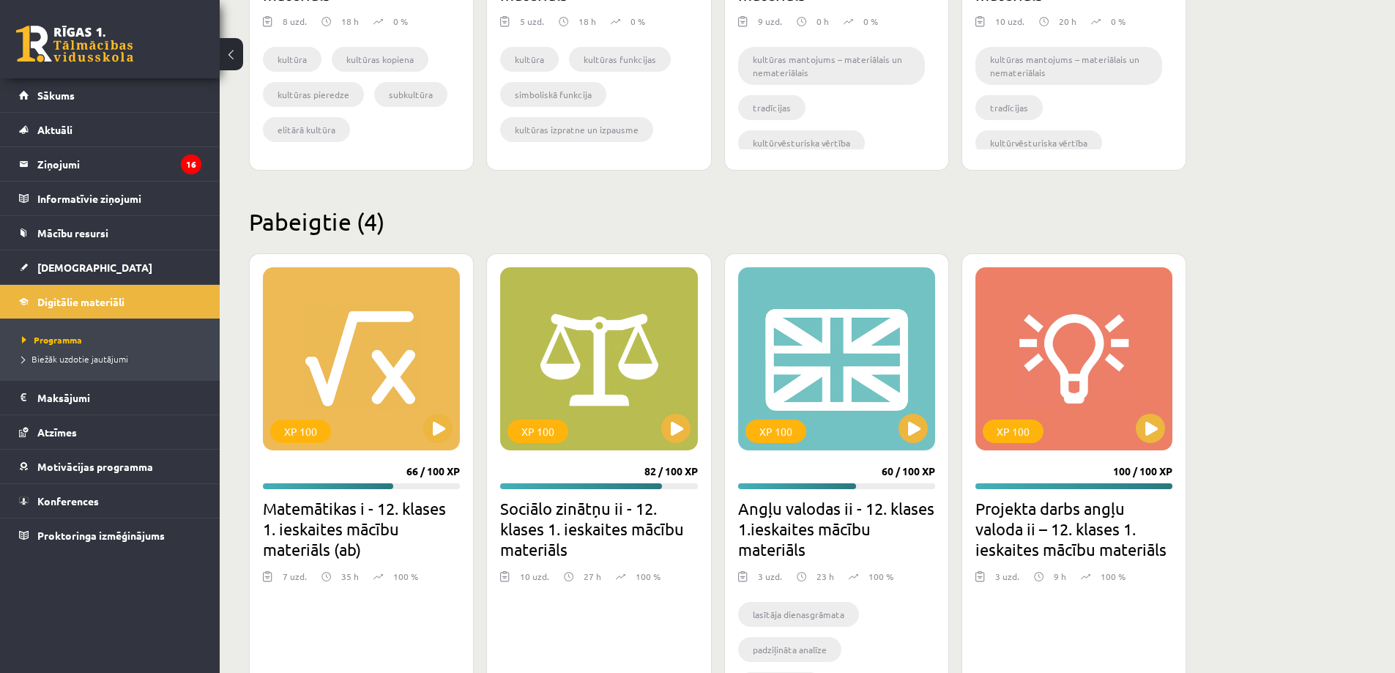
scroll to position [1327, 0]
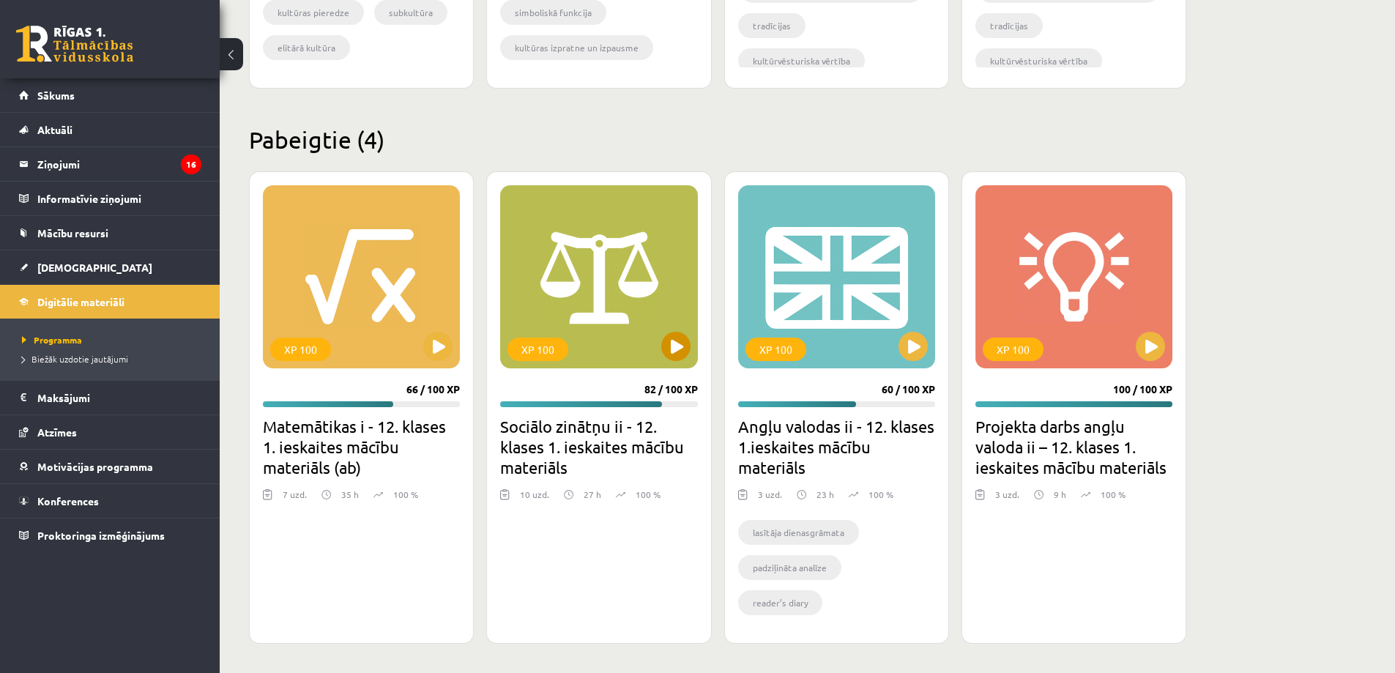
click at [593, 289] on div "XP 100" at bounding box center [598, 276] width 197 height 183
click at [562, 344] on div "XP 100" at bounding box center [538, 349] width 61 height 23
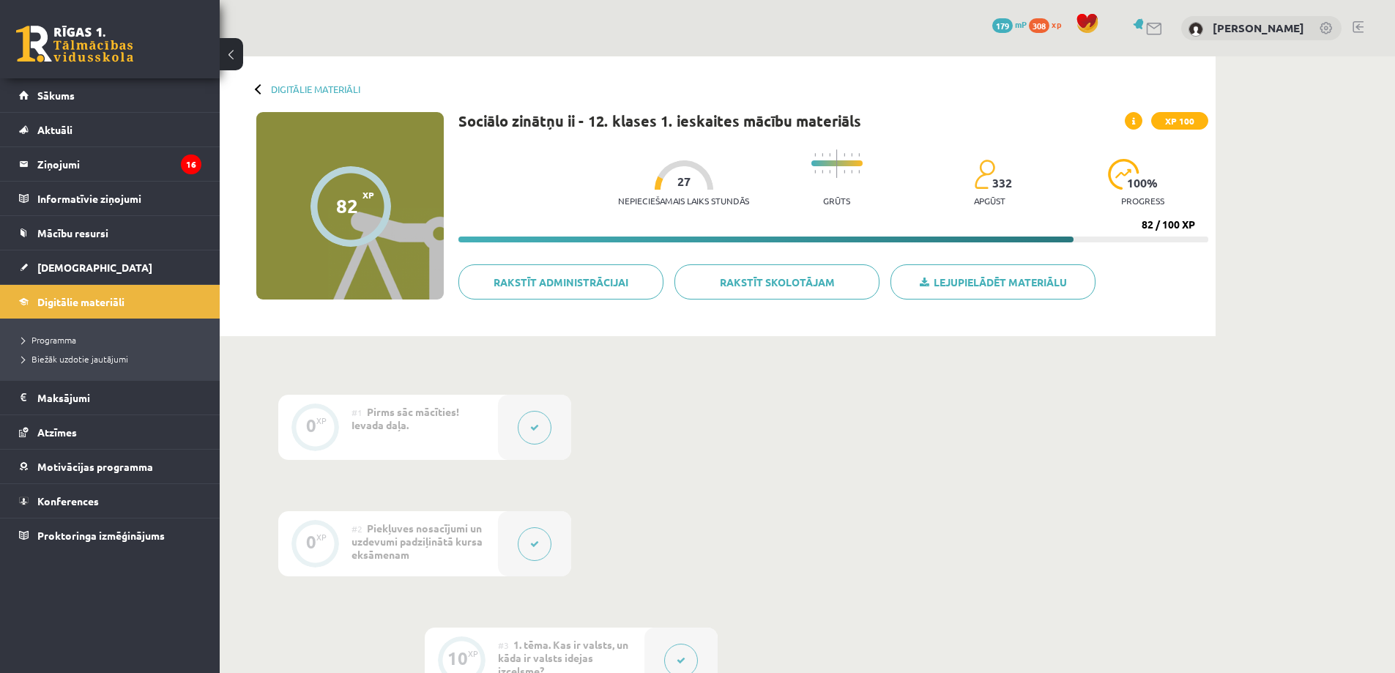
click at [541, 426] on button at bounding box center [535, 428] width 34 height 34
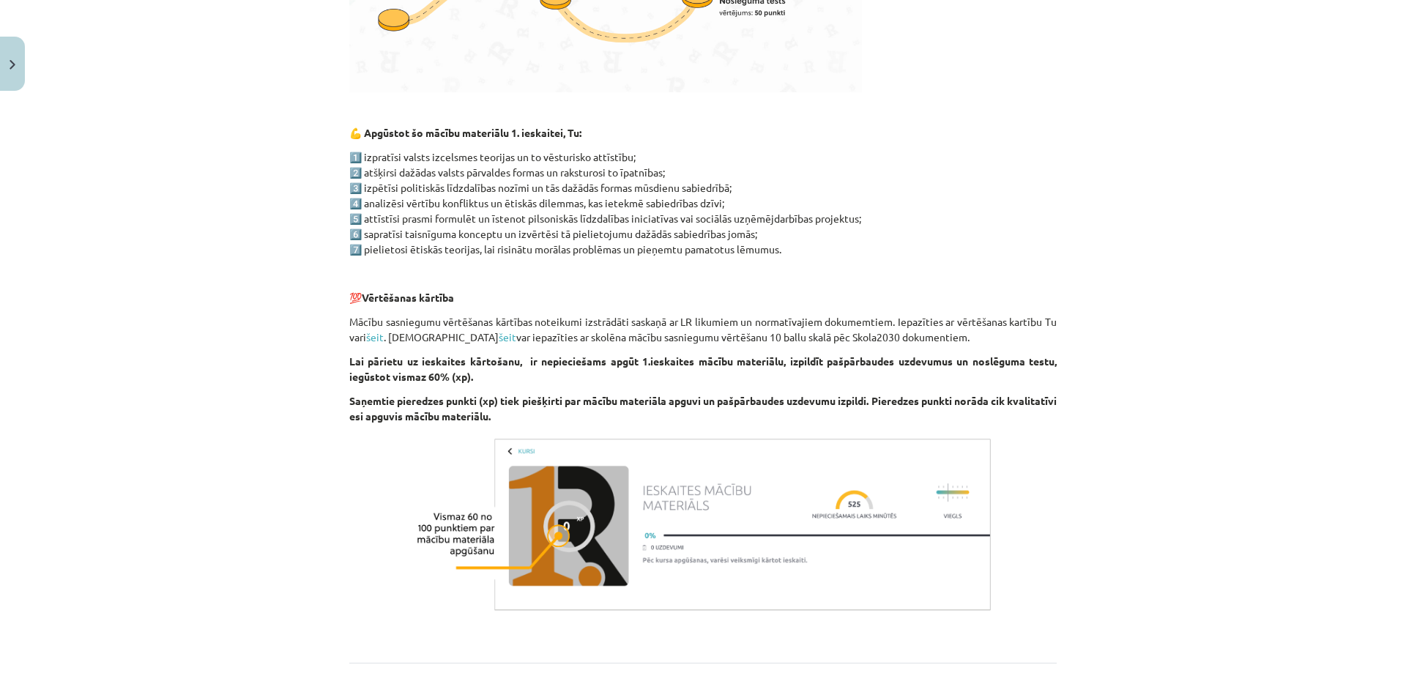
scroll to position [844, 0]
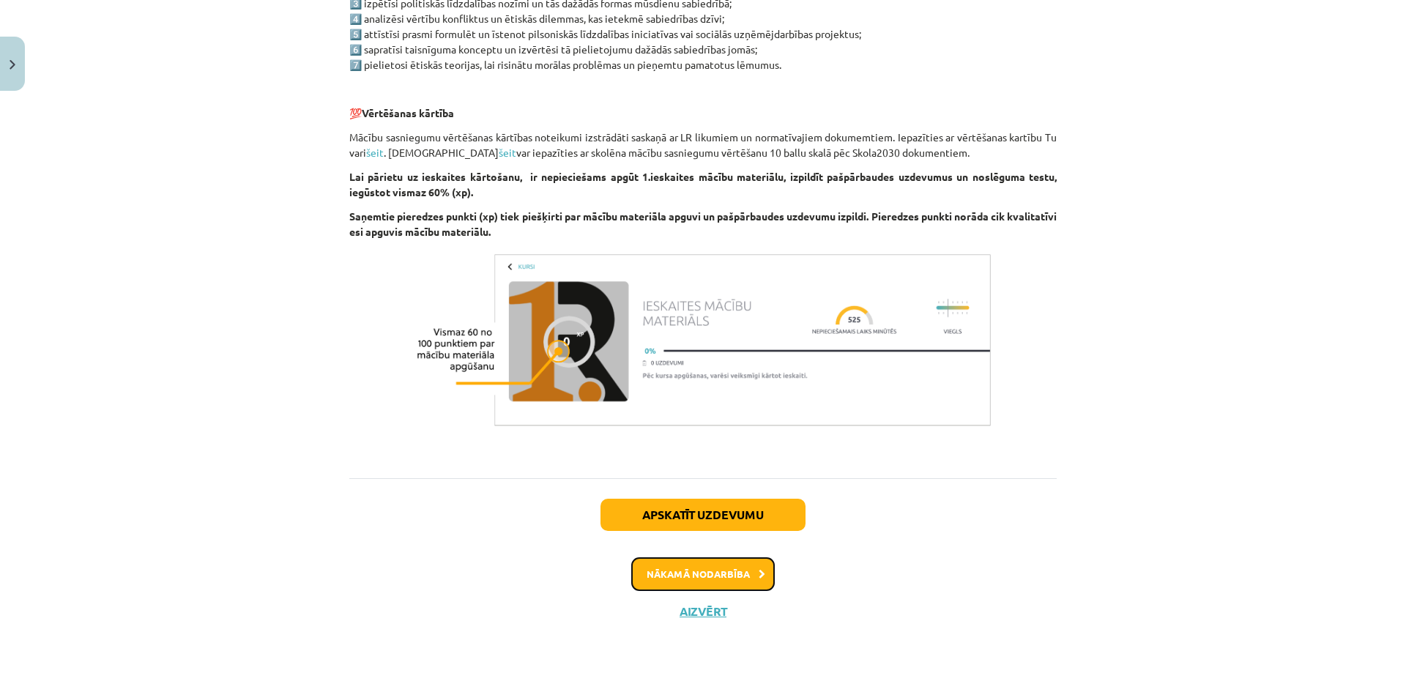
click at [689, 577] on button "Nākamā nodarbība" at bounding box center [703, 574] width 144 height 34
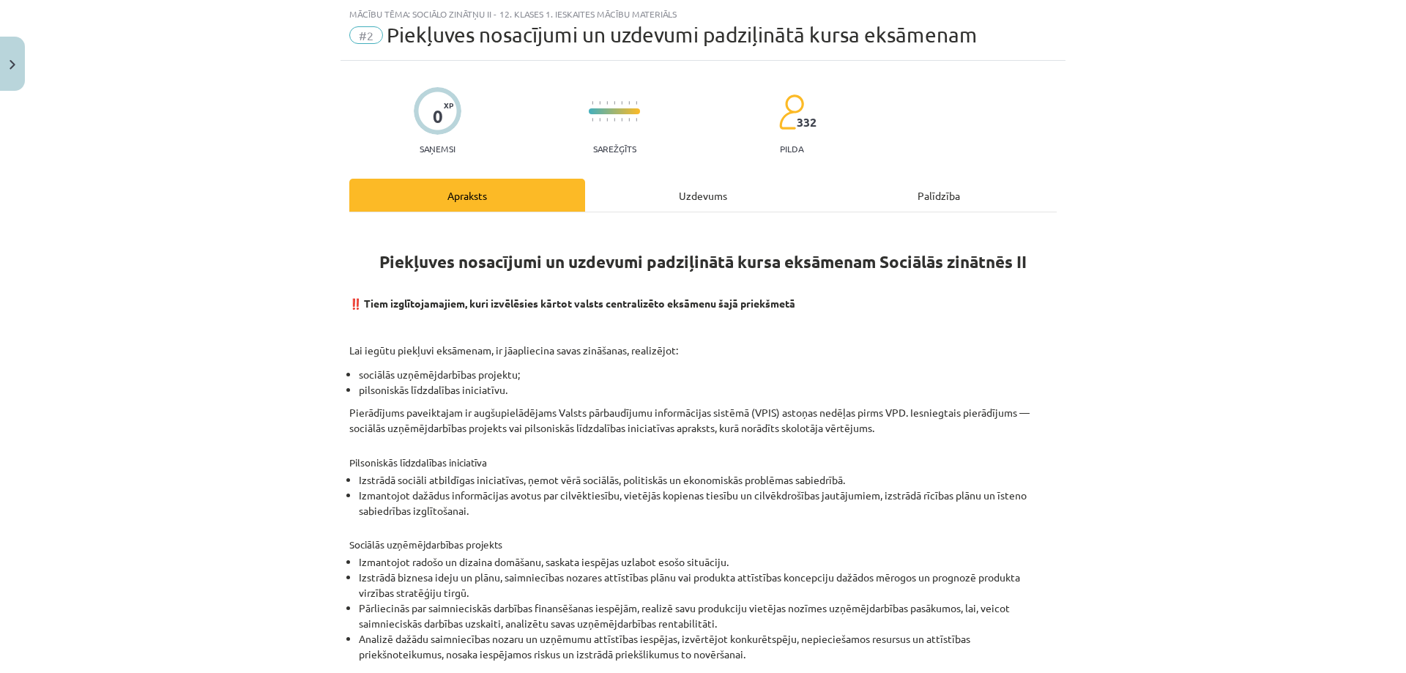
click at [319, 328] on div "Mācību tēma: Sociālo zinātņu ii - 12. klases 1. ieskaites mācību materiāls #2 P…" at bounding box center [703, 336] width 1406 height 673
click at [313, 363] on div "Mācību tēma: Sociālo zinātņu ii - 12. klases 1. ieskaites mācību materiāls #2 P…" at bounding box center [703, 336] width 1406 height 673
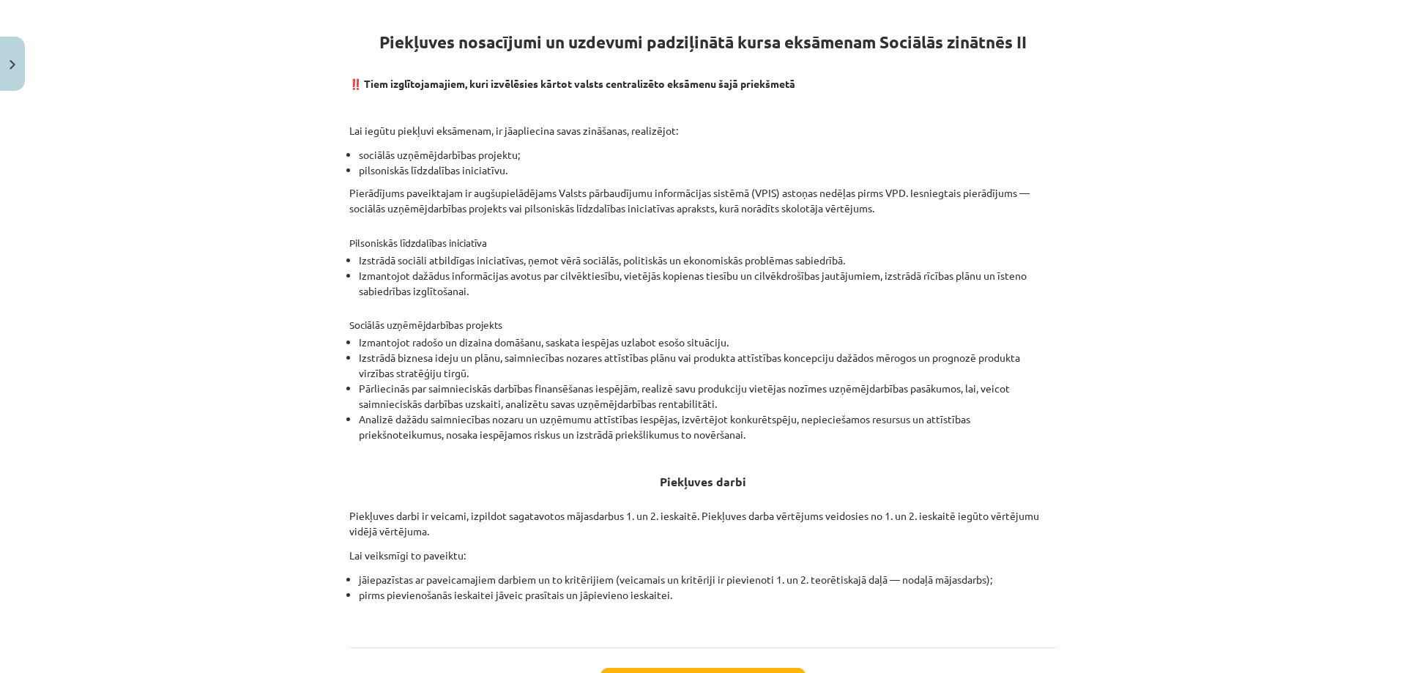
scroll to position [330, 0]
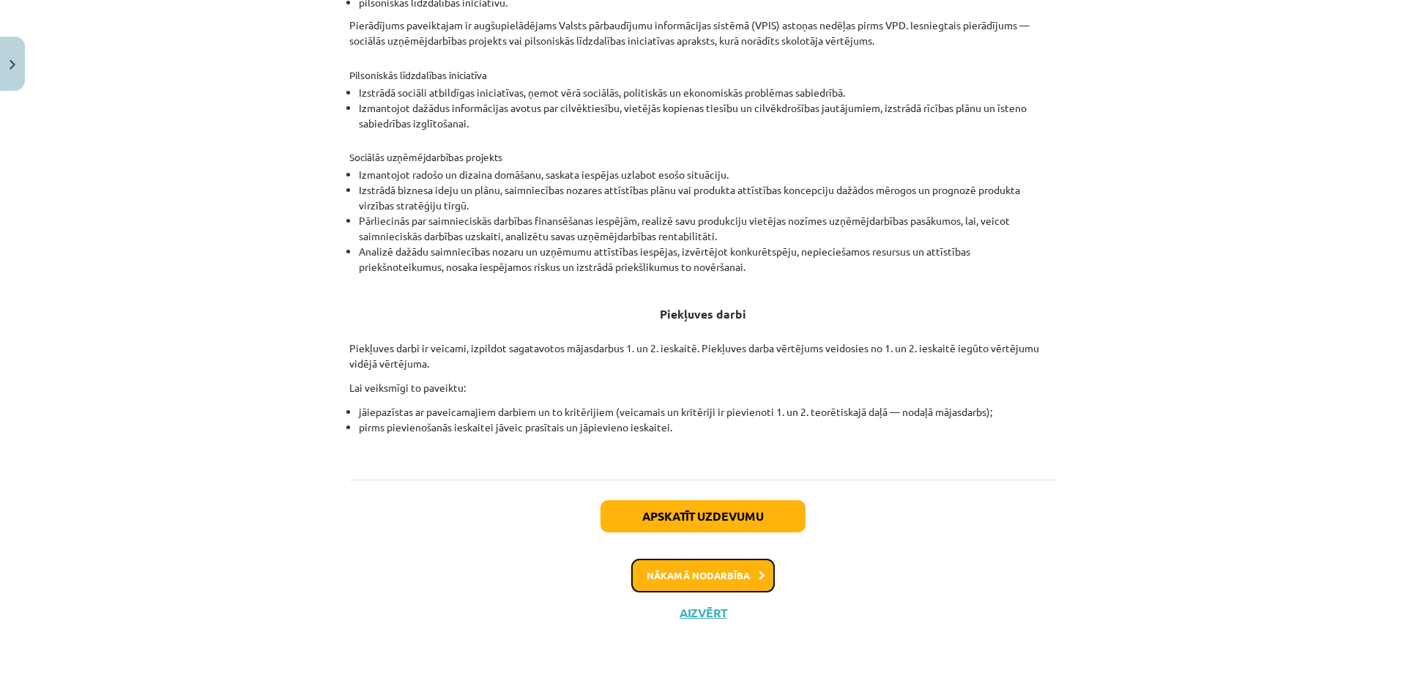
click at [724, 580] on button "Nākamā nodarbība" at bounding box center [703, 576] width 144 height 34
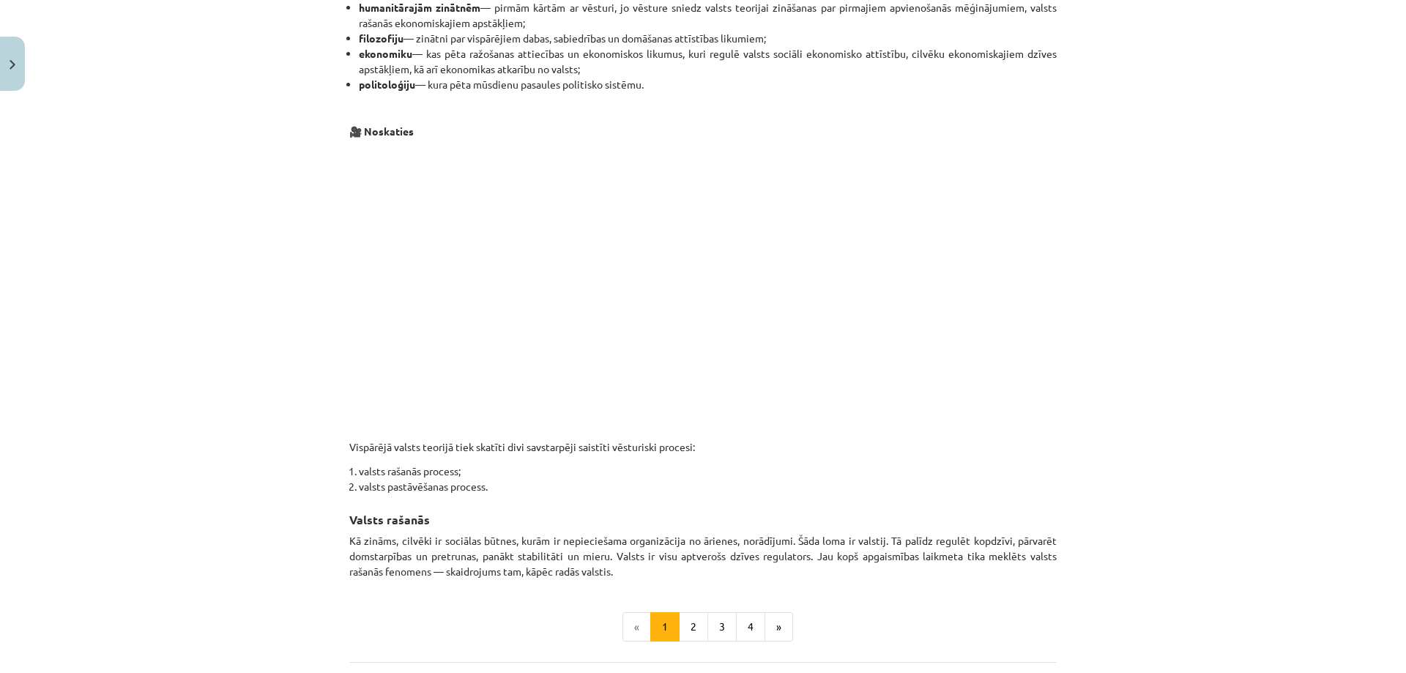
scroll to position [732, 0]
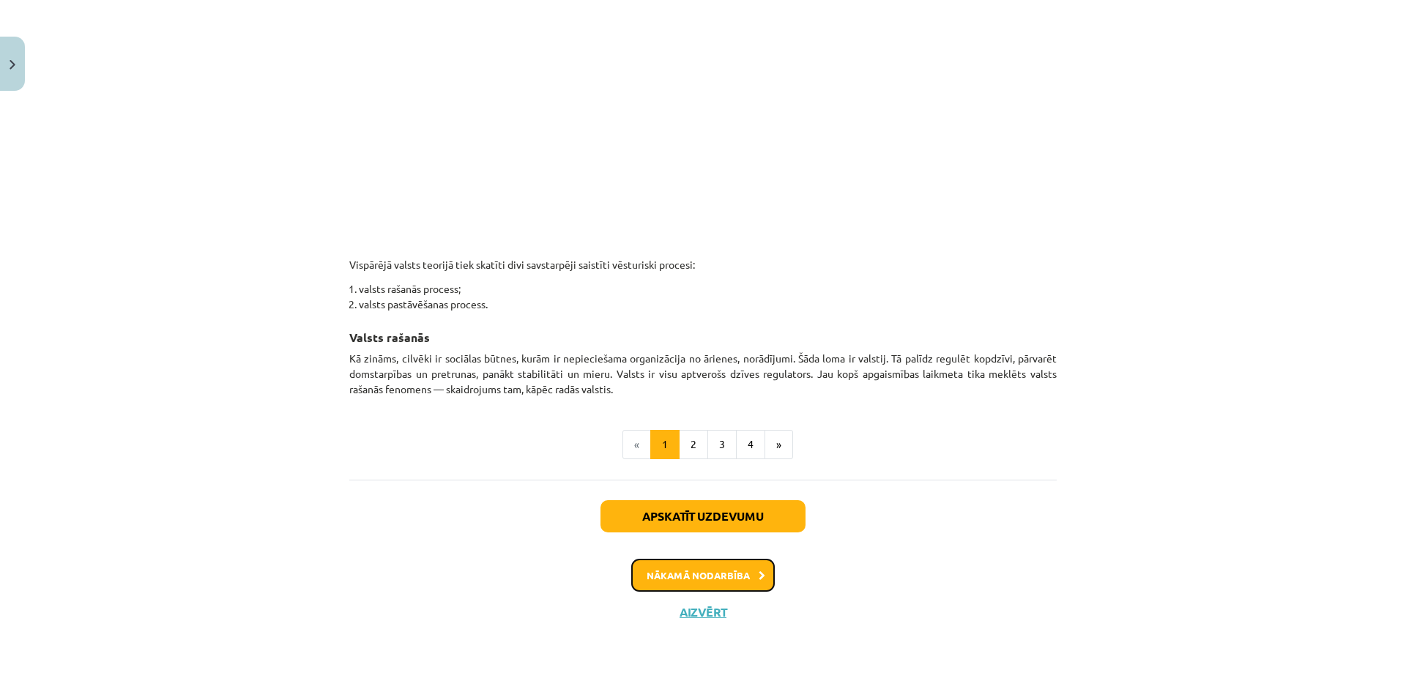
click at [683, 572] on button "Nākamā nodarbība" at bounding box center [703, 576] width 144 height 34
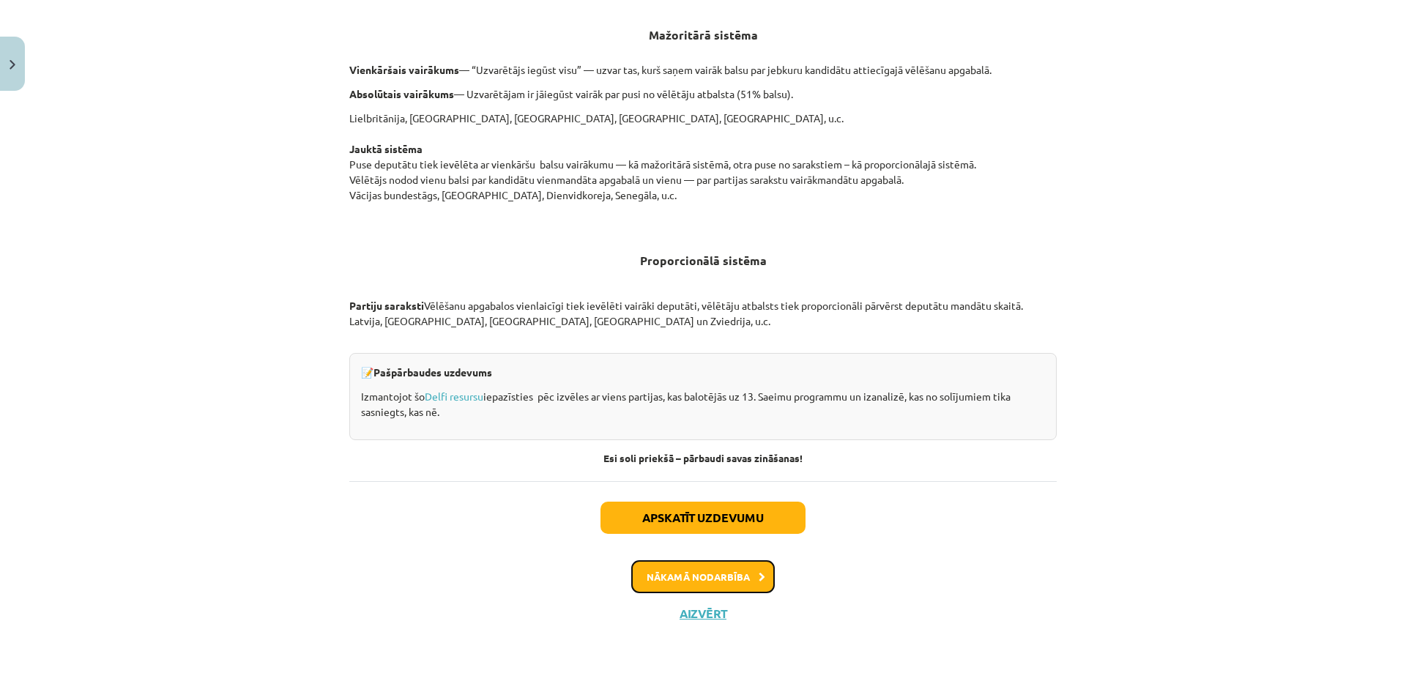
click at [691, 560] on button "Nākamā nodarbība" at bounding box center [703, 577] width 144 height 34
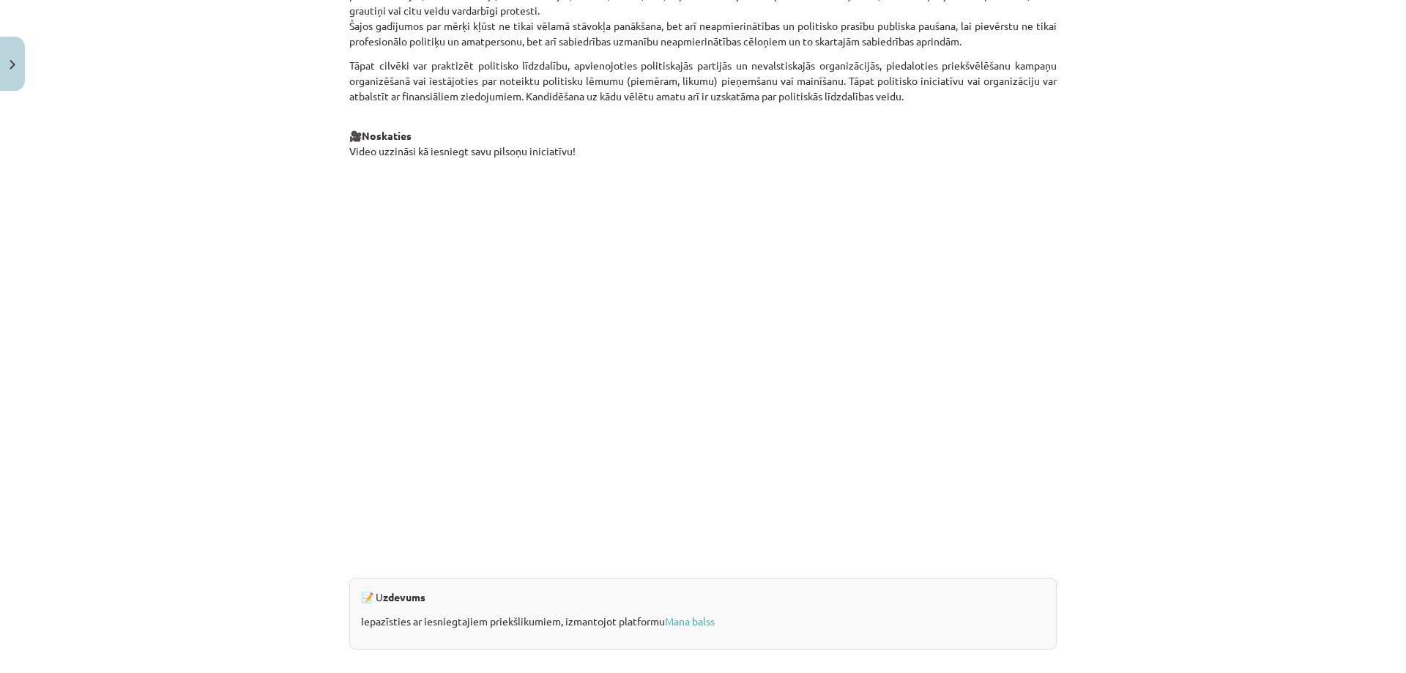
scroll to position [1282, 0]
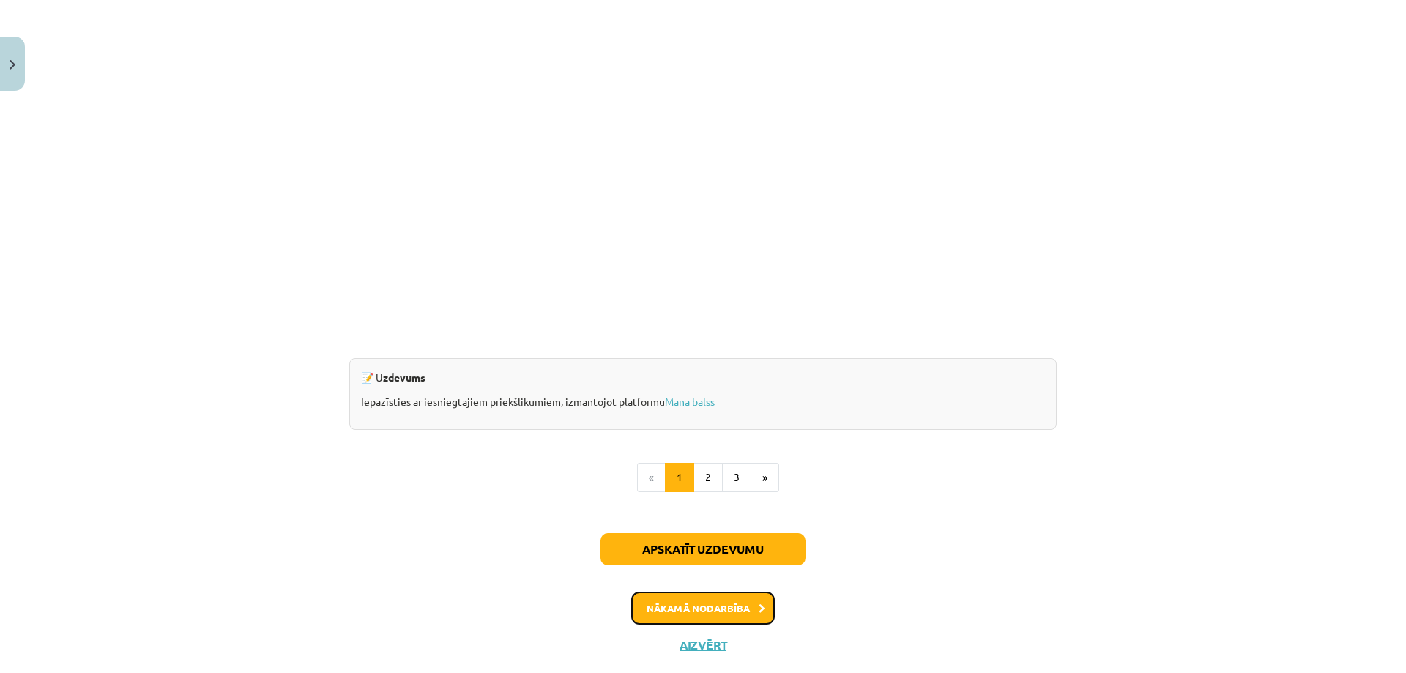
click at [666, 601] on button "Nākamā nodarbība" at bounding box center [703, 609] width 144 height 34
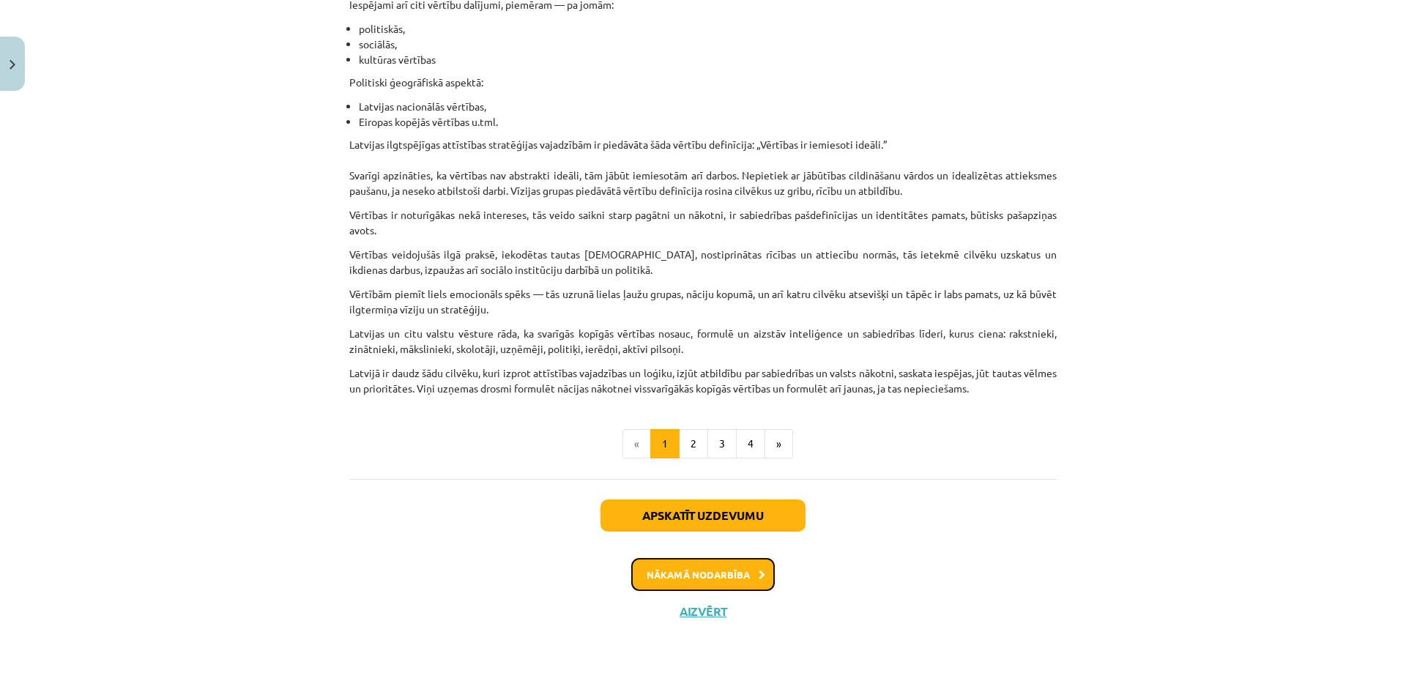
click at [684, 562] on button "Nākamā nodarbība" at bounding box center [703, 575] width 144 height 34
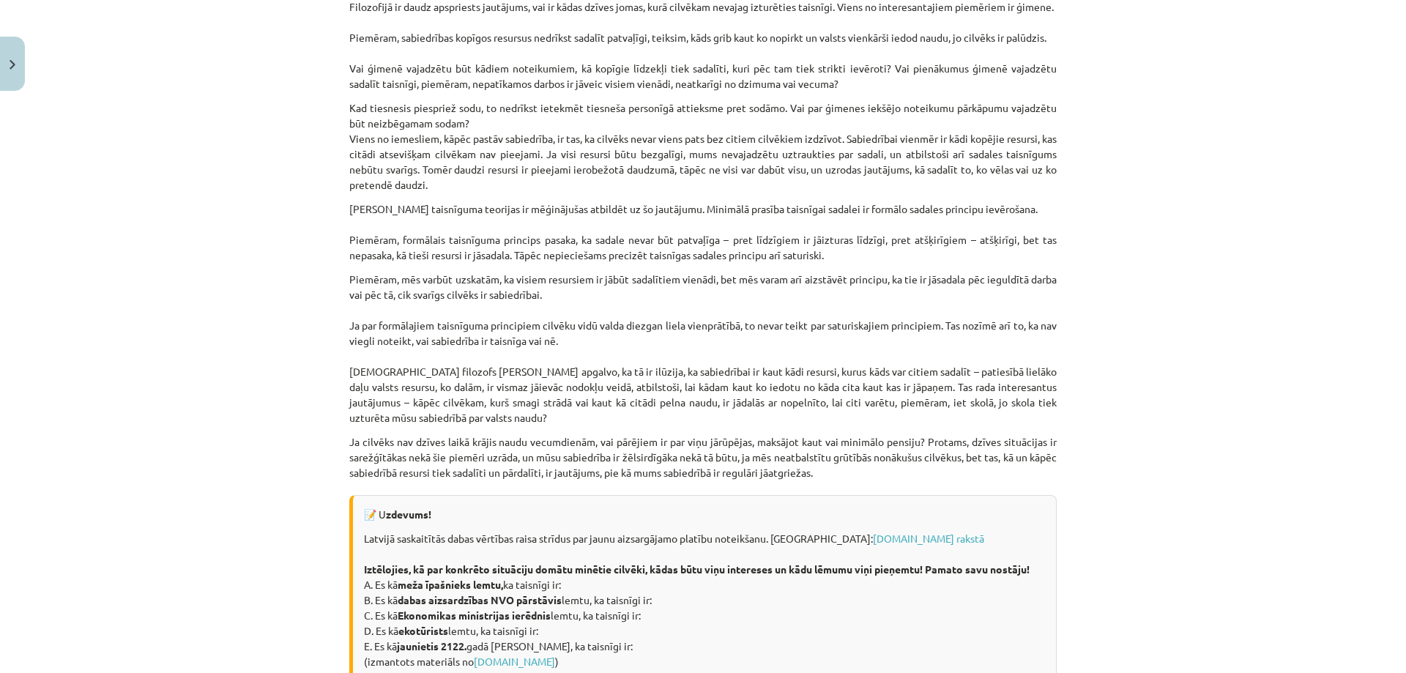
scroll to position [1929, 0]
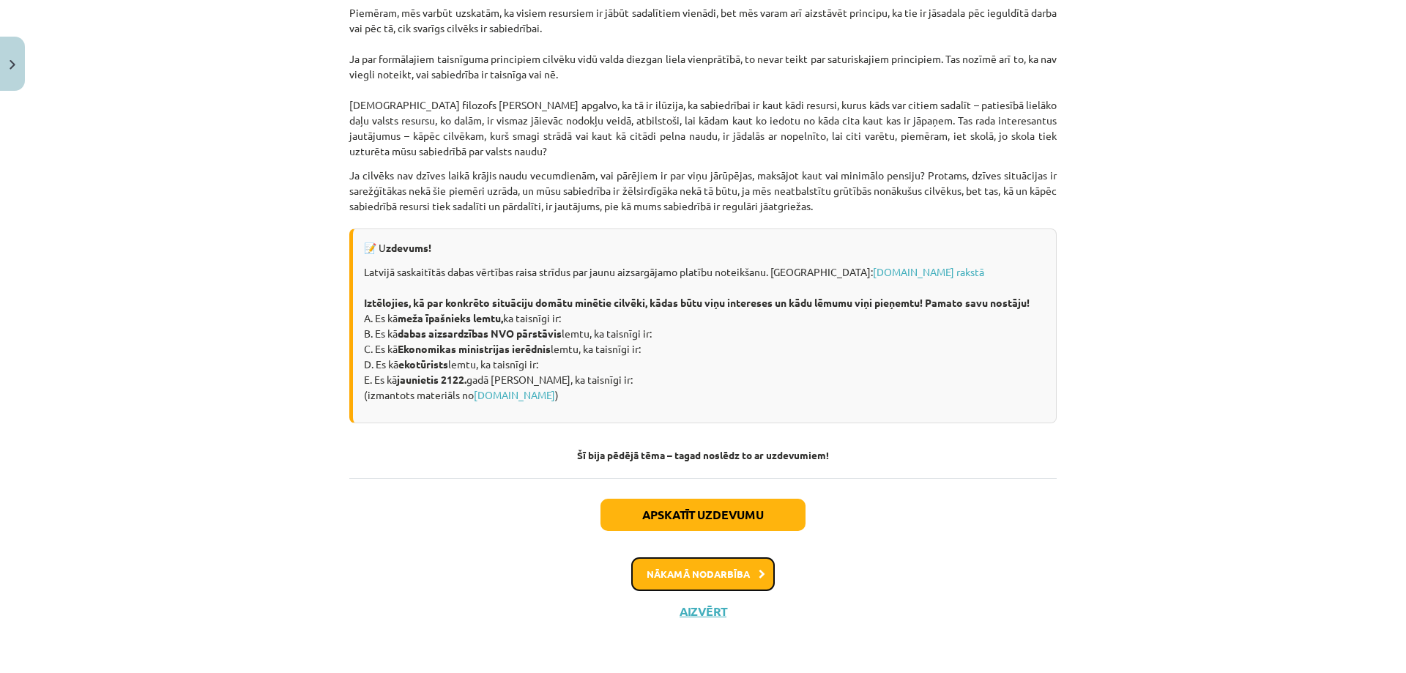
click at [655, 562] on button "Nākamā nodarbība" at bounding box center [703, 574] width 144 height 34
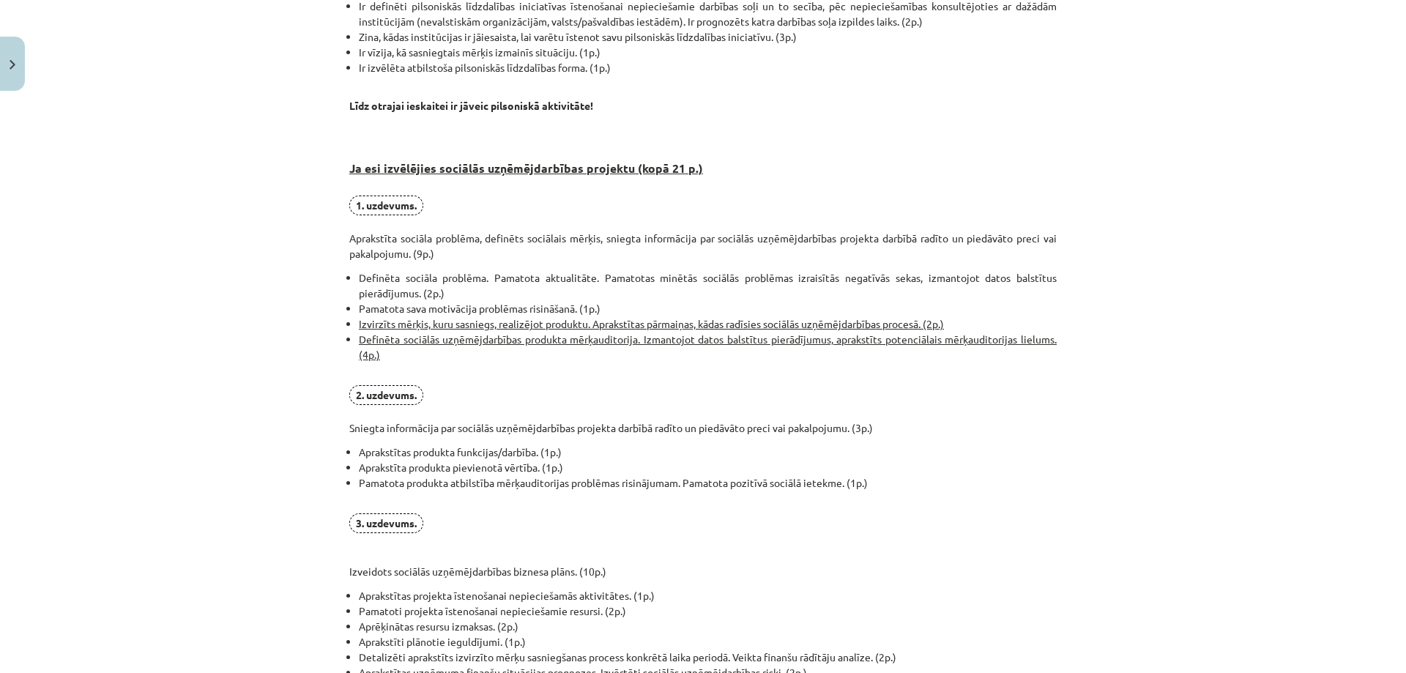
scroll to position [916, 0]
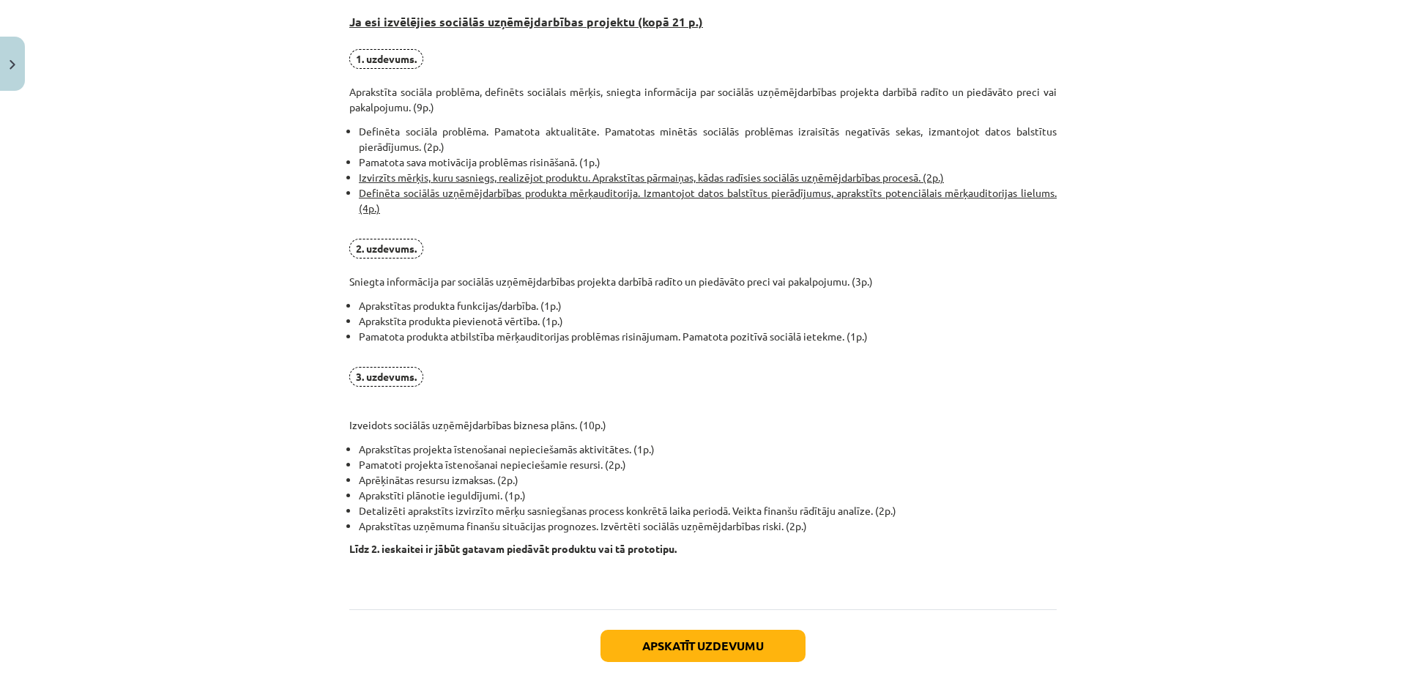
click at [312, 365] on div "Mācību tēma: Sociālo zinātņu ii - 12. klases 1. ieskaites mācību materiāls #8 P…" at bounding box center [703, 336] width 1406 height 673
drag, startPoint x: 189, startPoint y: 156, endPoint x: 500, endPoint y: 100, distance: 315.7
click at [190, 156] on div "Mācību tēma: Sociālo zinātņu ii - 12. klases 1. ieskaites mācību materiāls #8 P…" at bounding box center [703, 336] width 1406 height 673
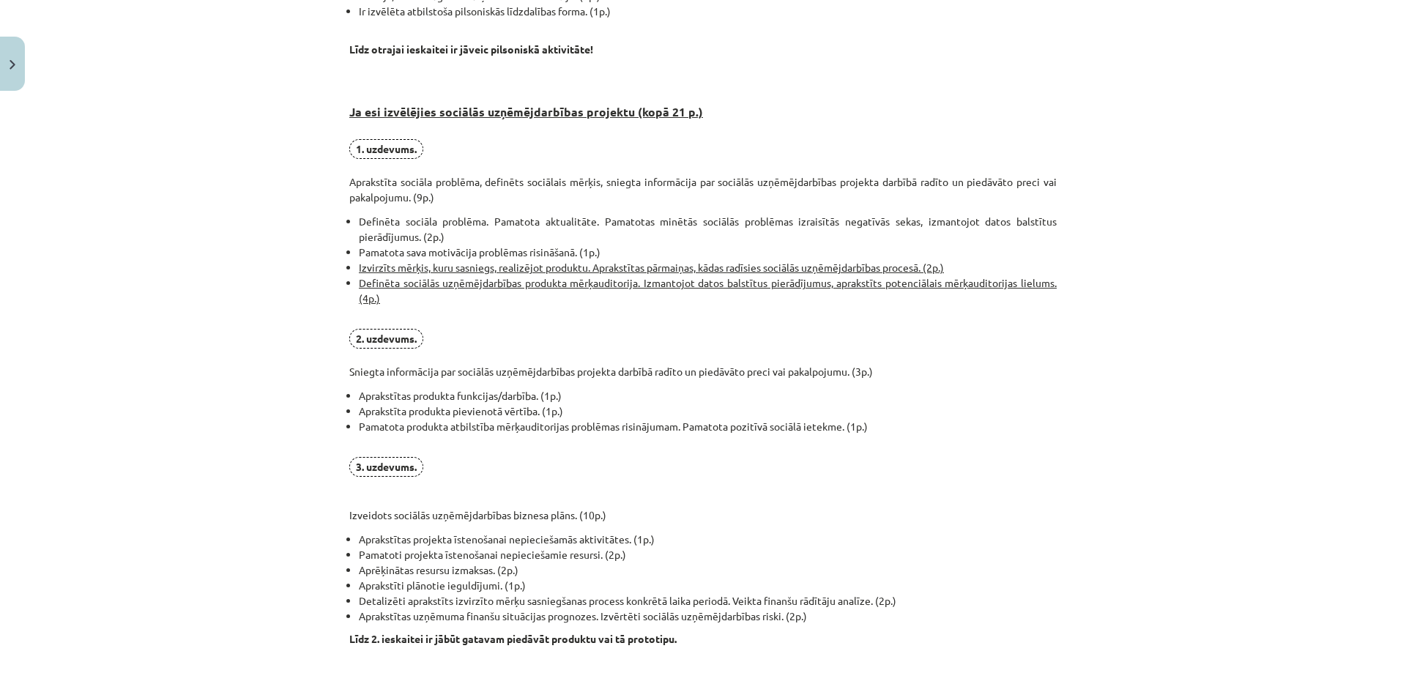
scroll to position [899, 0]
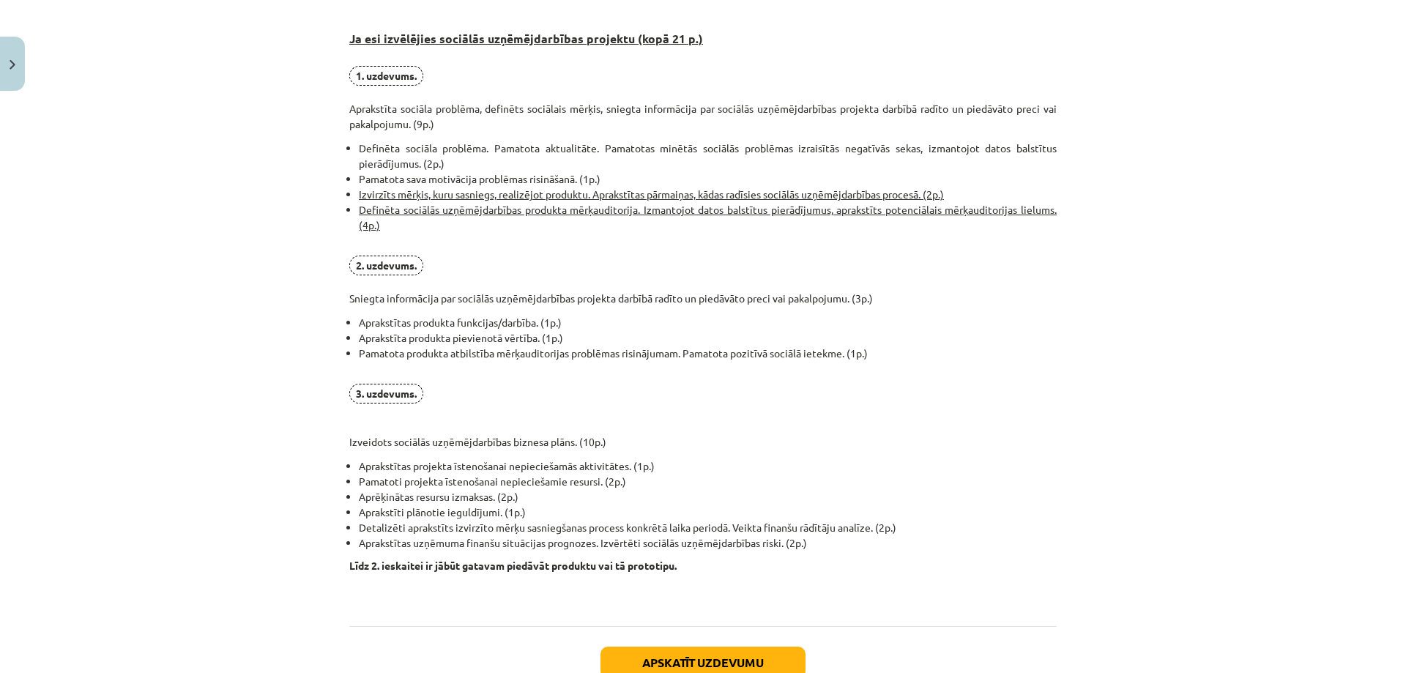
click at [290, 361] on div "Mācību tēma: Sociālo zinātņu ii - 12. klases 1. ieskaites mācību materiāls #8 P…" at bounding box center [703, 336] width 1406 height 673
click at [366, 391] on strong "3. uzdevums." at bounding box center [386, 393] width 61 height 13
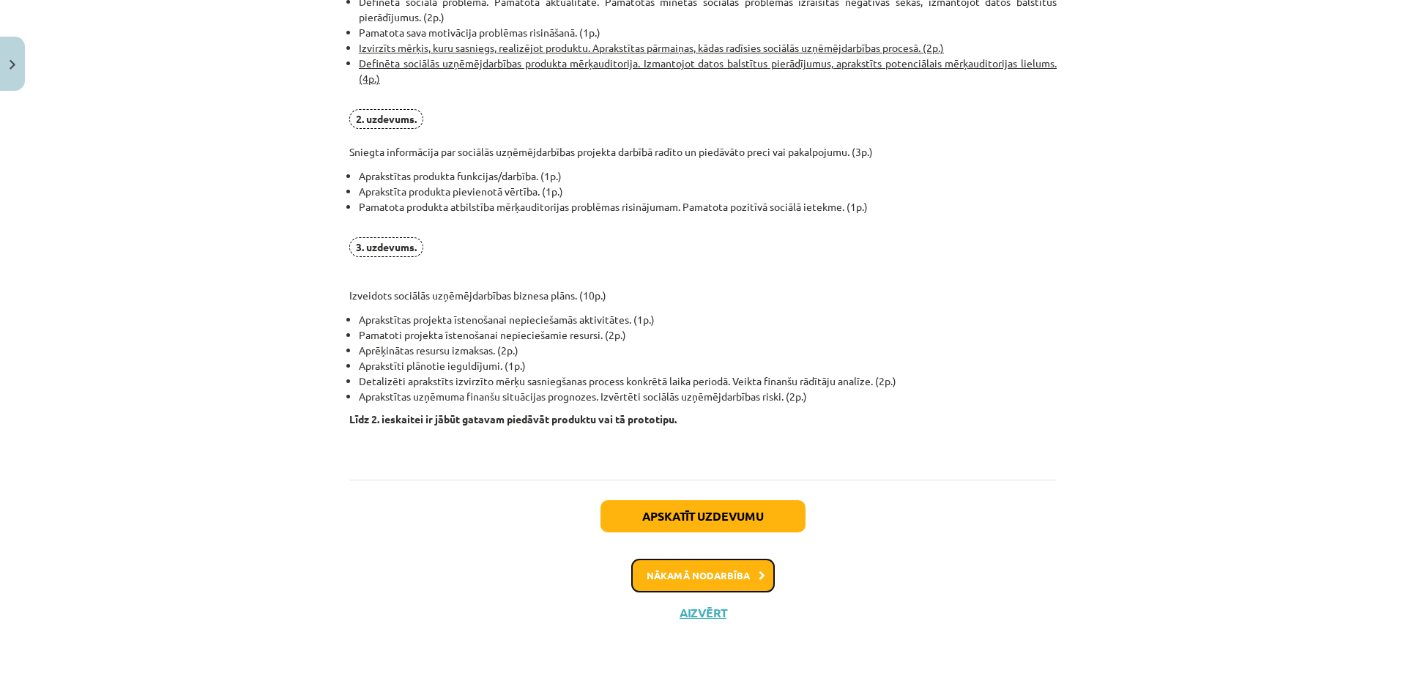
click at [708, 579] on button "Nākamā nodarbība" at bounding box center [703, 576] width 144 height 34
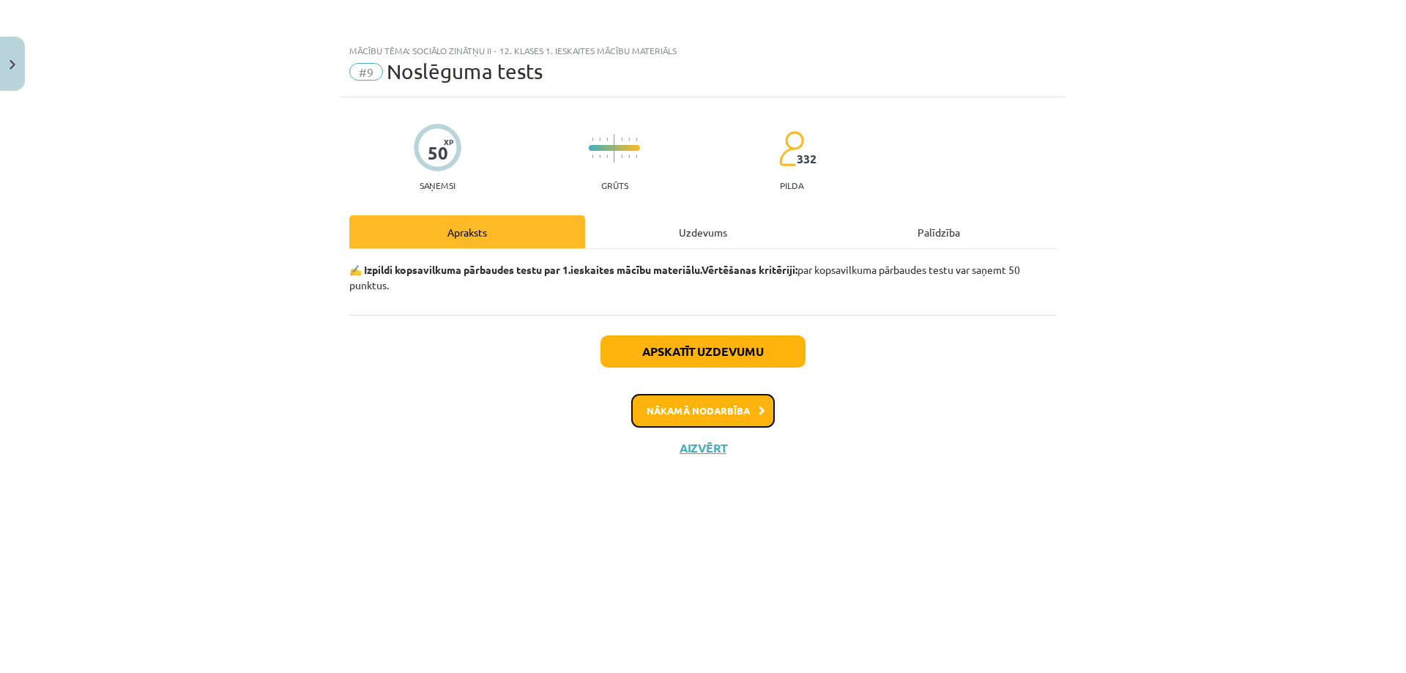
scroll to position [0, 0]
click at [700, 413] on button "Nākamā nodarbība" at bounding box center [703, 411] width 144 height 34
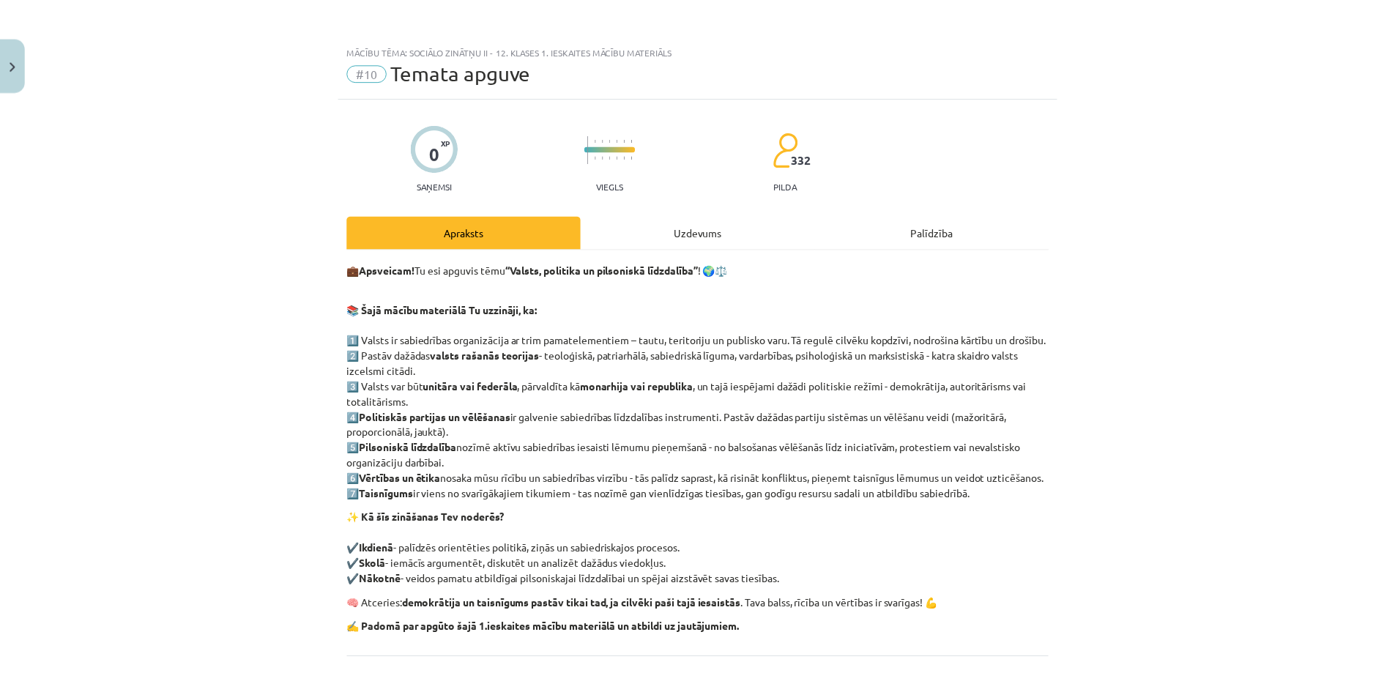
scroll to position [163, 0]
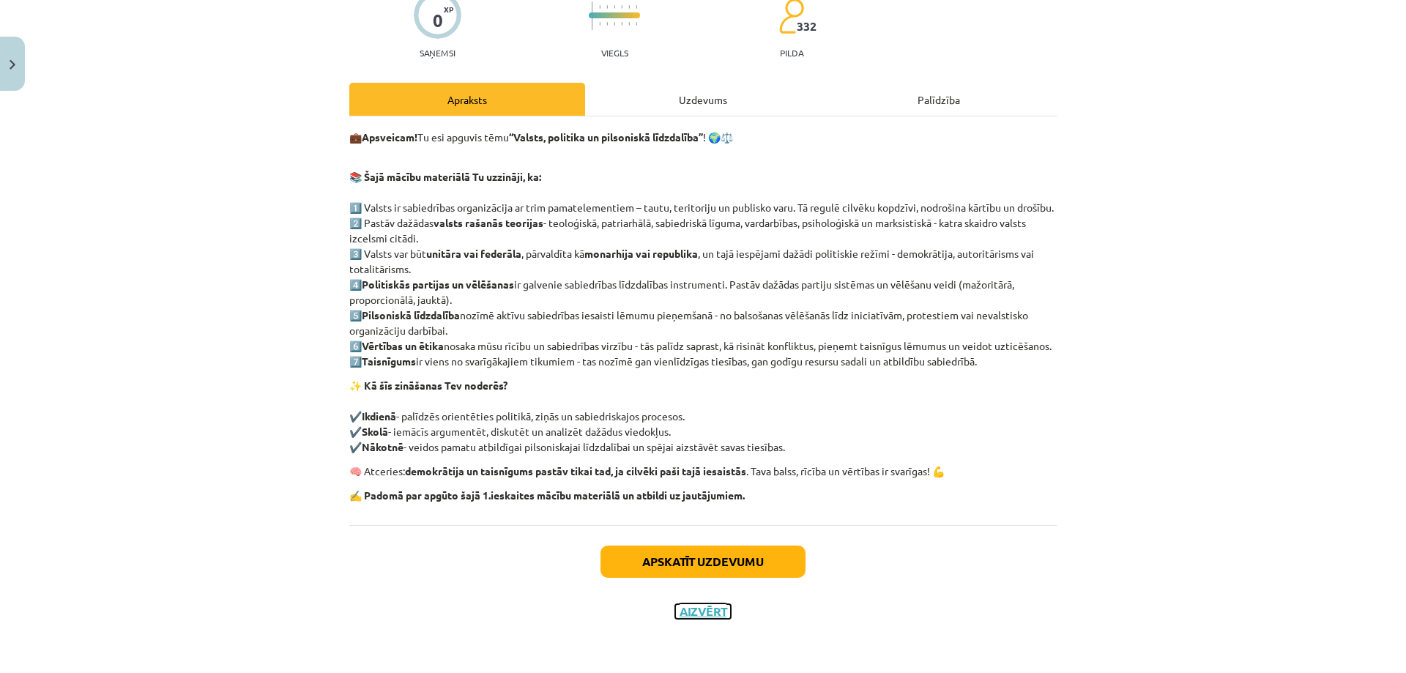
click at [702, 608] on button "Aizvērt" at bounding box center [703, 611] width 56 height 15
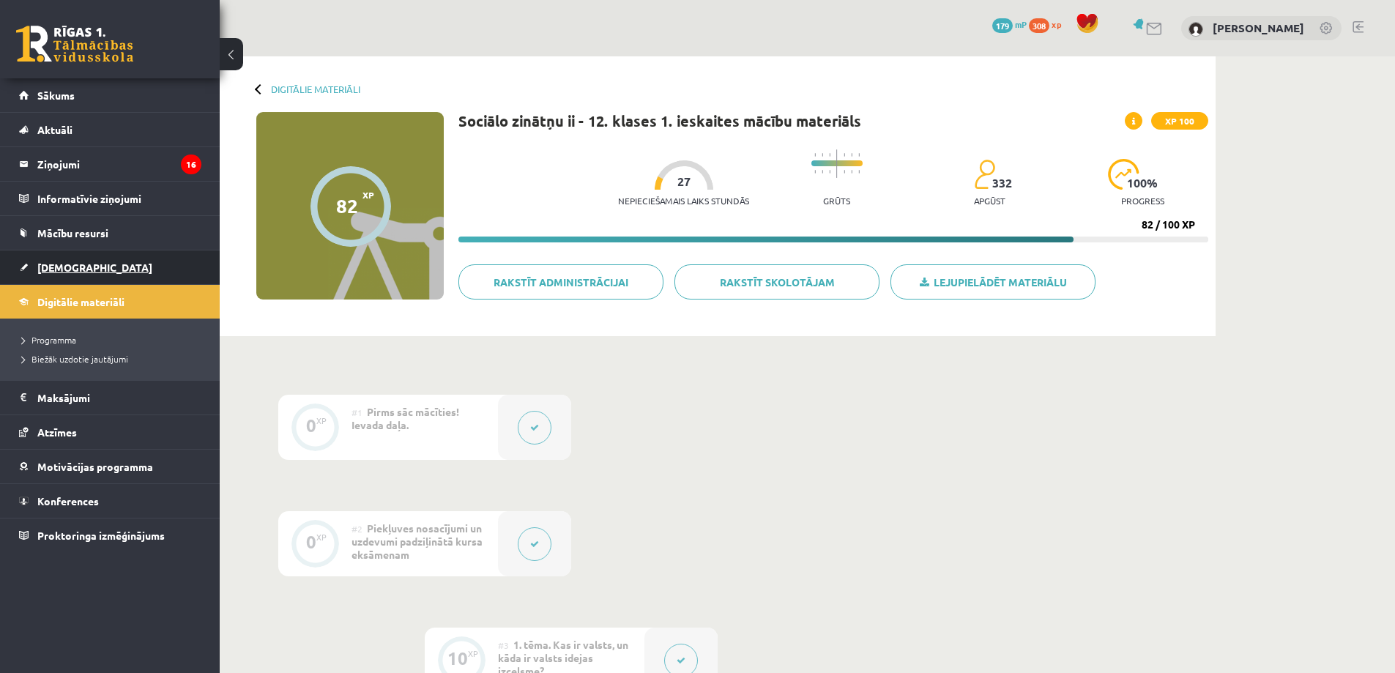
click at [64, 272] on span "[DEMOGRAPHIC_DATA]" at bounding box center [94, 267] width 115 height 13
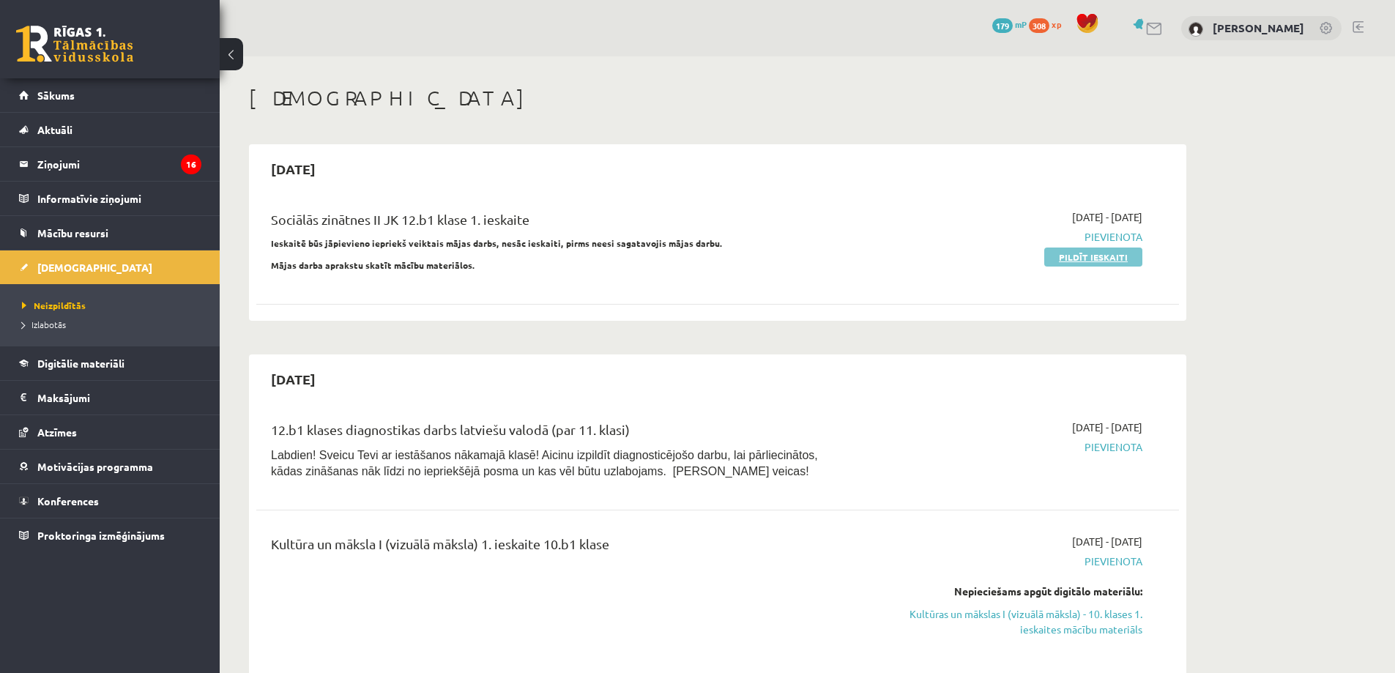
click at [1070, 257] on link "Pildīt ieskaiti" at bounding box center [1094, 257] width 98 height 19
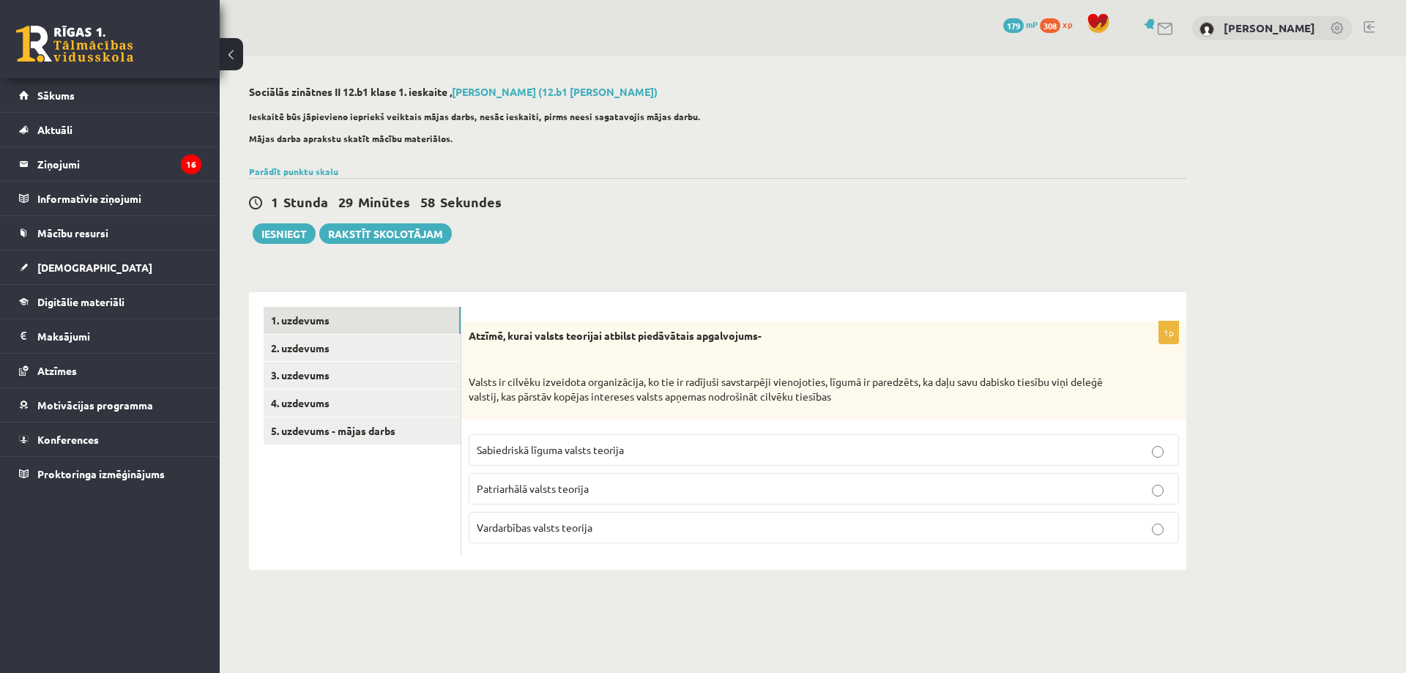
click at [566, 407] on div "Atzīmē, kurai valsts teorijai atbilst piedāvātais apgalvojums- Valsts ir cilvēk…" at bounding box center [823, 371] width 725 height 98
click at [334, 350] on link "2. uzdevums" at bounding box center [362, 348] width 197 height 27
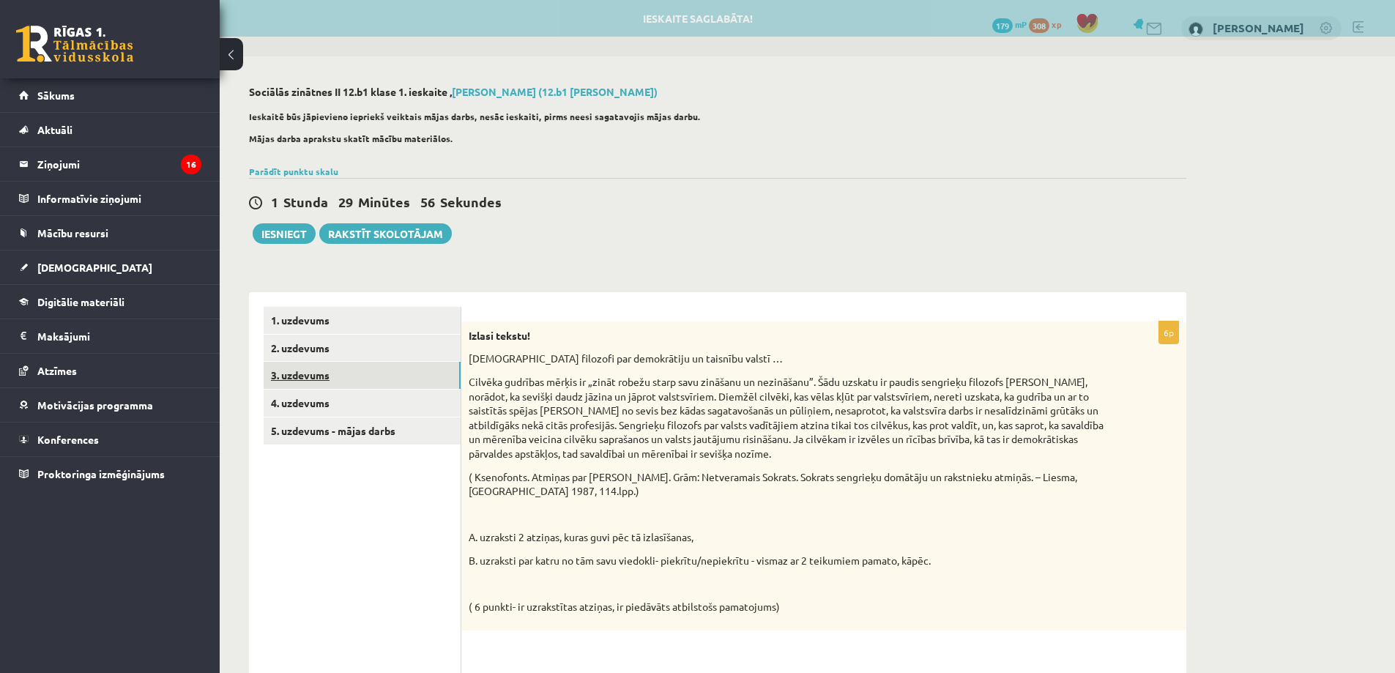
click at [346, 380] on link "3. uzdevums" at bounding box center [362, 375] width 197 height 27
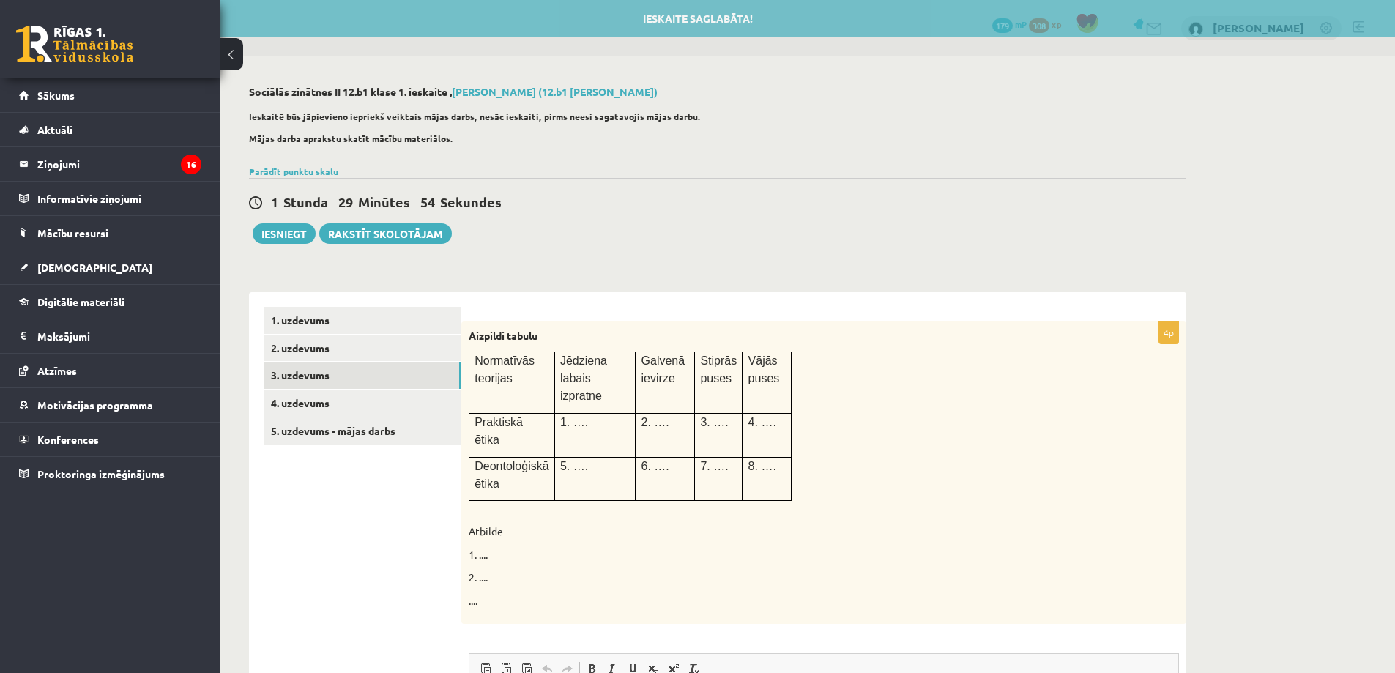
scroll to position [147, 0]
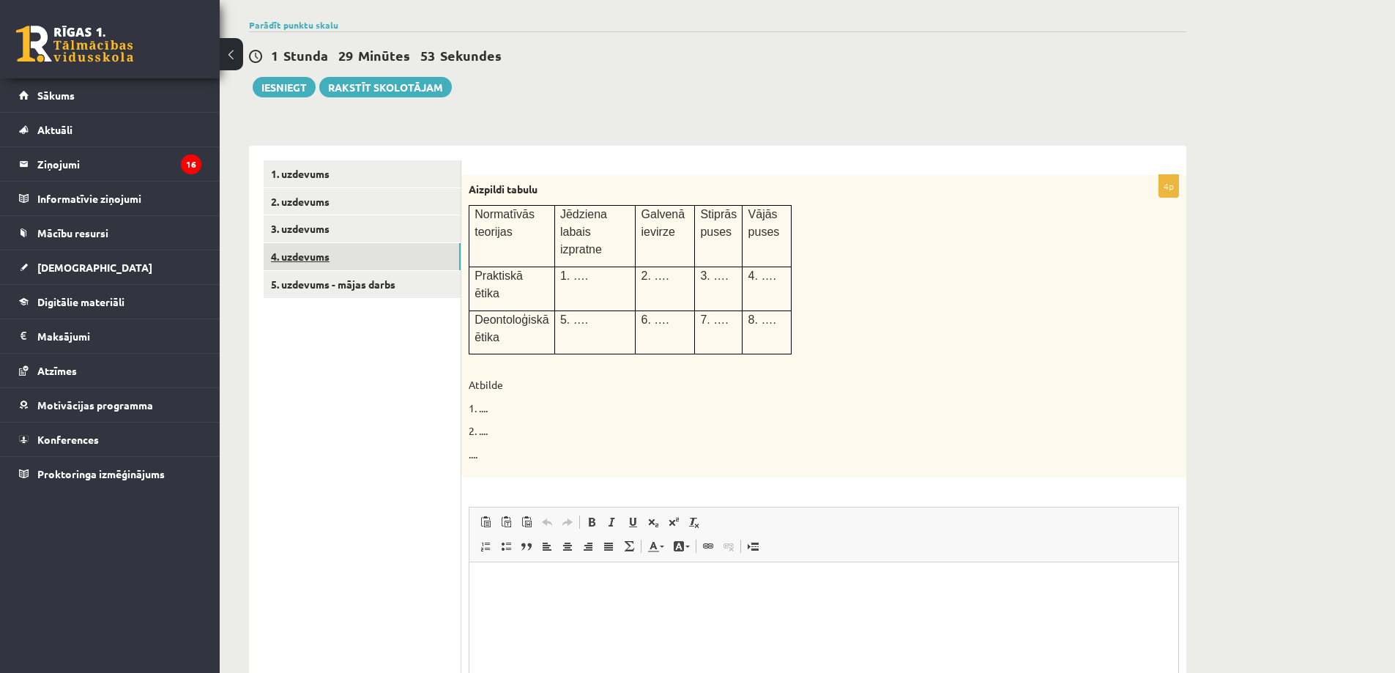
click at [319, 264] on link "4. uzdevums" at bounding box center [362, 256] width 197 height 27
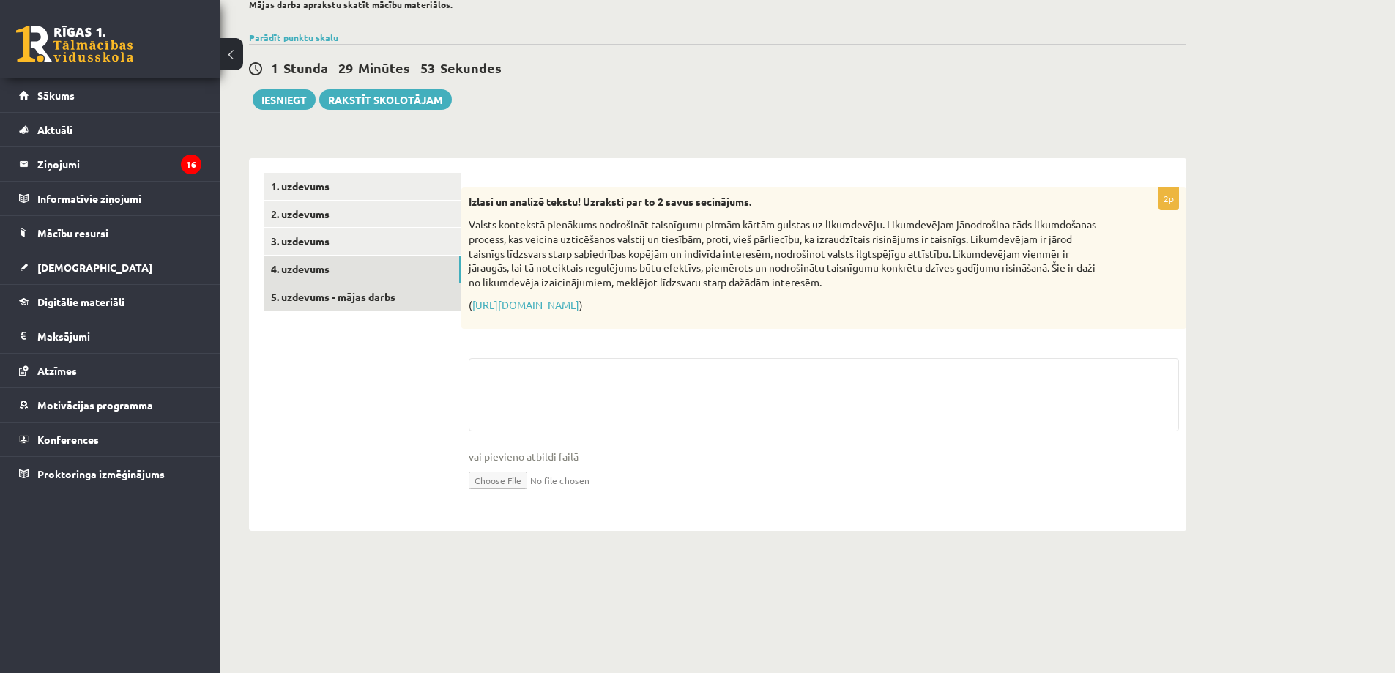
scroll to position [23, 0]
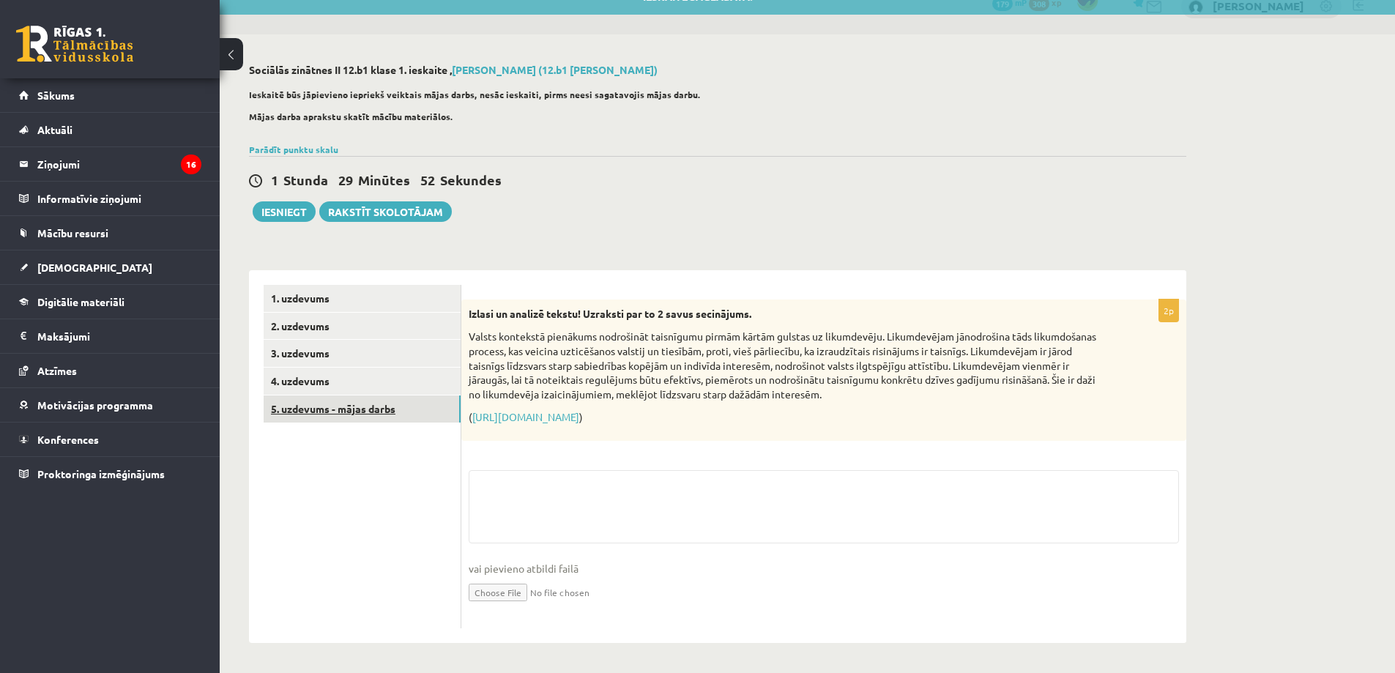
click at [345, 409] on link "5. uzdevums - mājas darbs" at bounding box center [362, 409] width 197 height 27
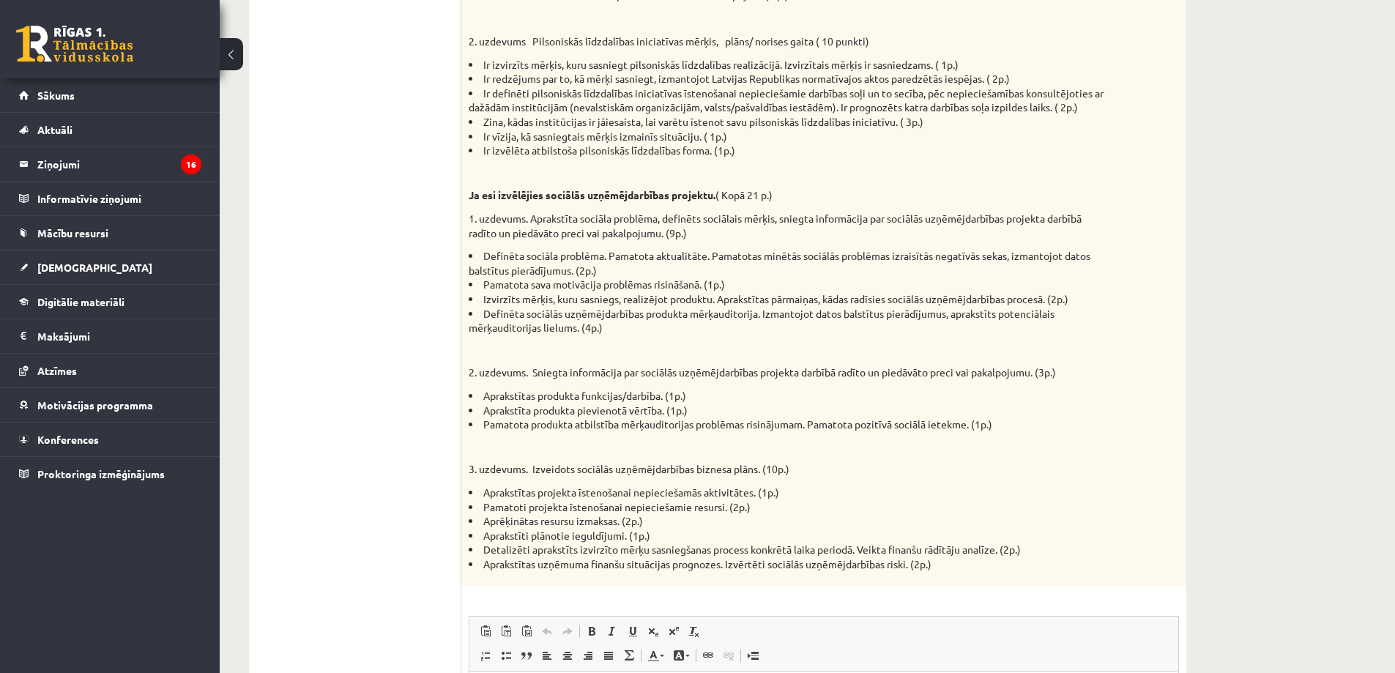
scroll to position [885, 0]
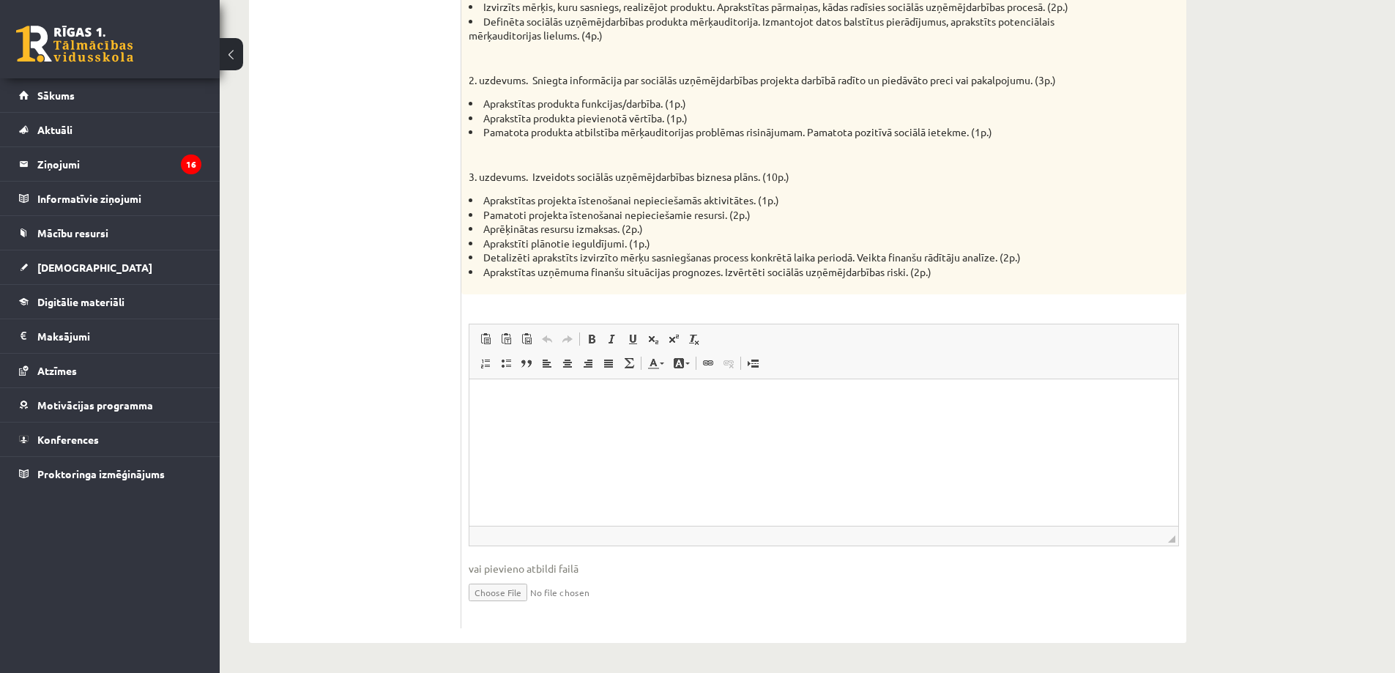
click at [626, 423] on html at bounding box center [824, 401] width 709 height 45
drag, startPoint x: 1176, startPoint y: 541, endPoint x: 1176, endPoint y: 555, distance: 13.9
click at [1176, 556] on fieldset "Rich Text Editor, wiswyg-editor-user-answer-47433945941260 Editor toolbars Past…" at bounding box center [824, 472] width 711 height 297
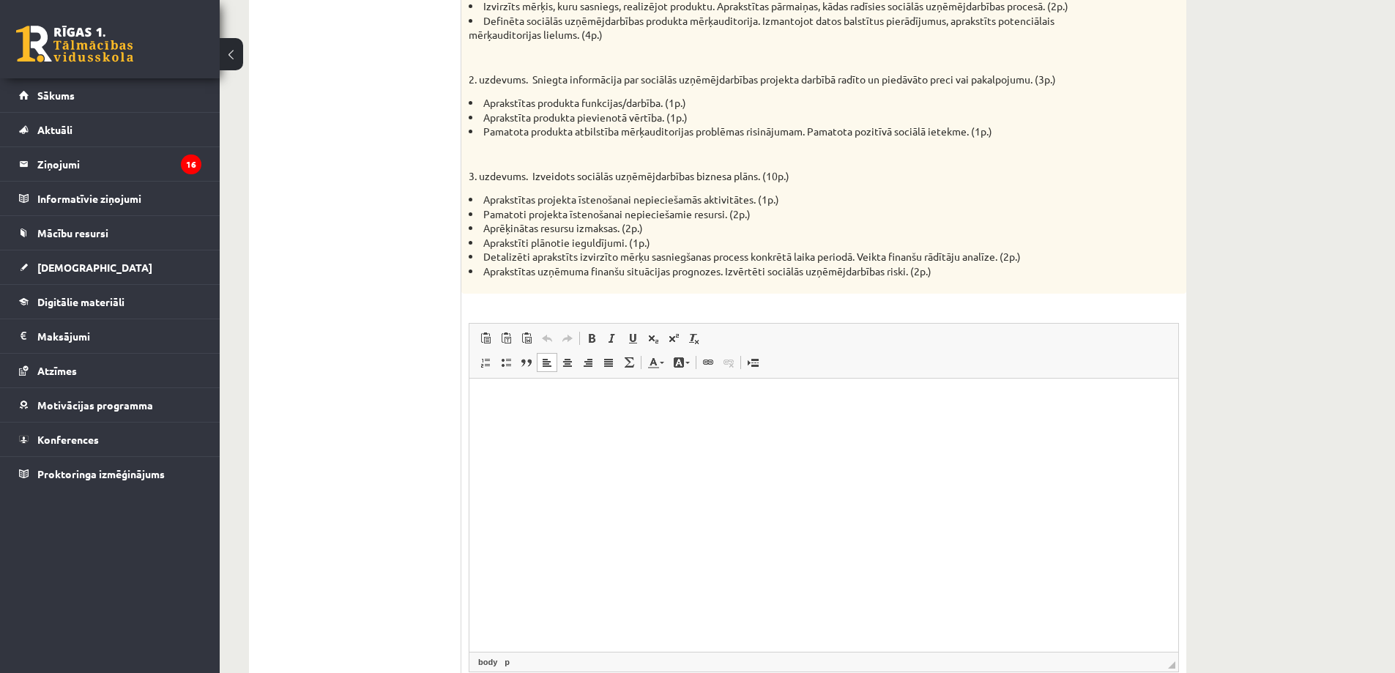
drag, startPoint x: 1171, startPoint y: 540, endPoint x: 1185, endPoint y: 656, distance: 117.3
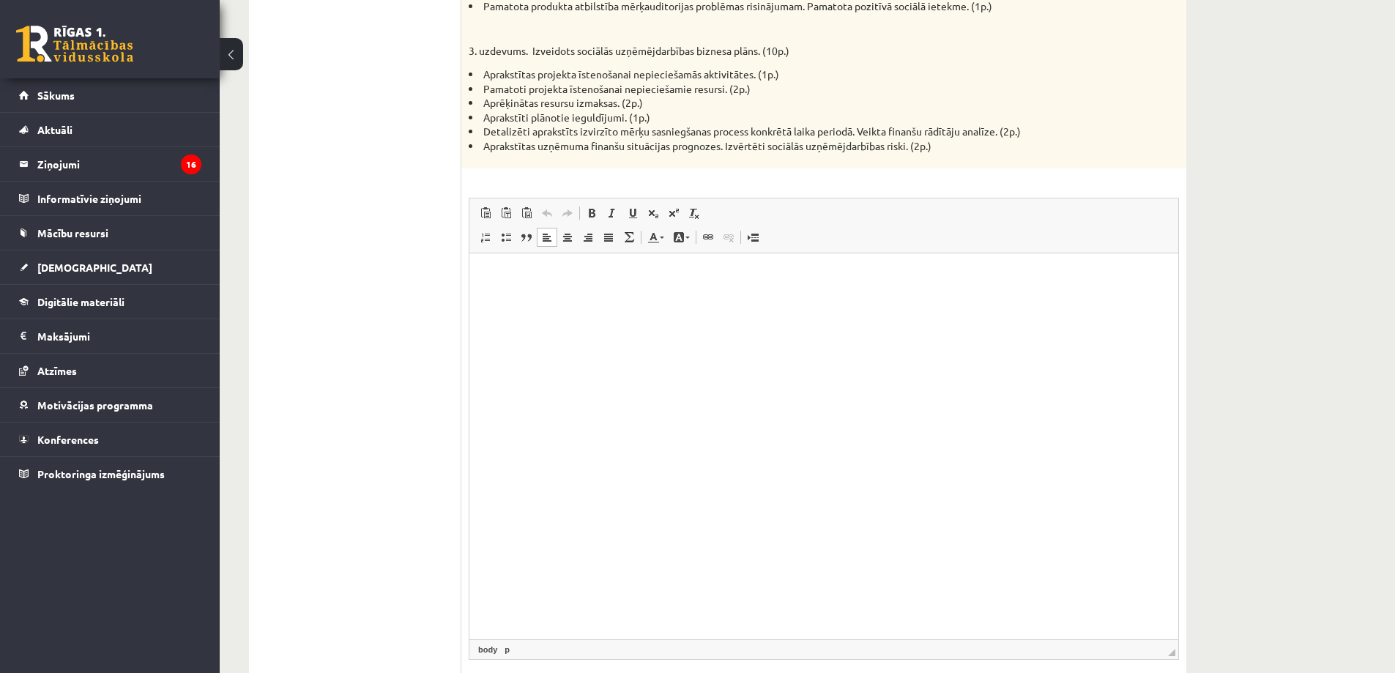
drag, startPoint x: 1173, startPoint y: 538, endPoint x: 1184, endPoint y: 694, distance: 155.6
click at [889, 297] on html at bounding box center [824, 275] width 709 height 45
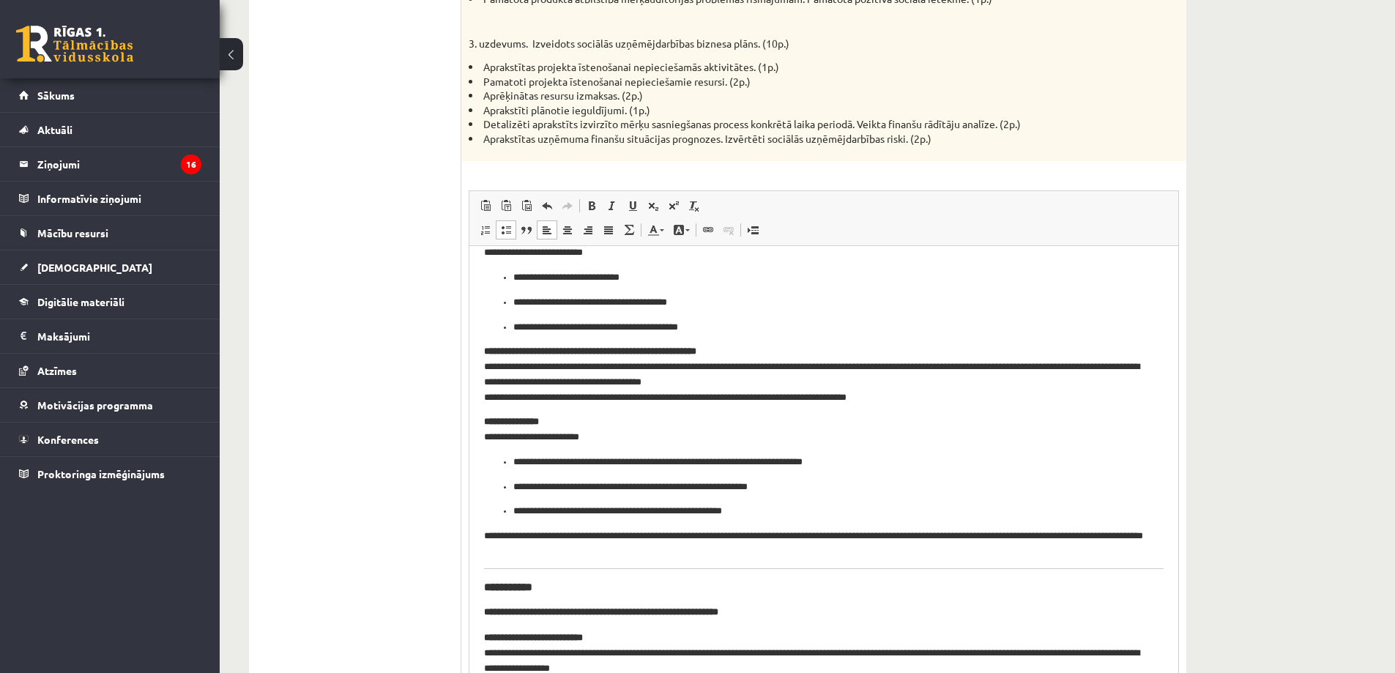
scroll to position [0, 0]
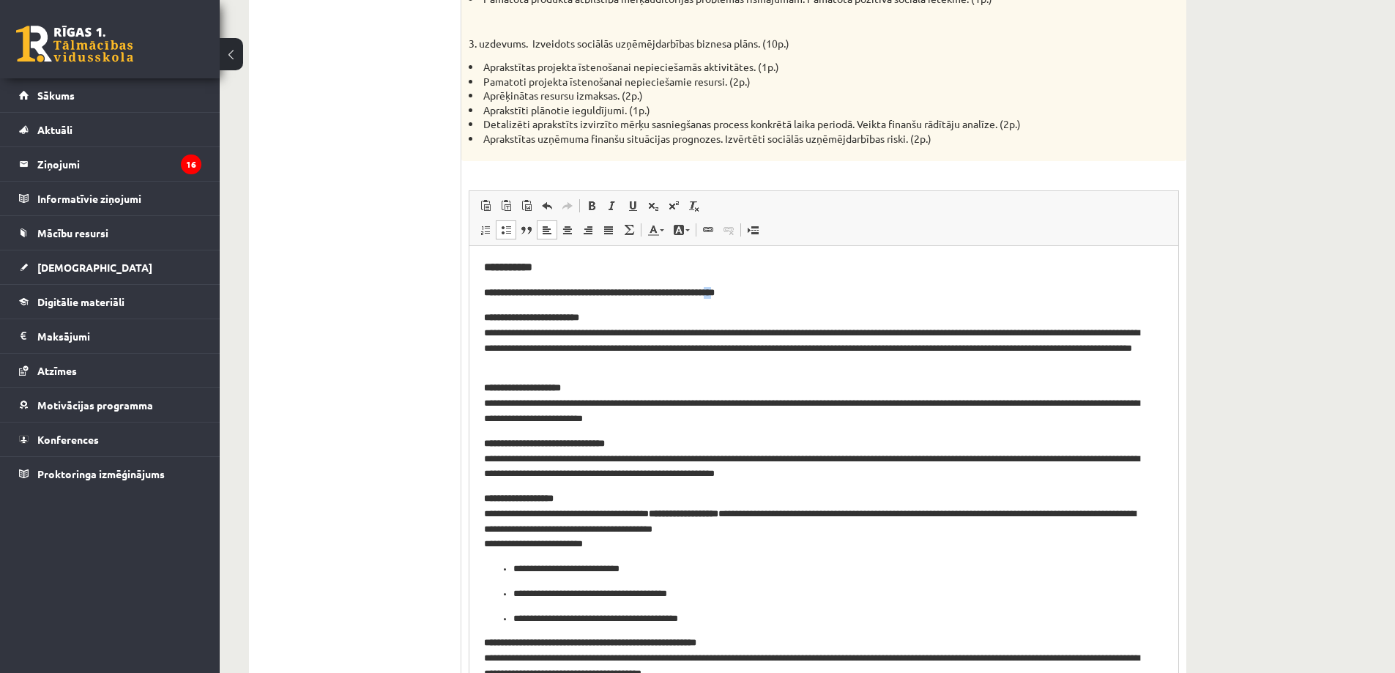
drag, startPoint x: 776, startPoint y: 289, endPoint x: 789, endPoint y: 289, distance: 13.2
click at [715, 289] on strong "**********" at bounding box center [599, 292] width 231 height 10
drag, startPoint x: 790, startPoint y: 290, endPoint x: 716, endPoint y: 292, distance: 74.0
click at [716, 292] on h4 "**********" at bounding box center [824, 292] width 680 height 12
click at [617, 319] on p "**********" at bounding box center [818, 340] width 669 height 61
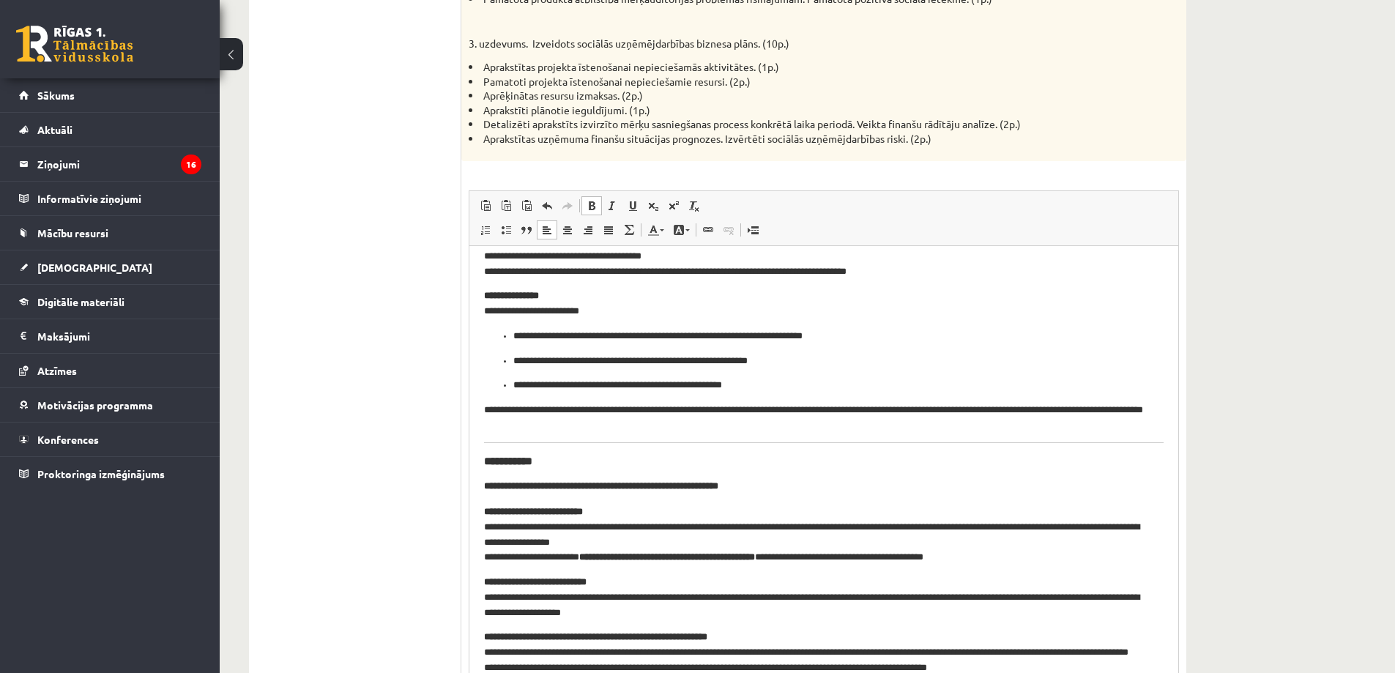
scroll to position [431, 0]
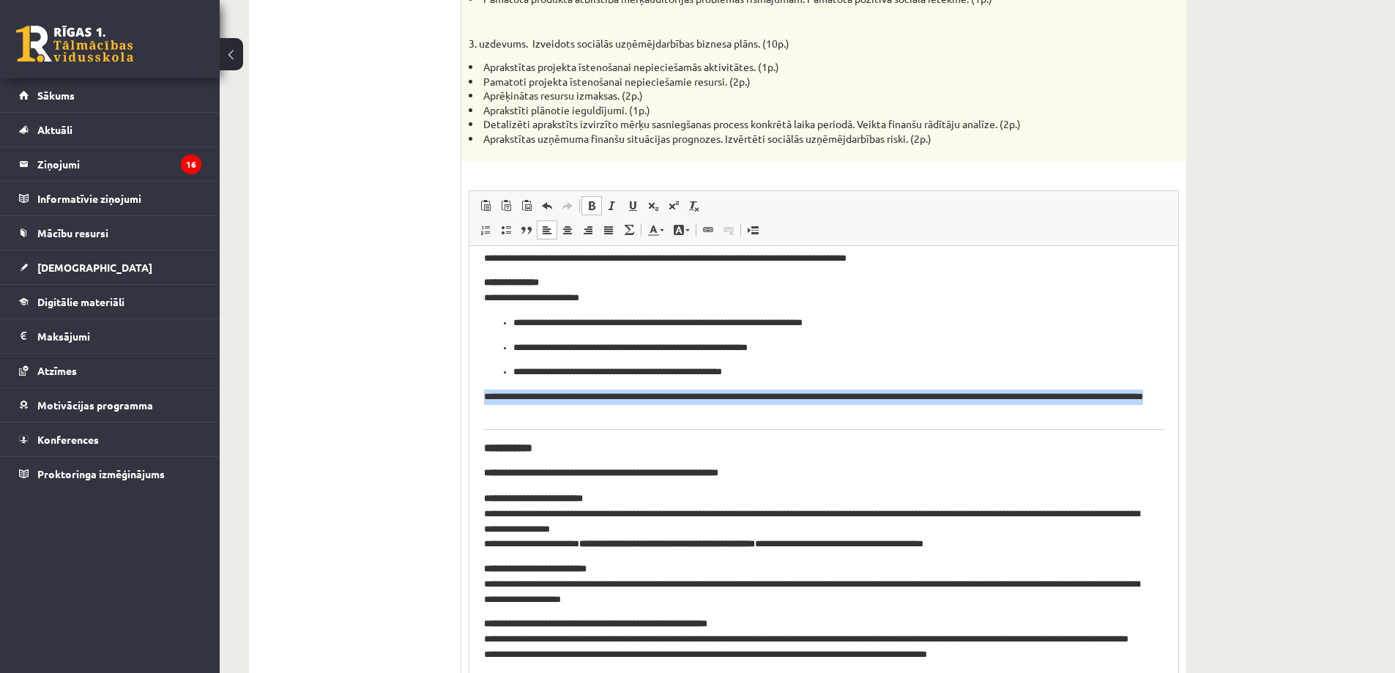
drag, startPoint x: 653, startPoint y: 413, endPoint x: 478, endPoint y: 400, distance: 174.8
click at [478, 400] on html "**********" at bounding box center [824, 685] width 709 height 1740
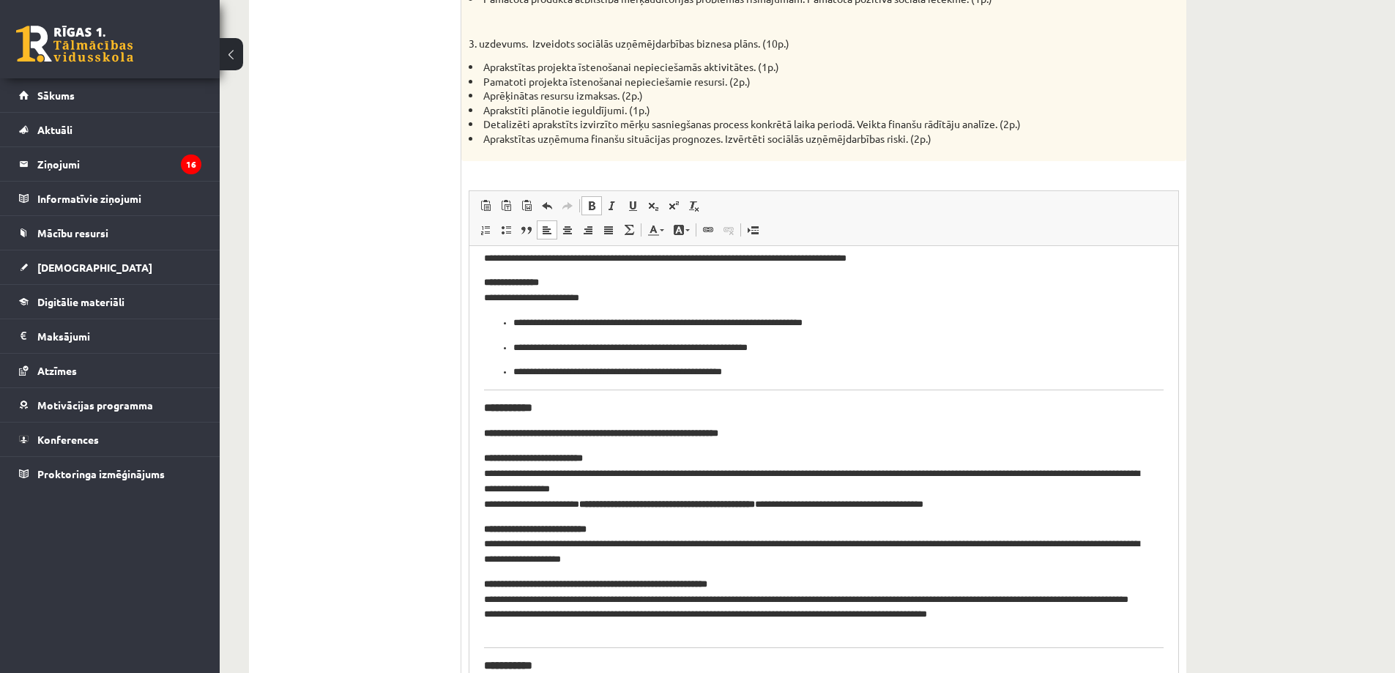
drag, startPoint x: 1167, startPoint y: 422, endPoint x: 1165, endPoint y: 436, distance: 14.1
click at [1165, 436] on html "**********" at bounding box center [824, 665] width 709 height 1701
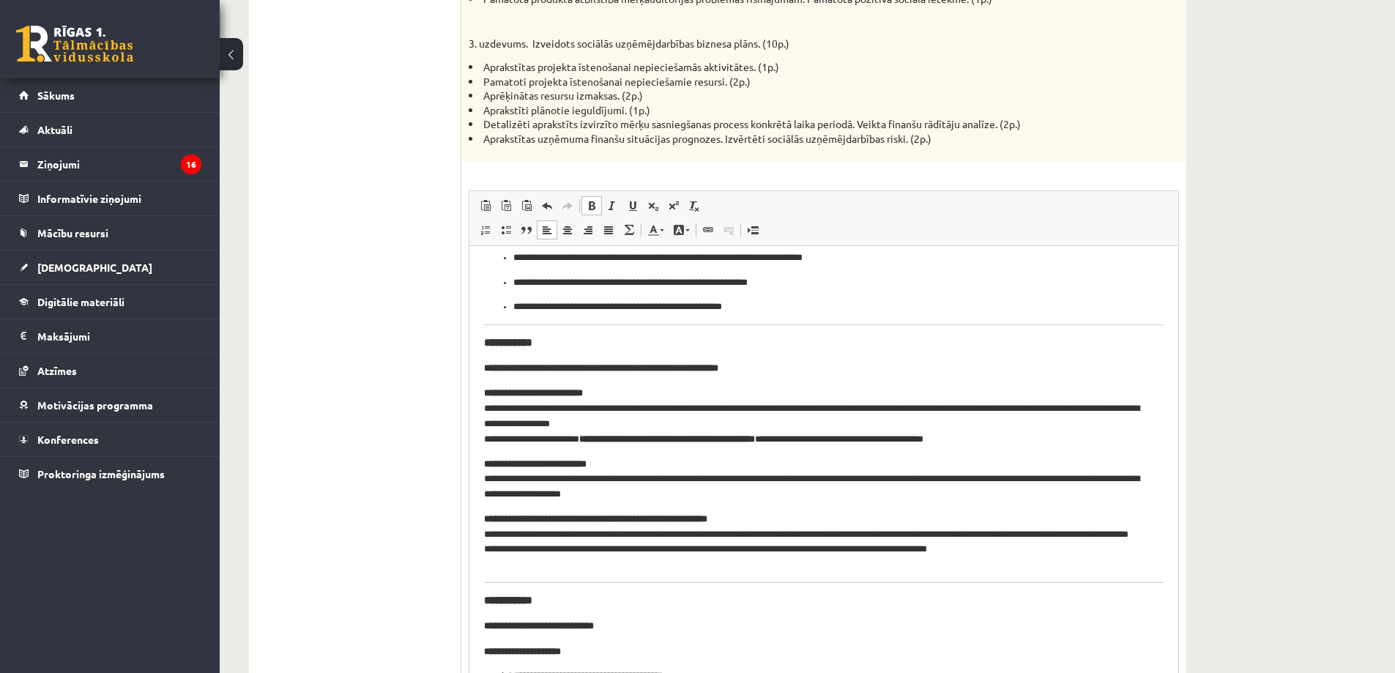
scroll to position [524, 0]
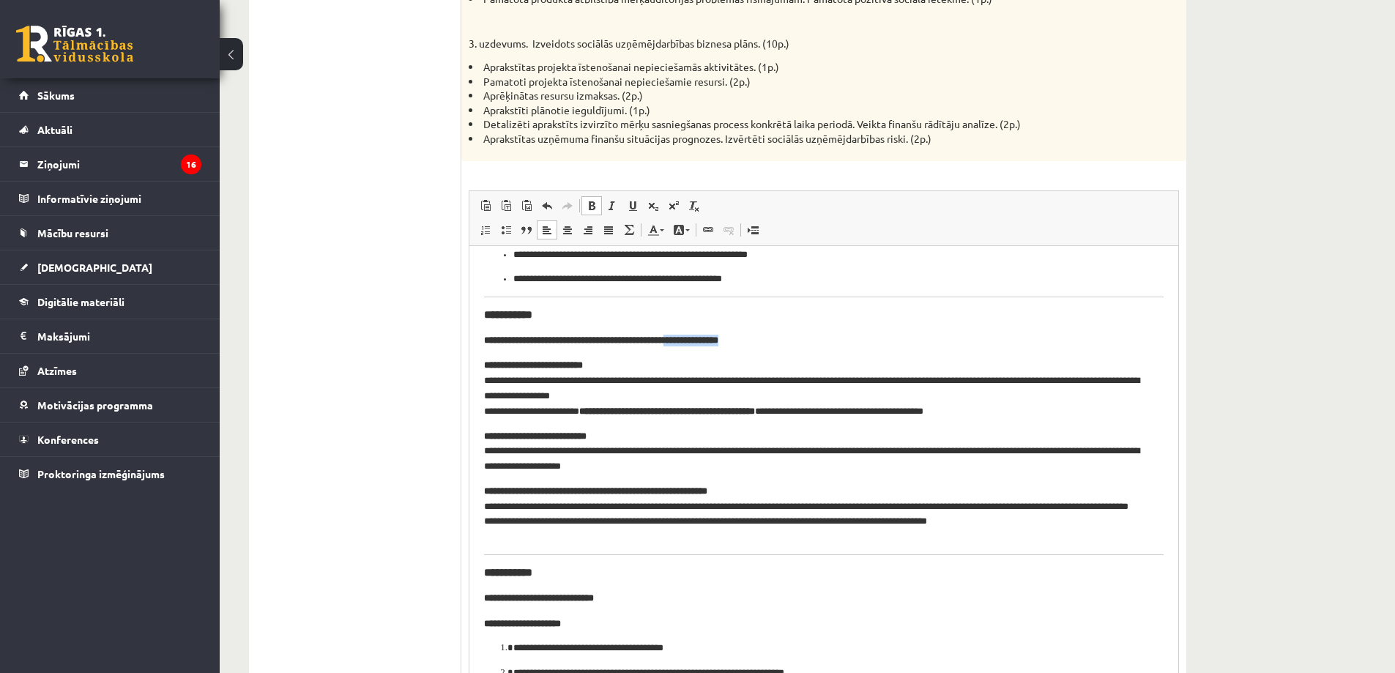
drag, startPoint x: 798, startPoint y: 346, endPoint x: 718, endPoint y: 344, distance: 79.9
click at [718, 344] on h4 "**********" at bounding box center [824, 340] width 680 height 12
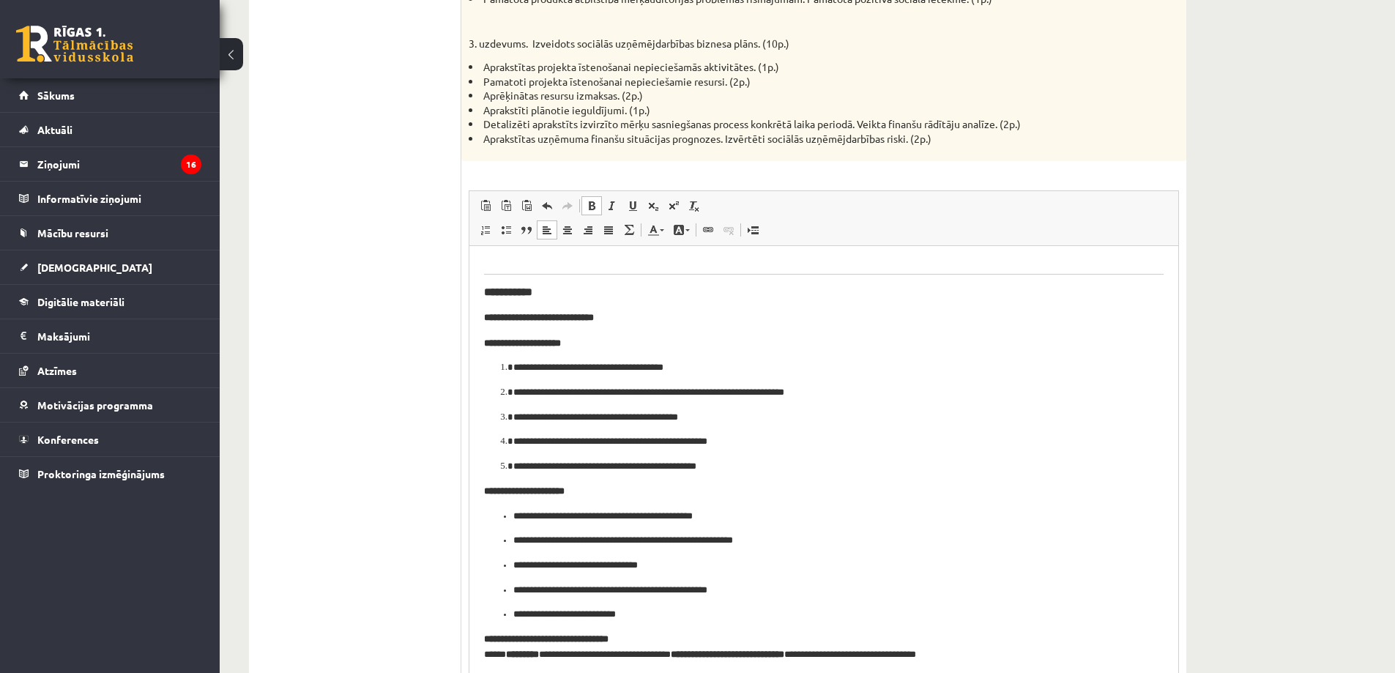
scroll to position [789, 0]
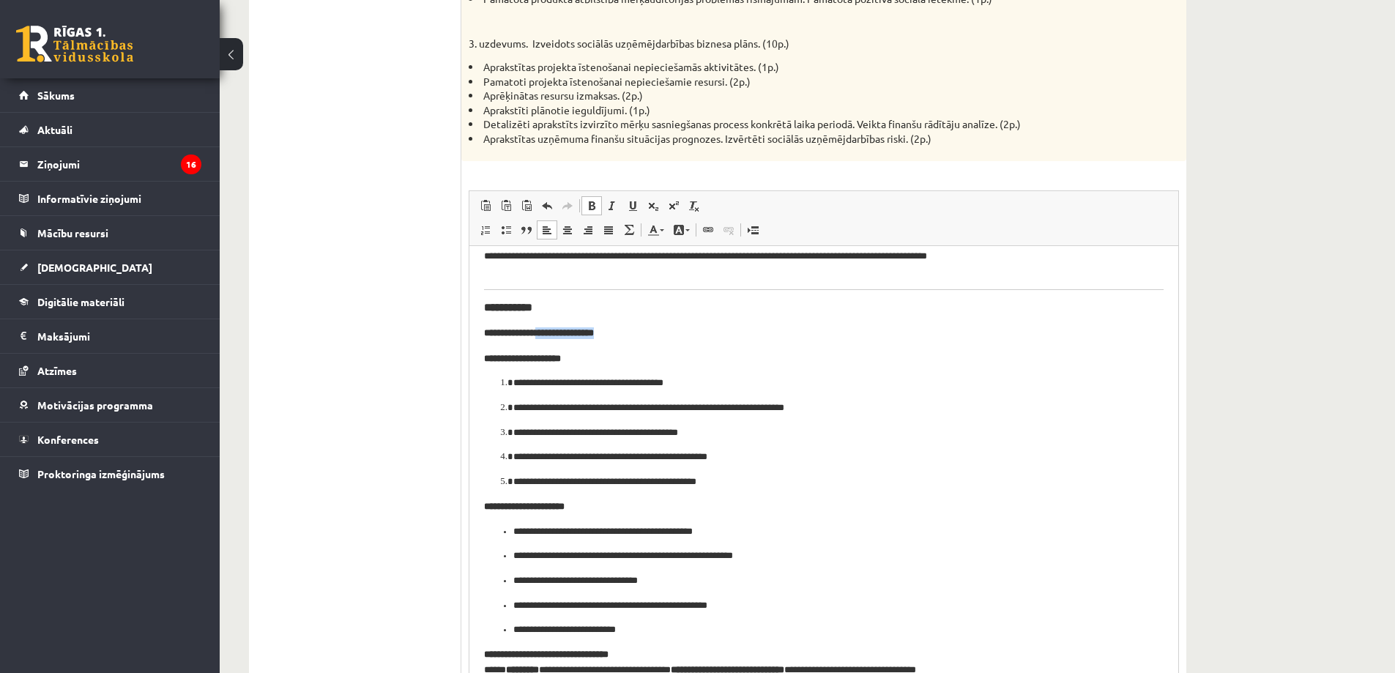
drag, startPoint x: 626, startPoint y: 332, endPoint x: 549, endPoint y: 337, distance: 76.4
click at [549, 337] on h4 "**********" at bounding box center [824, 333] width 680 height 12
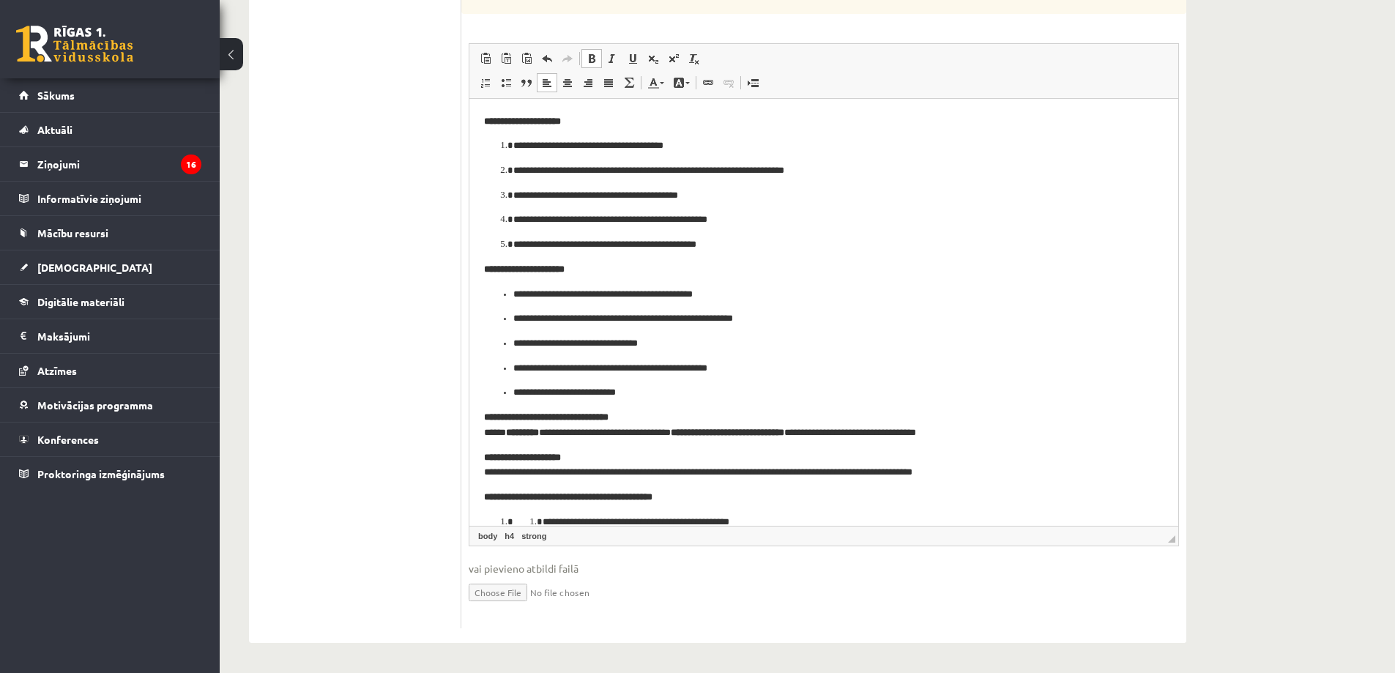
scroll to position [1277, 0]
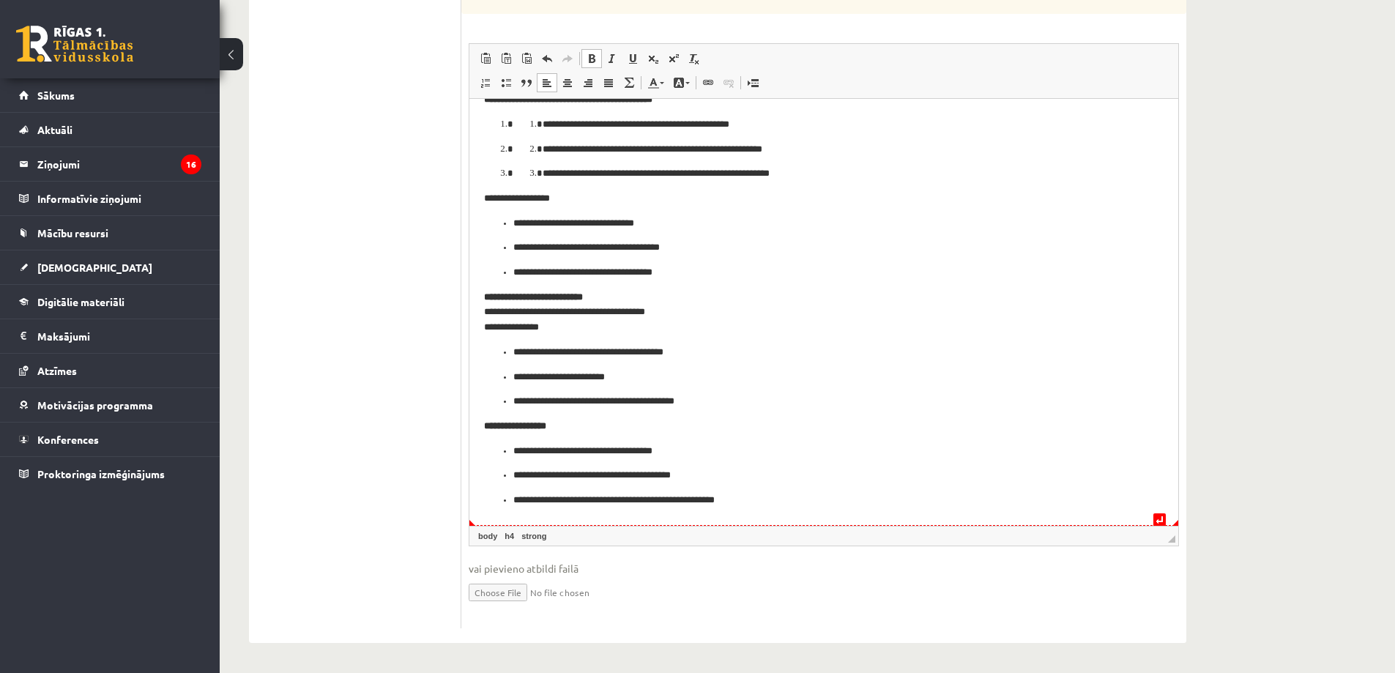
click at [814, 505] on p "**********" at bounding box center [818, 499] width 610 height 15
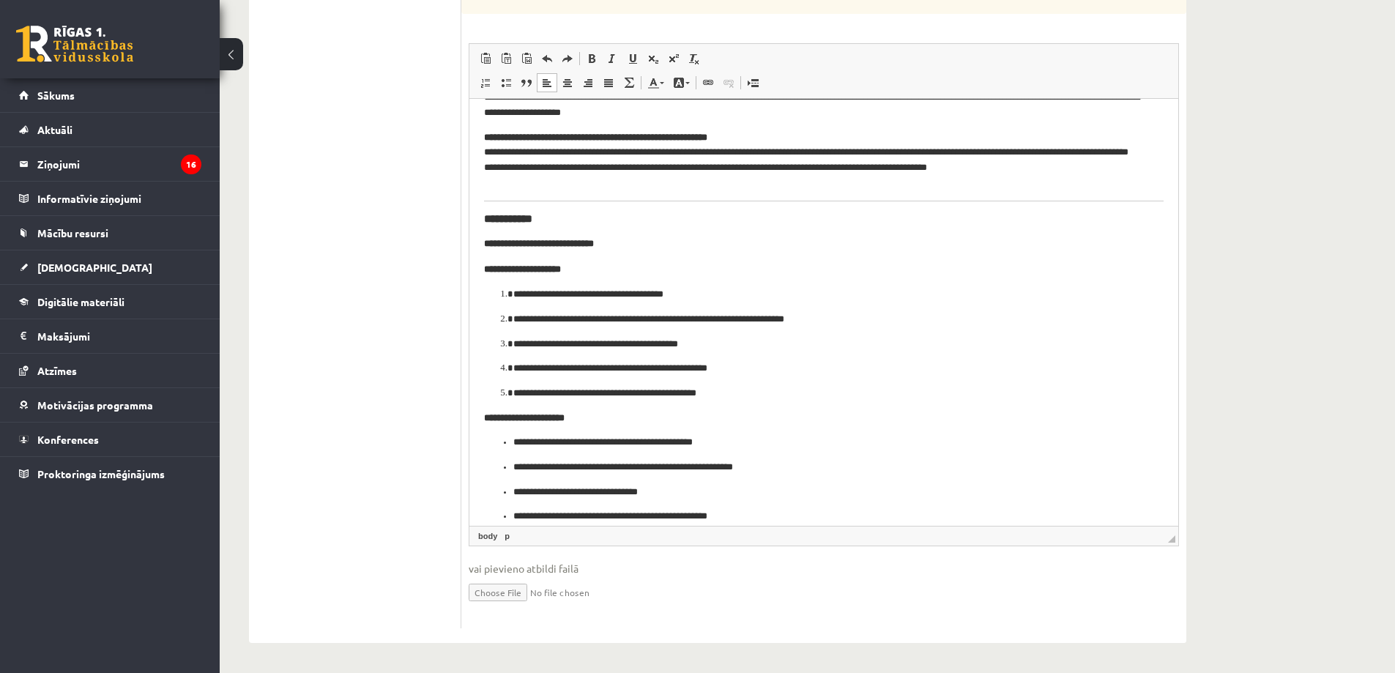
scroll to position [720, 0]
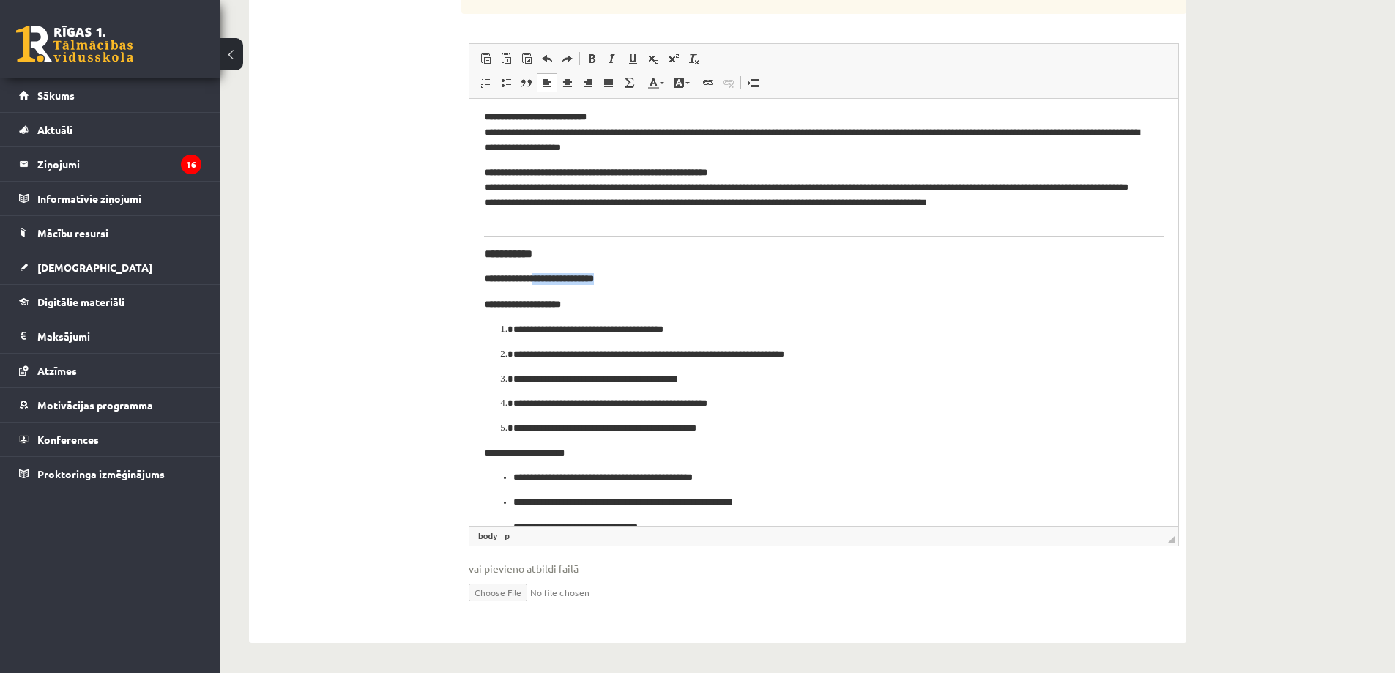
drag, startPoint x: 638, startPoint y: 279, endPoint x: 549, endPoint y: 274, distance: 89.5
click at [549, 274] on h4 "**********" at bounding box center [824, 278] width 680 height 12
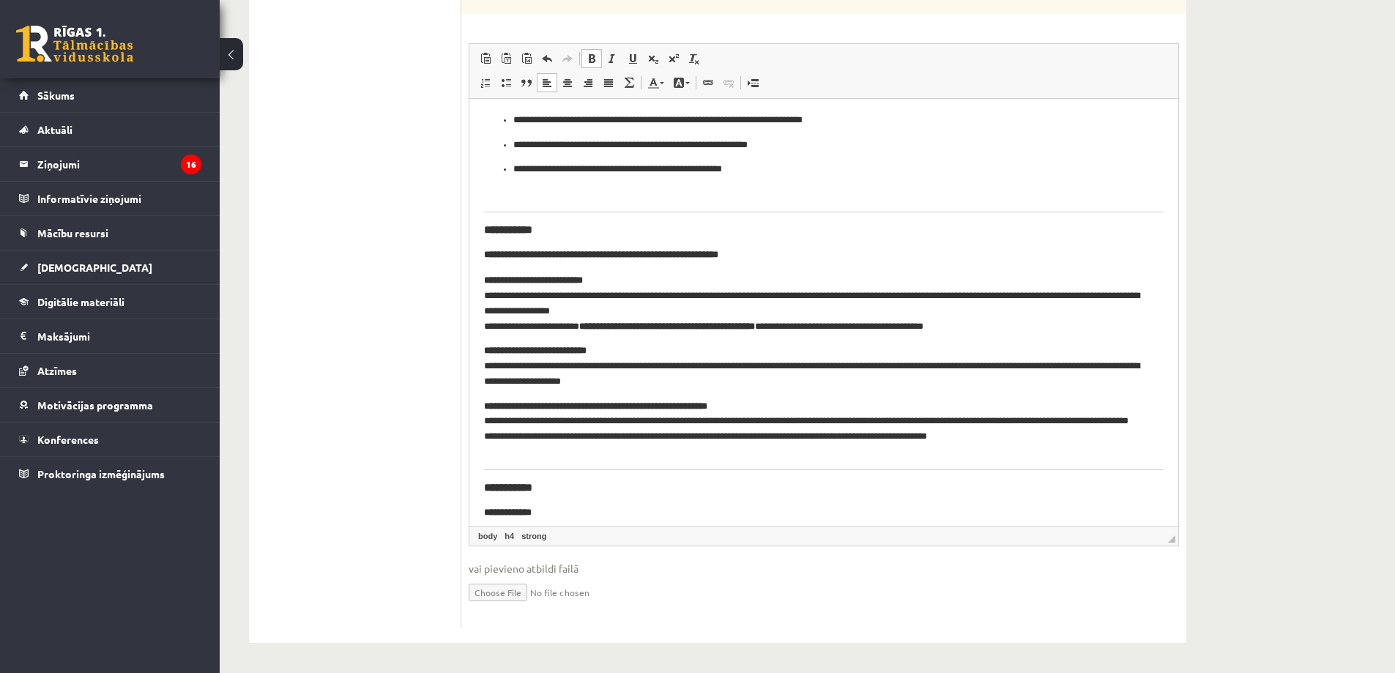
scroll to position [461, 0]
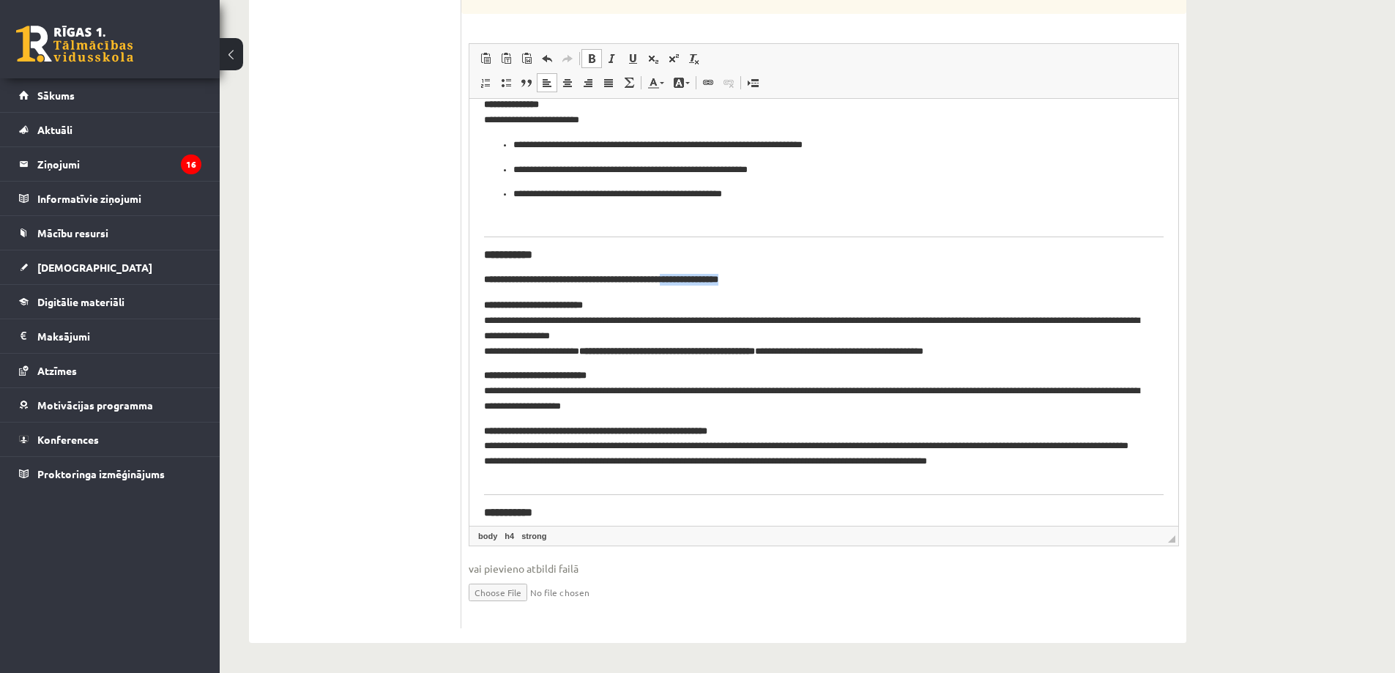
drag, startPoint x: 810, startPoint y: 276, endPoint x: 716, endPoint y: 281, distance: 94.6
click at [716, 281] on h4 "**********" at bounding box center [824, 279] width 680 height 12
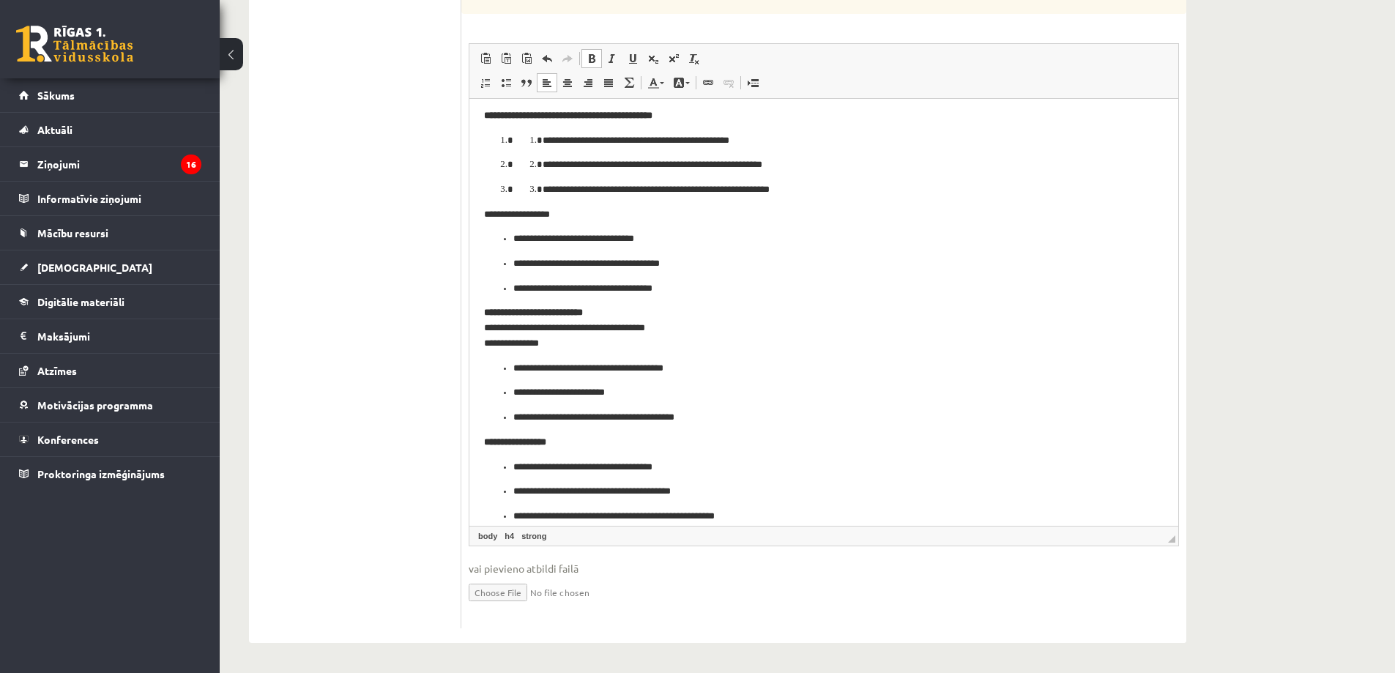
scroll to position [1302, 0]
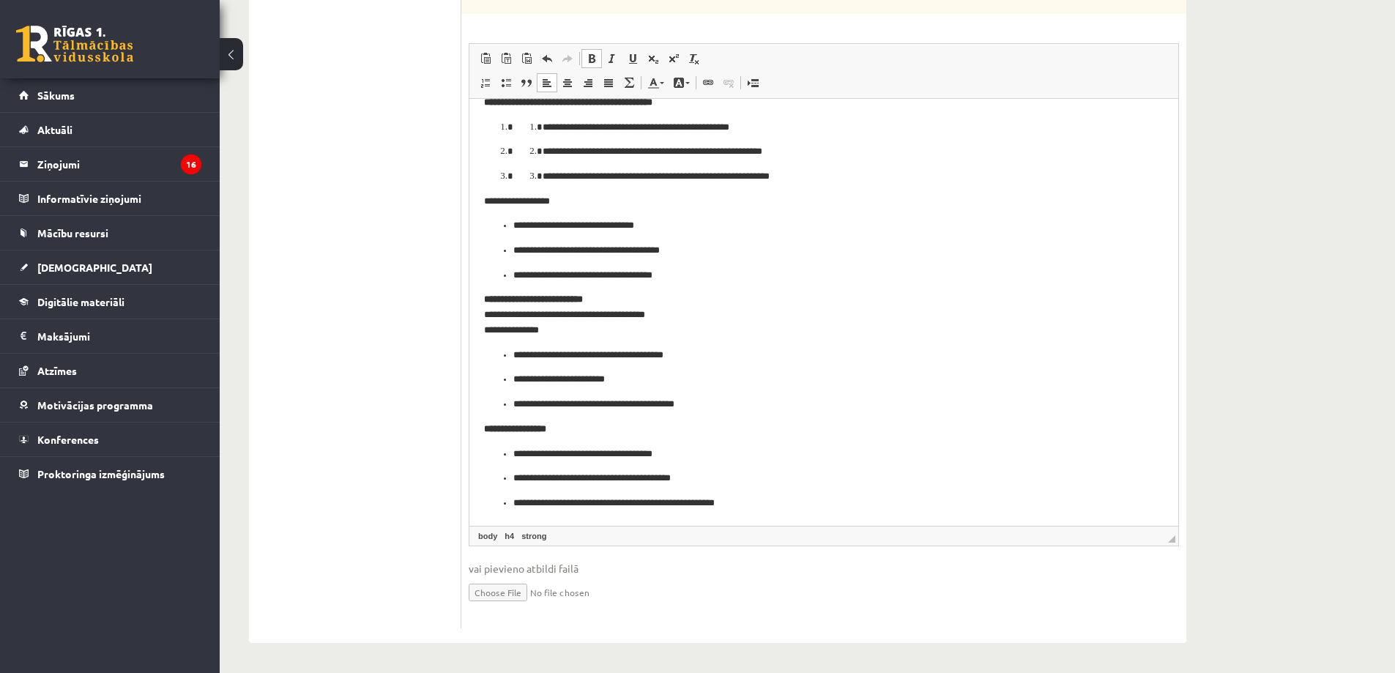
click at [774, 505] on p "**********" at bounding box center [818, 502] width 610 height 15
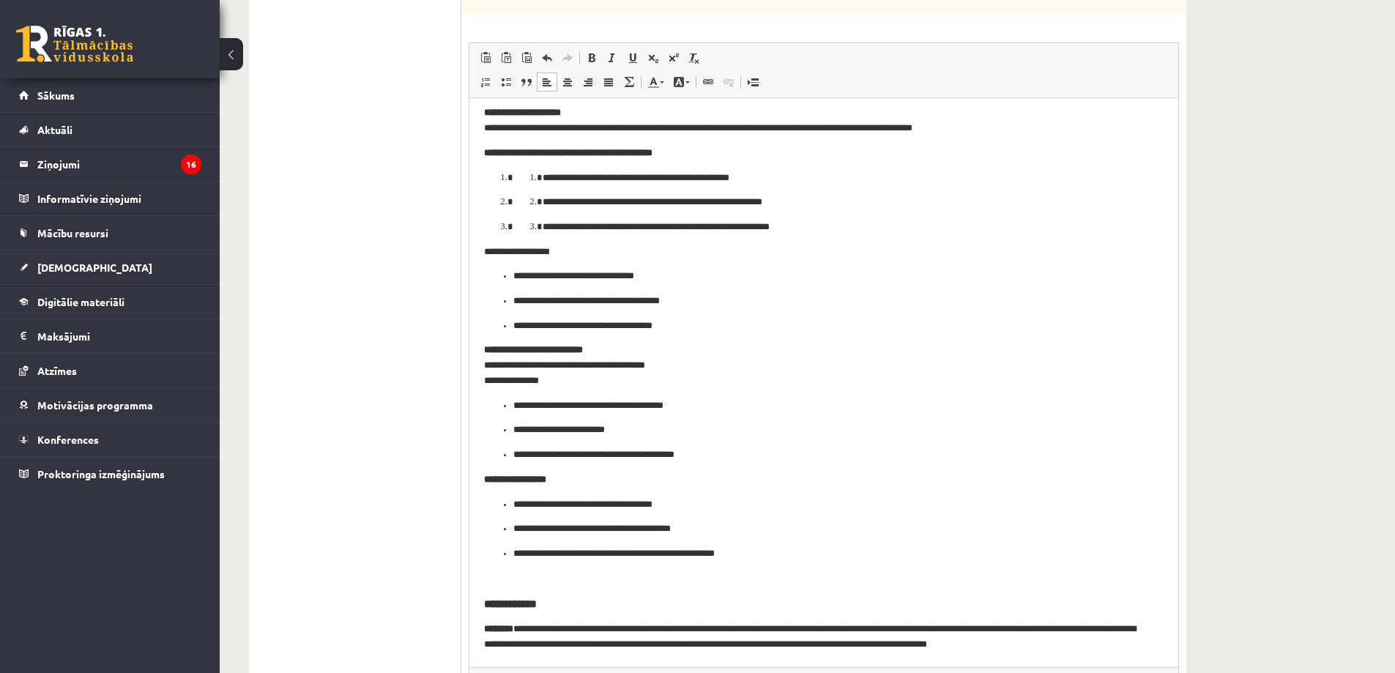
scroll to position [1375, 0]
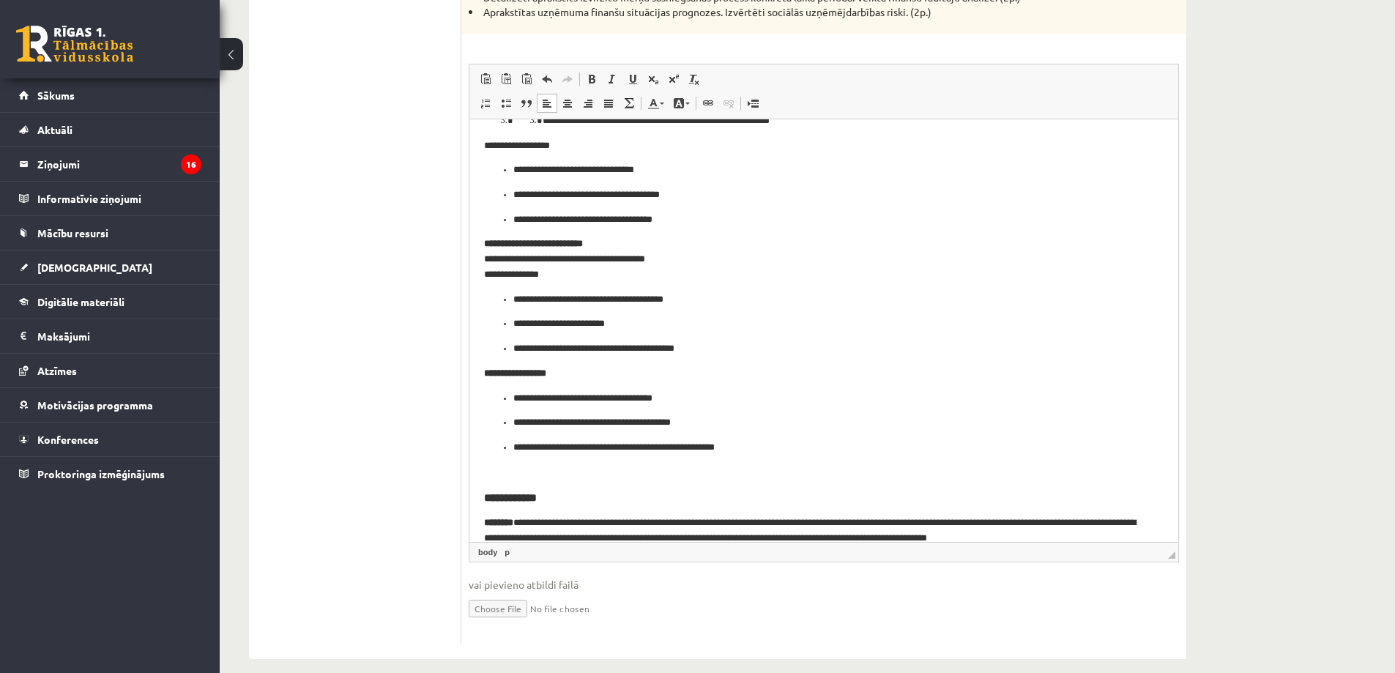
drag, startPoint x: 1642, startPoint y: 681, endPoint x: 1654, endPoint y: 673, distance: 14.2
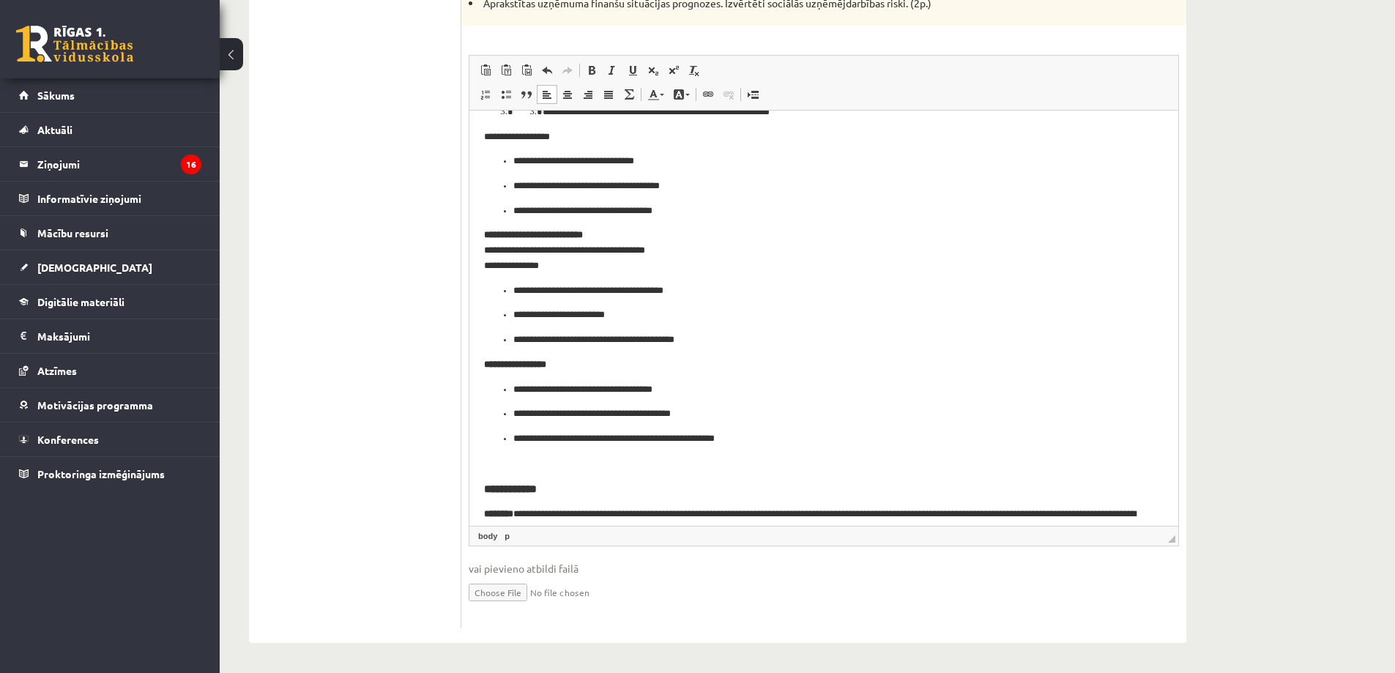
scroll to position [1165, 0]
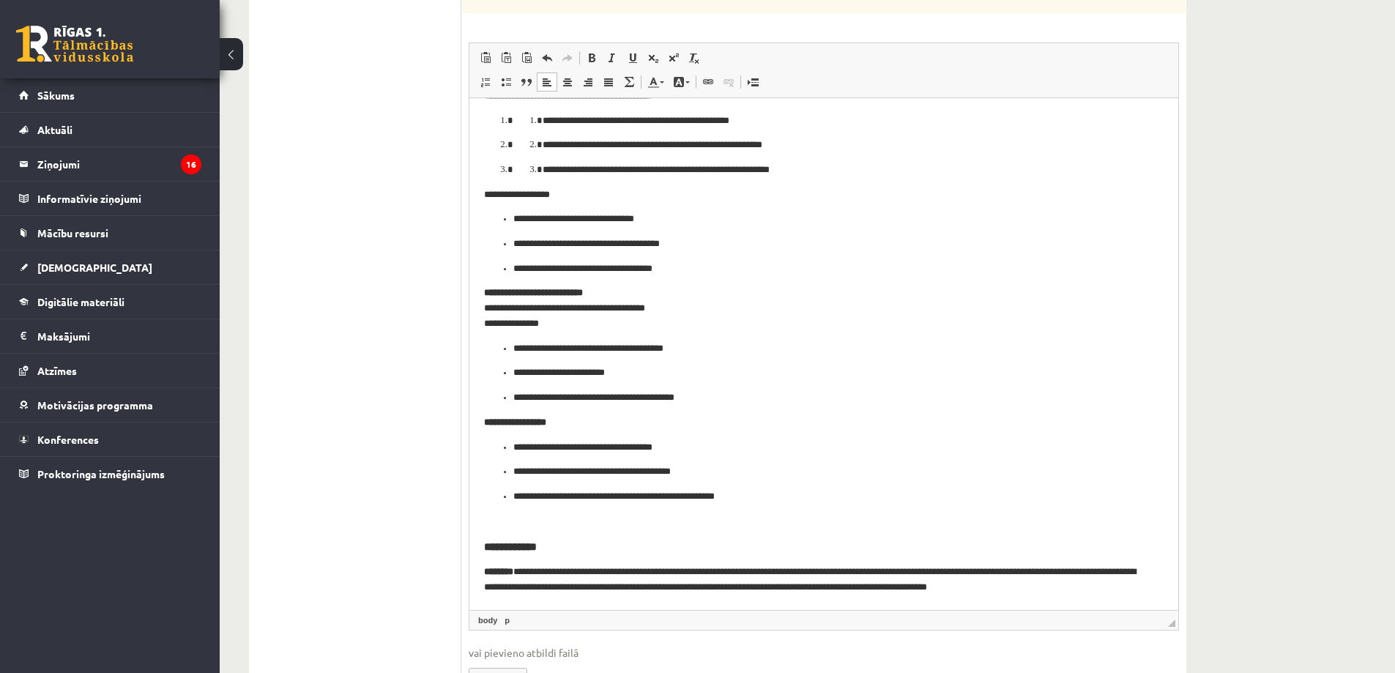
drag, startPoint x: 1173, startPoint y: 540, endPoint x: 1167, endPoint y: 647, distance: 107.1
click at [1168, 648] on fieldset "Rich Text Editor, wiswyg-editor-user-answer-47433945941260 Editor toolbars Past…" at bounding box center [824, 373] width 711 height 663
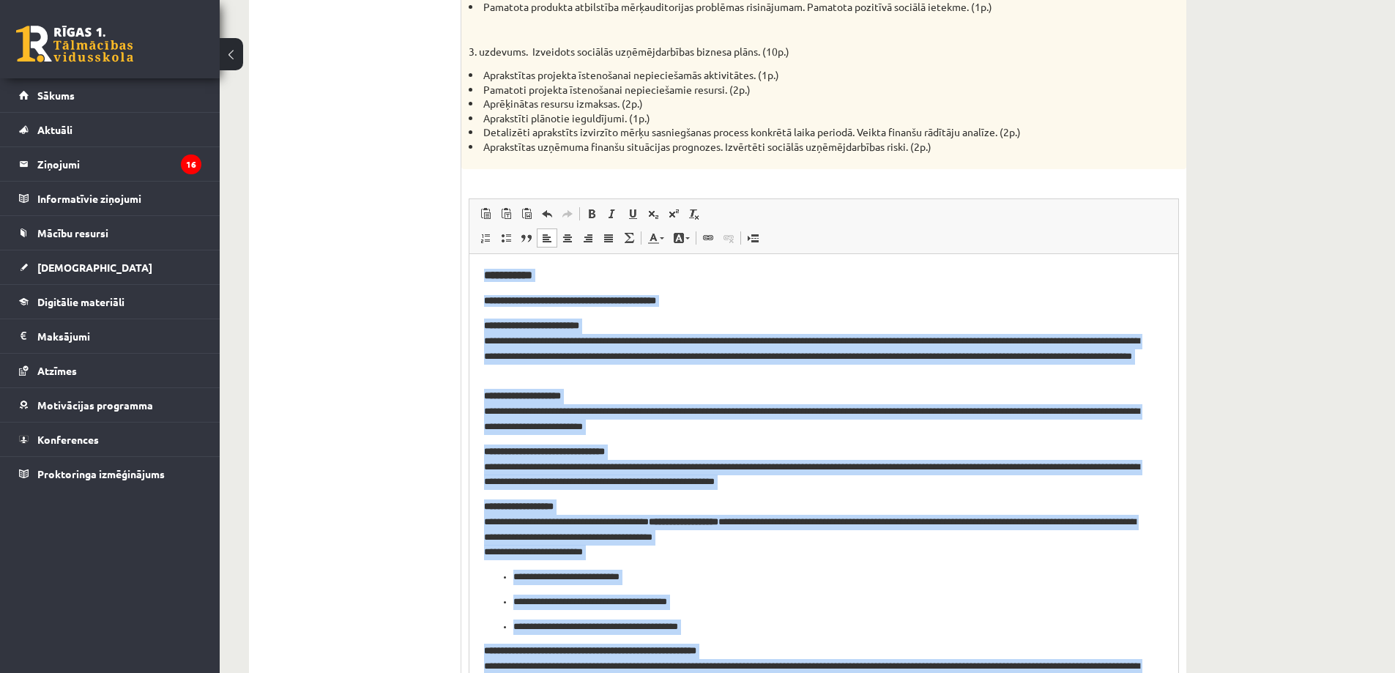
scroll to position [1008, 0]
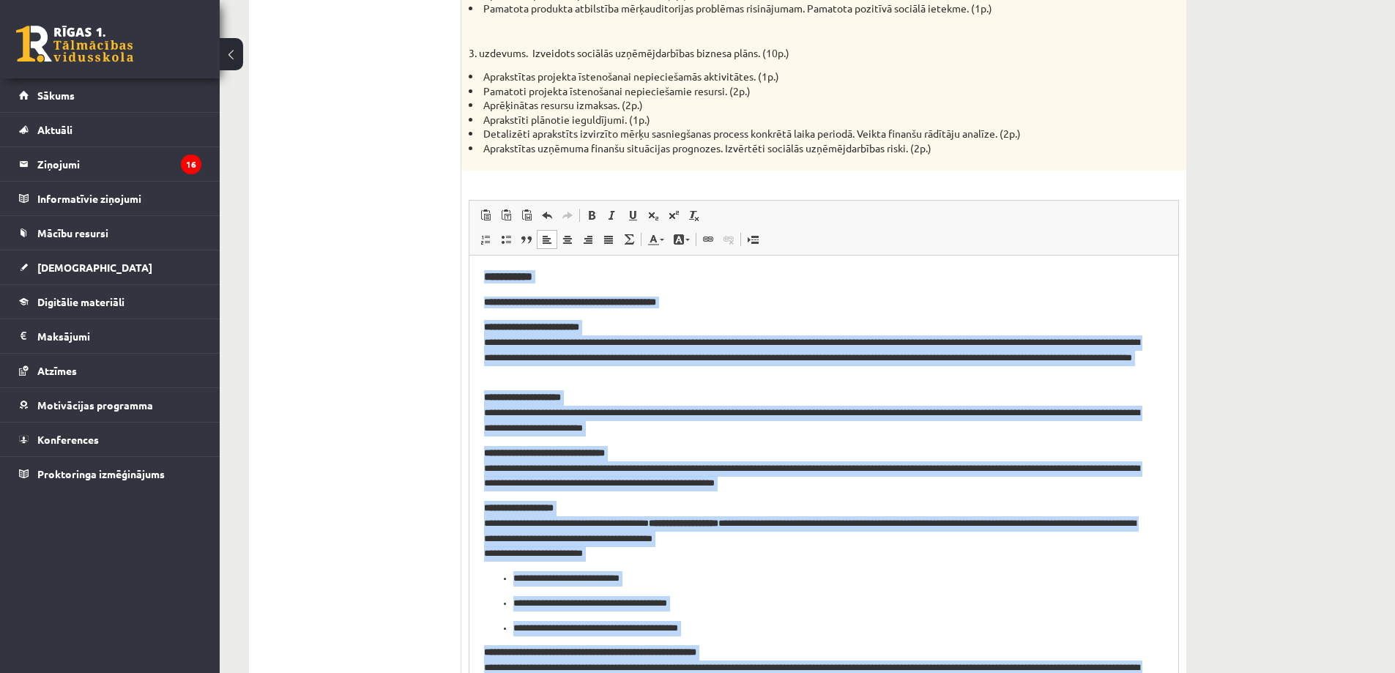
drag, startPoint x: 1100, startPoint y: 752, endPoint x: 478, endPoint y: 272, distance: 785.5
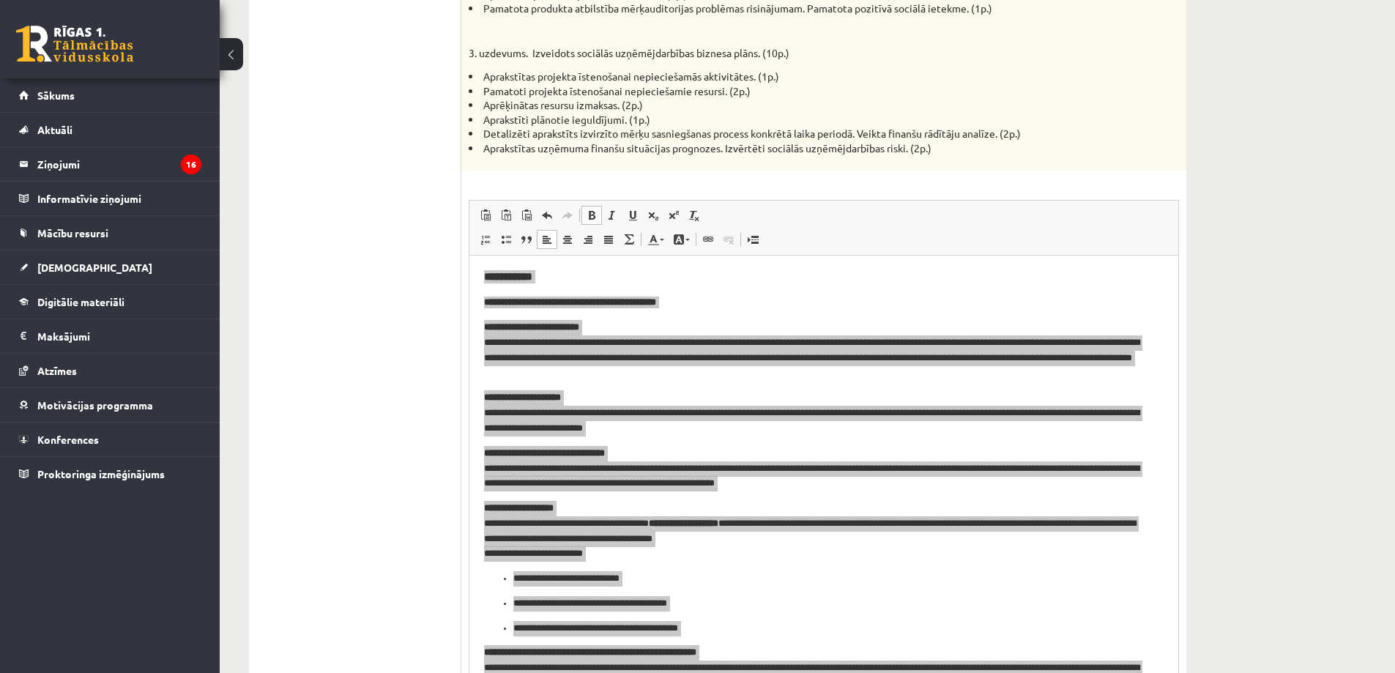
click at [375, 282] on ul "1. uzdevums 2. uzdevums 3. uzdevums 4. uzdevums 5. uzdevums - mājas darbs" at bounding box center [363, 85] width 198 height 1573
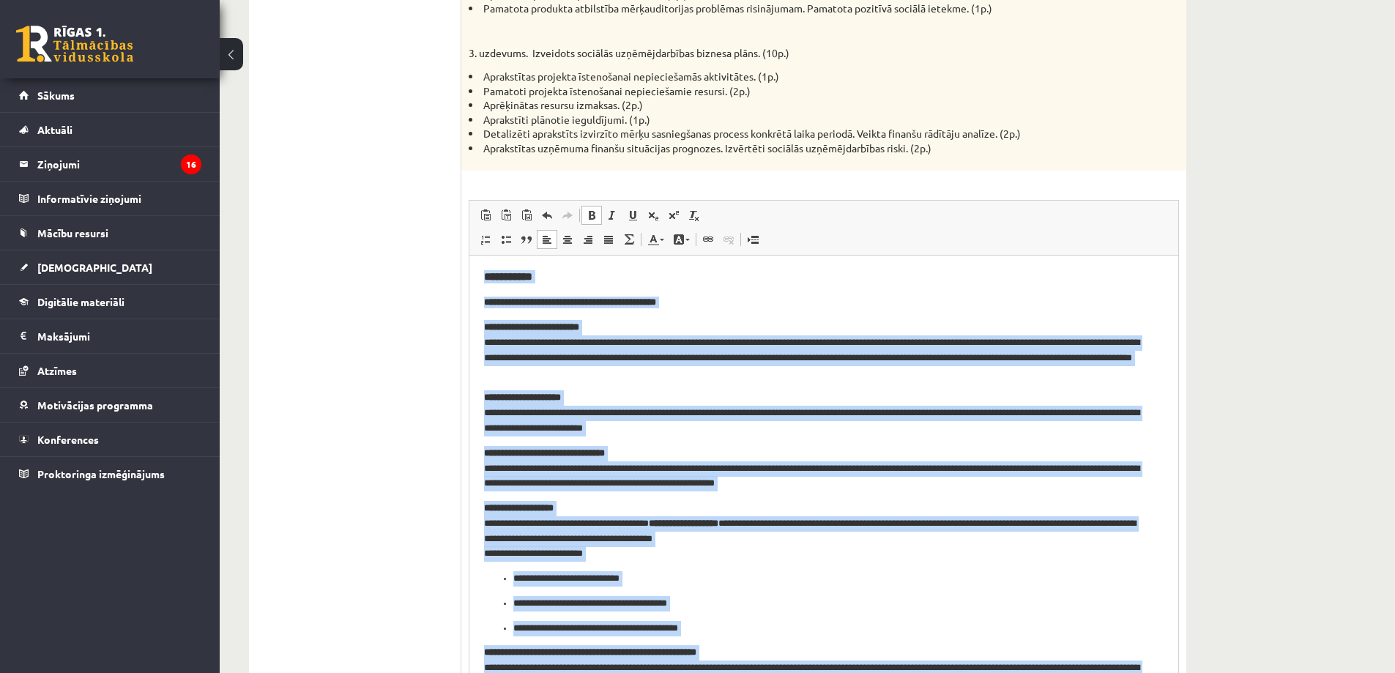
click at [587, 348] on p "**********" at bounding box center [818, 349] width 669 height 61
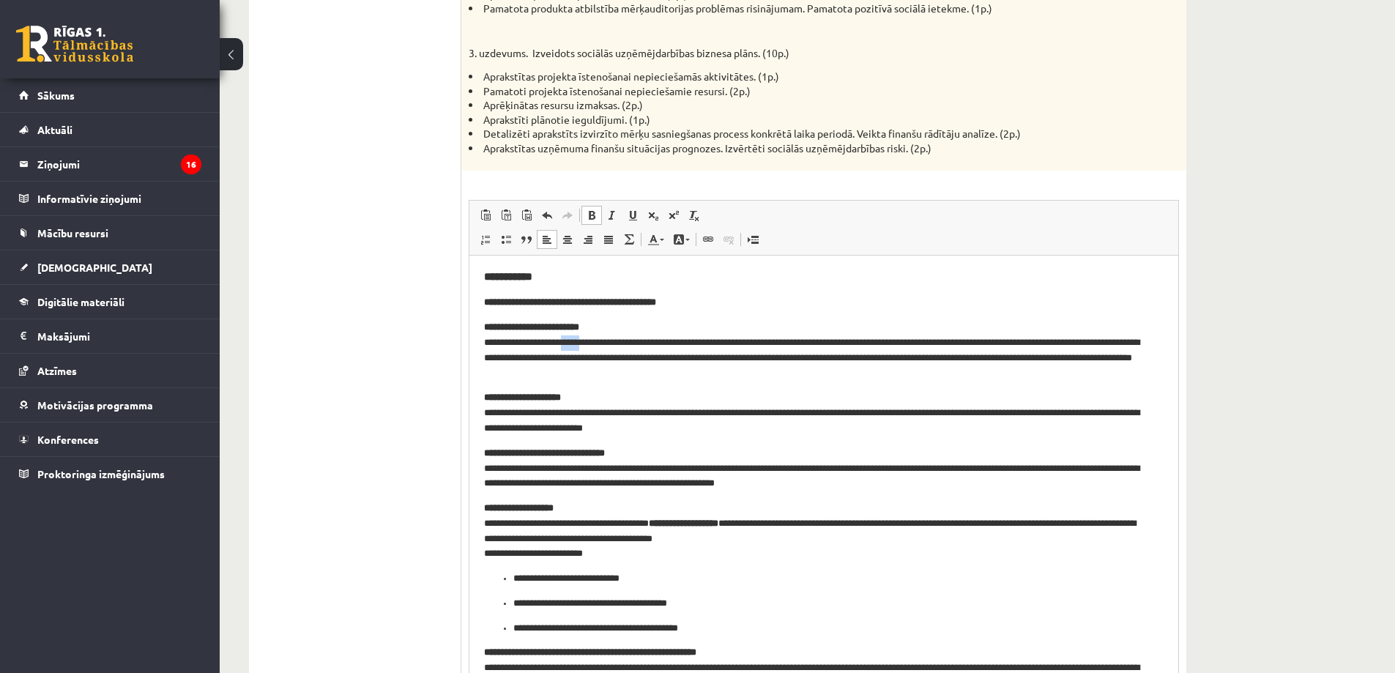
click at [587, 348] on p "**********" at bounding box center [818, 349] width 669 height 61
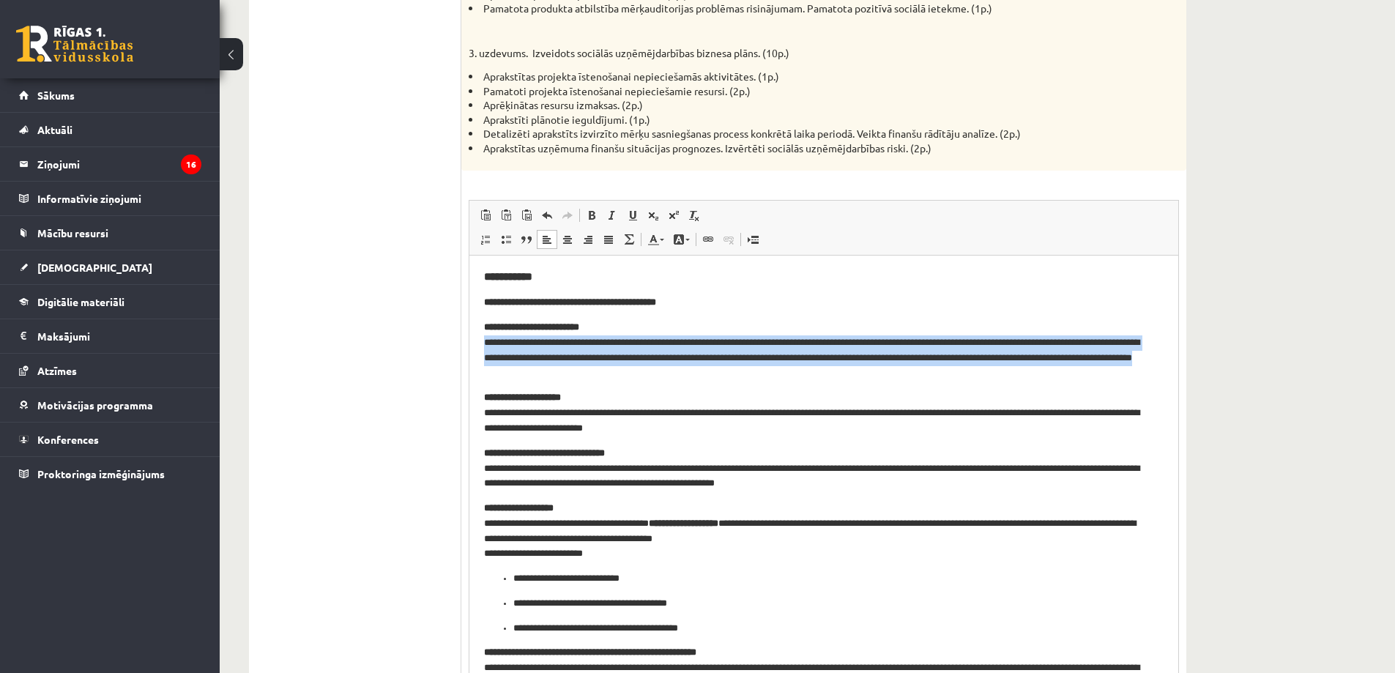
click at [587, 348] on p "**********" at bounding box center [818, 349] width 669 height 61
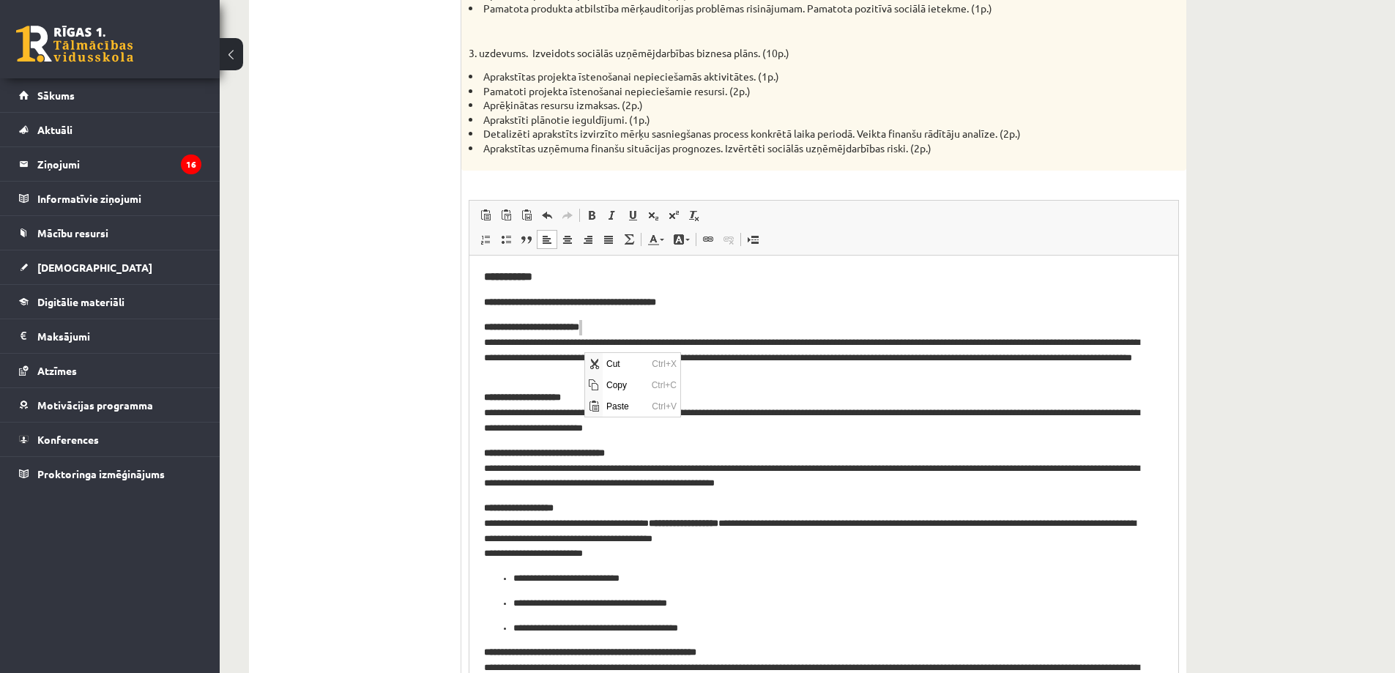
scroll to position [0, 0]
click at [531, 300] on strong "**********" at bounding box center [570, 302] width 172 height 10
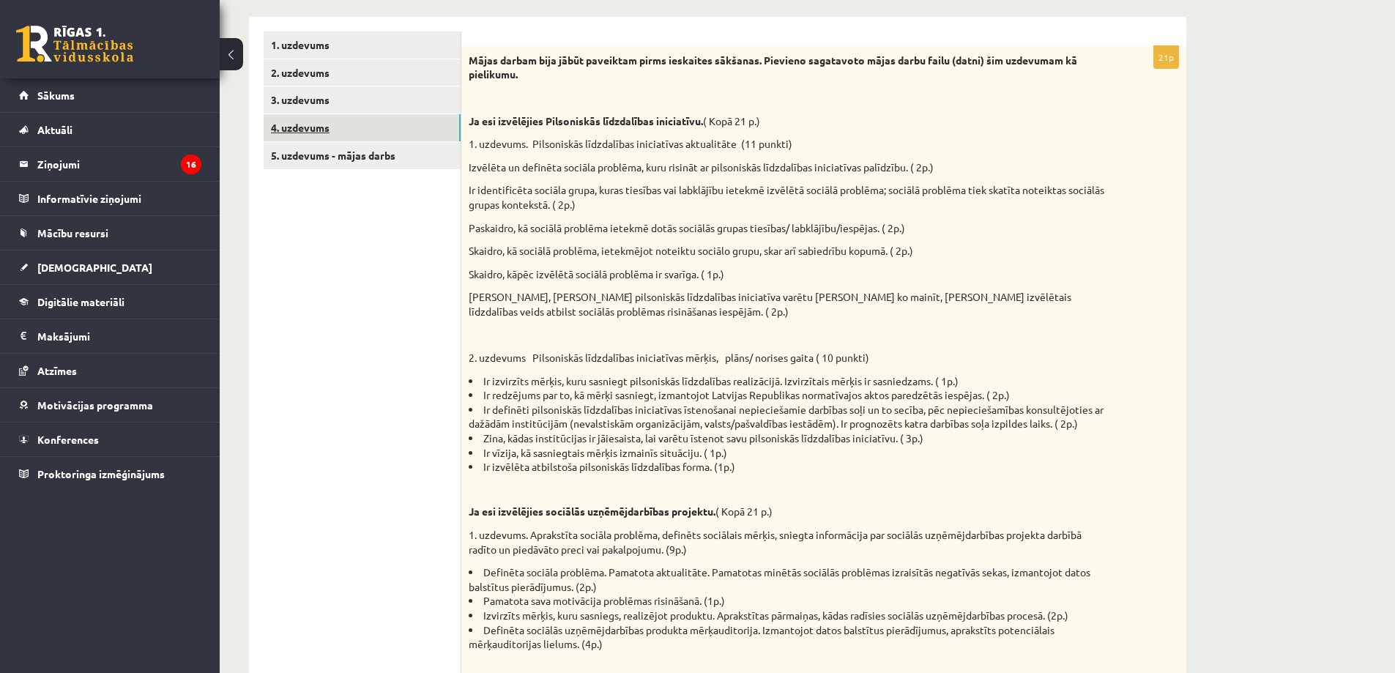
click at [321, 127] on link "4. uzdevums" at bounding box center [362, 127] width 197 height 27
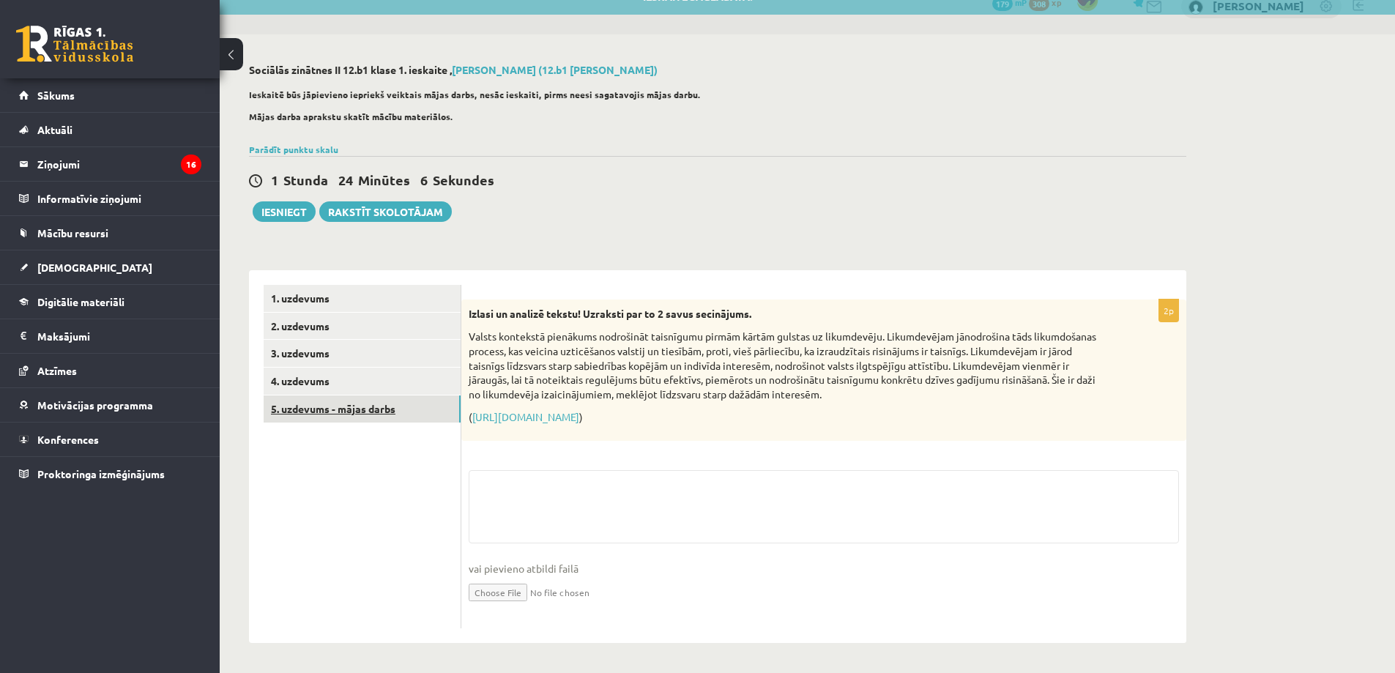
click at [319, 416] on link "5. uzdevums - mājas darbs" at bounding box center [362, 409] width 197 height 27
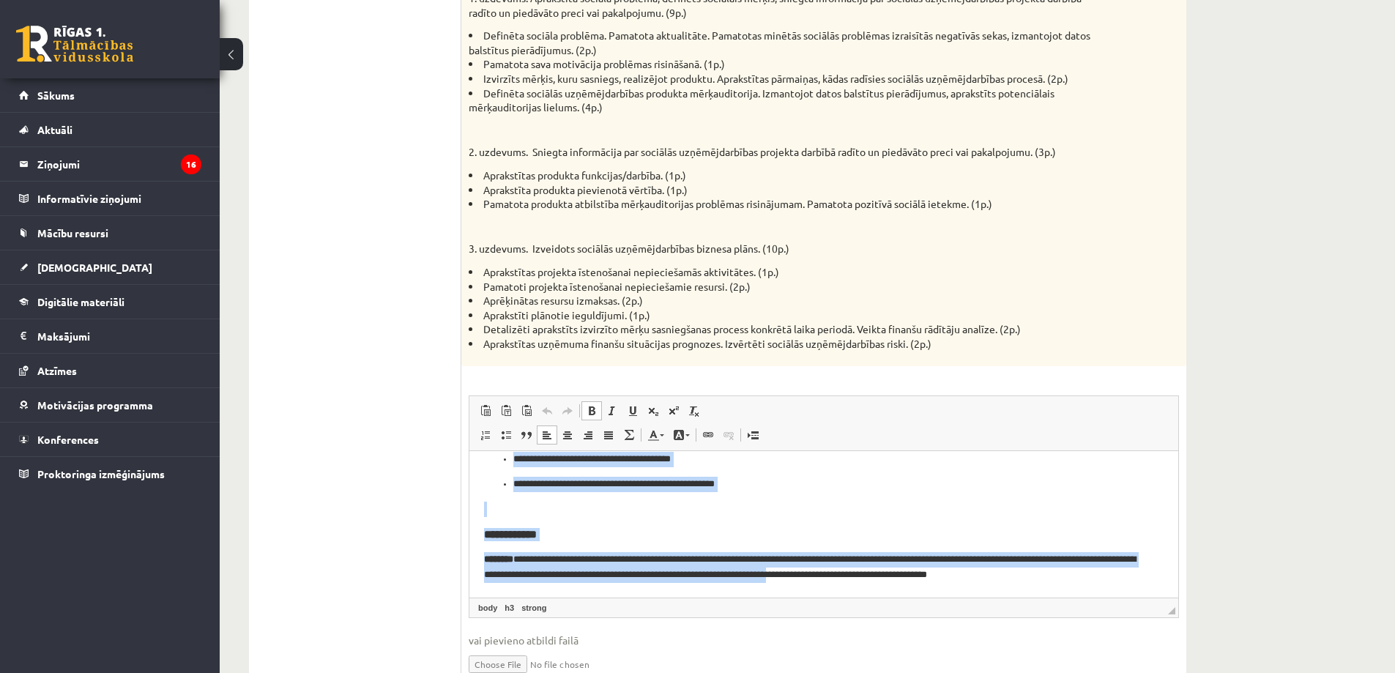
scroll to position [885, 0]
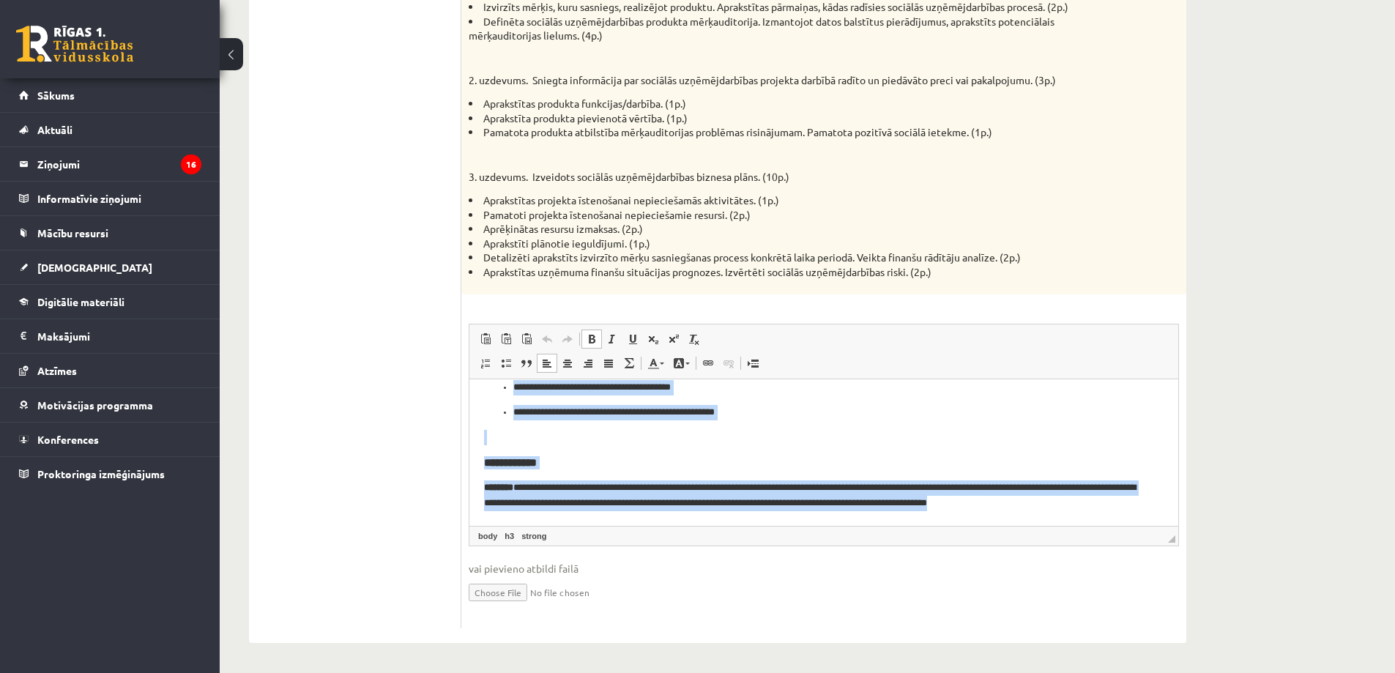
drag, startPoint x: 490, startPoint y: 399, endPoint x: 1126, endPoint y: 522, distance: 647.6
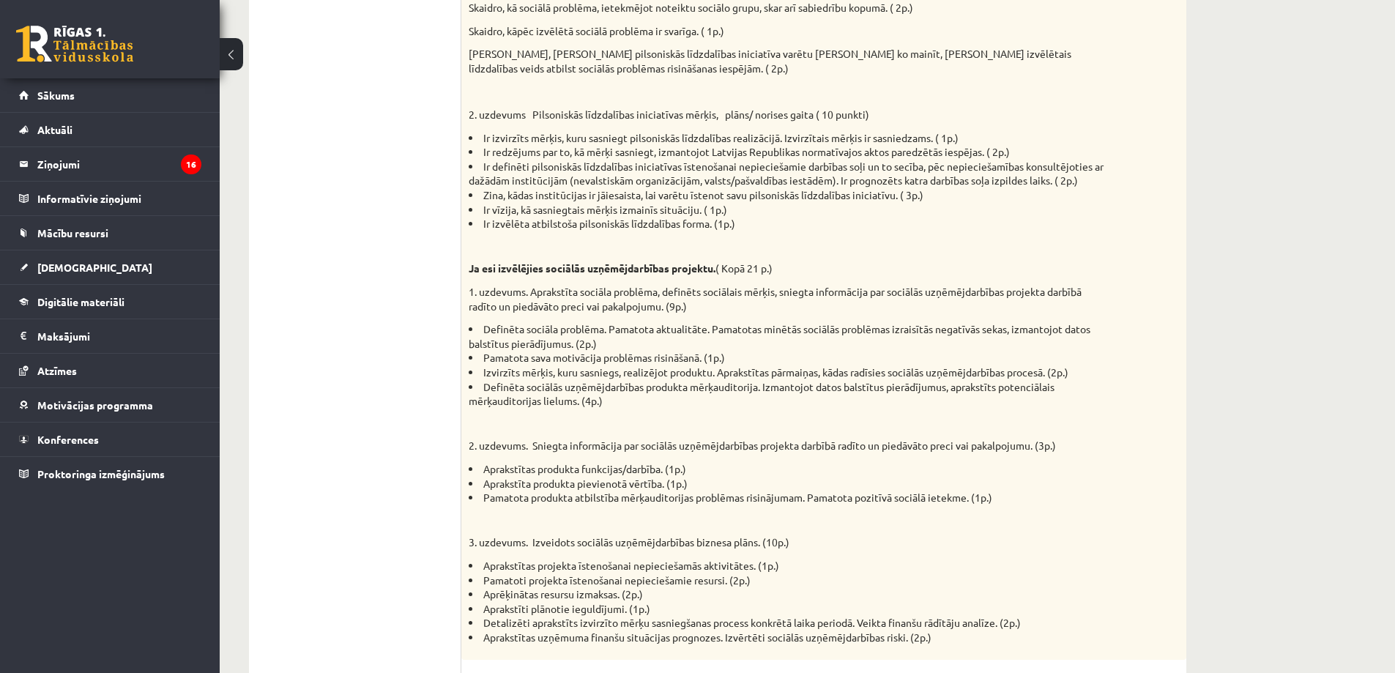
scroll to position [812, 0]
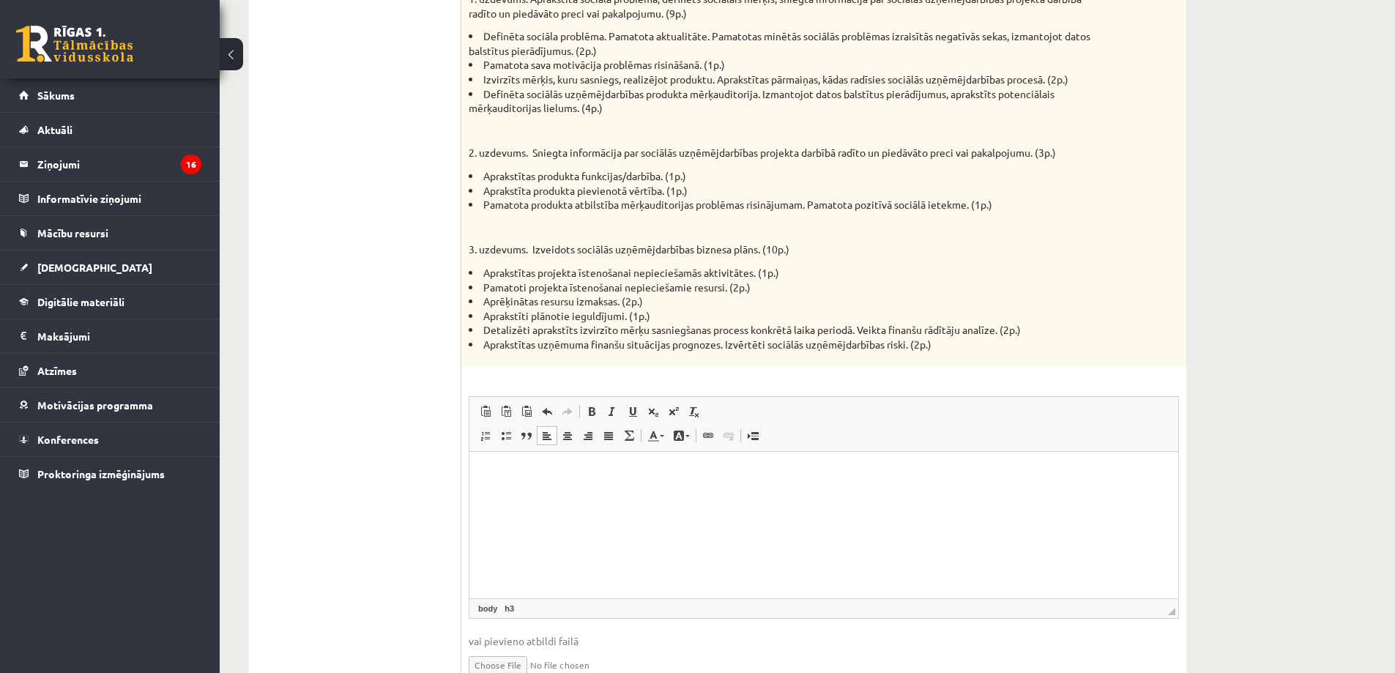
click at [563, 494] on html at bounding box center [824, 472] width 709 height 42
click at [542, 496] on html at bounding box center [824, 473] width 709 height 45
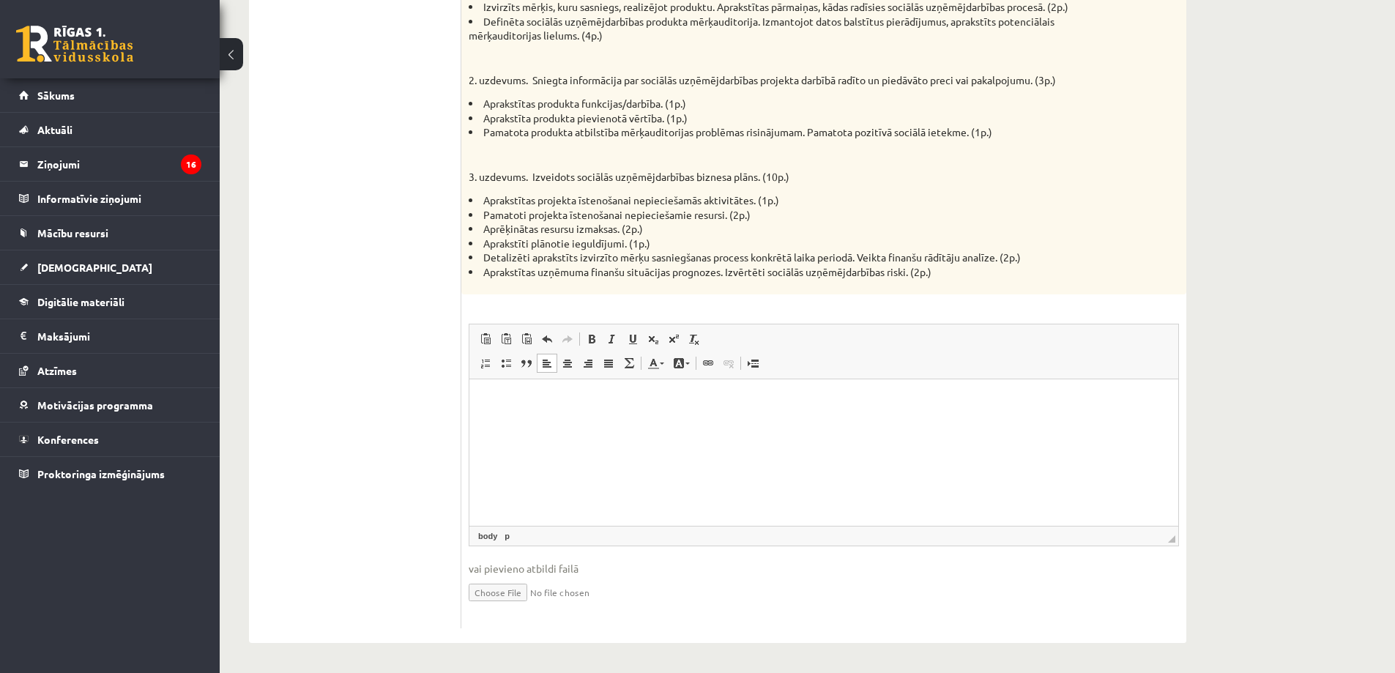
click at [510, 590] on input "file" at bounding box center [824, 591] width 711 height 30
type input "**********"
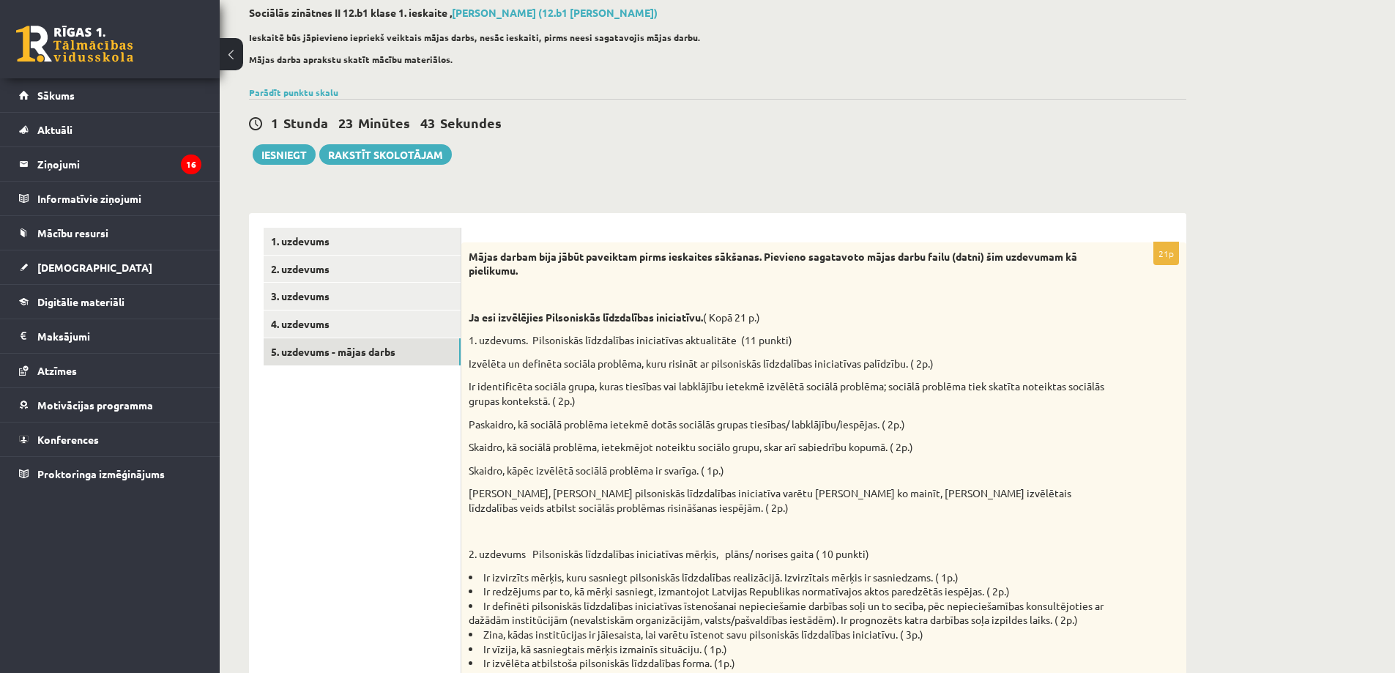
scroll to position [6, 0]
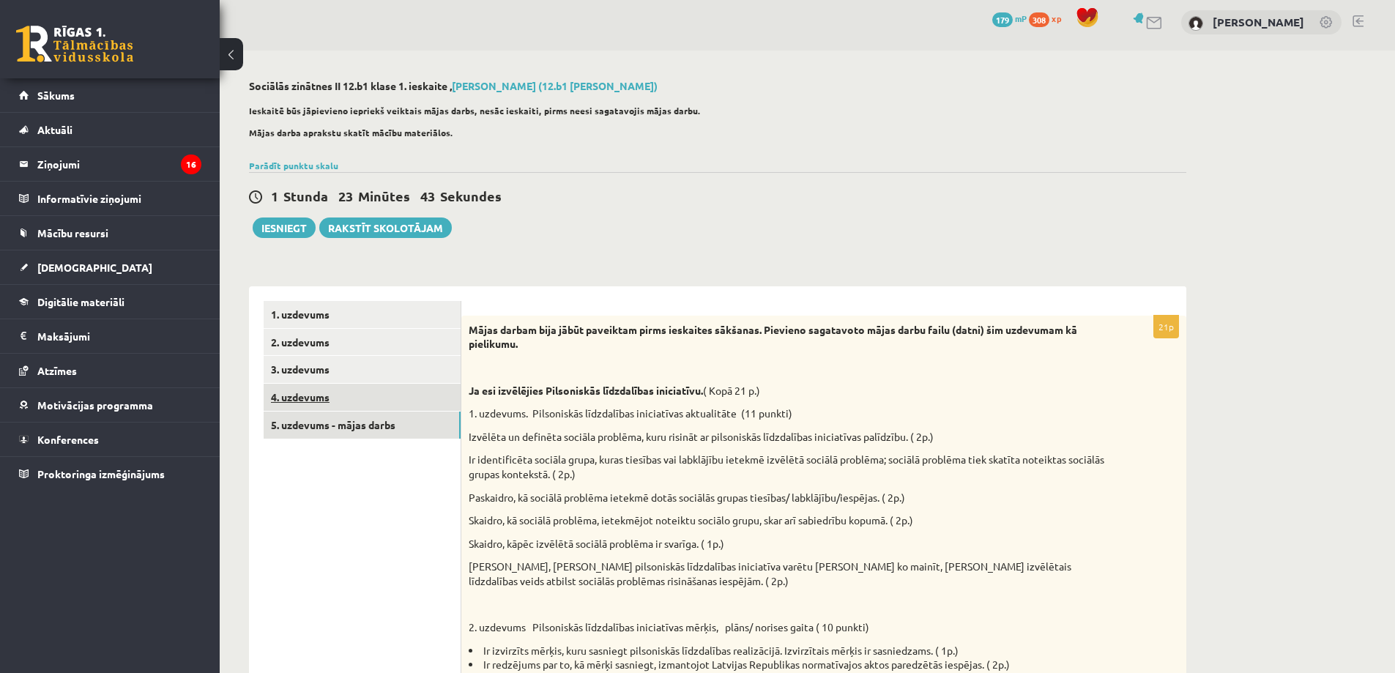
click at [316, 398] on link "4. uzdevums" at bounding box center [362, 397] width 197 height 27
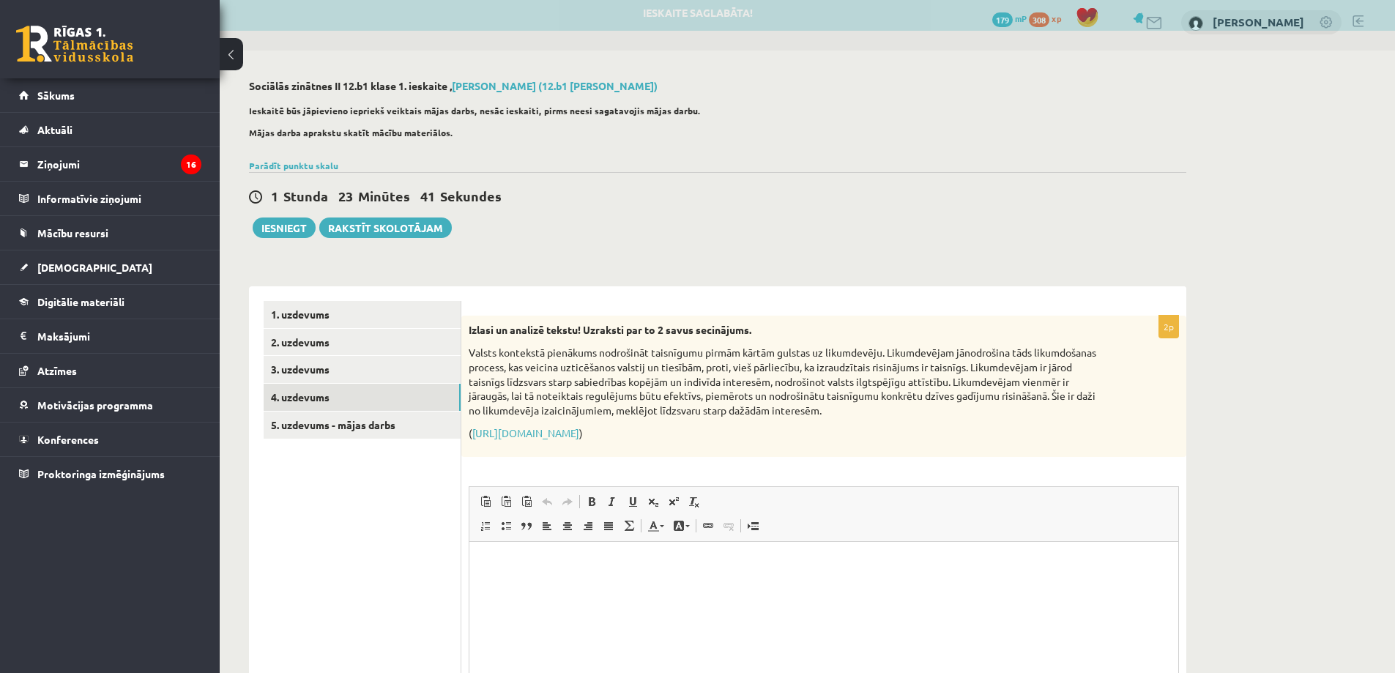
scroll to position [0, 0]
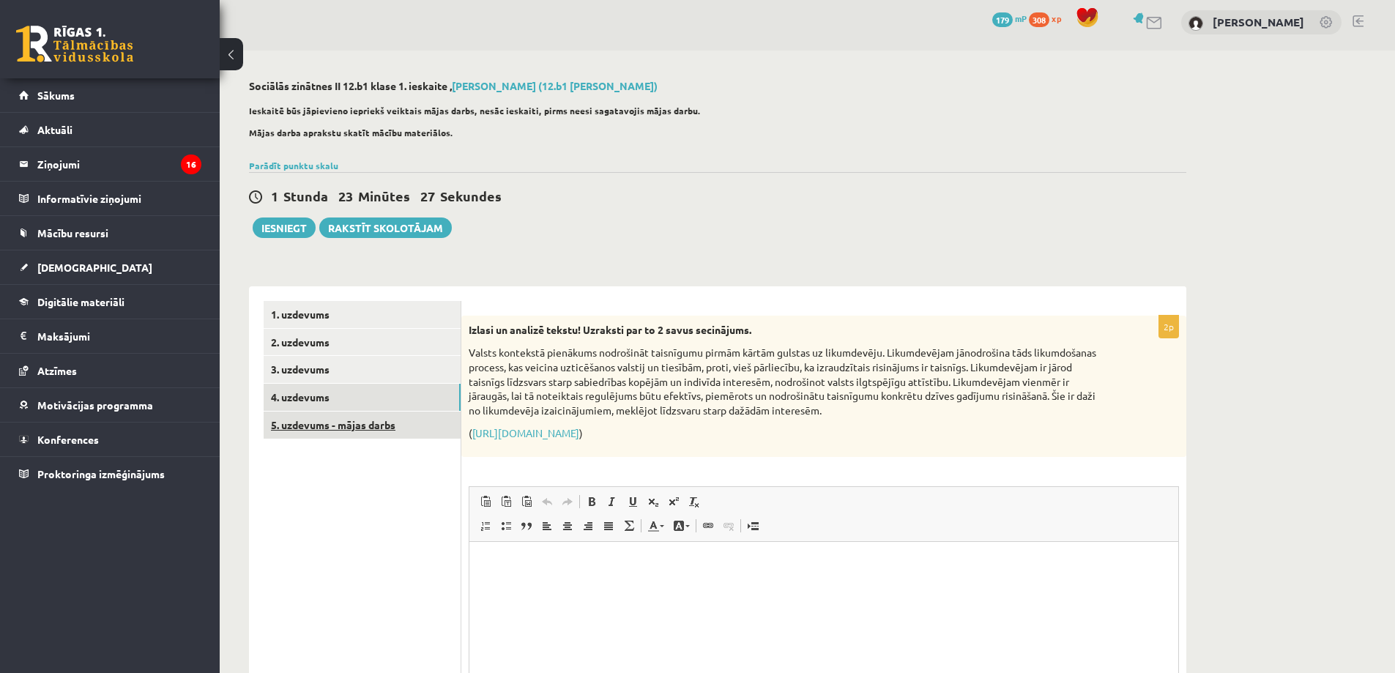
click at [315, 422] on link "5. uzdevums - mājas darbs" at bounding box center [362, 425] width 197 height 27
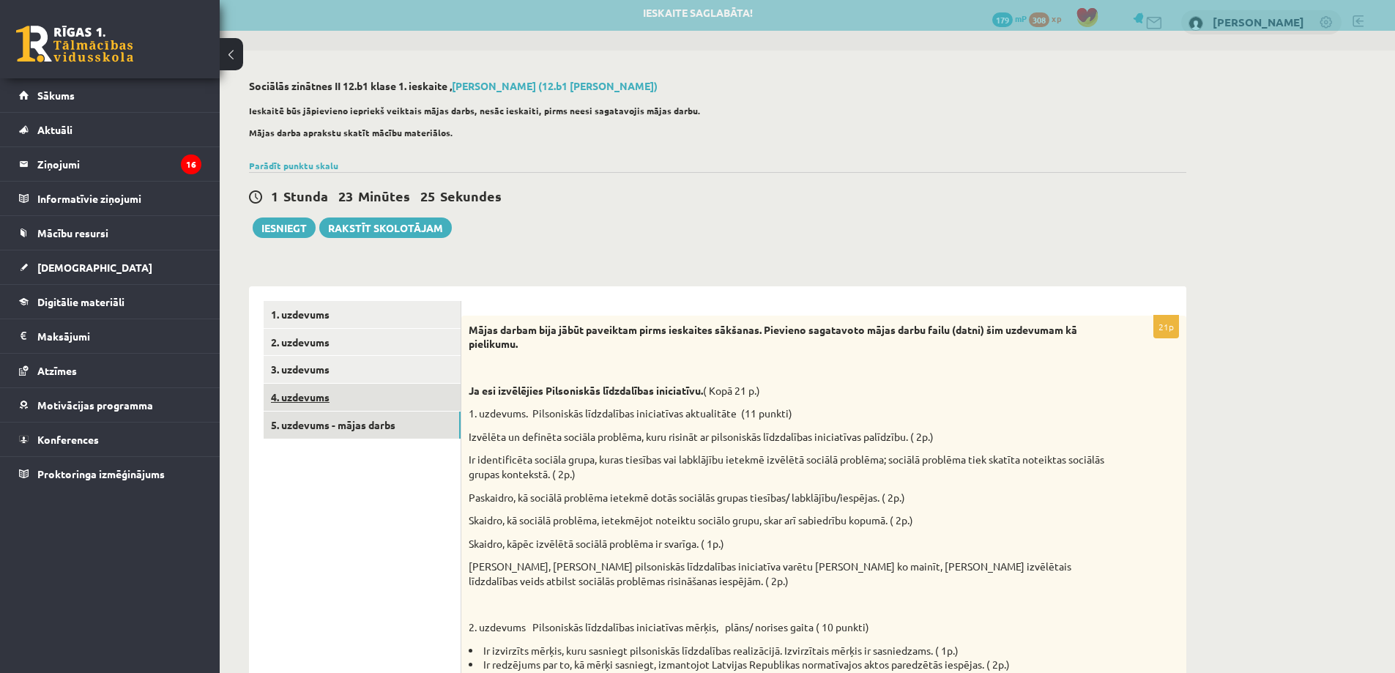
click at [305, 394] on link "4. uzdevums" at bounding box center [362, 397] width 197 height 27
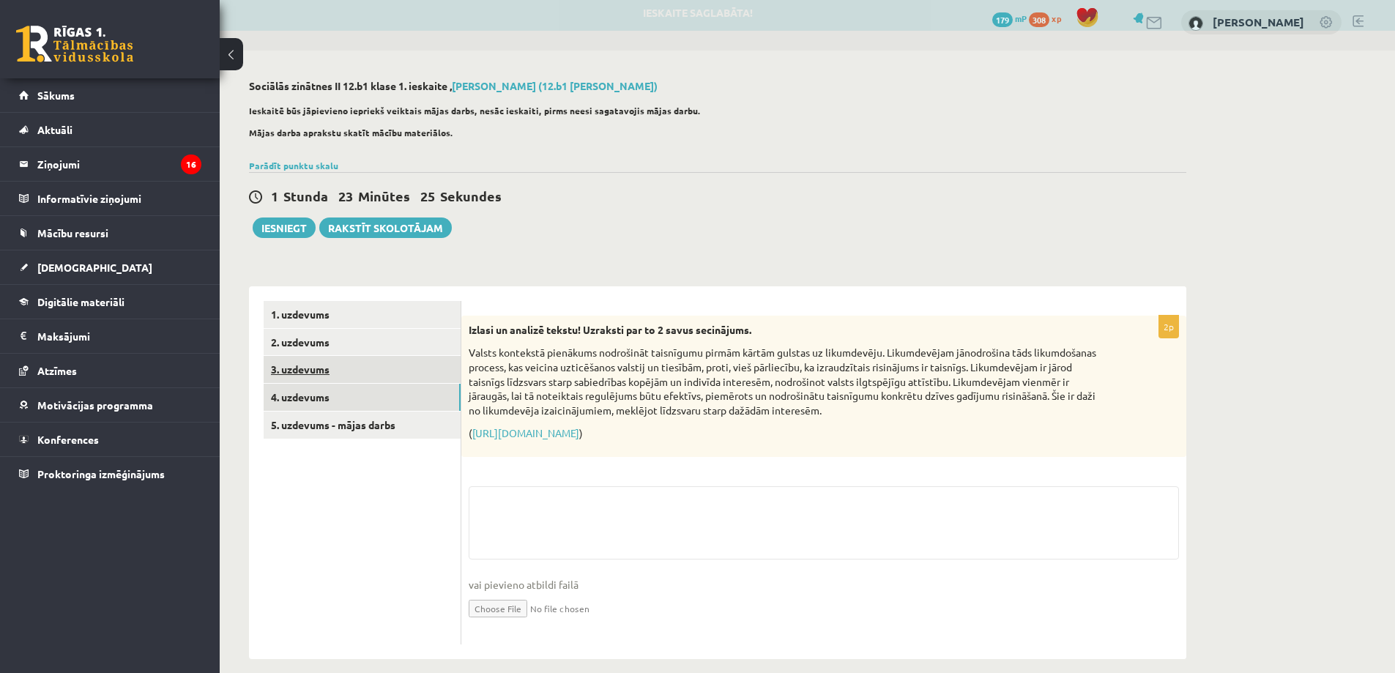
click at [312, 377] on link "3. uzdevums" at bounding box center [362, 369] width 197 height 27
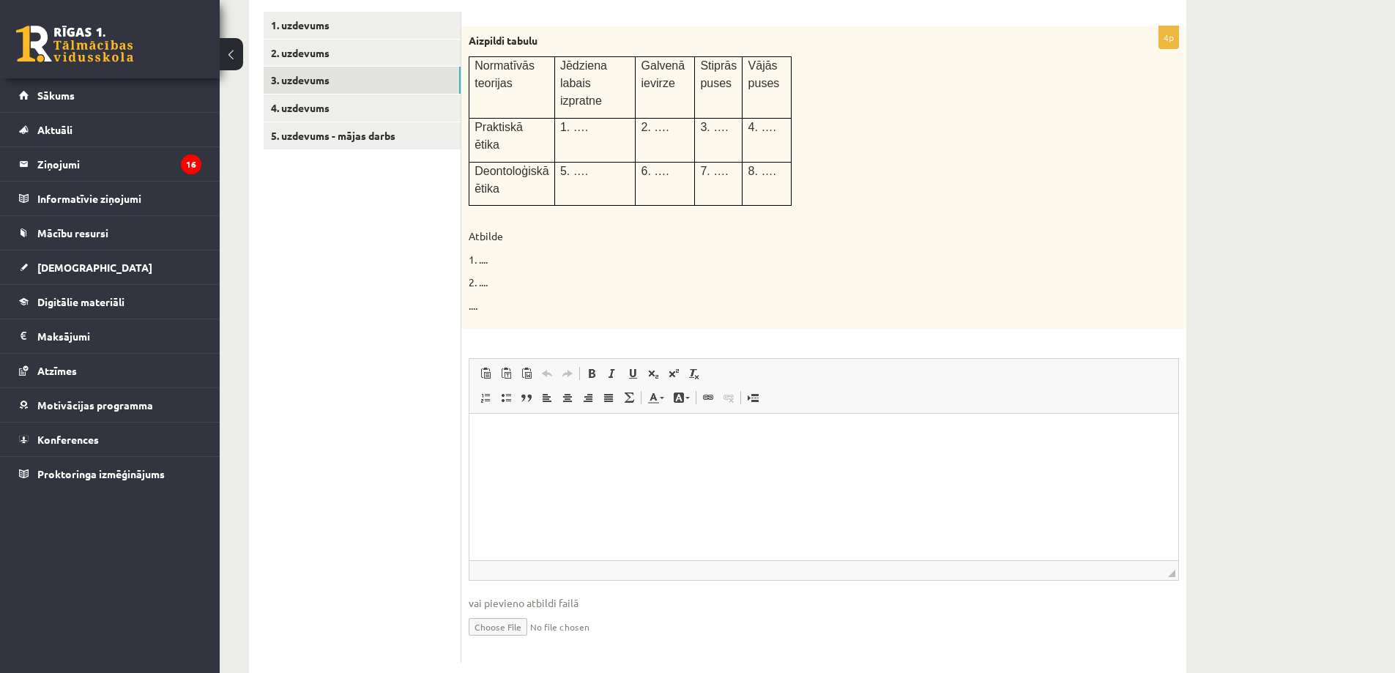
scroll to position [222, 0]
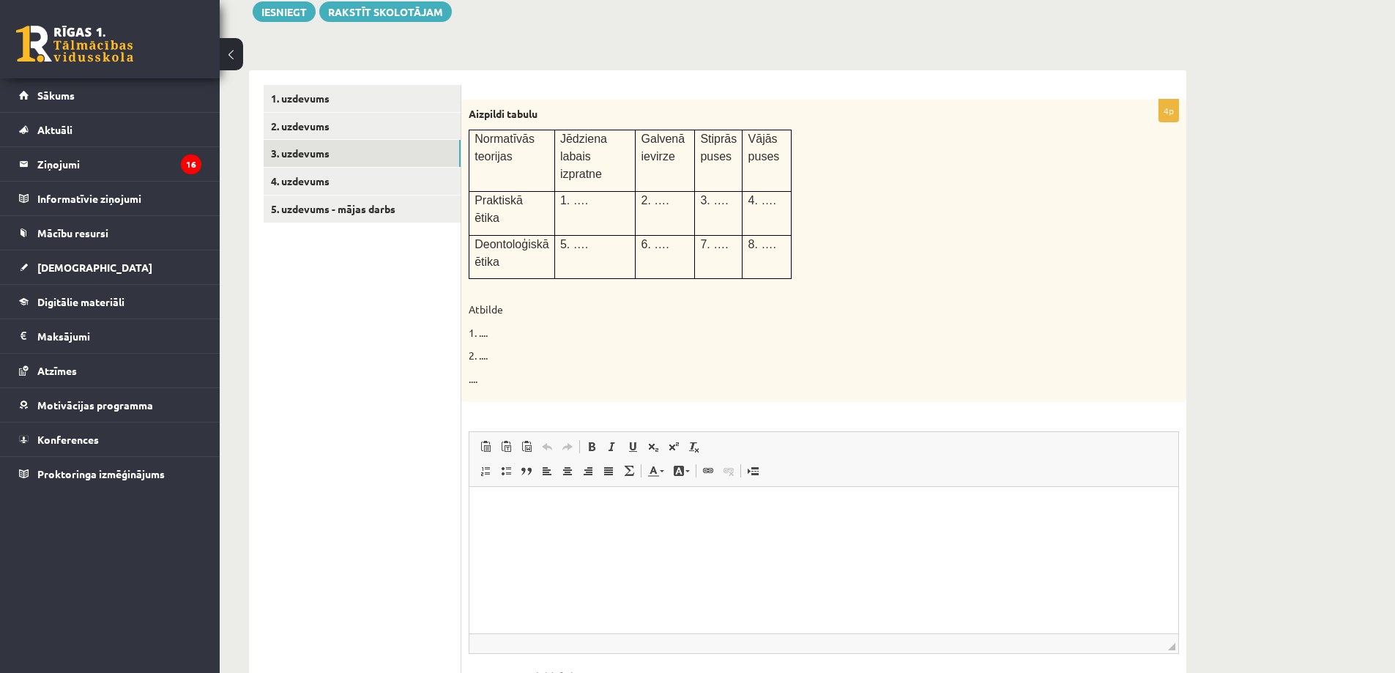
click at [244, 323] on div "**********" at bounding box center [718, 307] width 996 height 946
click at [623, 532] on html at bounding box center [824, 509] width 709 height 45
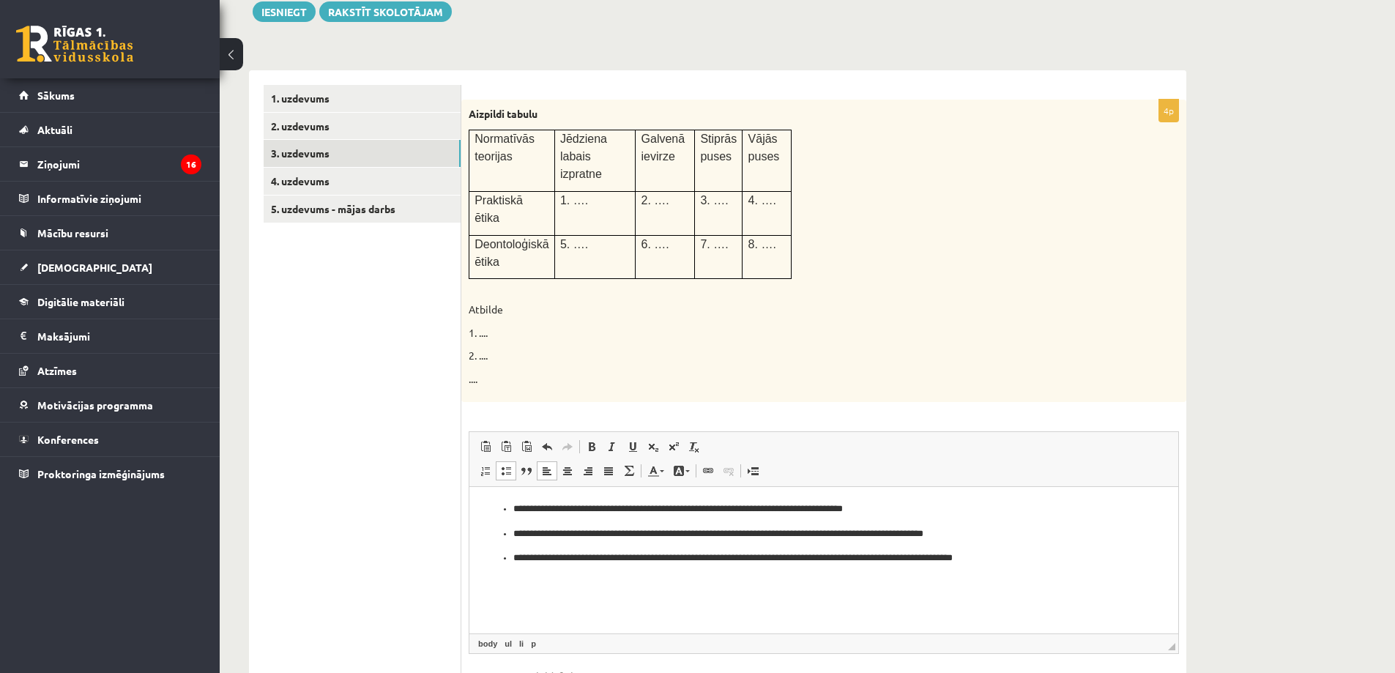
click at [393, 486] on ul "1. uzdevums 2. uzdevums 3. uzdevums 4. uzdevums 5. uzdevums - mājas darbs" at bounding box center [363, 411] width 198 height 652
click at [322, 137] on link "2. uzdevums" at bounding box center [362, 126] width 197 height 27
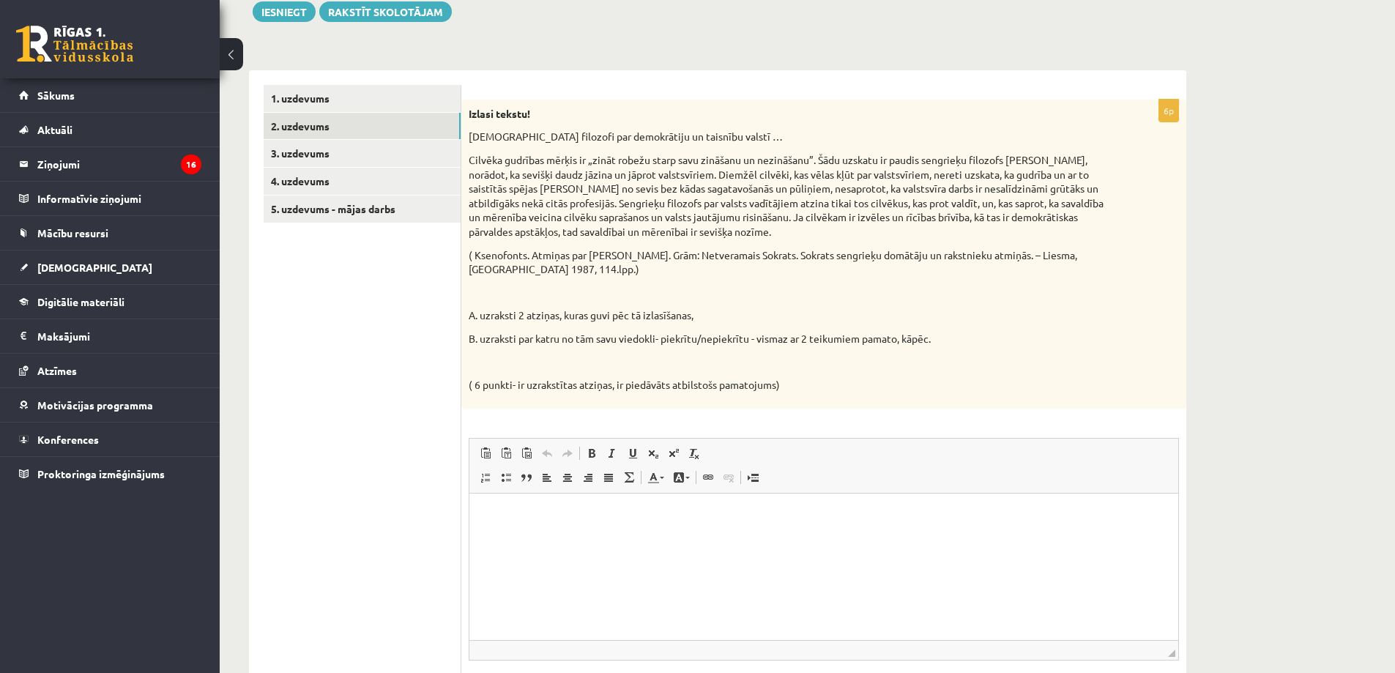
scroll to position [0, 0]
drag, startPoint x: 259, startPoint y: 286, endPoint x: 476, endPoint y: 210, distance: 230.3
click at [259, 286] on div "1. uzdevums 2. uzdevums 3. uzdevums 4. uzdevums 5. uzdevums - mājas darbs" at bounding box center [355, 413] width 212 height 687
click at [658, 538] on html at bounding box center [824, 515] width 709 height 45
paste body "Editor, wiswyg-editor-user-answer-47433811477360"
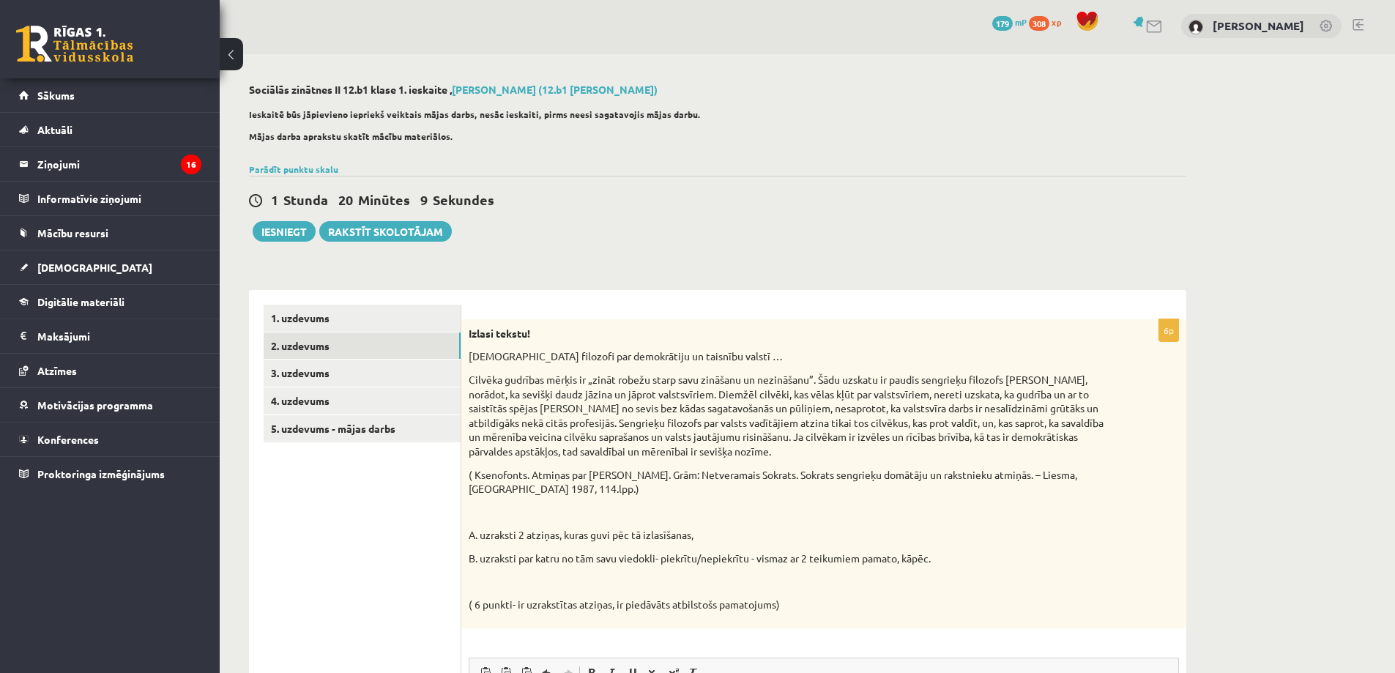
scroll to position [222, 0]
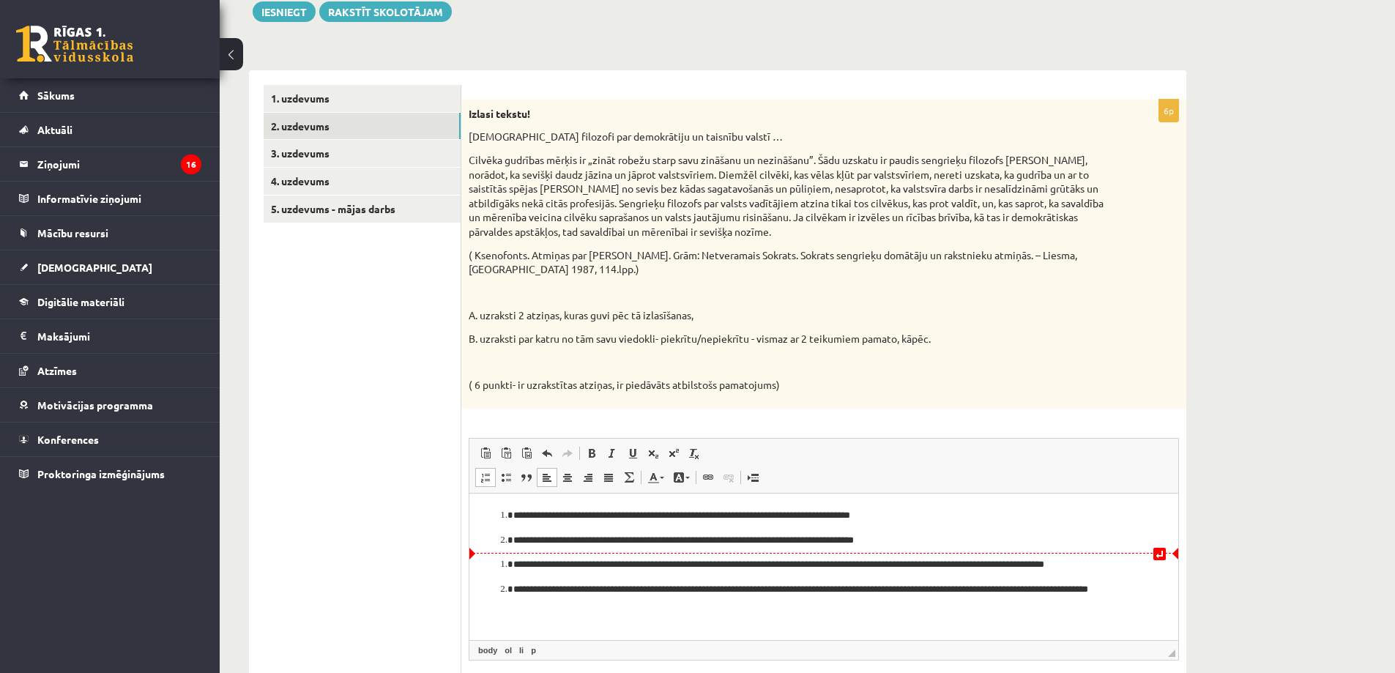
click at [513, 540] on li "**********" at bounding box center [823, 540] width 621 height 15
click at [405, 536] on ul "1. uzdevums 2. uzdevums 3. uzdevums 4. uzdevums 5. uzdevums - mājas darbs" at bounding box center [363, 414] width 198 height 658
click at [513, 566] on li "**********" at bounding box center [823, 564] width 621 height 15
click at [482, 473] on span at bounding box center [486, 478] width 12 height 12
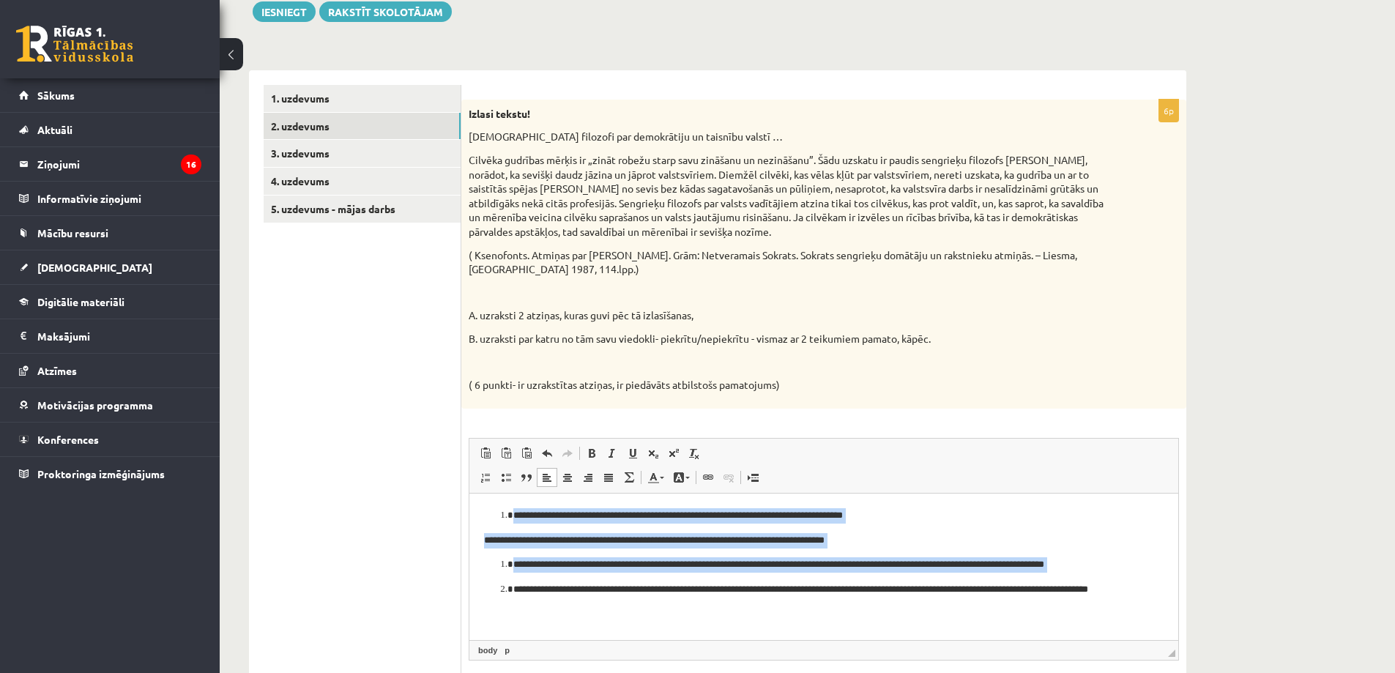
drag, startPoint x: 1143, startPoint y: 593, endPoint x: 489, endPoint y: 511, distance: 659.3
click at [481, 511] on html "**********" at bounding box center [824, 552] width 709 height 119
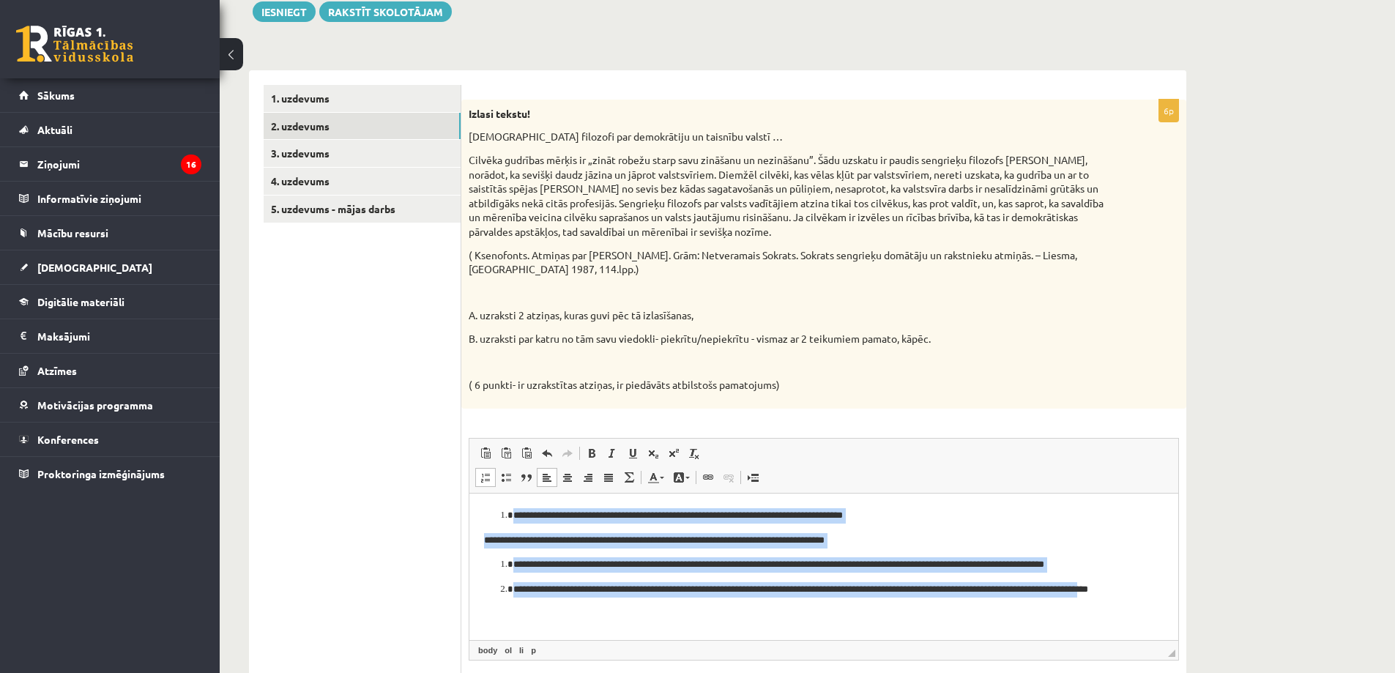
drag, startPoint x: 490, startPoint y: 512, endPoint x: 1128, endPoint y: 608, distance: 645.2
click at [1126, 608] on html "**********" at bounding box center [824, 552] width 709 height 119
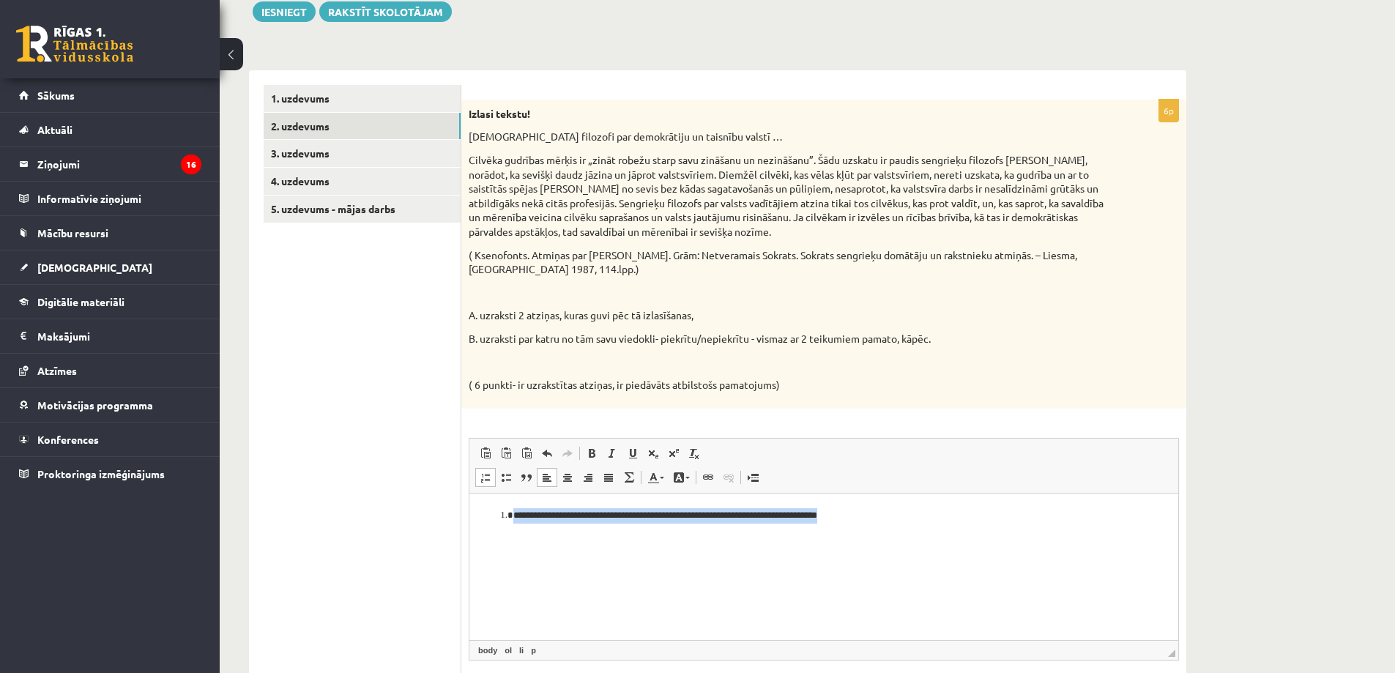
drag, startPoint x: 881, startPoint y: 519, endPoint x: 409, endPoint y: 520, distance: 472.5
click at [470, 520] on html "**********" at bounding box center [824, 515] width 709 height 45
click at [552, 481] on span at bounding box center [547, 478] width 12 height 12
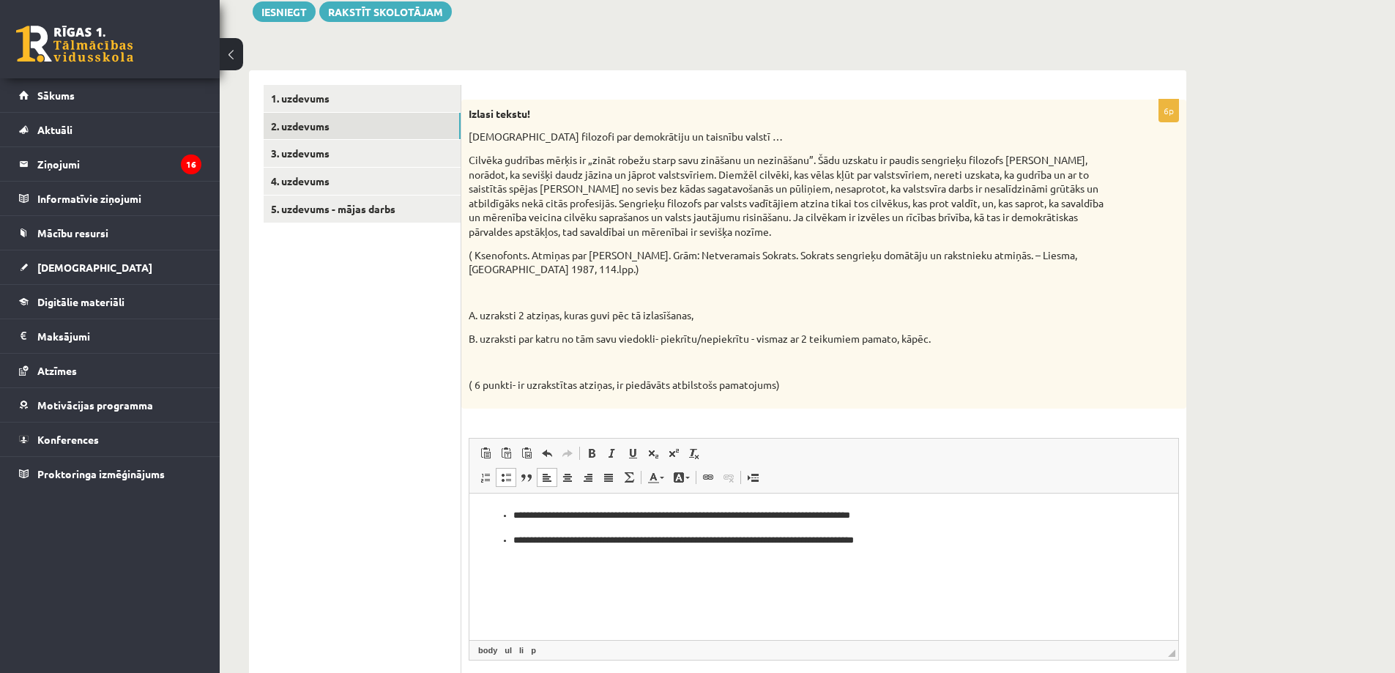
click at [556, 563] on html "**********" at bounding box center [824, 528] width 709 height 70
drag, startPoint x: 901, startPoint y: 555, endPoint x: 916, endPoint y: 541, distance: 20.2
click at [901, 554] on html "**********" at bounding box center [824, 528] width 709 height 70
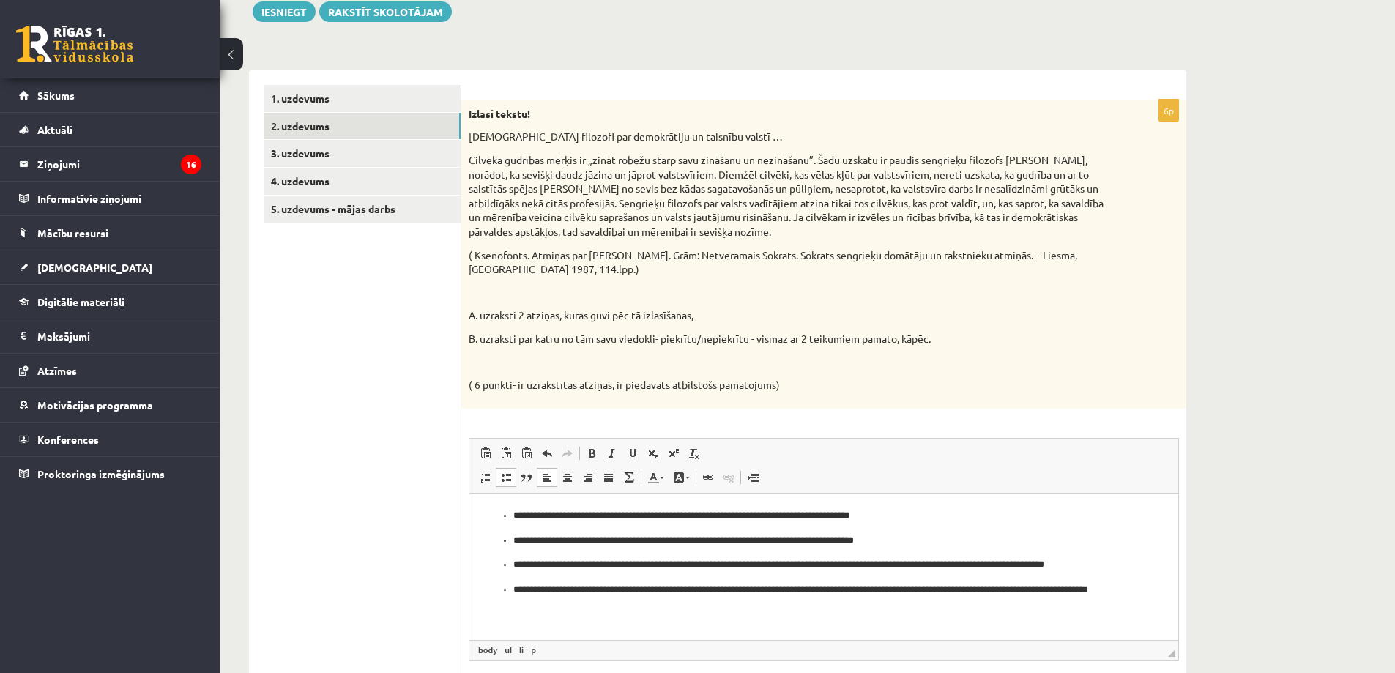
click at [513, 563] on li "**********" at bounding box center [823, 564] width 621 height 15
click at [513, 588] on ul "**********" at bounding box center [824, 552] width 680 height 89
click at [512, 516] on ul "**********" at bounding box center [824, 552] width 680 height 89
click at [513, 541] on p "**********" at bounding box center [823, 540] width 621 height 15
click at [403, 533] on ul "1. uzdevums 2. uzdevums 3. uzdevums 4. uzdevums 5. uzdevums - mājas darbs" at bounding box center [363, 414] width 198 height 658
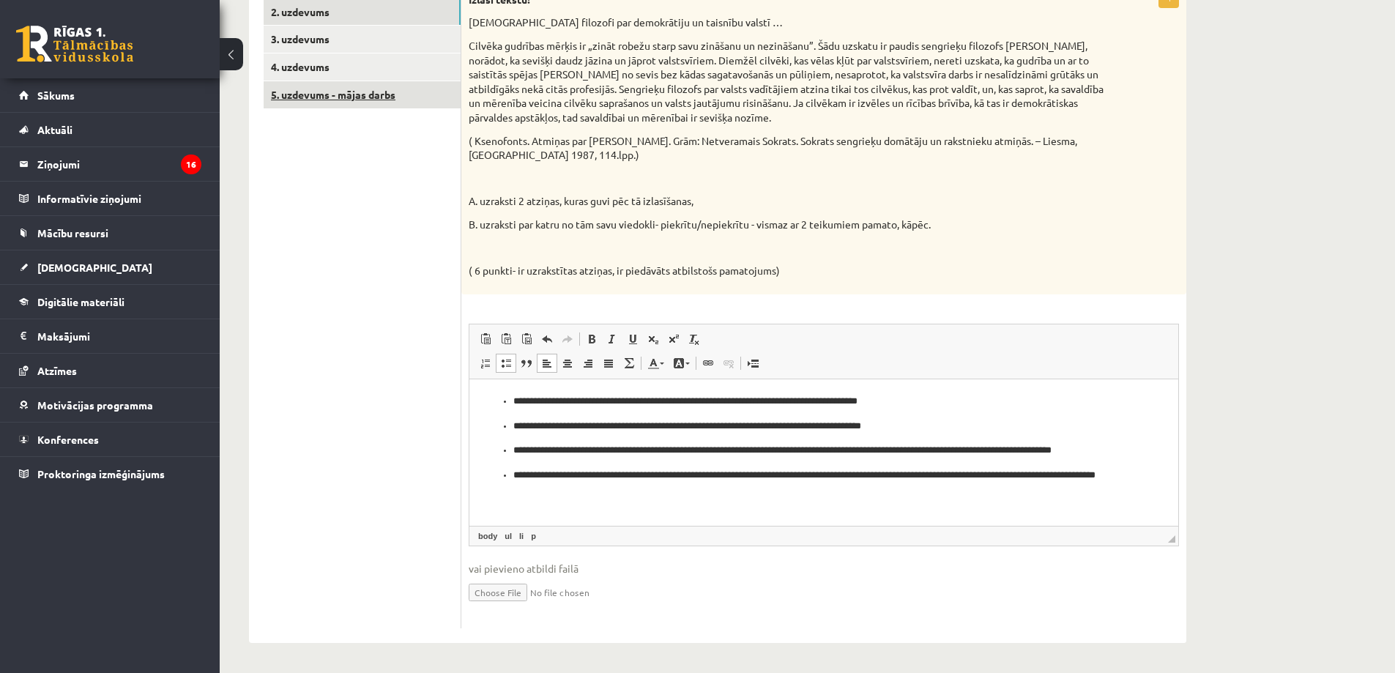
scroll to position [44, 0]
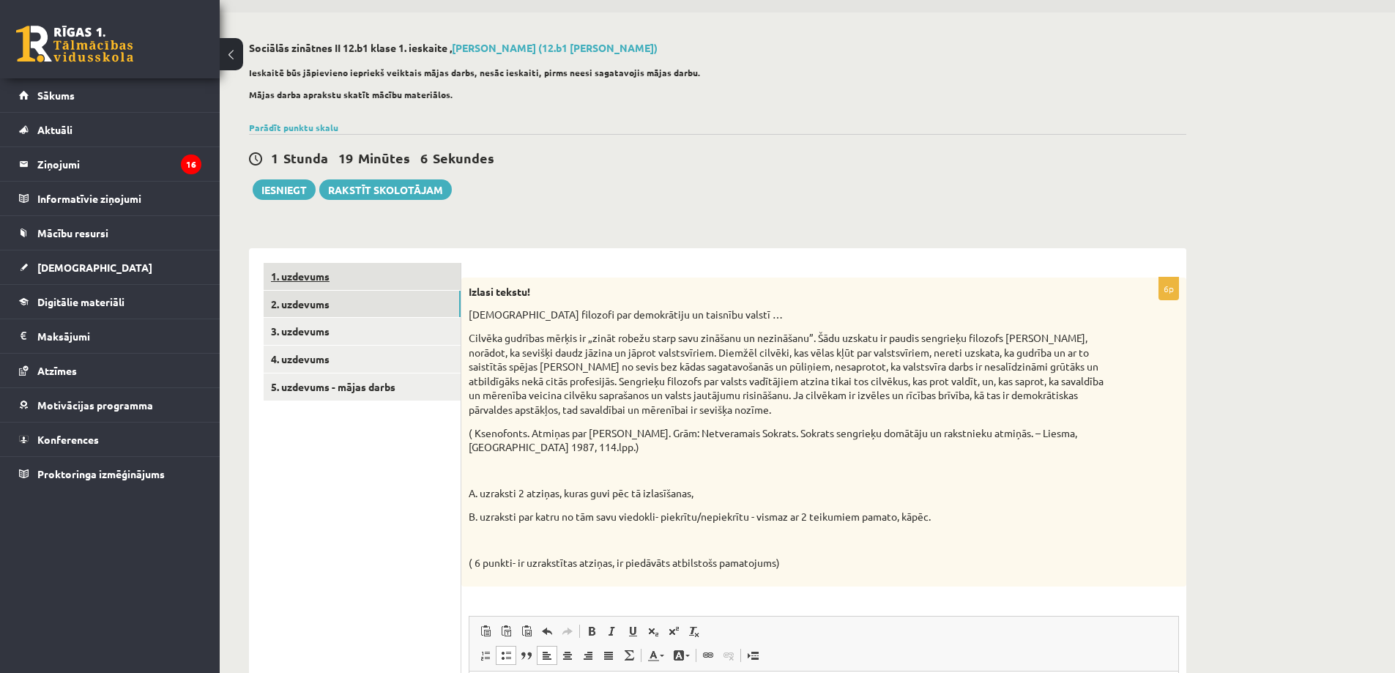
click at [314, 275] on link "1. uzdevums" at bounding box center [362, 276] width 197 height 27
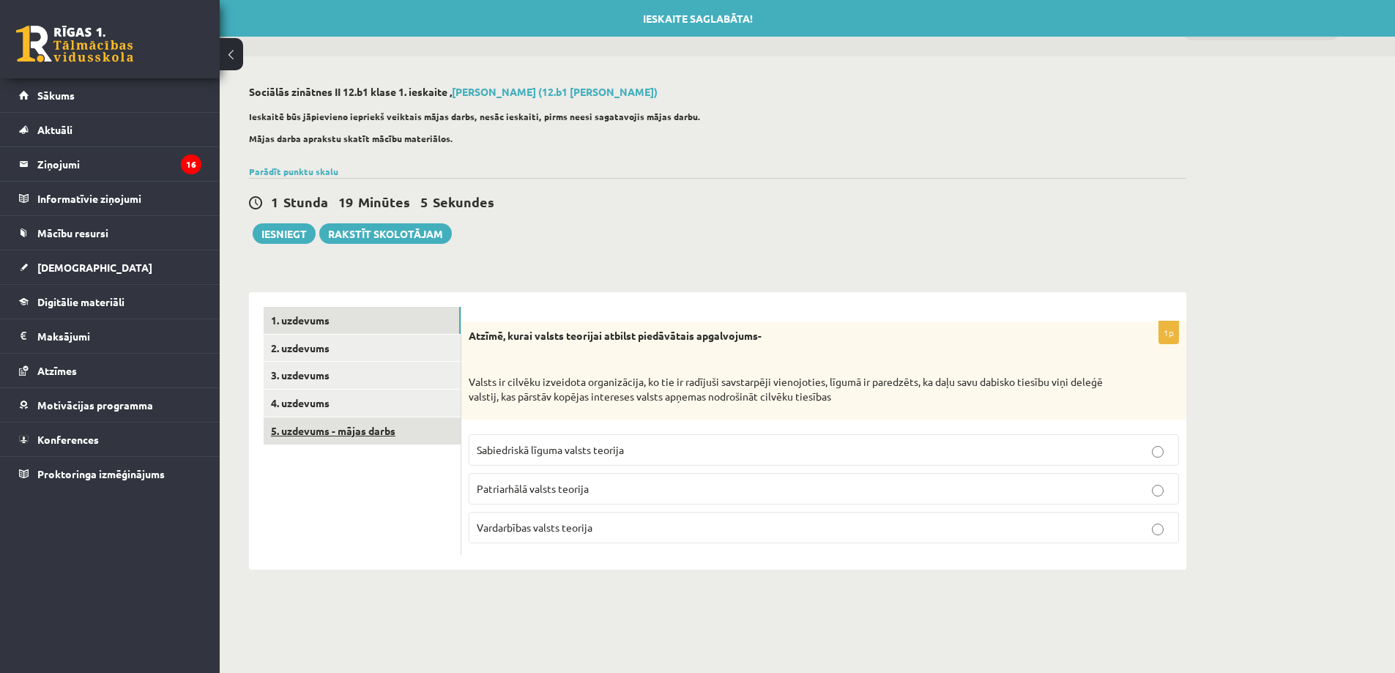
scroll to position [0, 0]
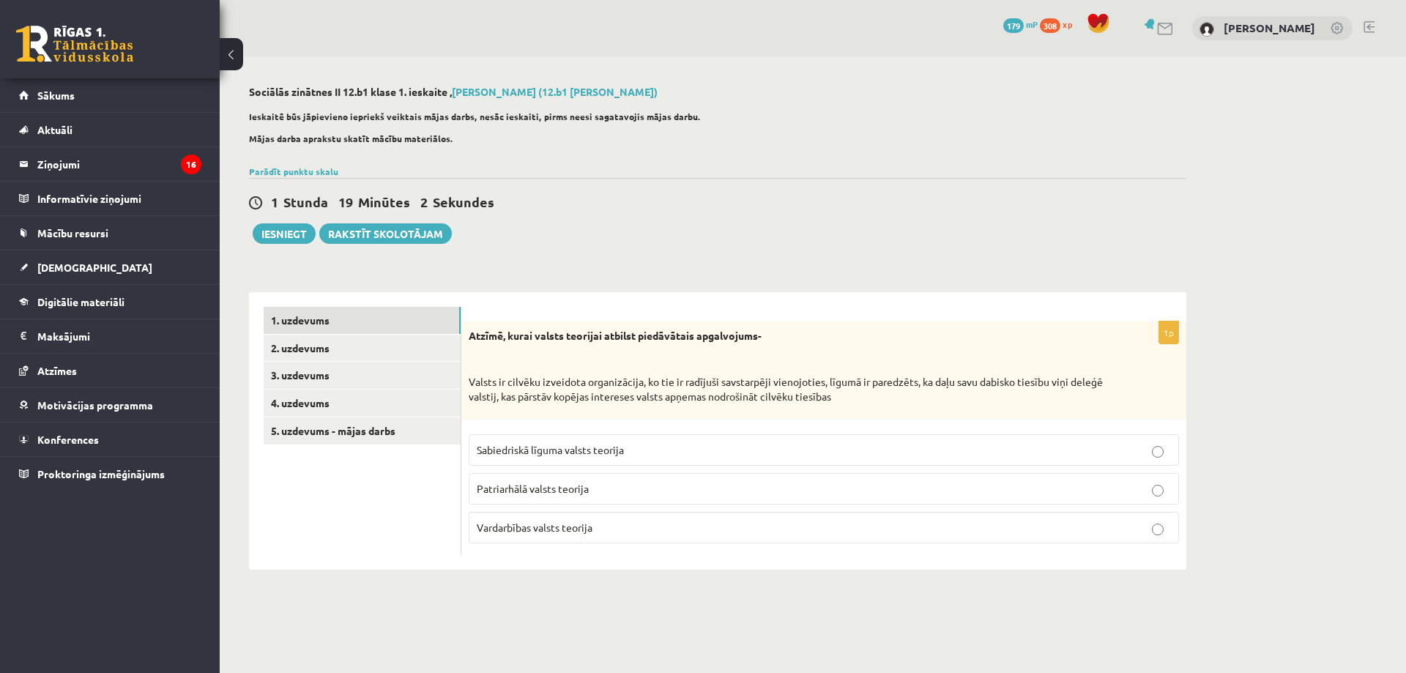
click at [588, 412] on div "Atzīmē, kurai valsts teorijai atbilst piedāvātais apgalvojums- Valsts ir cilvēk…" at bounding box center [823, 371] width 725 height 98
click at [612, 446] on span "Sabiedriskā līguma valsts teorija" at bounding box center [550, 449] width 147 height 13
click at [350, 429] on link "5. uzdevums - mājas darbs" at bounding box center [362, 431] width 197 height 27
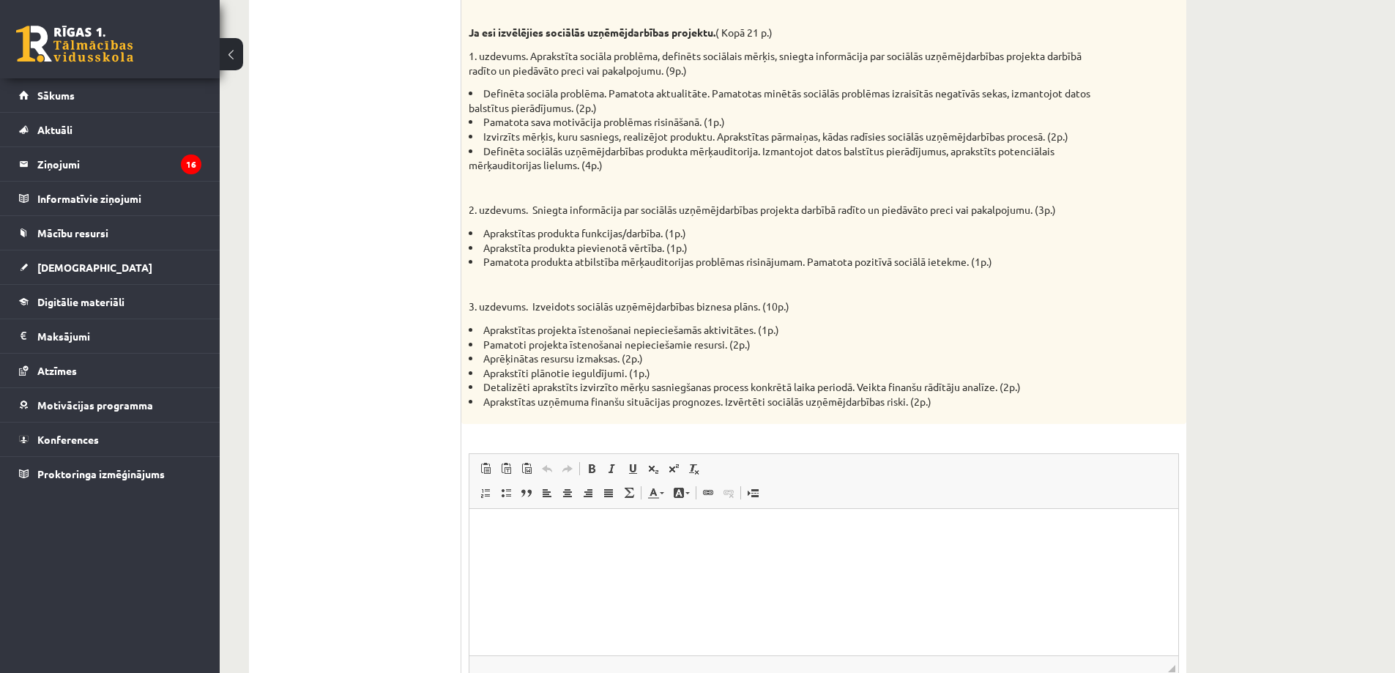
scroll to position [900, 0]
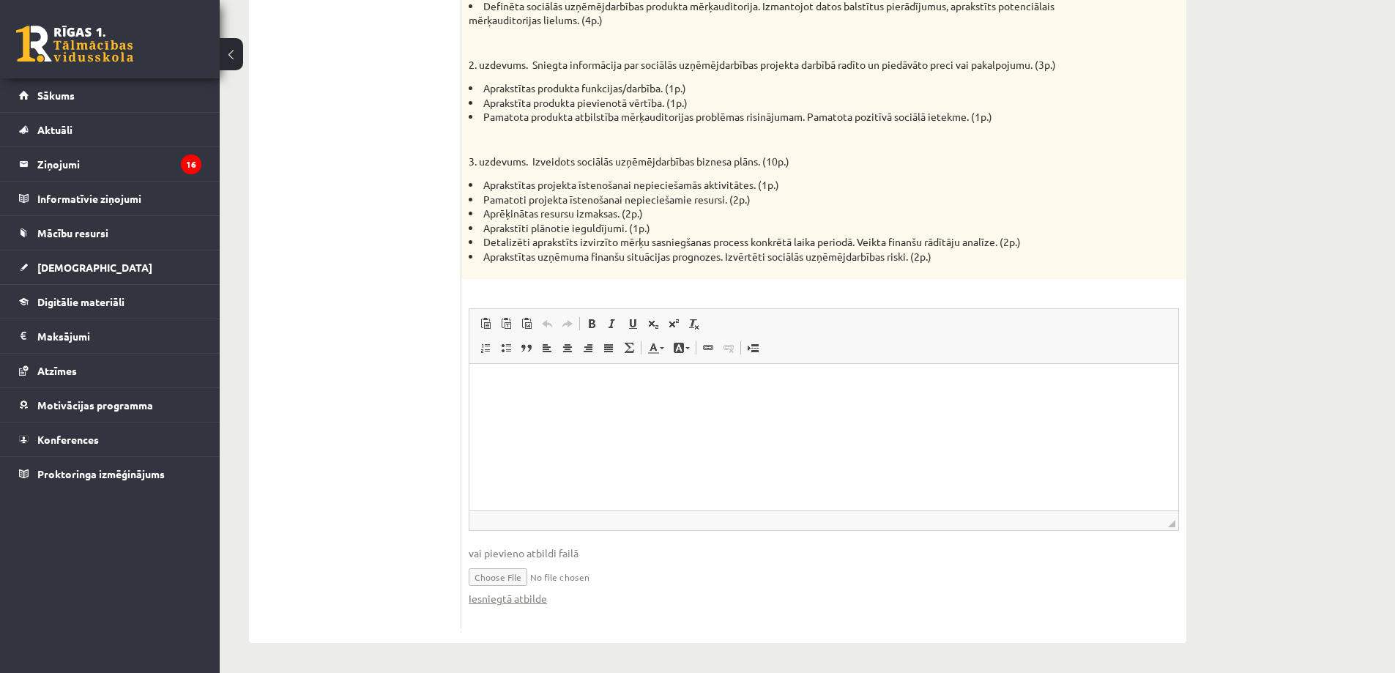
click at [555, 551] on span "vai pievieno atbildi failā" at bounding box center [824, 553] width 711 height 15
click at [503, 576] on input "file" at bounding box center [824, 576] width 711 height 30
type input "**********"
click at [700, 582] on input "file" at bounding box center [824, 576] width 711 height 30
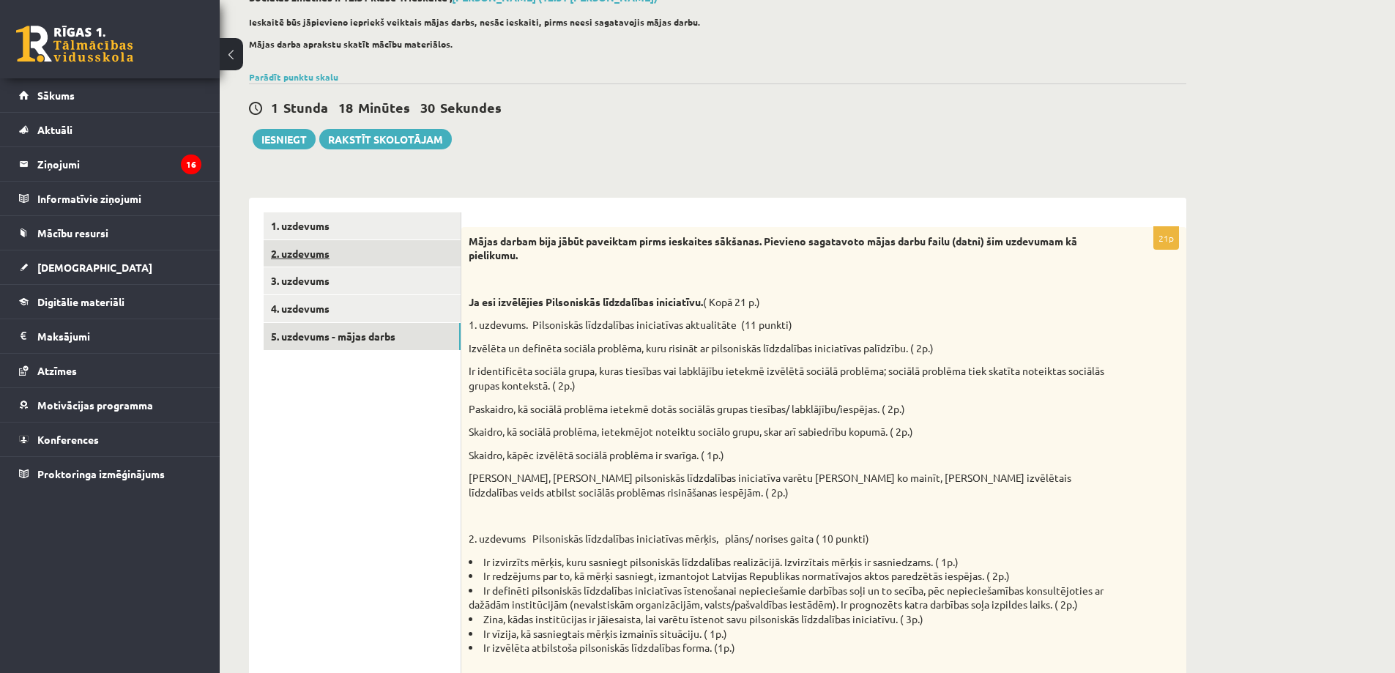
scroll to position [21, 0]
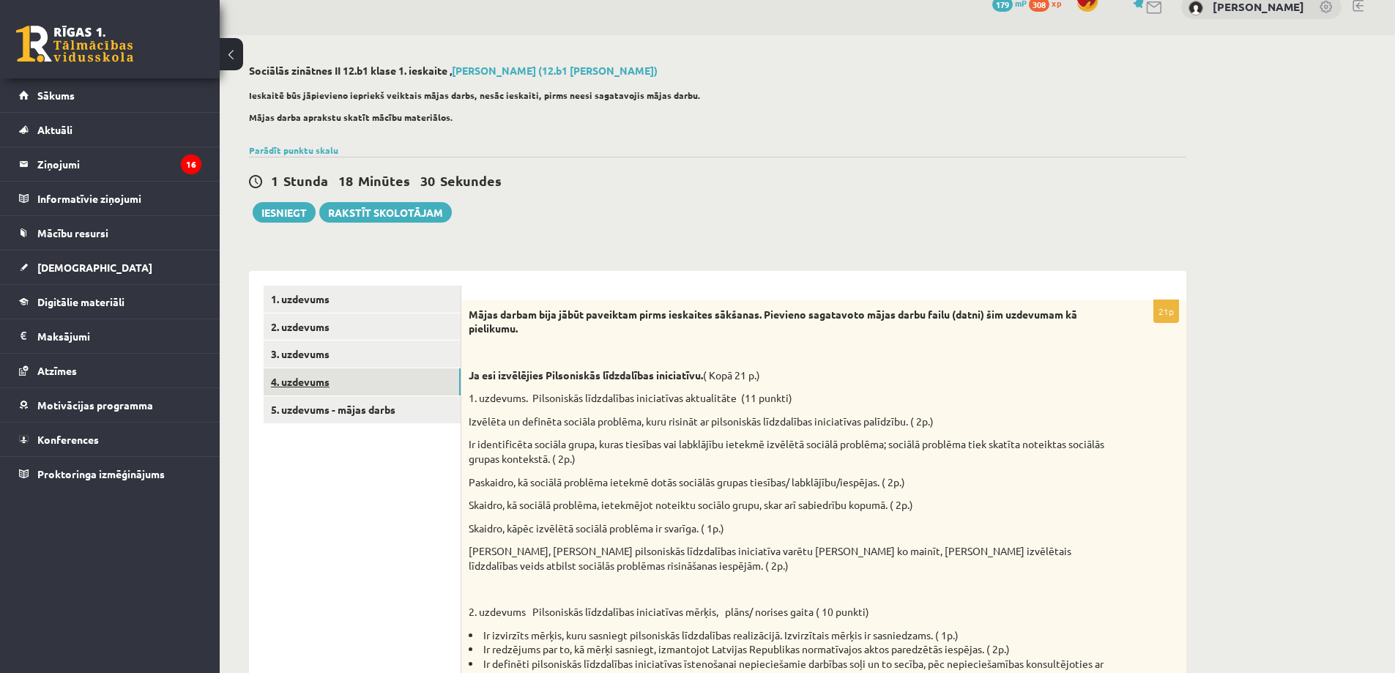
click at [308, 382] on link "4. uzdevums" at bounding box center [362, 381] width 197 height 27
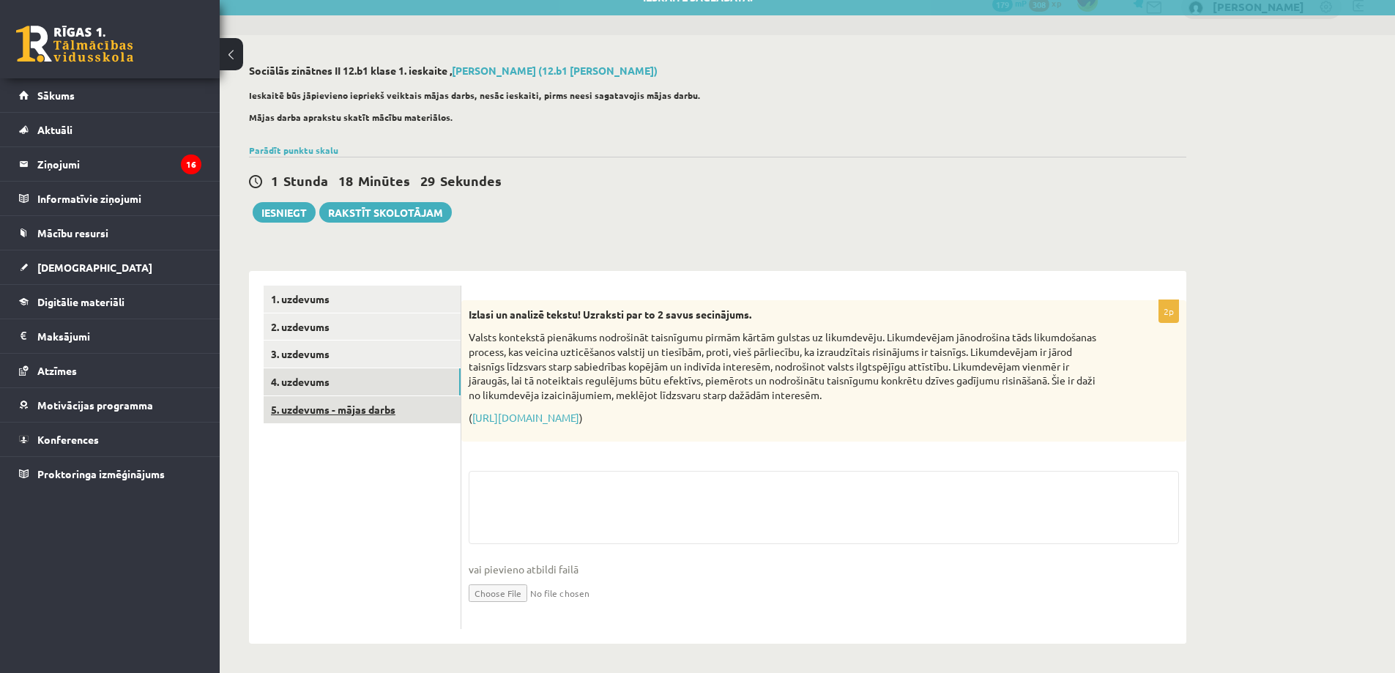
click at [316, 401] on link "5. uzdevums - mājas darbs" at bounding box center [362, 409] width 197 height 27
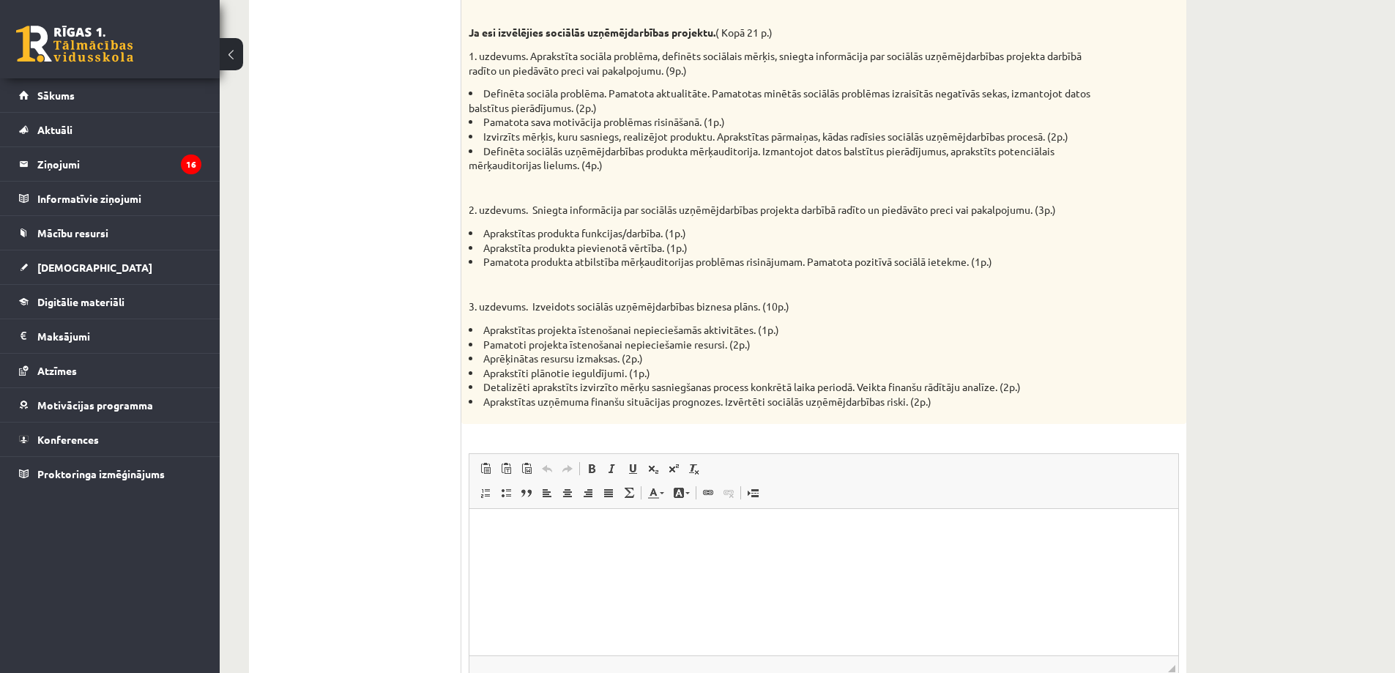
scroll to position [900, 0]
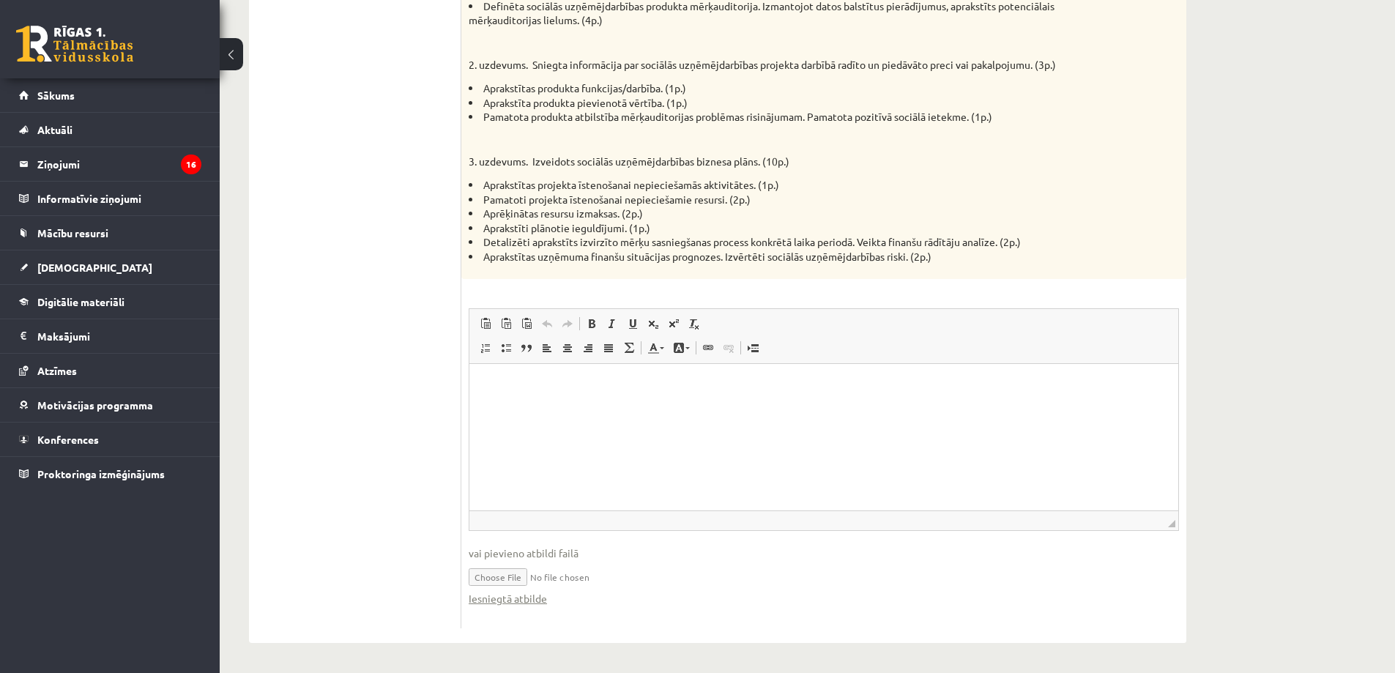
click at [532, 553] on span "vai pievieno atbildi failā" at bounding box center [824, 553] width 711 height 15
click at [519, 554] on span "vai pievieno atbildi failā" at bounding box center [824, 553] width 711 height 15
click at [509, 557] on span "vai pievieno atbildi failā" at bounding box center [824, 553] width 711 height 15
click at [515, 580] on input "file" at bounding box center [824, 576] width 711 height 30
click at [514, 602] on link "Iesniegtā atbilde" at bounding box center [508, 598] width 78 height 15
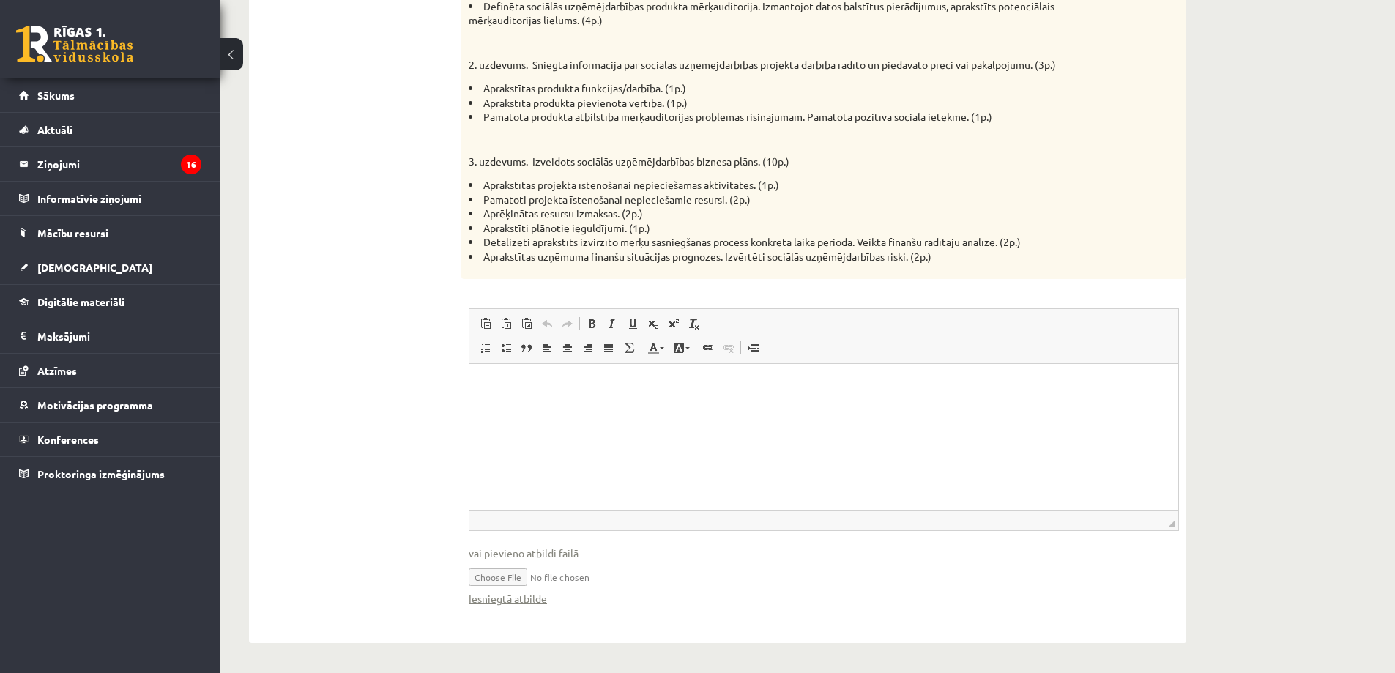
click at [503, 579] on input "file" at bounding box center [824, 576] width 711 height 30
type input "**********"
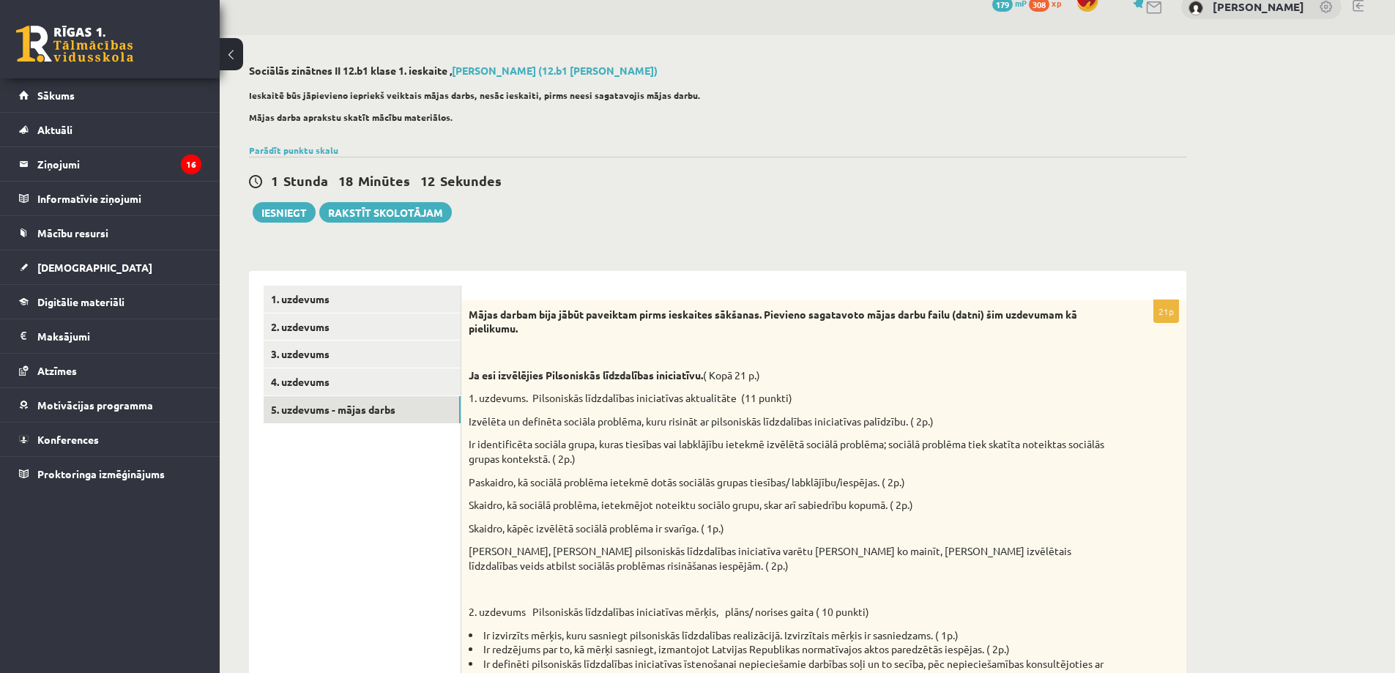
scroll to position [0, 0]
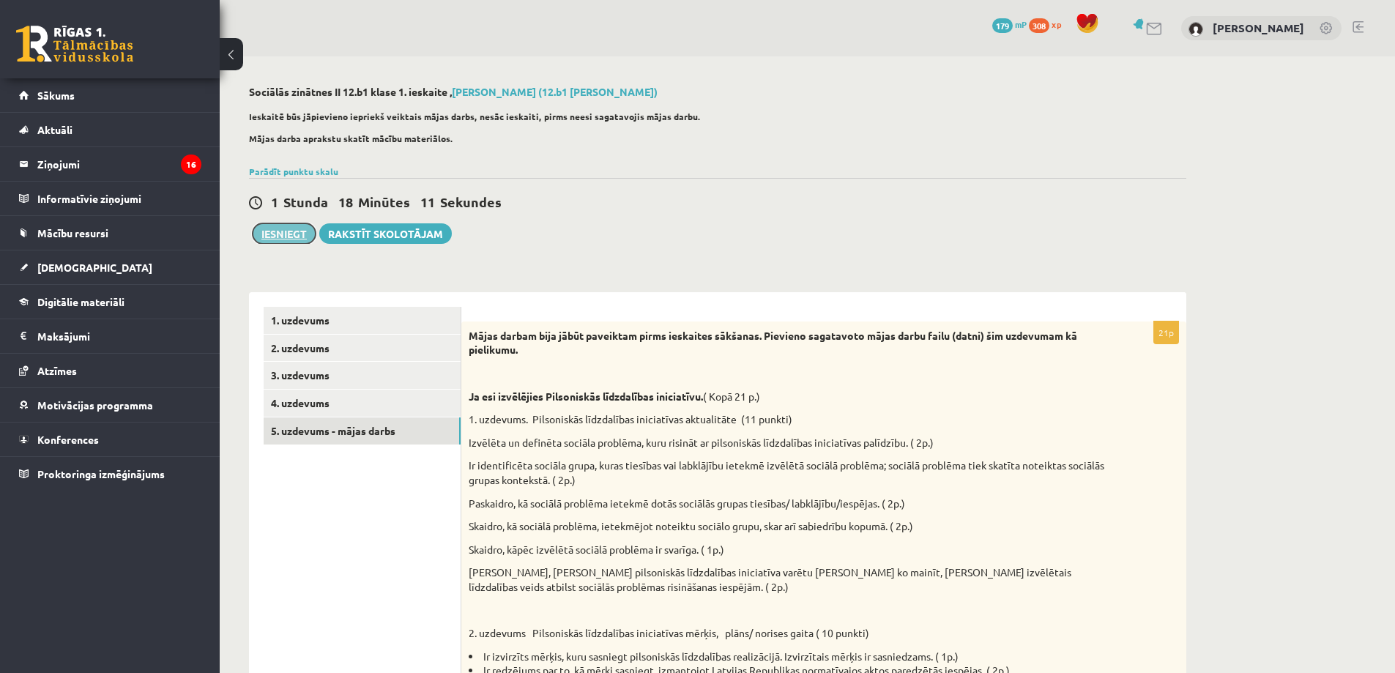
click at [292, 230] on button "Iesniegt" at bounding box center [284, 233] width 63 height 21
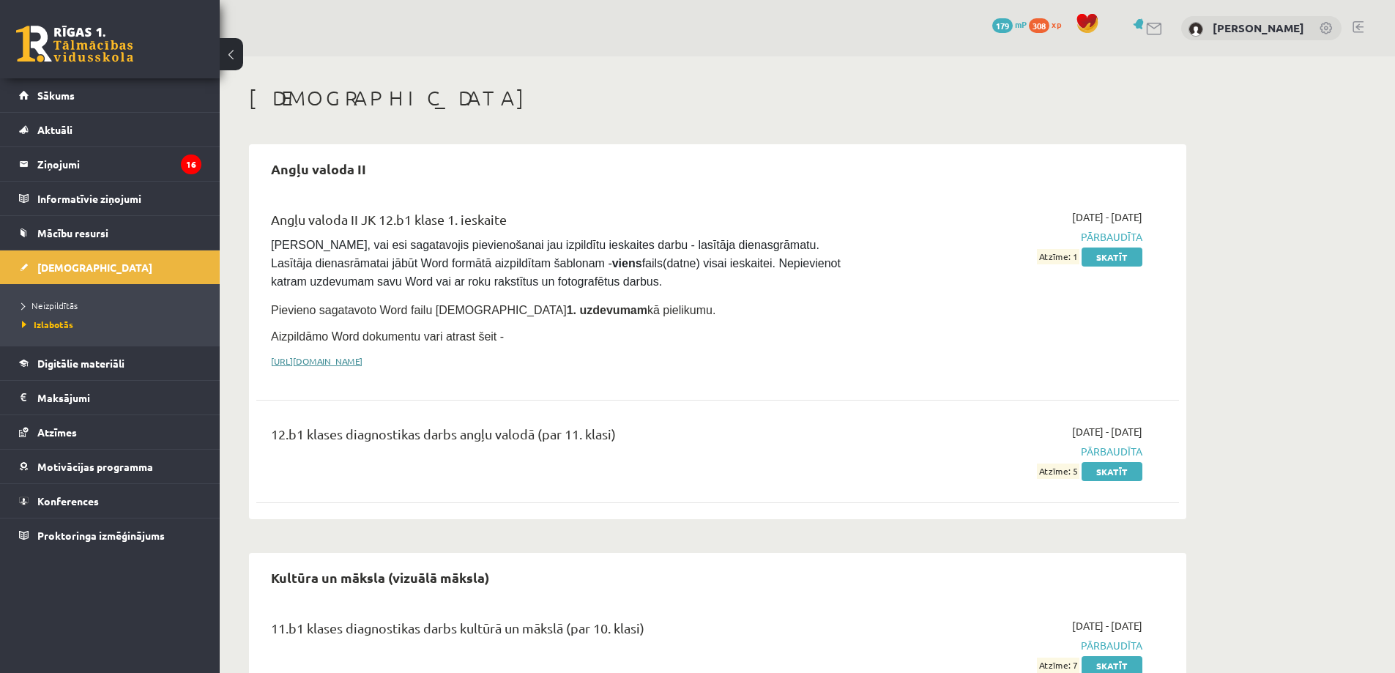
click at [363, 357] on link "[URL][DOMAIN_NAME]" at bounding box center [317, 361] width 92 height 12
click at [497, 188] on div "Angļu valoda II Angļu valoda II JK 12.b1 klase 1. ieskaite [PERSON_NAME], vai e…" at bounding box center [718, 331] width 938 height 375
click at [572, 188] on div "Angļu valoda II Angļu valoda II JK 12.b1 klase 1. ieskaite [PERSON_NAME], vai e…" at bounding box center [718, 331] width 938 height 375
click at [55, 263] on span "[DEMOGRAPHIC_DATA]" at bounding box center [94, 267] width 115 height 13
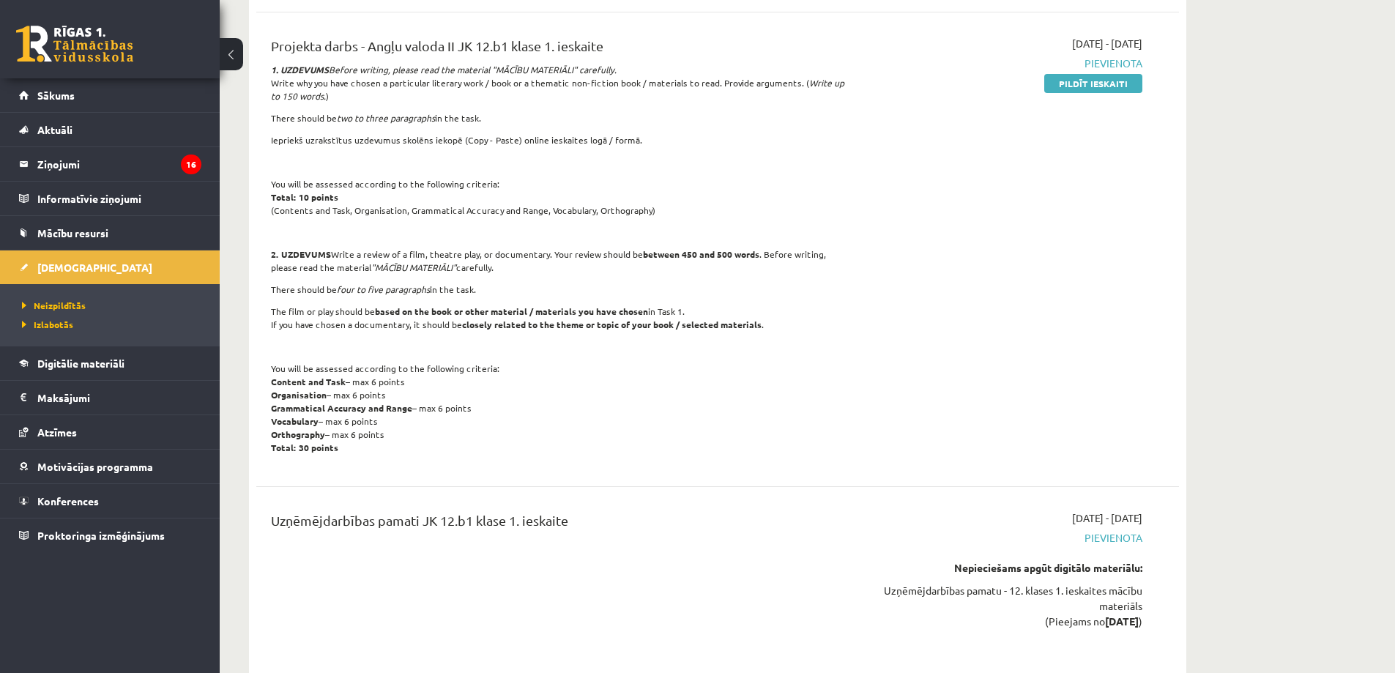
scroll to position [1978, 0]
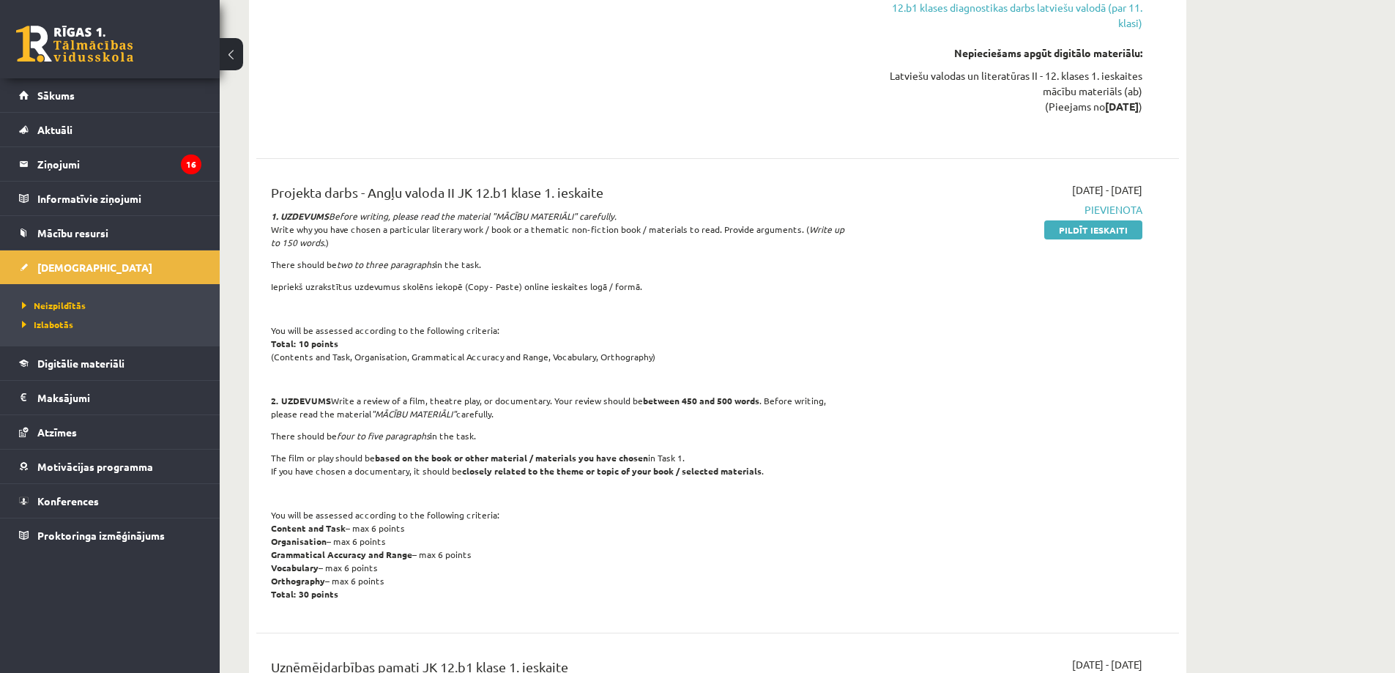
click at [627, 383] on p at bounding box center [558, 378] width 574 height 13
click at [612, 319] on div "Projekta darbs - Angļu valoda II JK 12.b1 klase 1. ieskaite 1. UZDEVUMS Before …" at bounding box center [558, 395] width 596 height 427
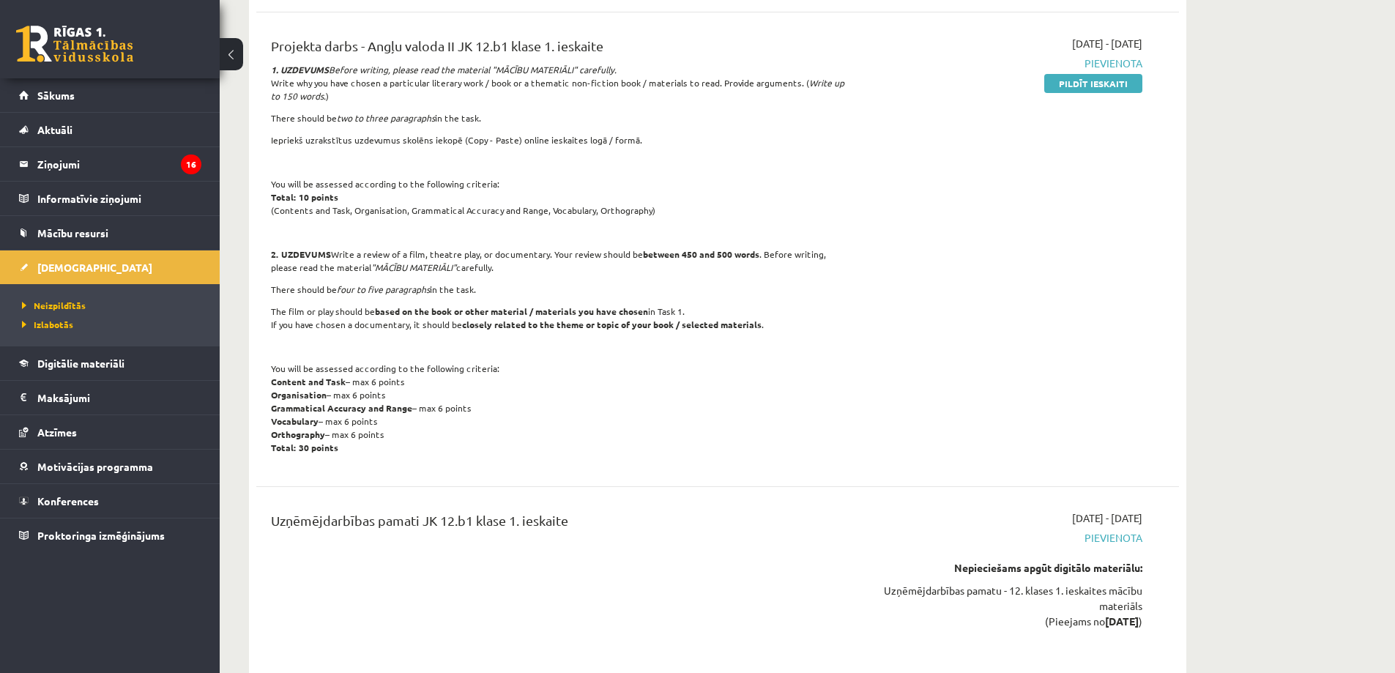
scroll to position [2051, 0]
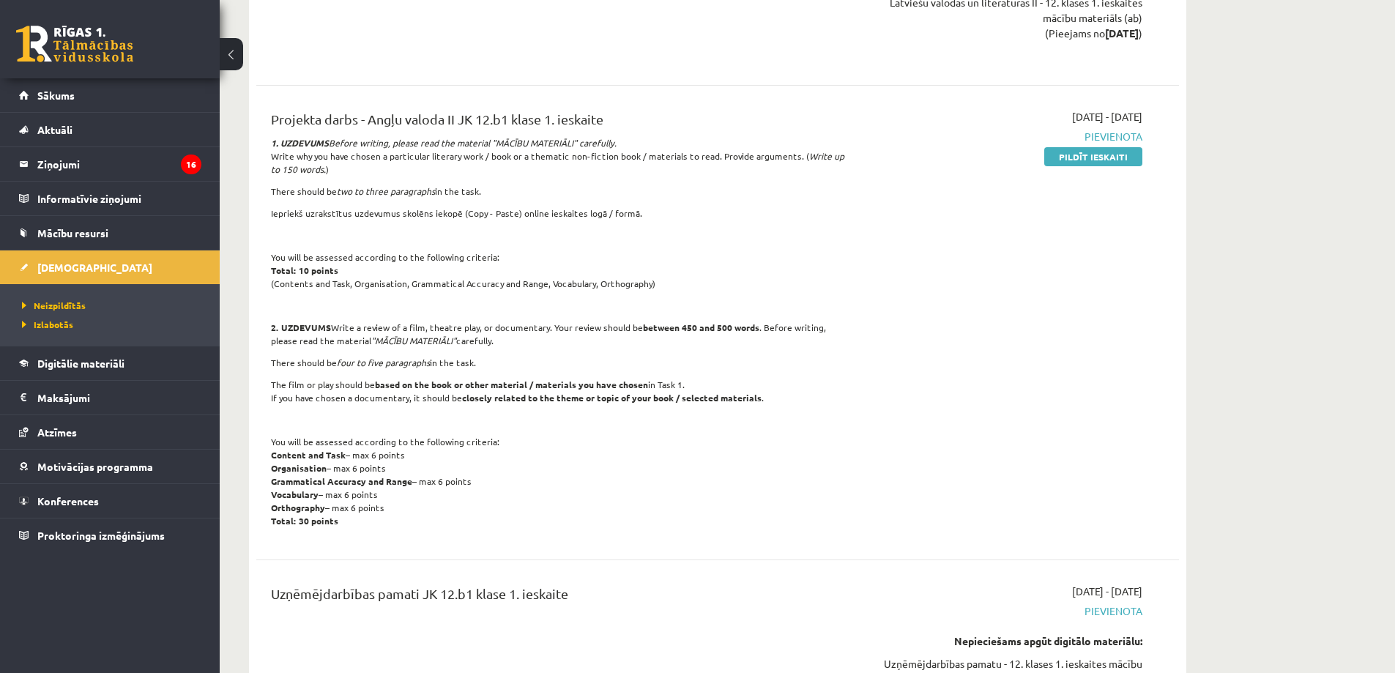
click at [709, 226] on div "Projekta darbs - Angļu valoda II JK 12.b1 klase 1. ieskaite 1. UZDEVUMS Before …" at bounding box center [558, 322] width 596 height 427
